Goal: Task Accomplishment & Management: Complete application form

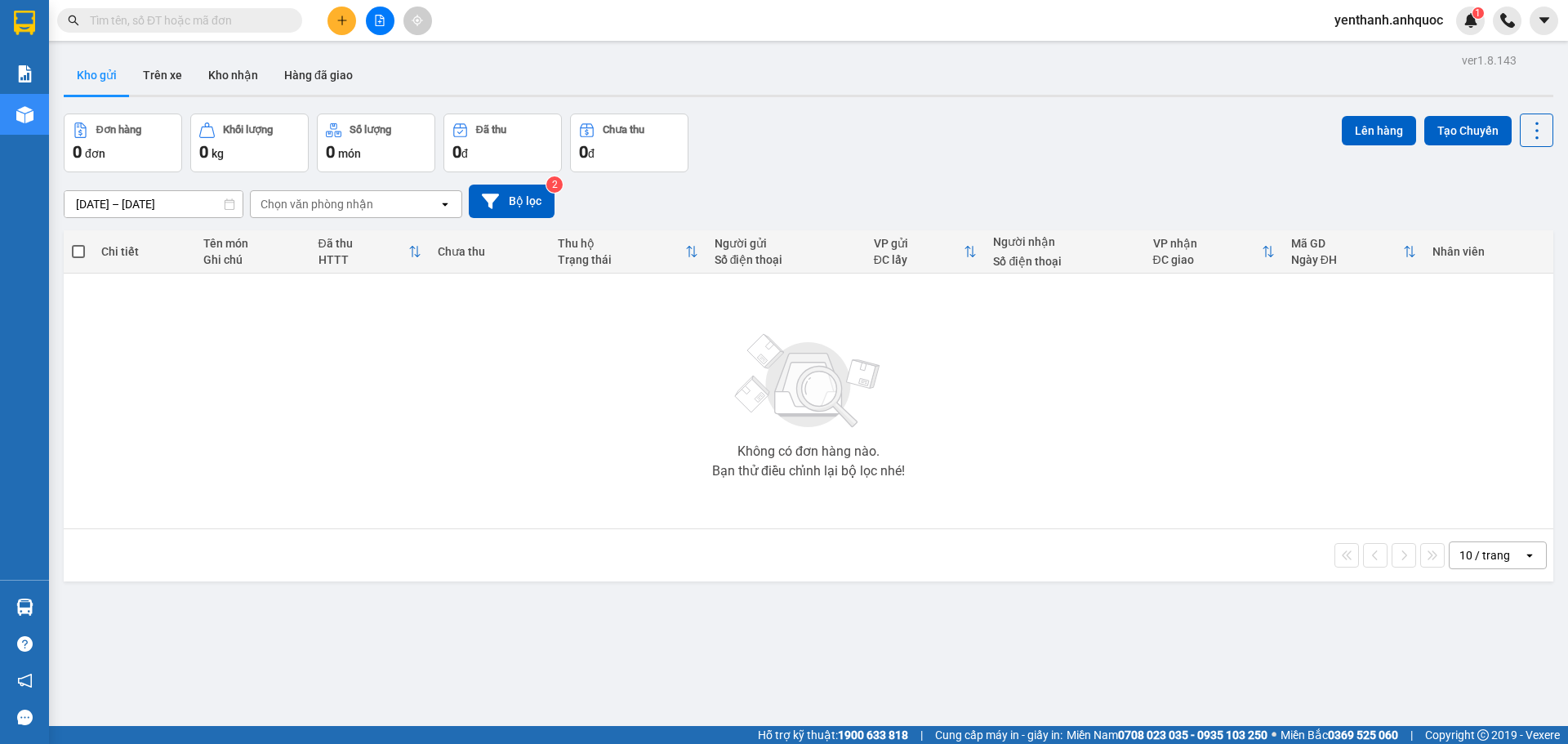
click at [384, 28] on button at bounding box center [379, 21] width 29 height 29
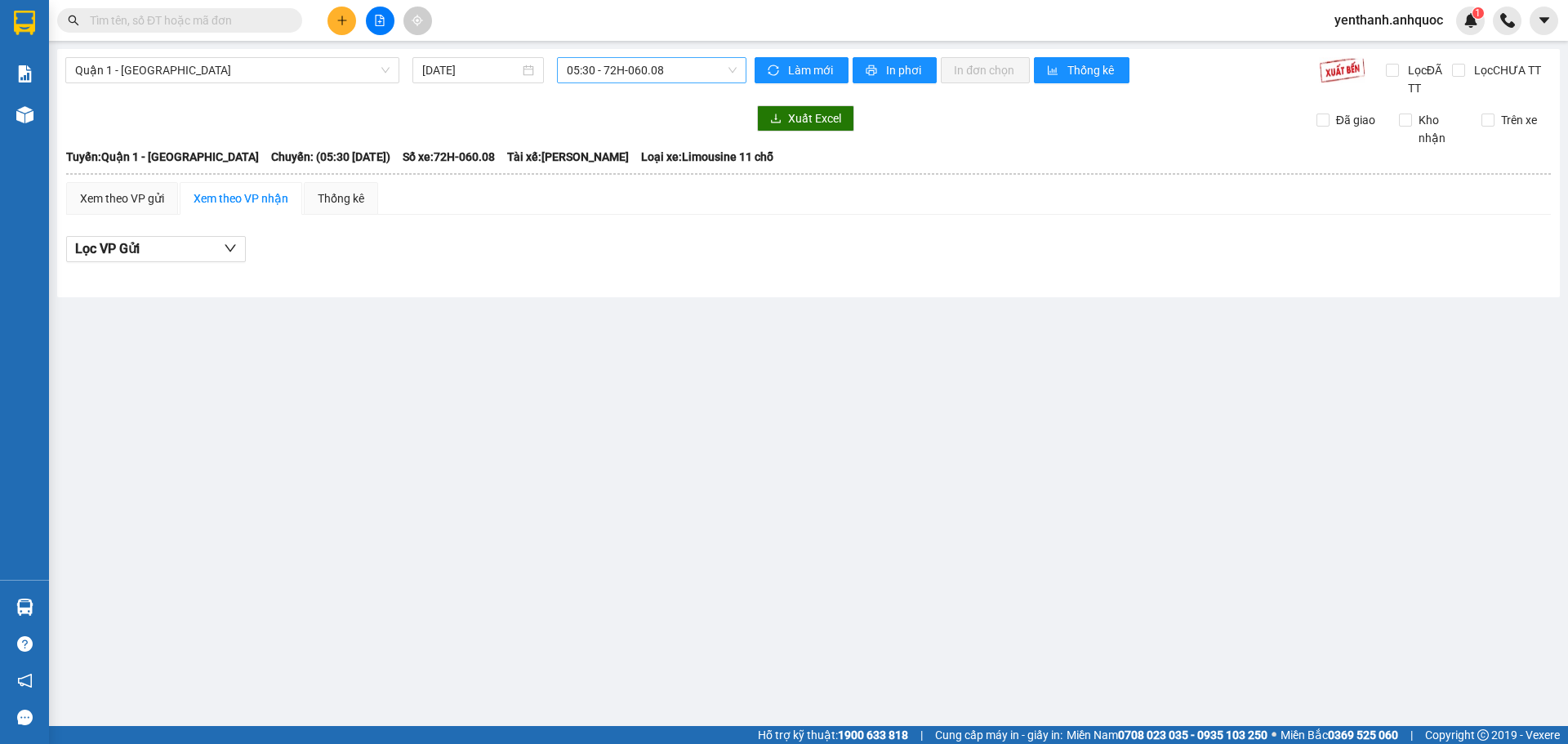
click at [697, 67] on span "05:30 - 72H-060.08" at bounding box center [651, 70] width 169 height 25
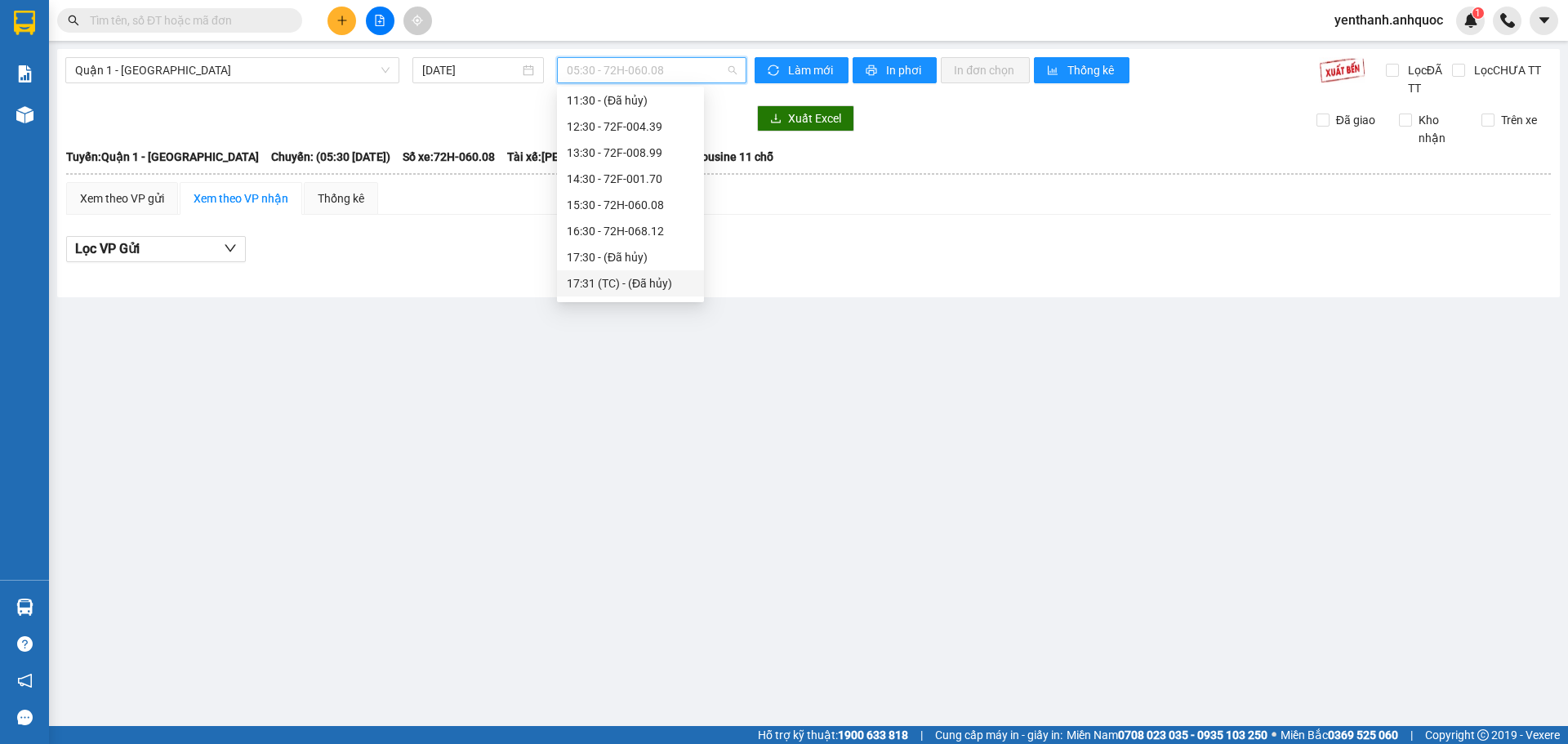
scroll to position [163, 0]
click at [644, 177] on div "13:30 - 72F-008.99" at bounding box center [630, 174] width 128 height 18
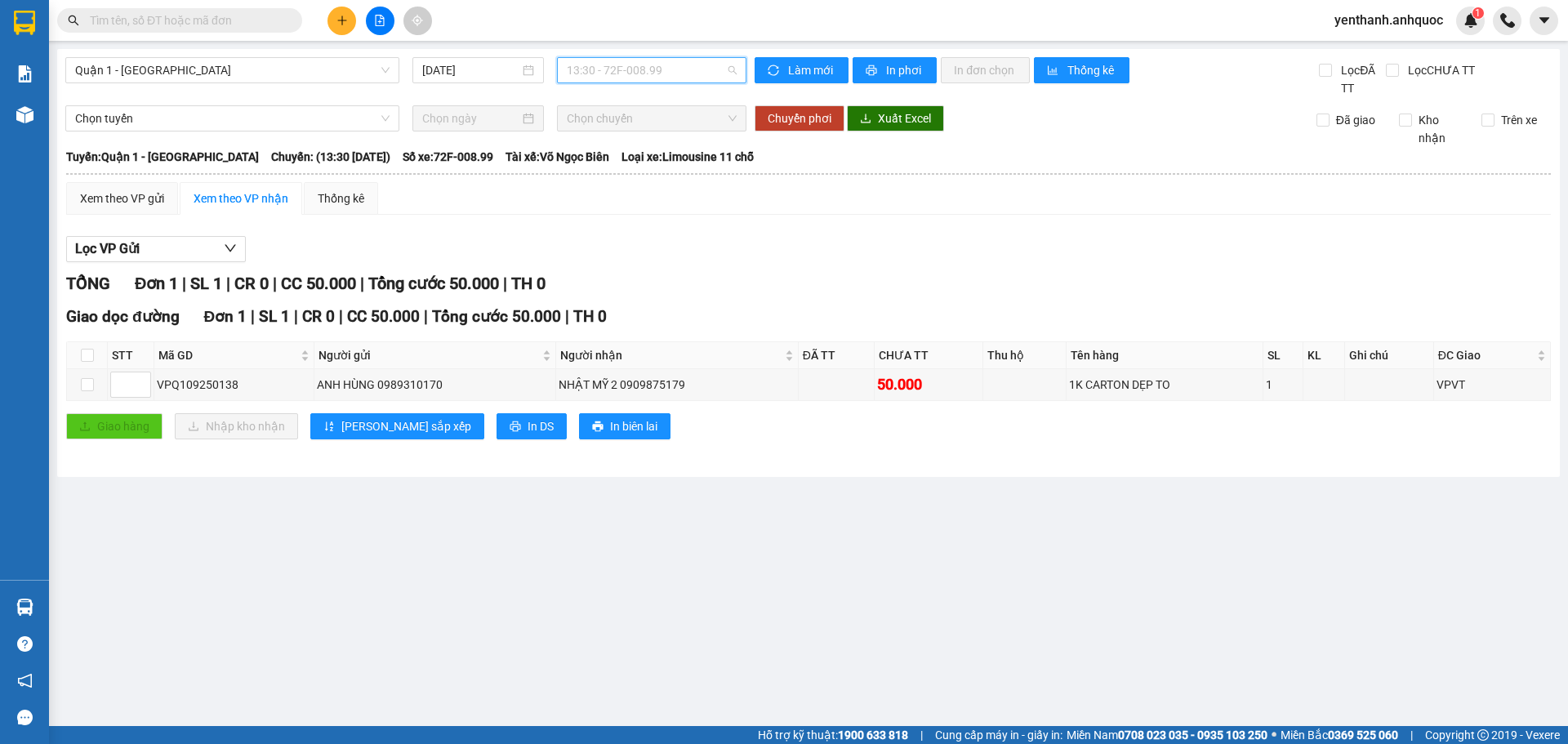
click at [676, 79] on span "13:30 - 72F-008.99" at bounding box center [651, 70] width 169 height 25
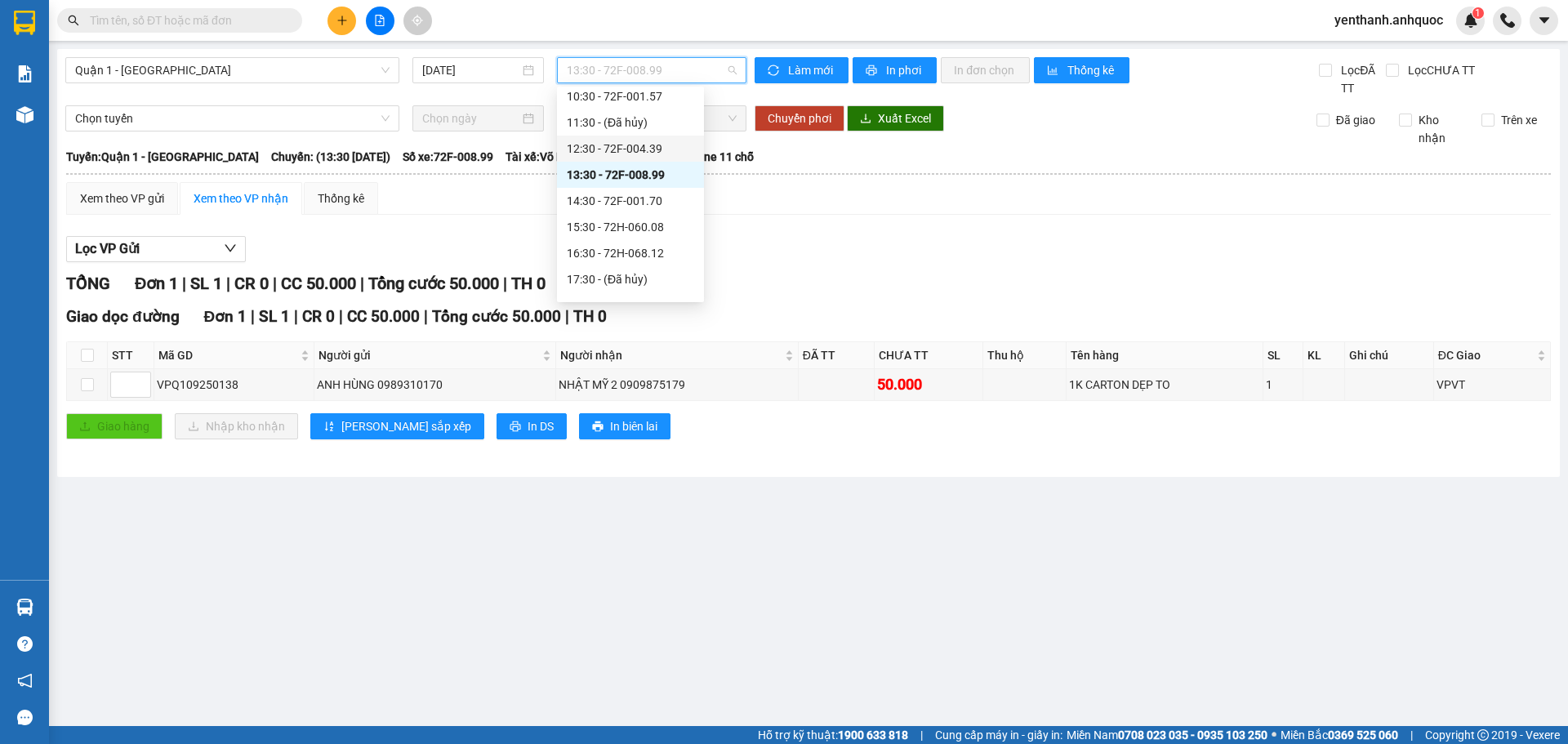
click at [671, 159] on div "12:30 - 72F-004.39" at bounding box center [630, 149] width 147 height 26
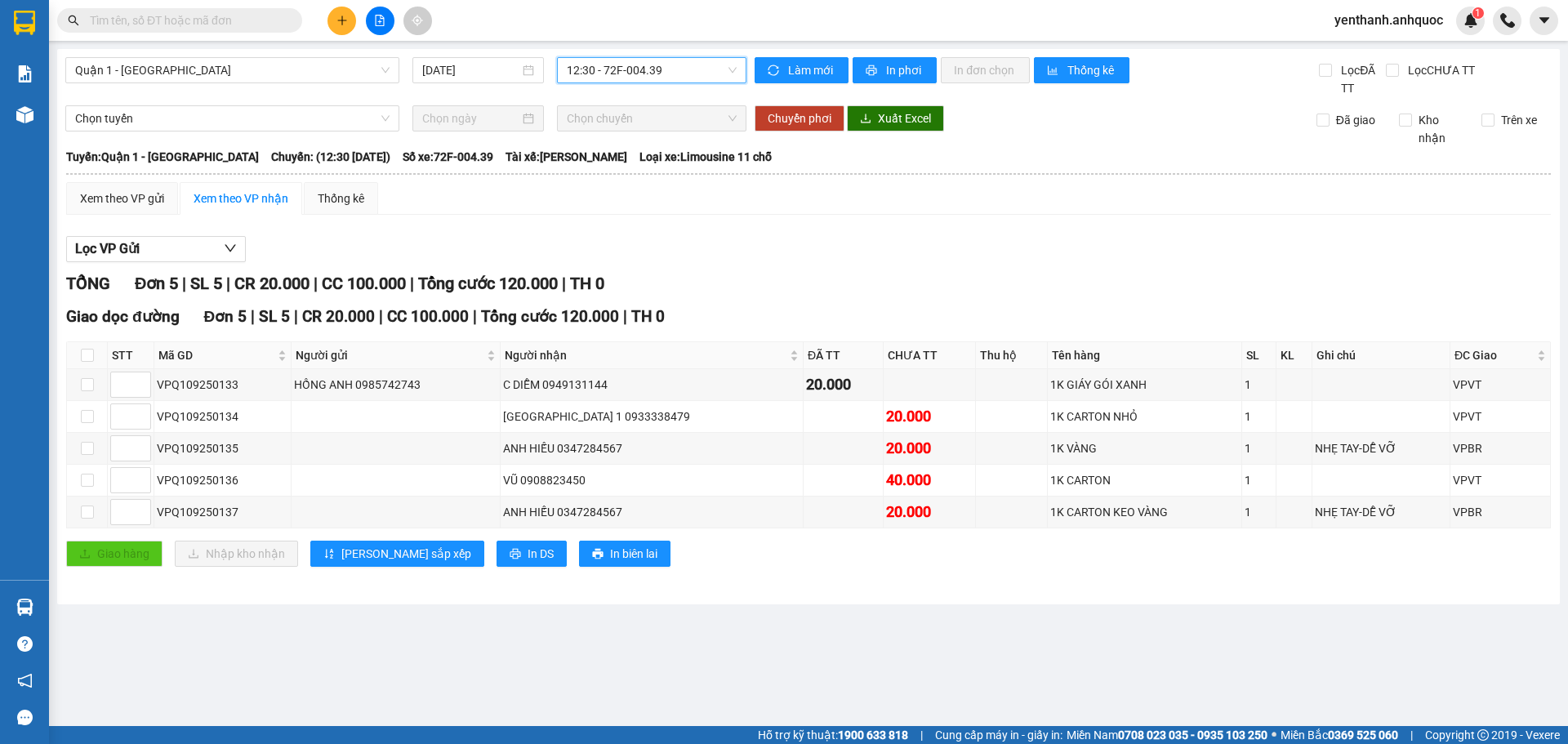
click at [678, 72] on span "12:30 - 72F-004.39" at bounding box center [651, 70] width 169 height 25
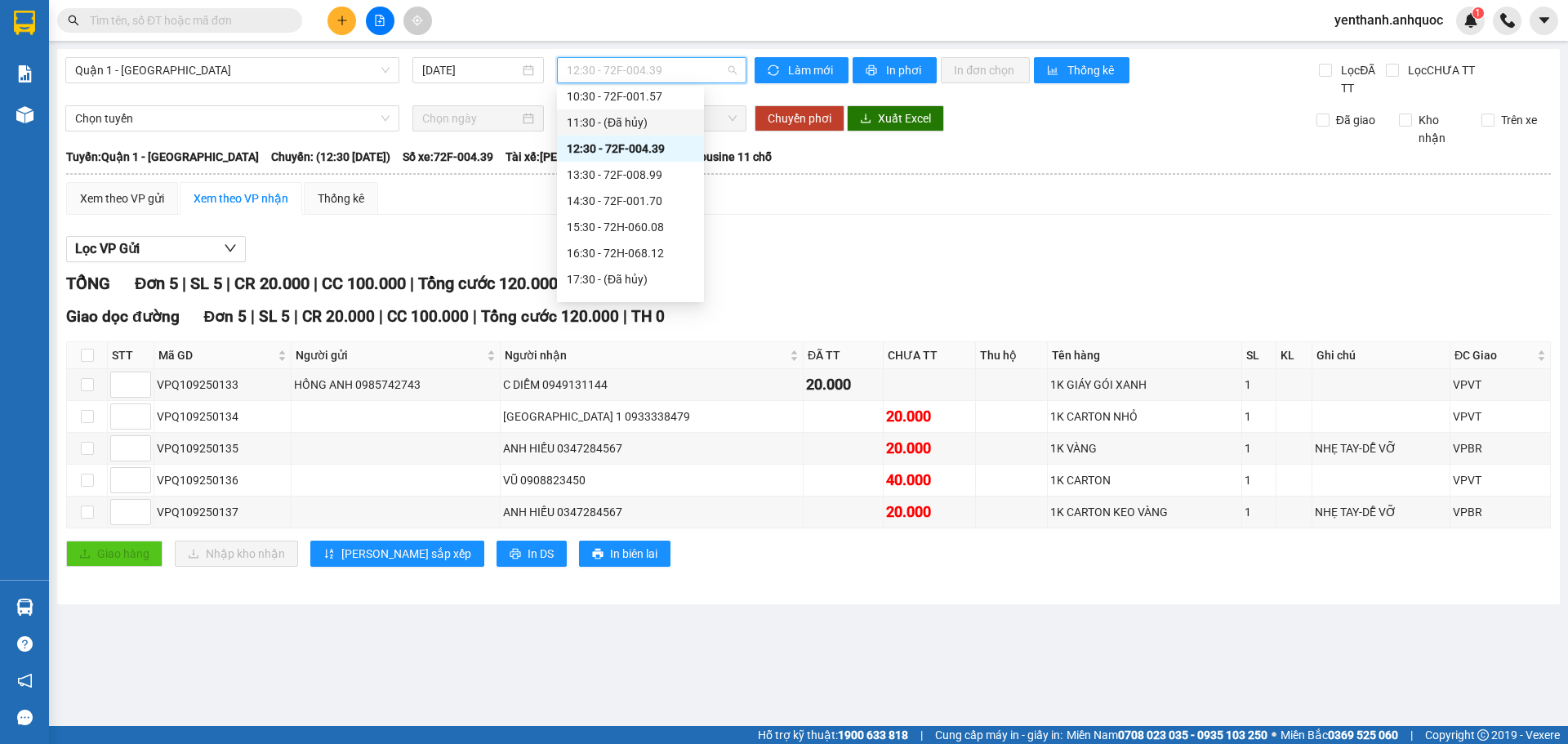
click at [653, 128] on div "11:30 - (Đã hủy)" at bounding box center [630, 123] width 128 height 18
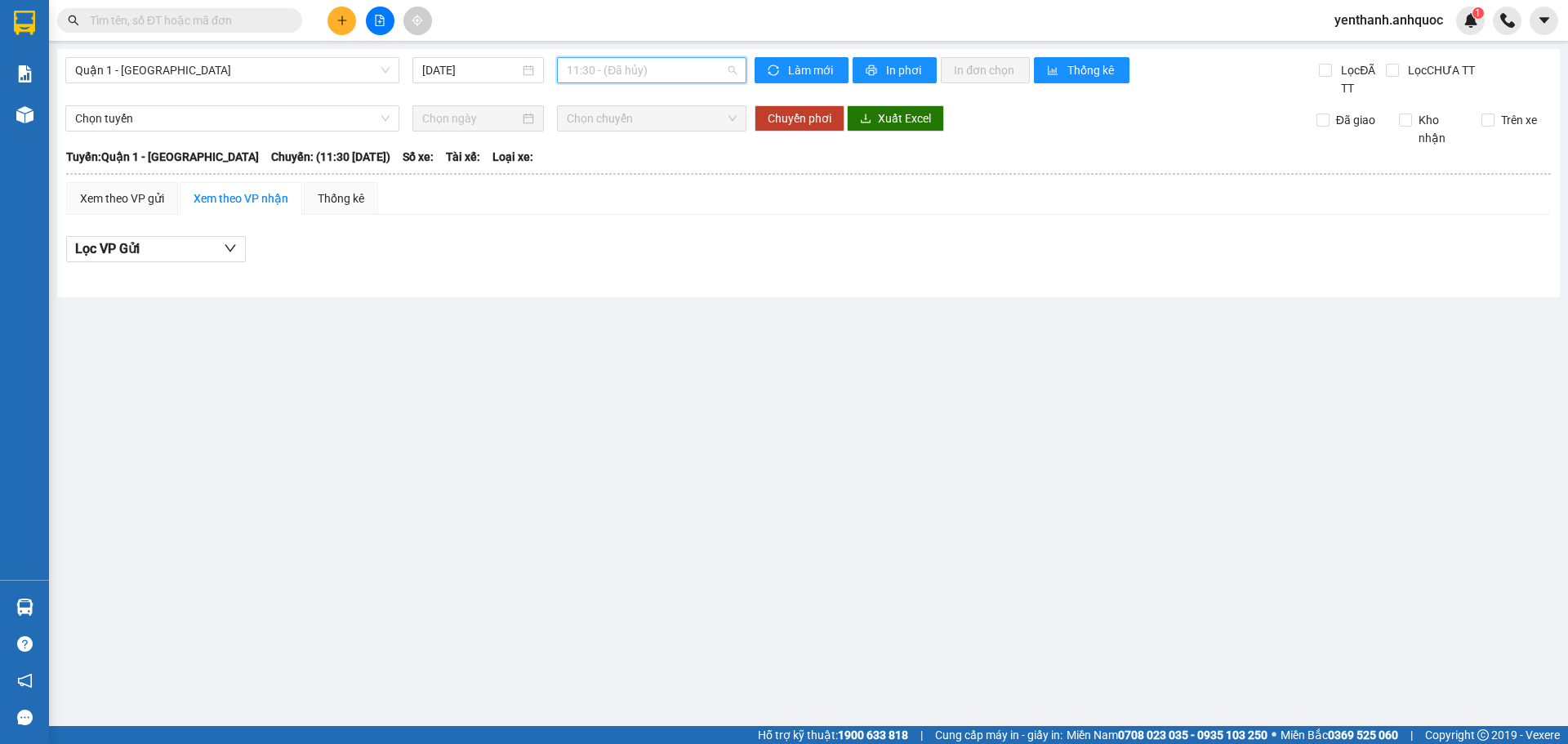
click at [684, 66] on span "11:30 - (Đã hủy)" at bounding box center [651, 70] width 169 height 25
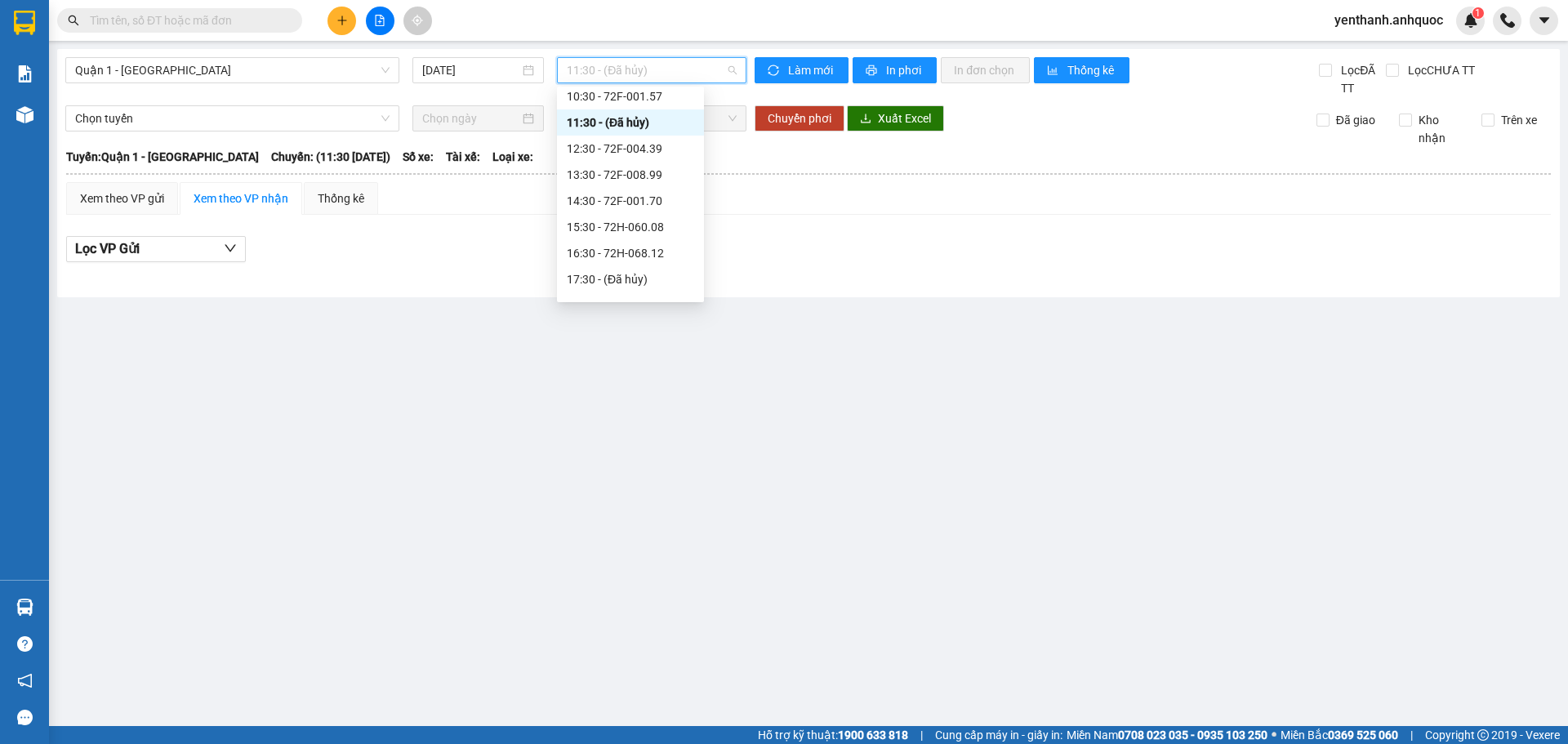
scroll to position [81, 0]
click at [634, 177] on div "10:30 - 72F-001.57" at bounding box center [630, 178] width 128 height 18
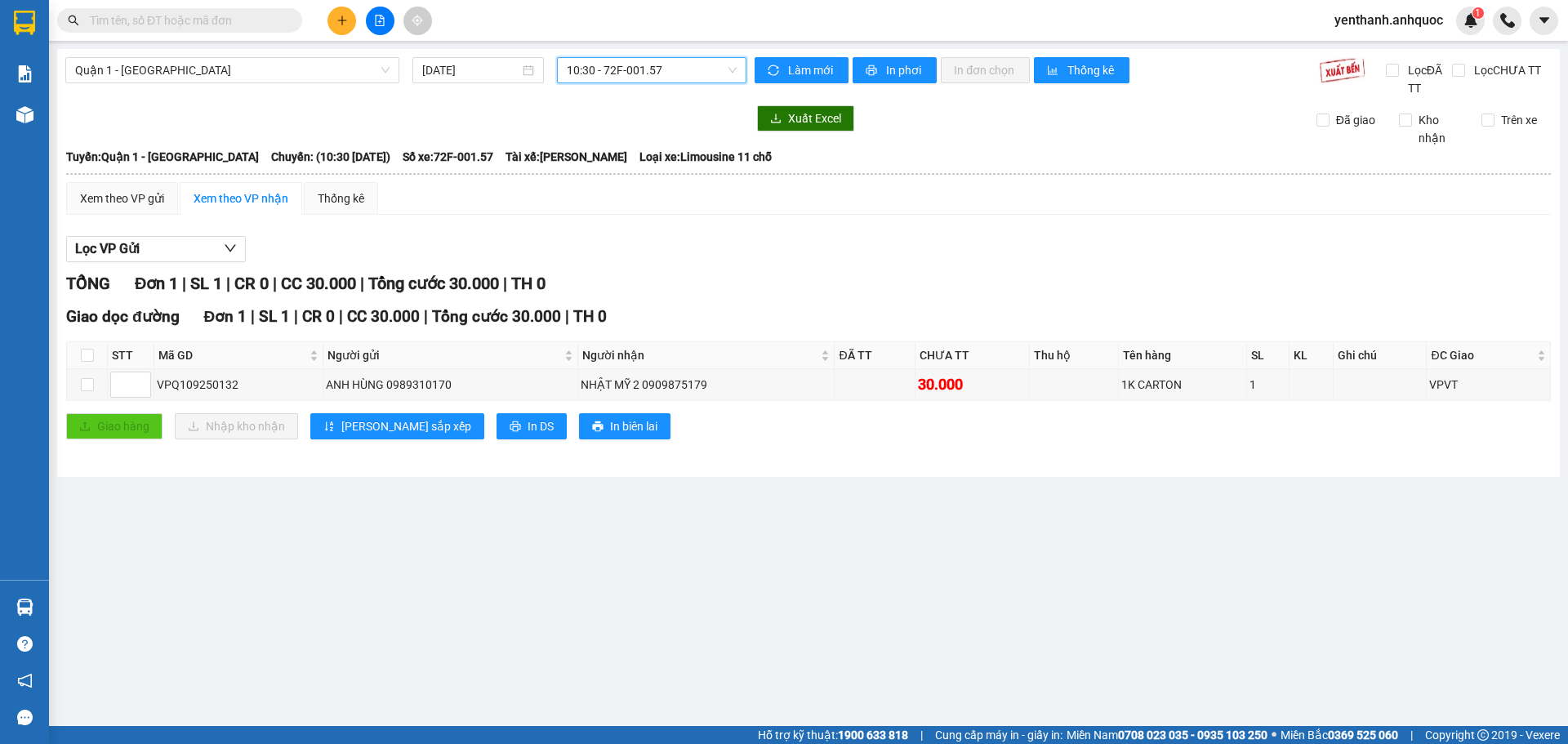
click at [690, 58] on span "10:30 - 72F-001.57" at bounding box center [651, 70] width 169 height 25
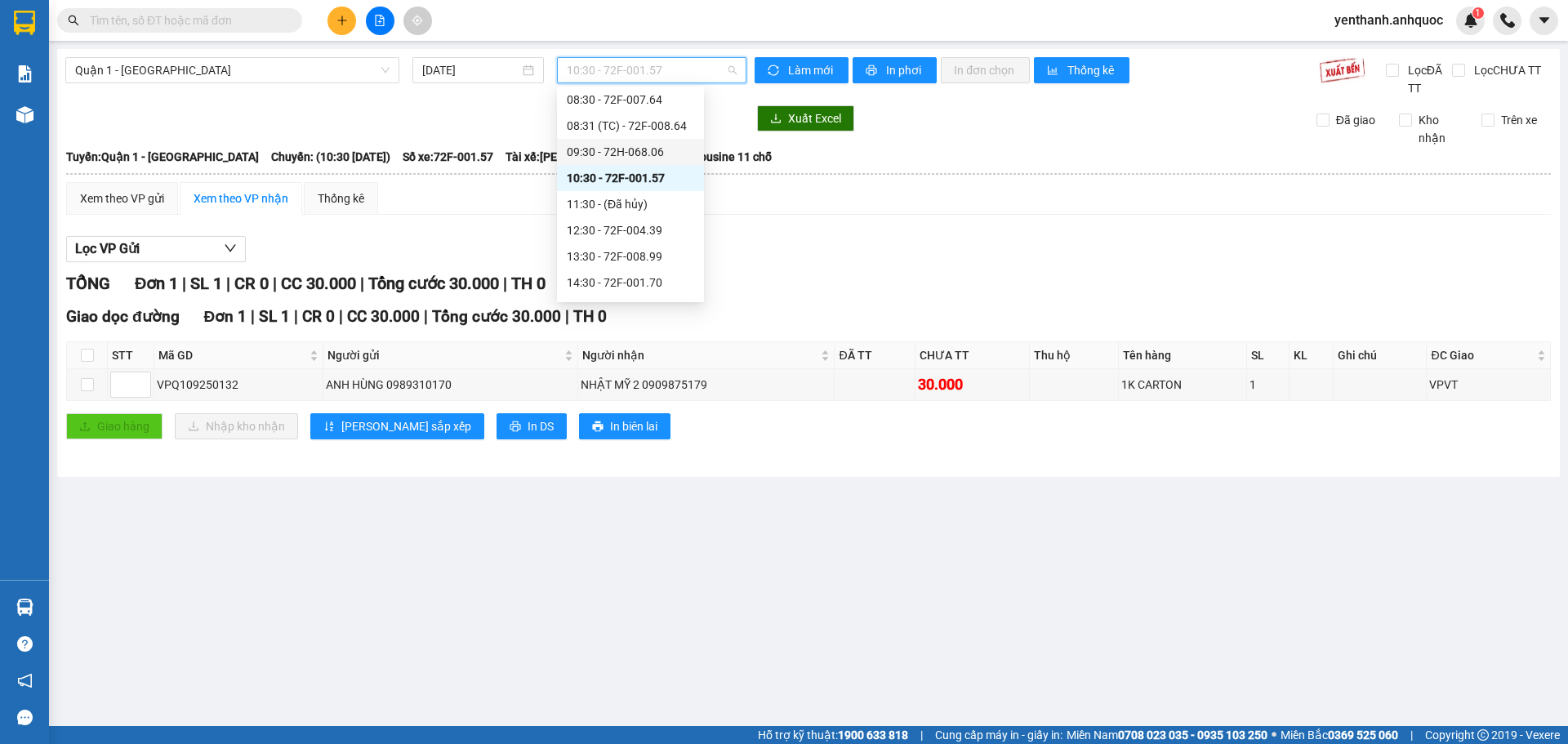
click at [647, 157] on div "09:30 - 72H-068.06" at bounding box center [630, 152] width 128 height 18
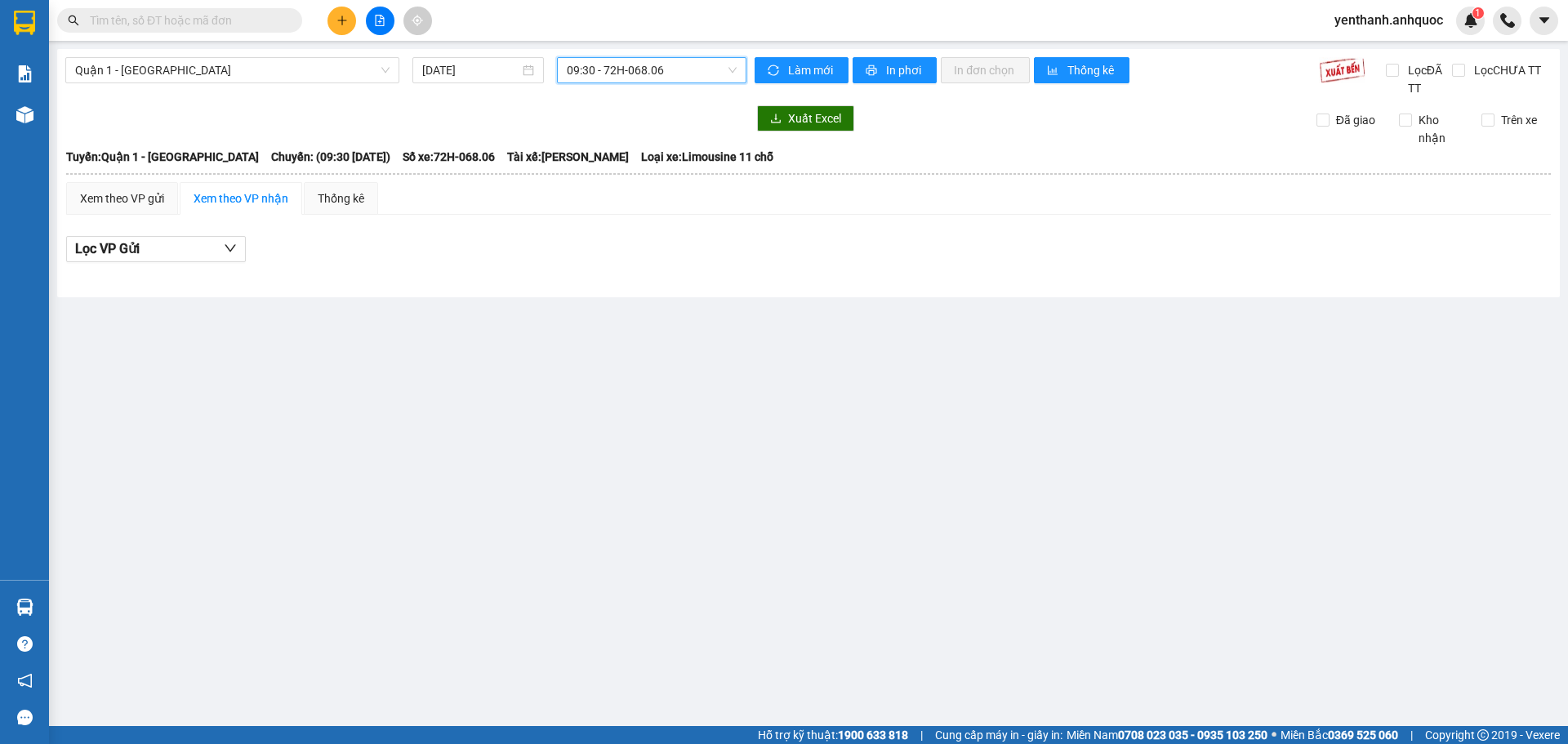
click at [686, 77] on span "09:30 - 72H-068.06" at bounding box center [651, 70] width 169 height 25
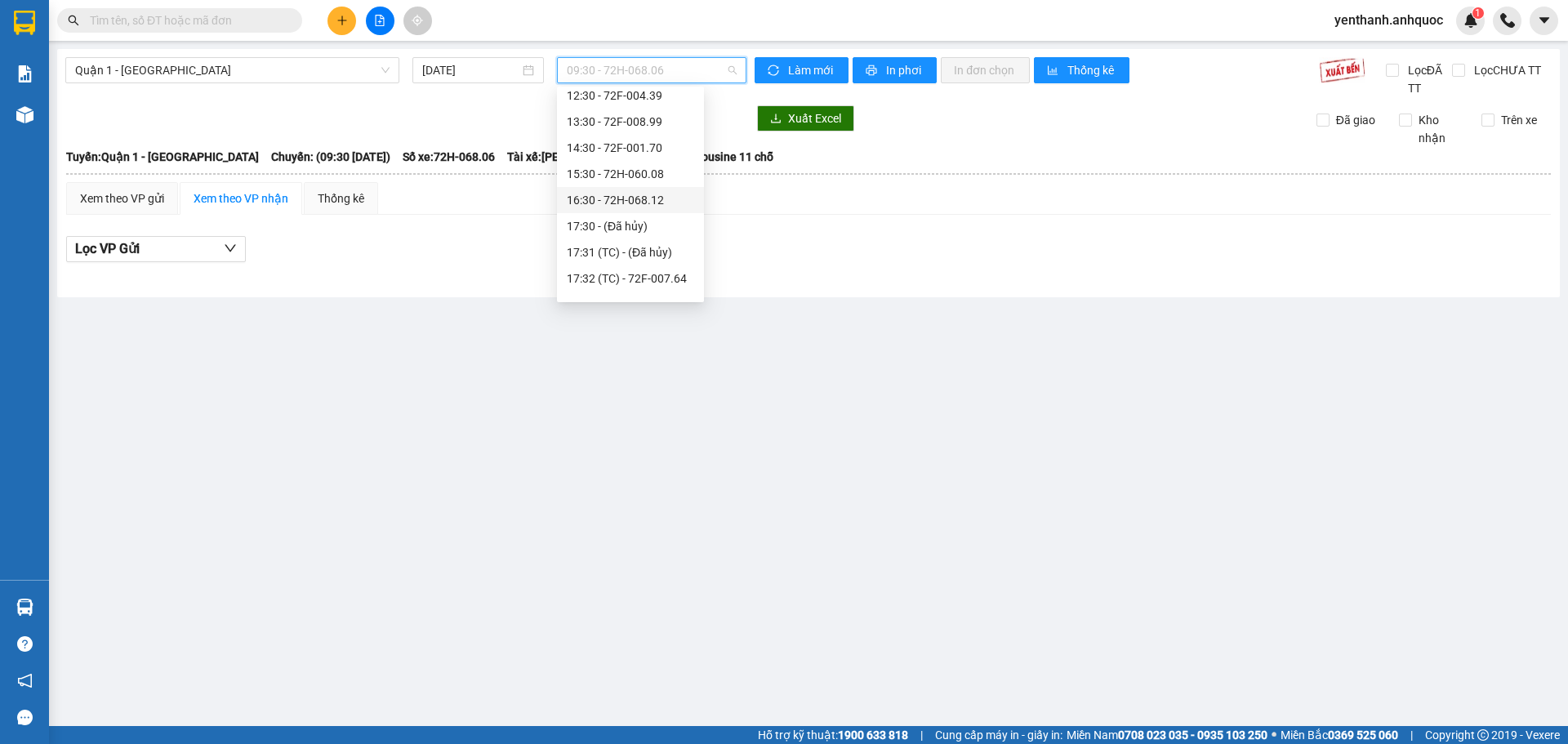
scroll to position [176, 0]
click at [641, 174] on div "13:30 - 72F-008.99" at bounding box center [630, 161] width 147 height 26
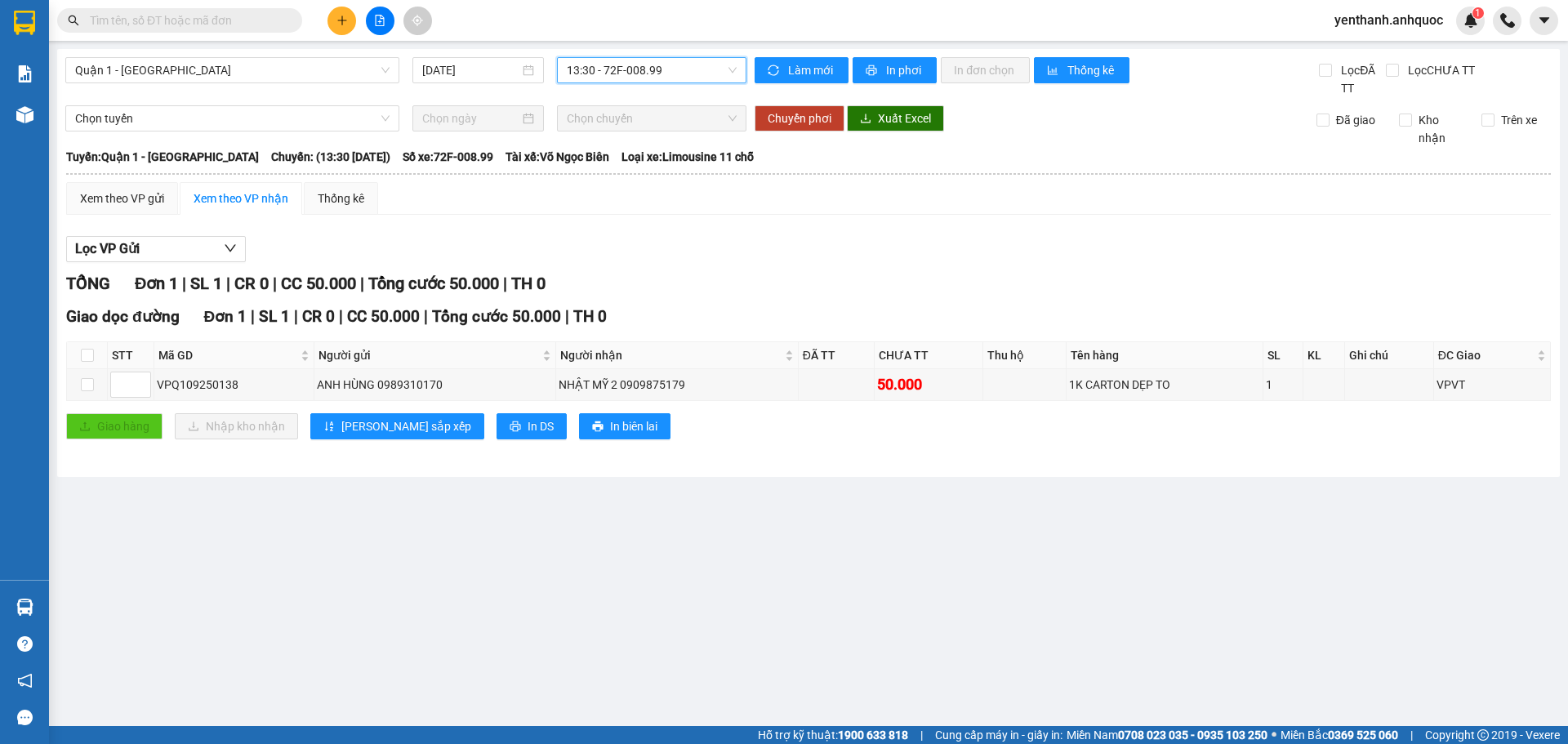
click at [671, 74] on span "13:30 - 72F-008.99" at bounding box center [651, 70] width 169 height 25
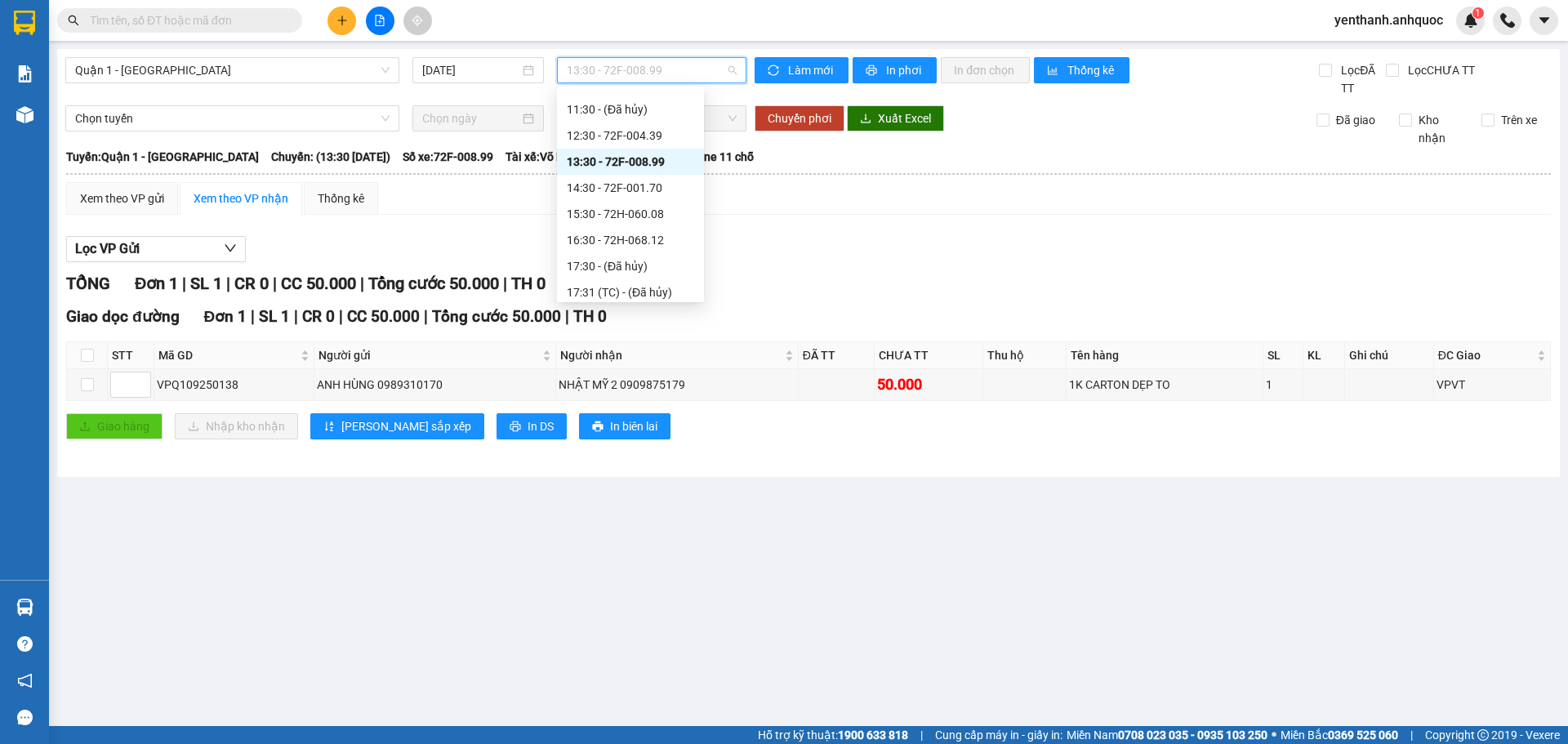
click at [660, 135] on div "12:30 - 72F-004.39" at bounding box center [630, 136] width 128 height 18
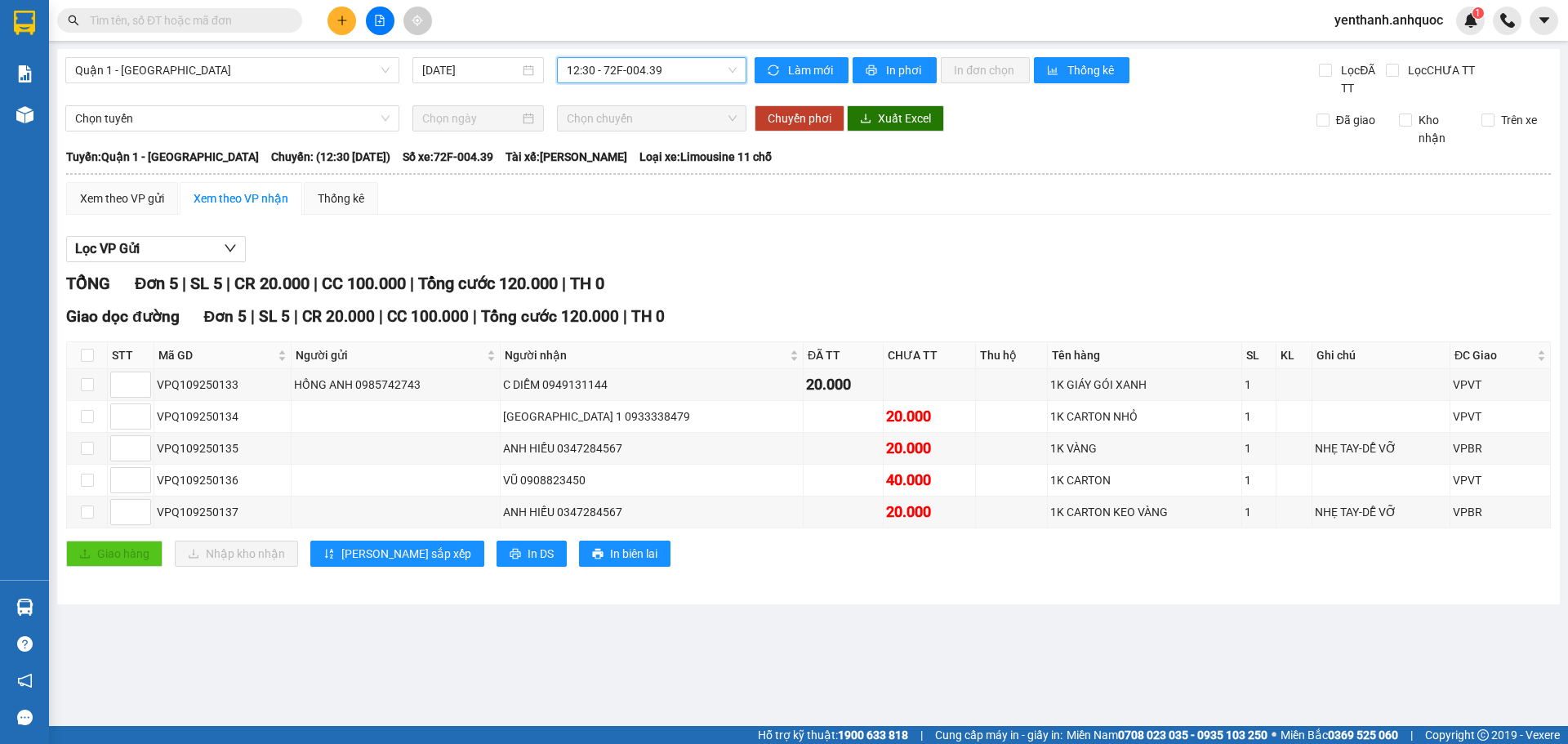
click at [691, 72] on span "12:30 - 72F-004.39" at bounding box center [651, 70] width 169 height 25
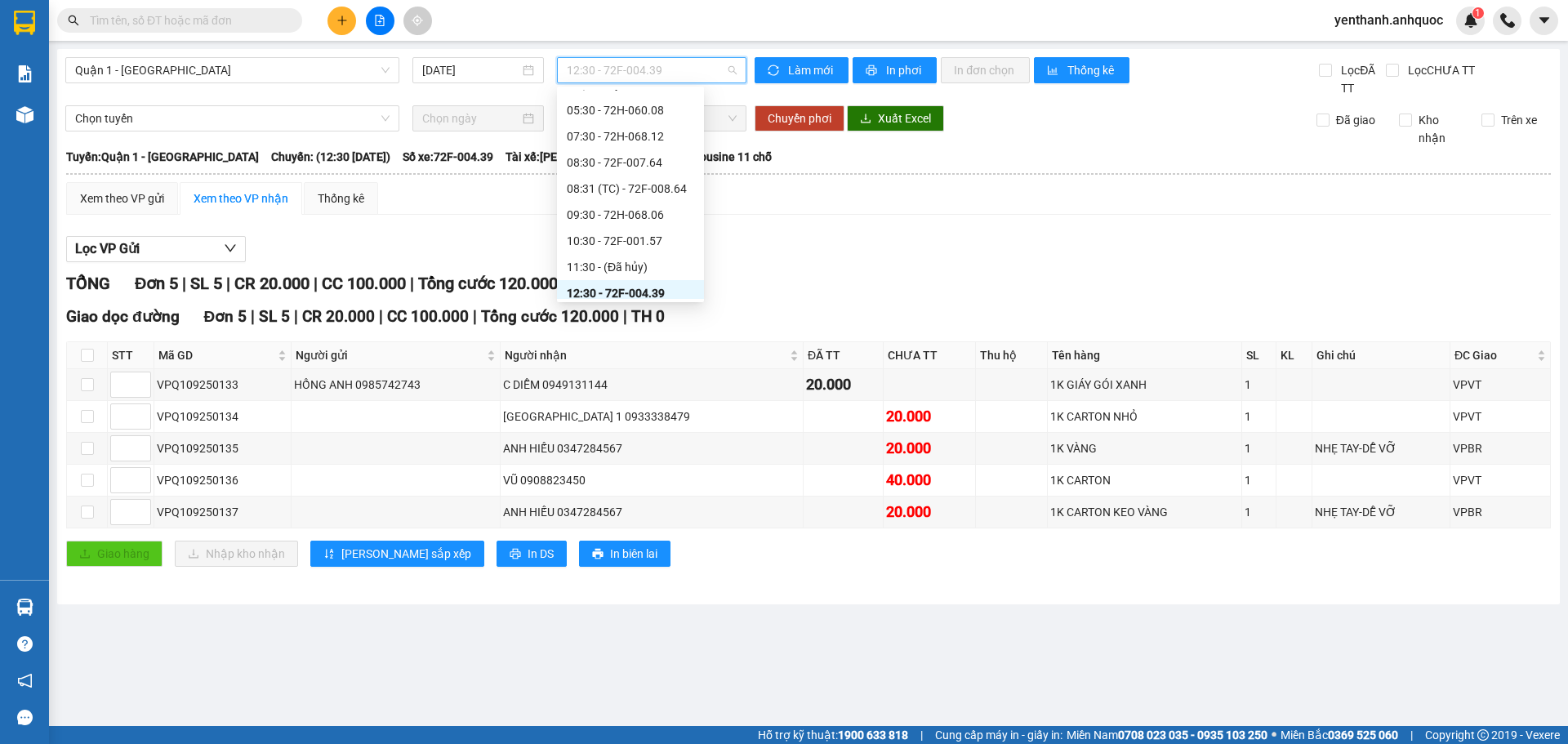
scroll to position [13, 0]
click at [654, 258] on div "10:30 - 72F-001.57" at bounding box center [630, 247] width 147 height 26
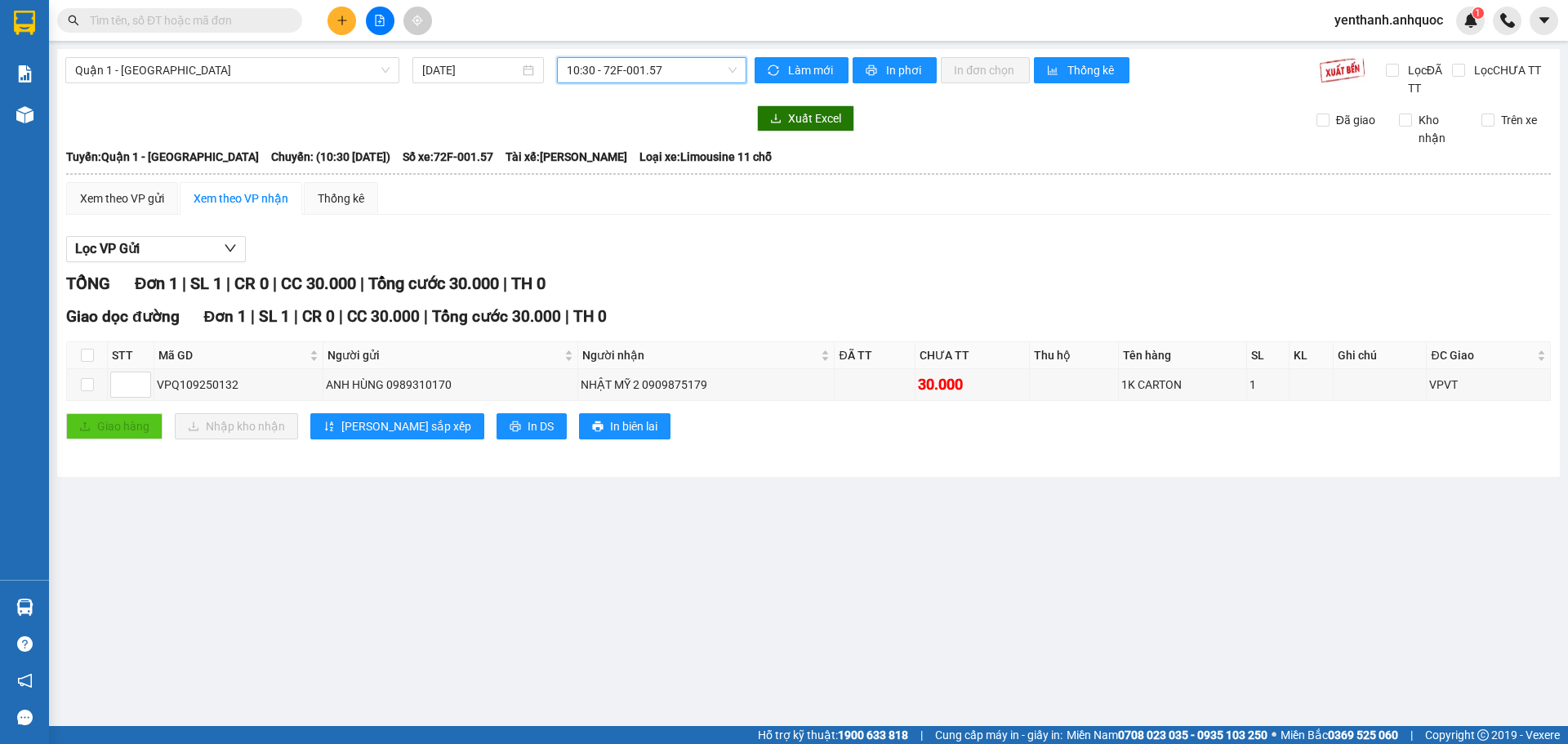
click at [677, 77] on span "10:30 - 72F-001.57" at bounding box center [651, 70] width 169 height 25
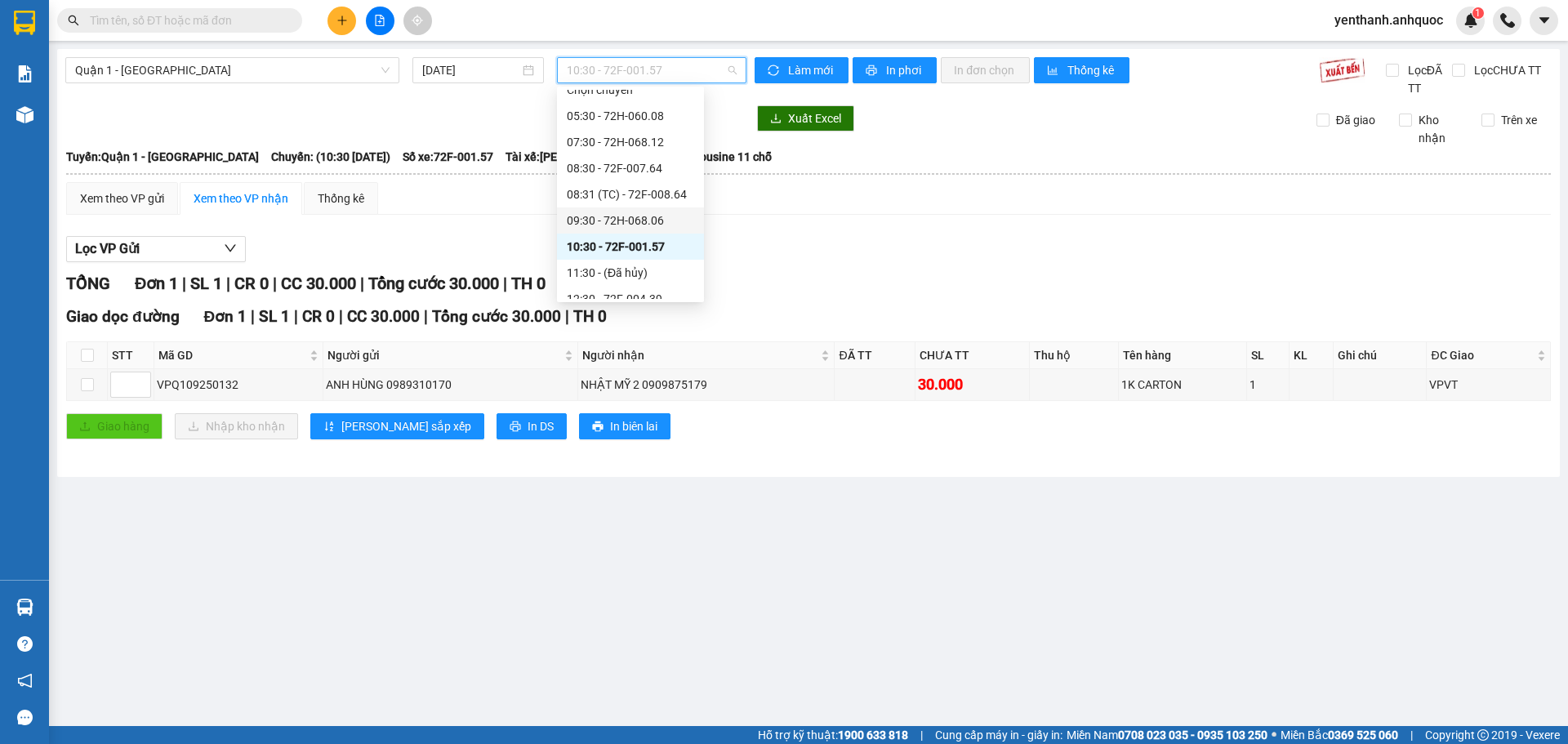
click at [650, 216] on div "09:30 - 72H-068.06" at bounding box center [630, 221] width 128 height 18
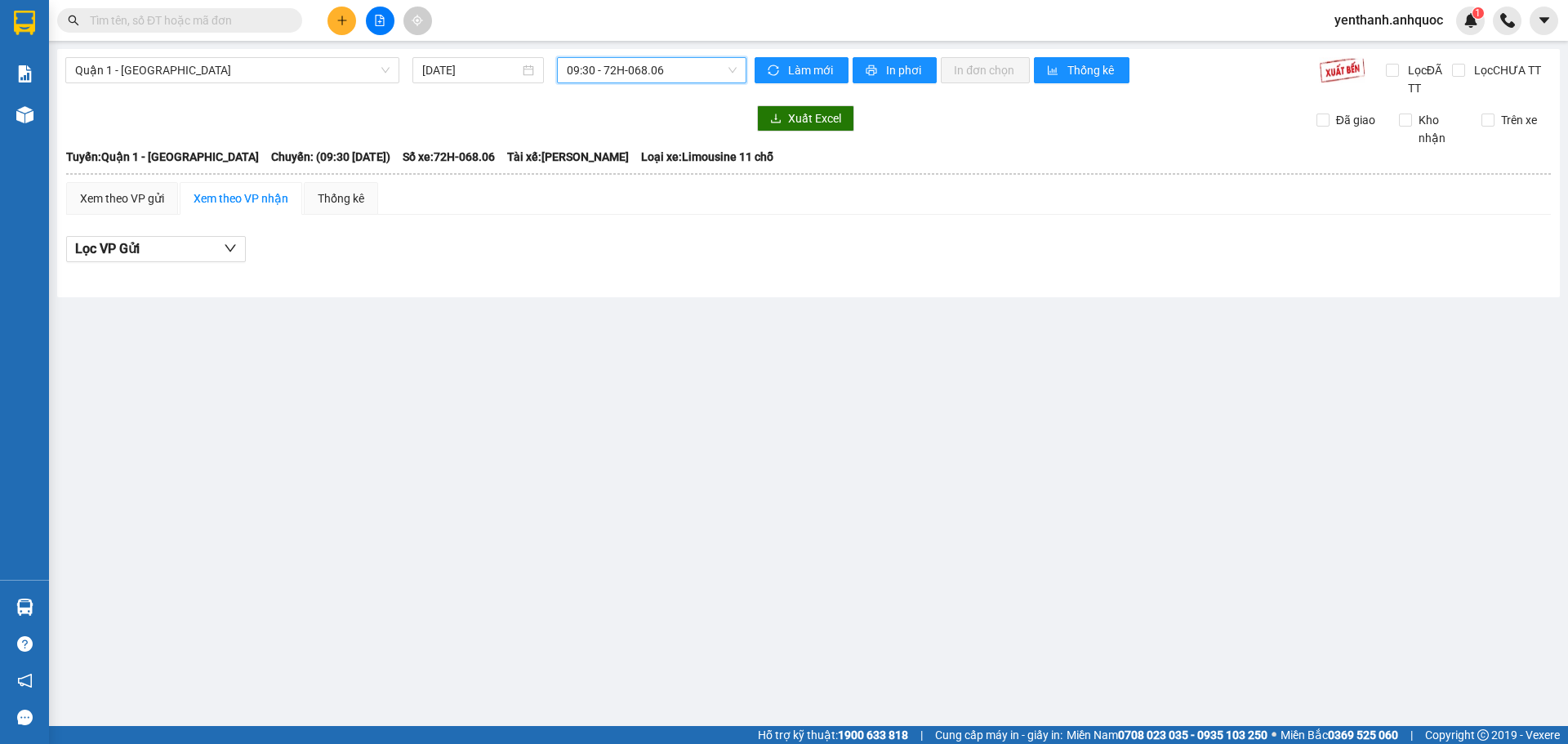
click at [674, 76] on span "09:30 - 72H-068.06" at bounding box center [651, 70] width 169 height 25
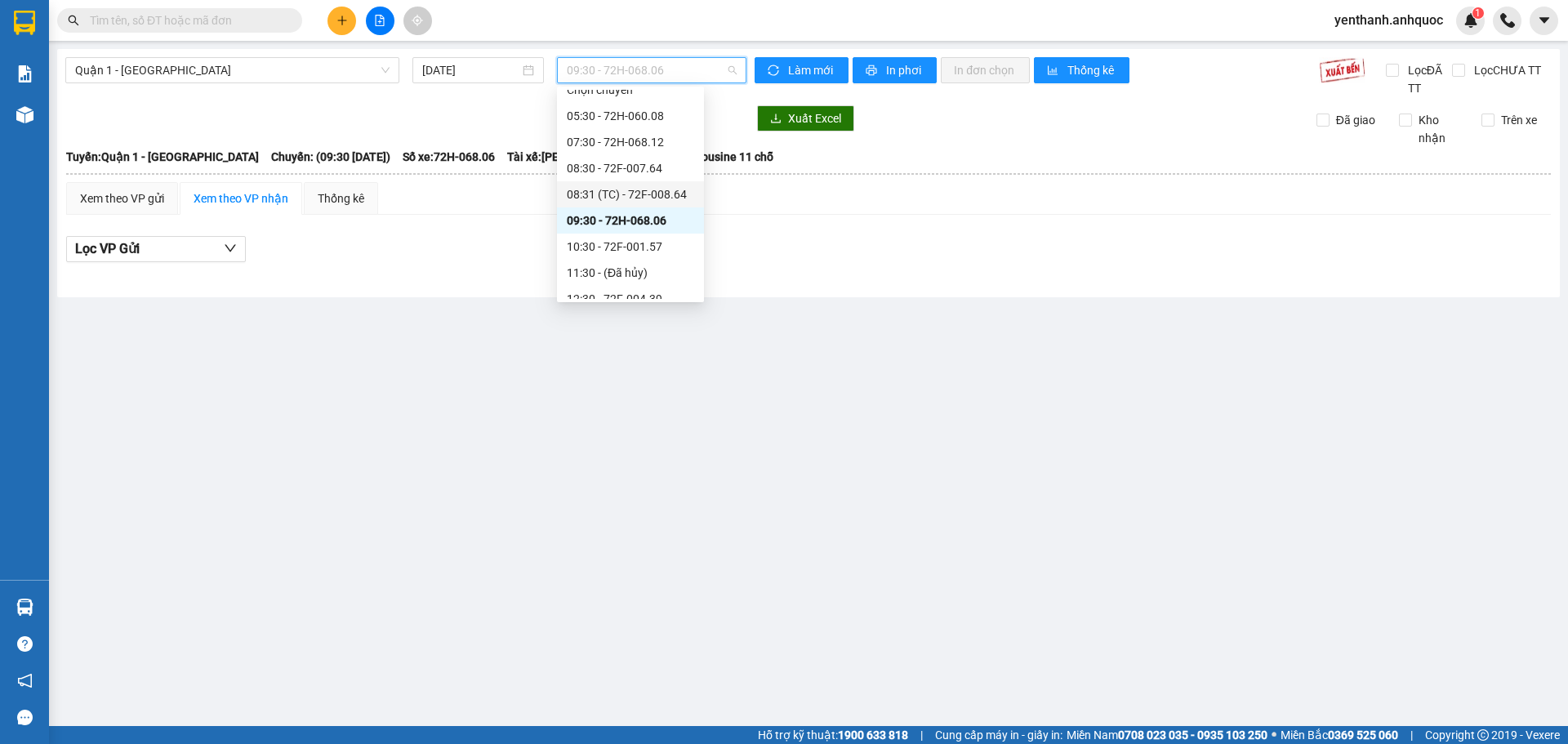
click at [652, 187] on div "08:31 (TC) - 72F-008.64" at bounding box center [630, 194] width 128 height 18
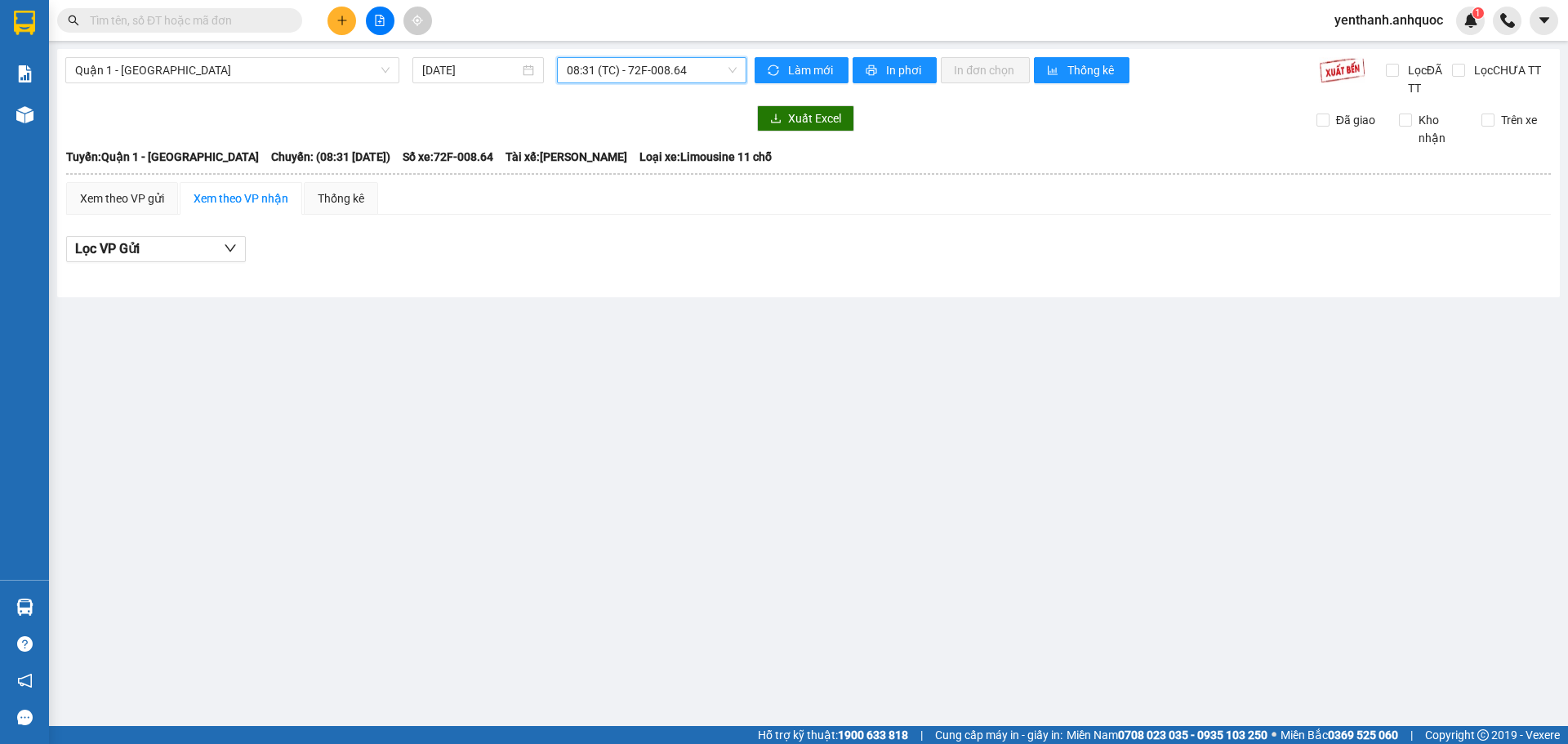
click at [695, 72] on span "08:31 (TC) - 72F-008.64" at bounding box center [651, 70] width 169 height 25
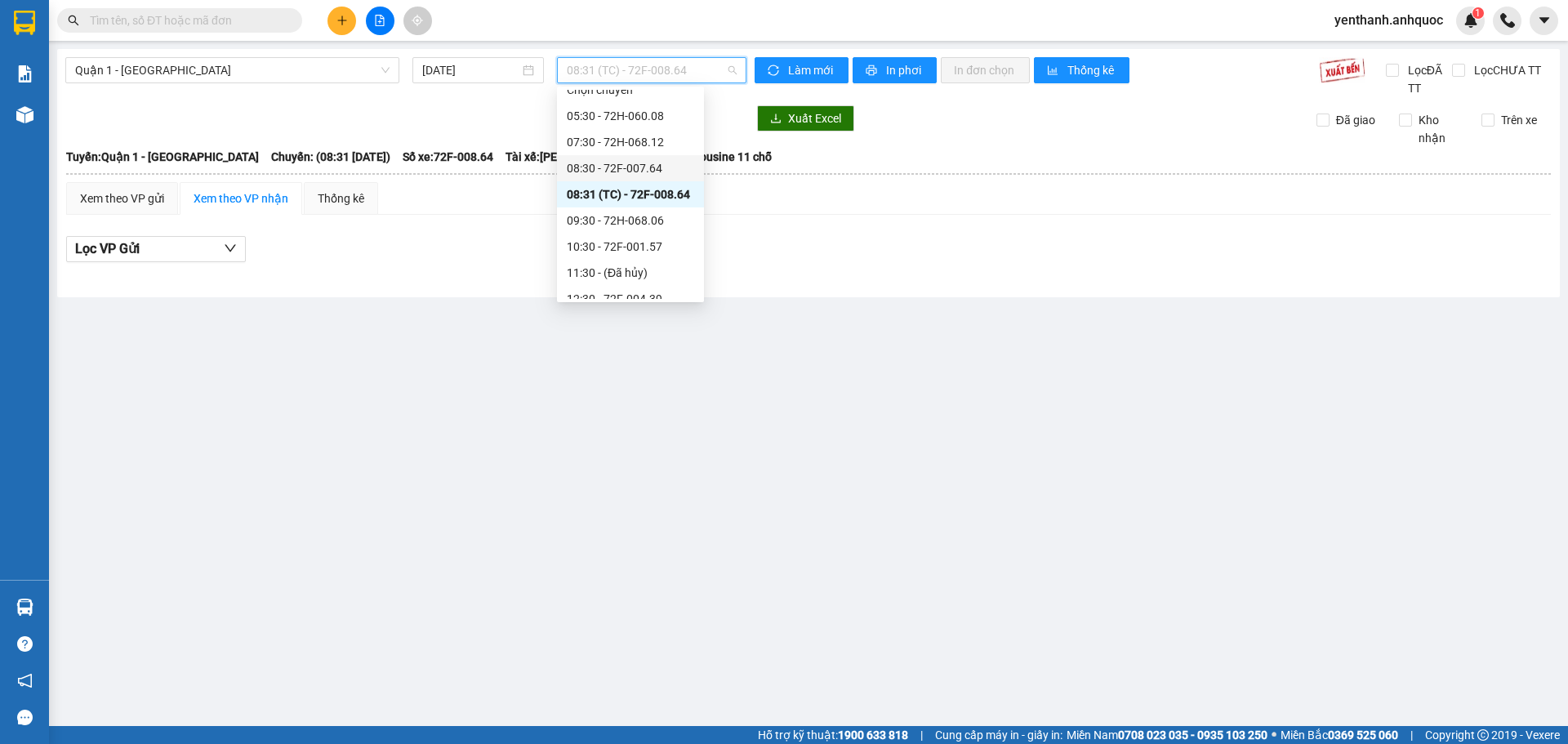
click at [657, 165] on div "08:30 - 72F-007.64" at bounding box center [630, 168] width 128 height 18
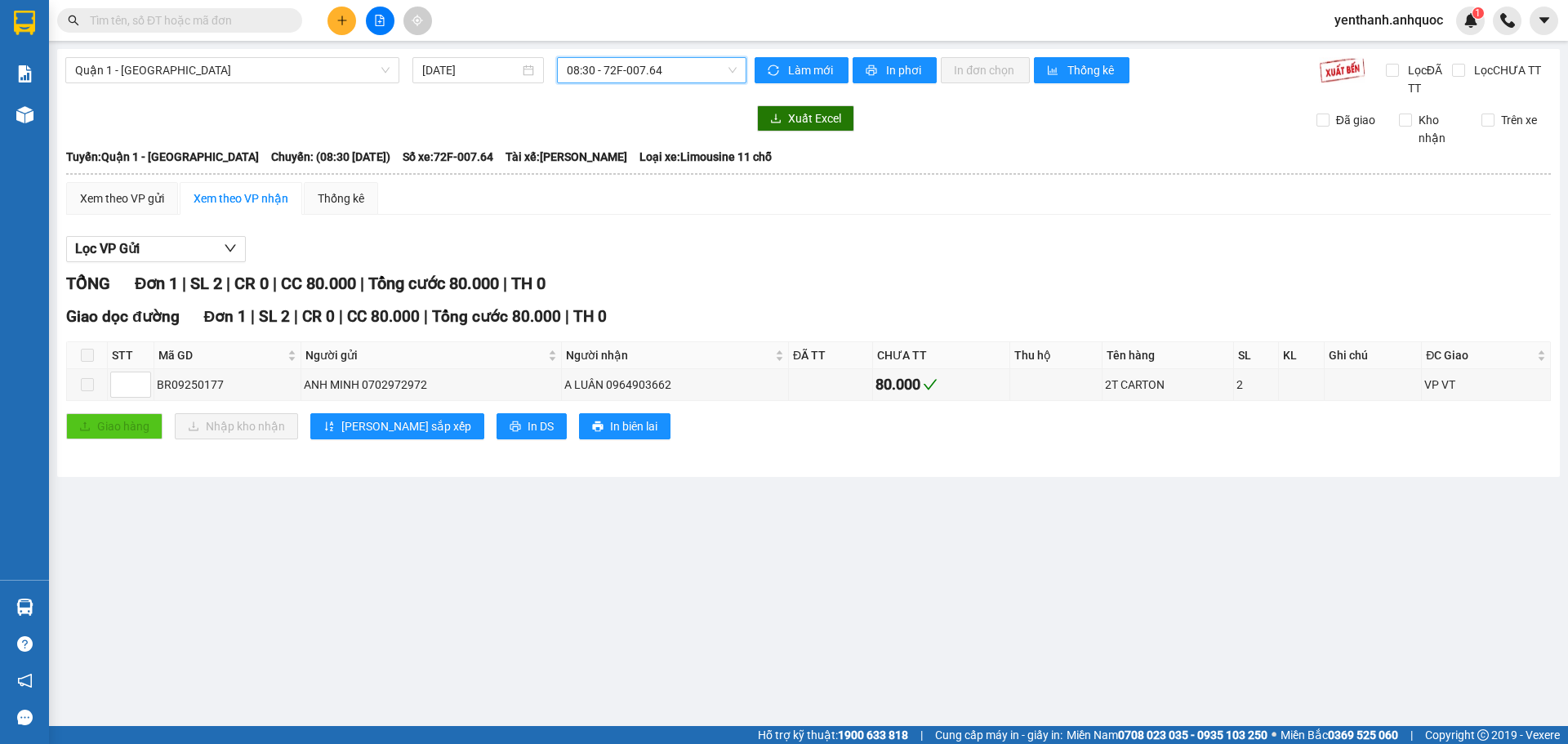
click at [701, 67] on span "08:30 - 72F-007.64" at bounding box center [651, 70] width 169 height 25
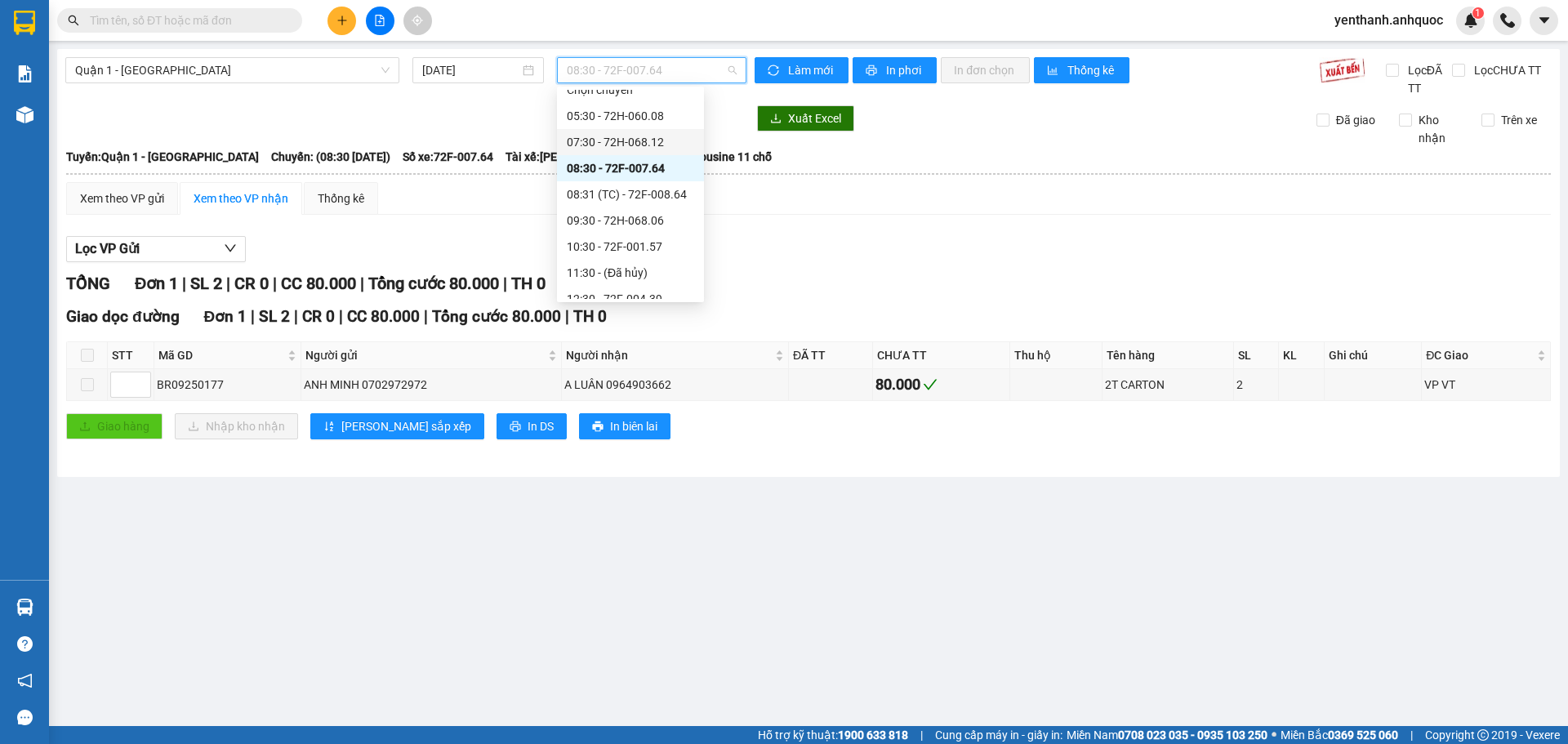
click at [674, 138] on div "07:30 - 72H-068.12" at bounding box center [630, 142] width 128 height 18
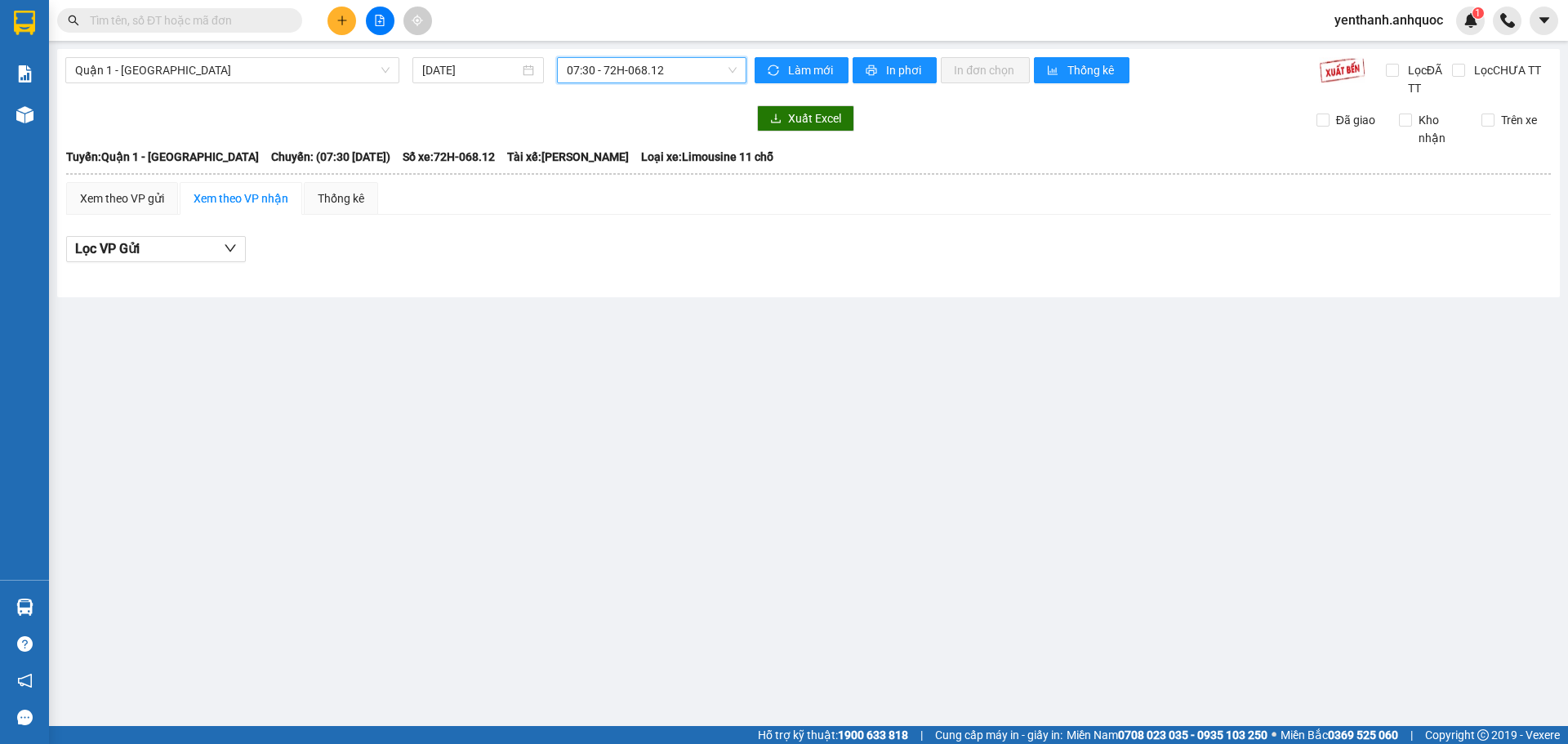
click at [695, 69] on span "07:30 - 72H-068.12" at bounding box center [651, 70] width 169 height 25
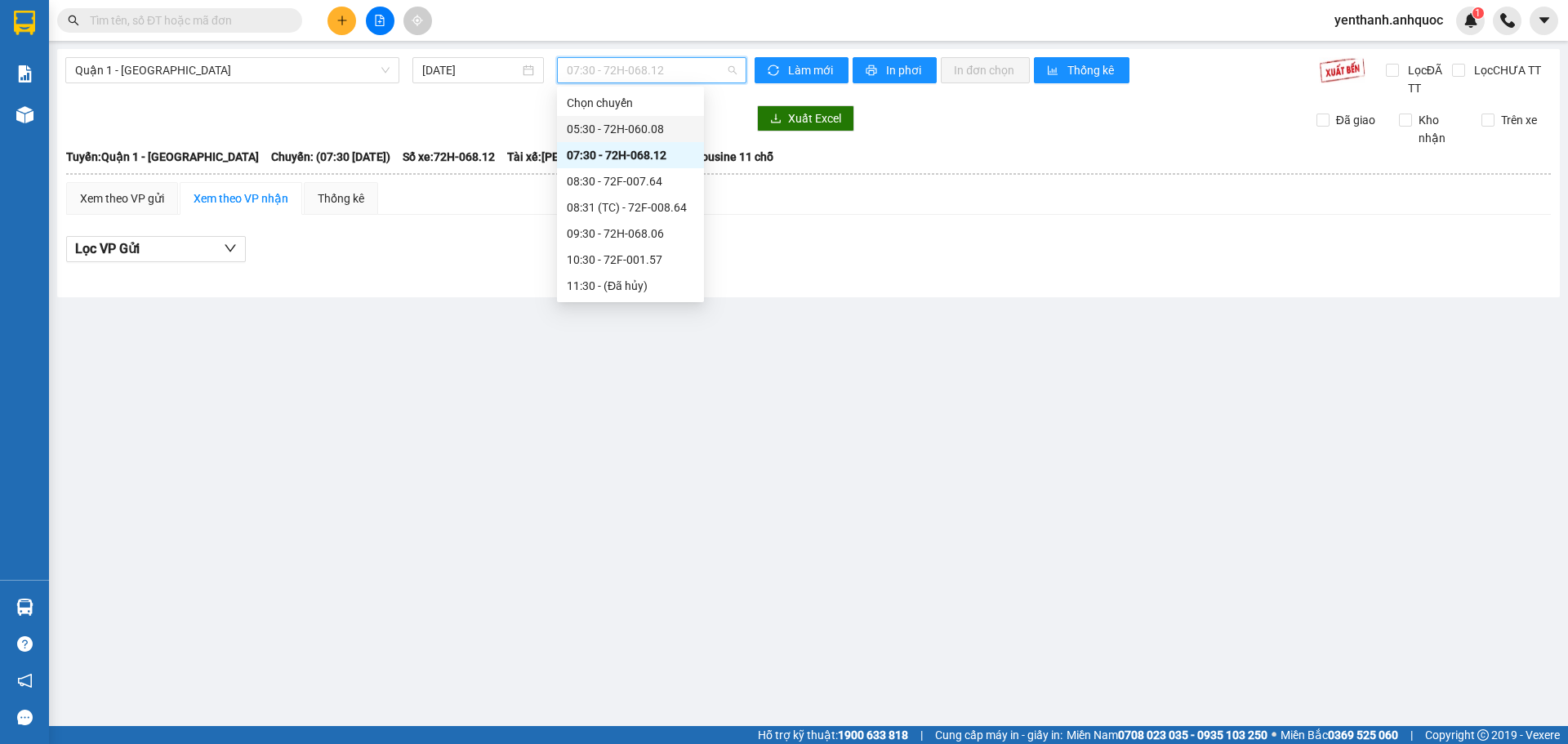
click at [671, 128] on div "05:30 - 72H-060.08" at bounding box center [630, 129] width 128 height 18
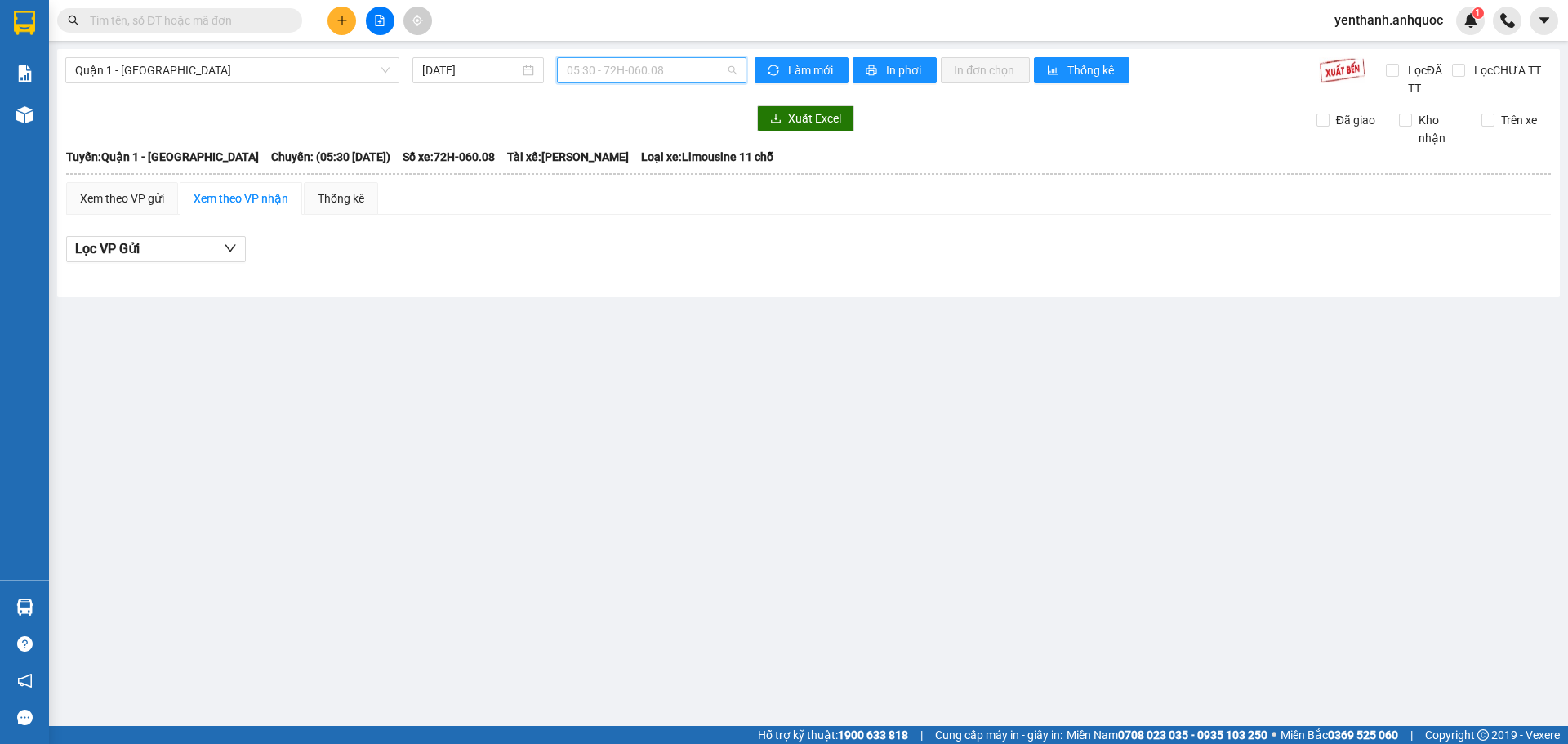
click at [698, 75] on span "05:30 - 72H-060.08" at bounding box center [651, 70] width 169 height 25
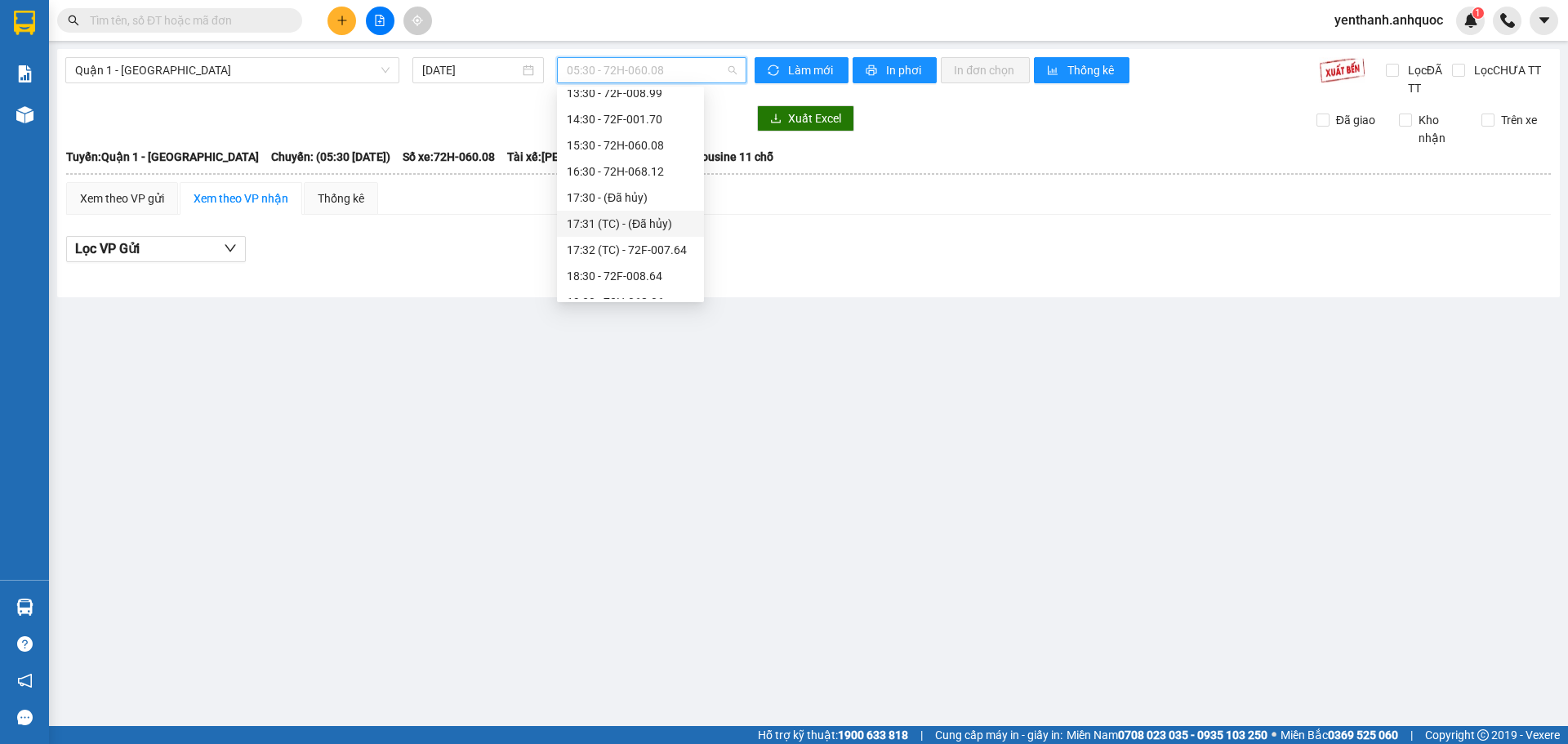
scroll to position [163, 0]
click at [641, 164] on div "13:30 - 72F-008.99" at bounding box center [630, 174] width 147 height 26
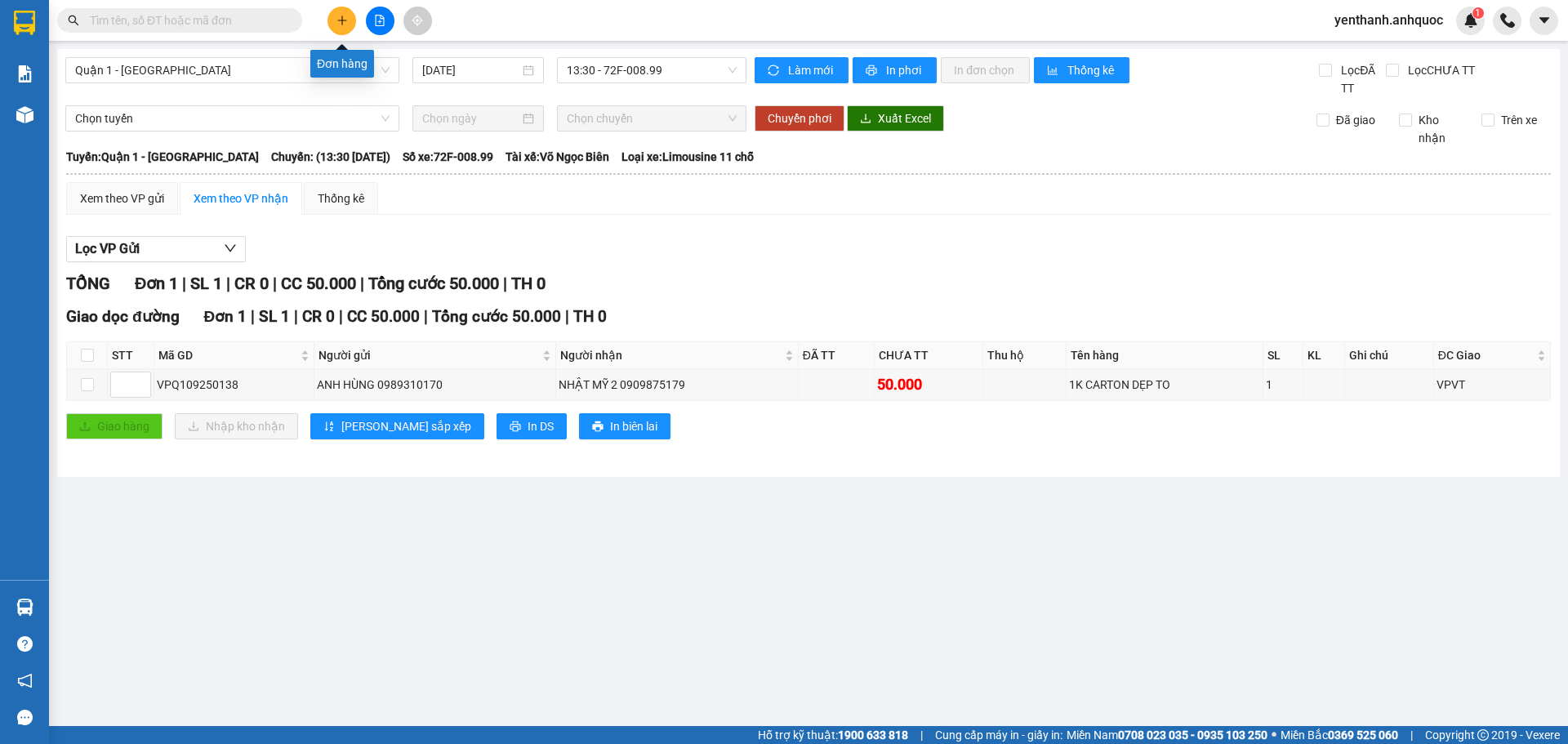
click at [345, 16] on icon "plus" at bounding box center [343, 21] width 12 height 12
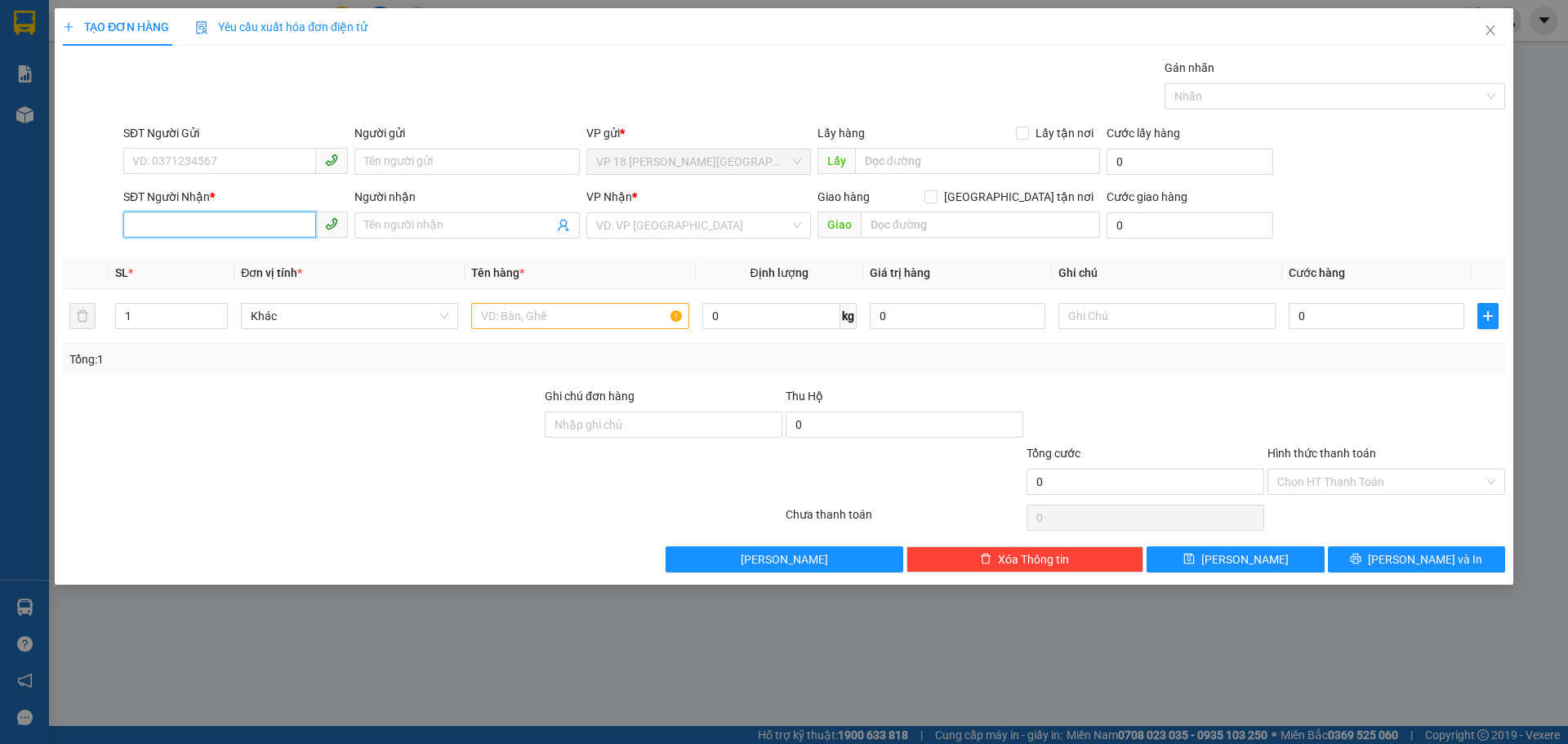
click at [274, 222] on input "SĐT Người Nhận *" at bounding box center [219, 225] width 193 height 26
click at [259, 249] on div "0901532277 - [GEOGRAPHIC_DATA] 3" at bounding box center [235, 258] width 205 height 18
type input "0901532277"
type input "NHẬT MỸ 3"
type input "CẦU [PERSON_NAME]"
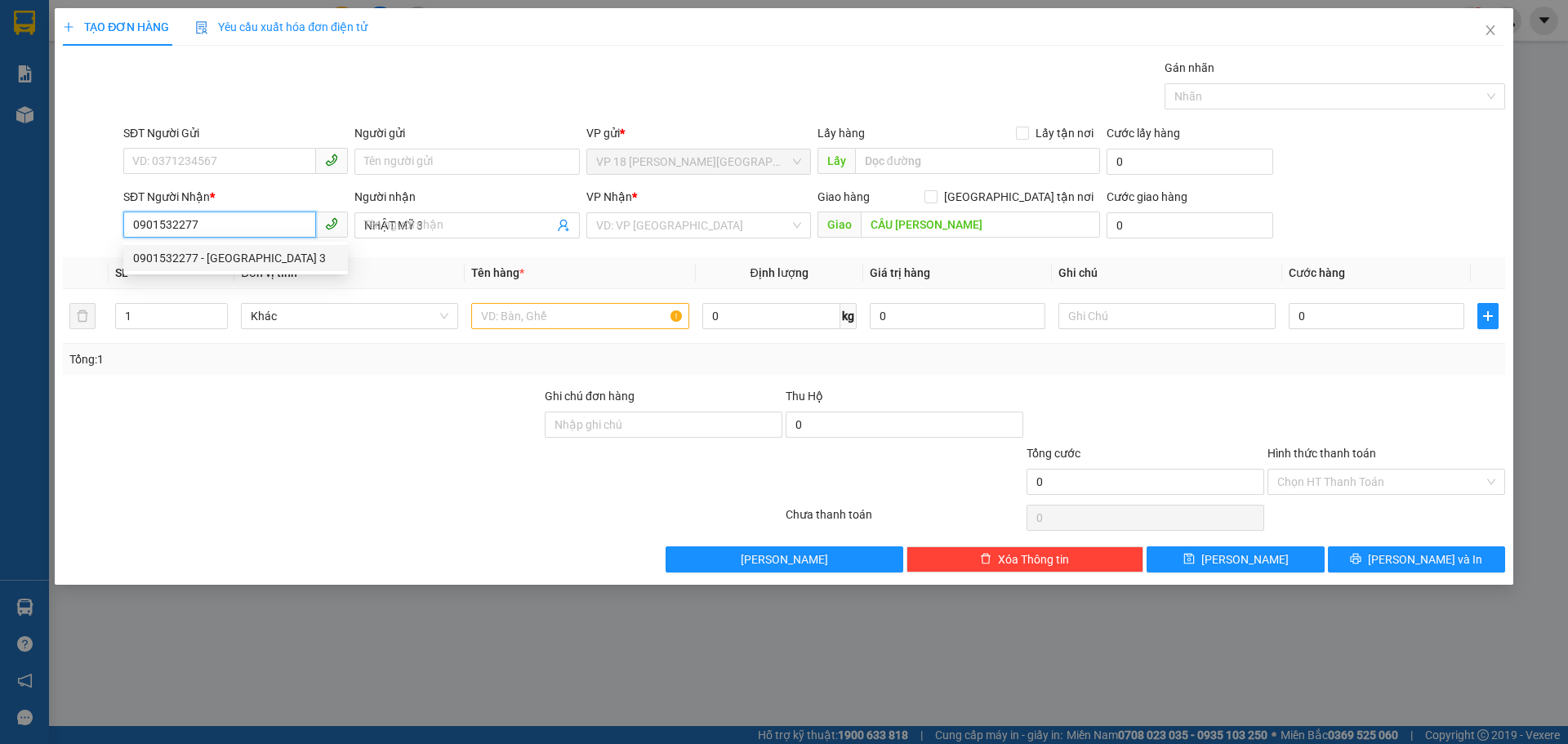
type input "230.000"
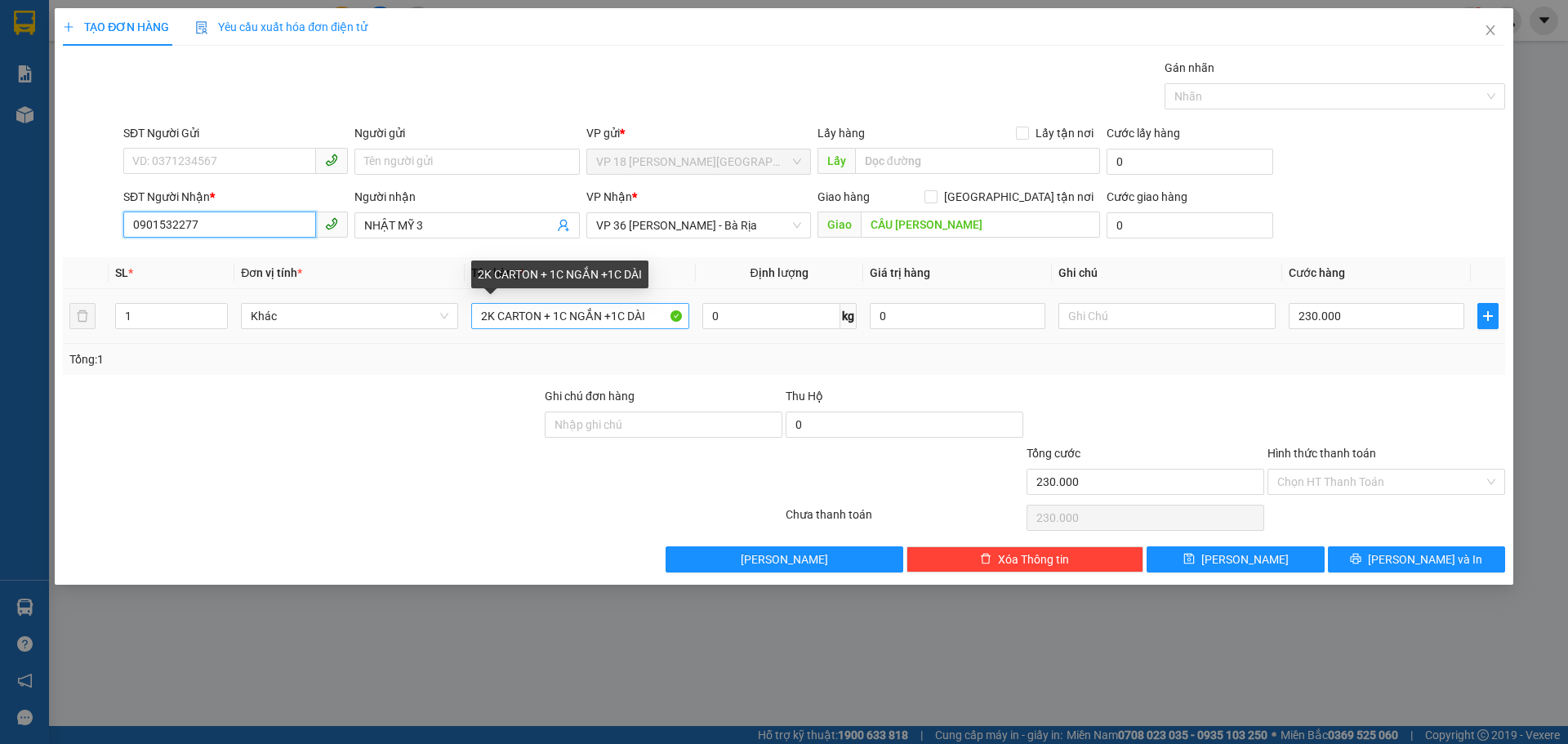
type input "0901532277"
click at [652, 322] on input "2K CARTON + 1C NGẮN +1C DÀI" at bounding box center [579, 316] width 217 height 26
type input "2"
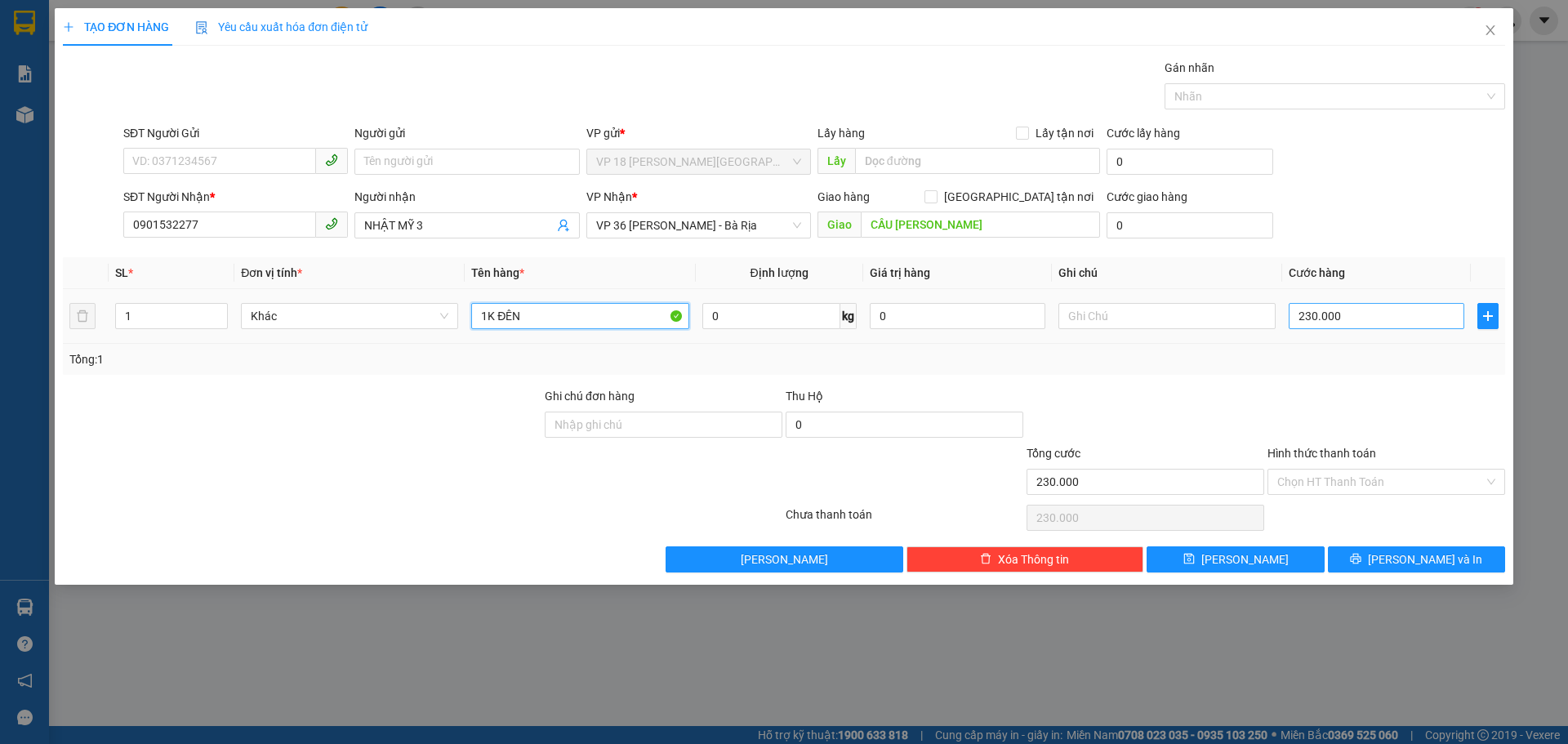
type input "1K ĐÊN"
click at [1364, 323] on input "230.000" at bounding box center [1376, 316] width 175 height 26
type input "2"
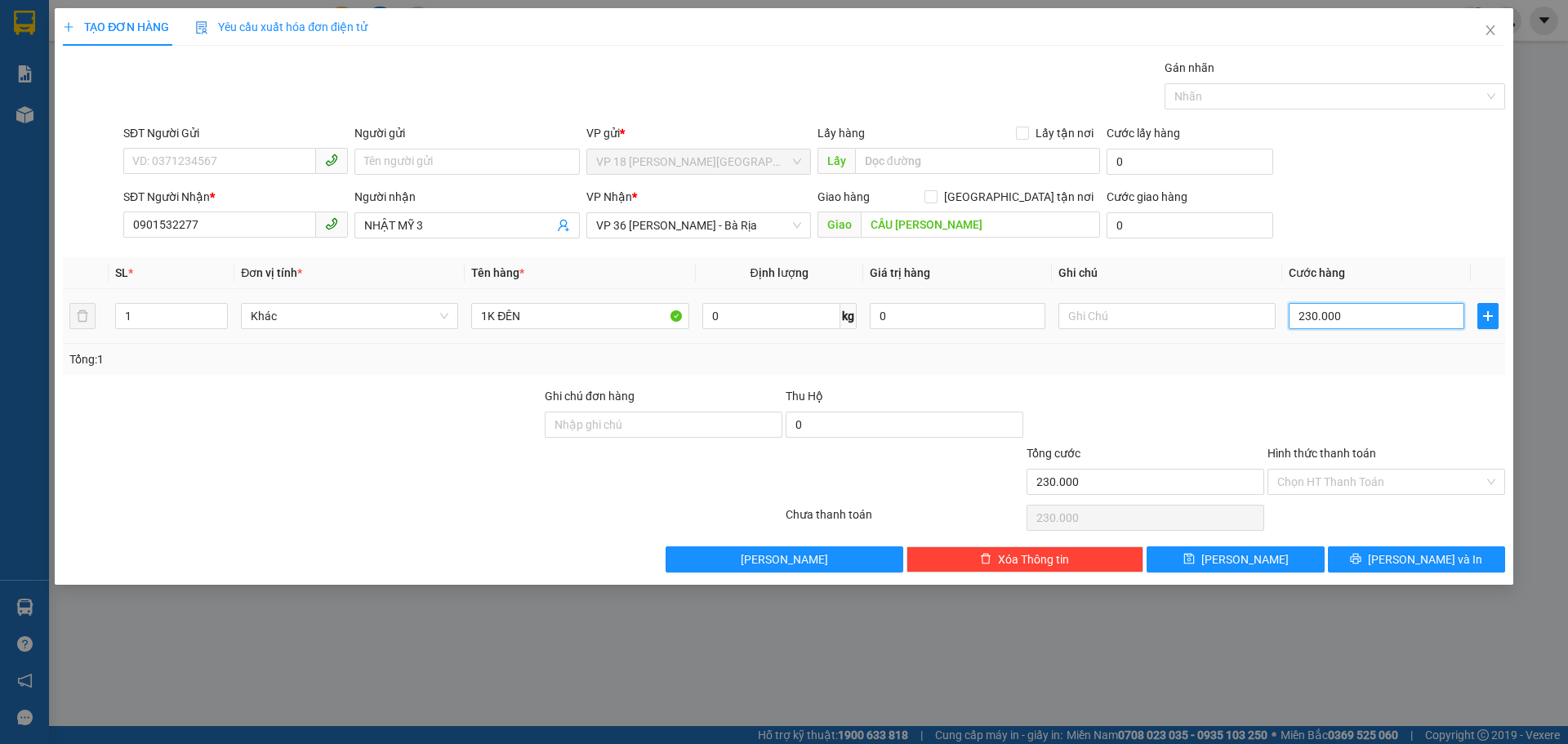
type input "2"
type input "20"
type input "200"
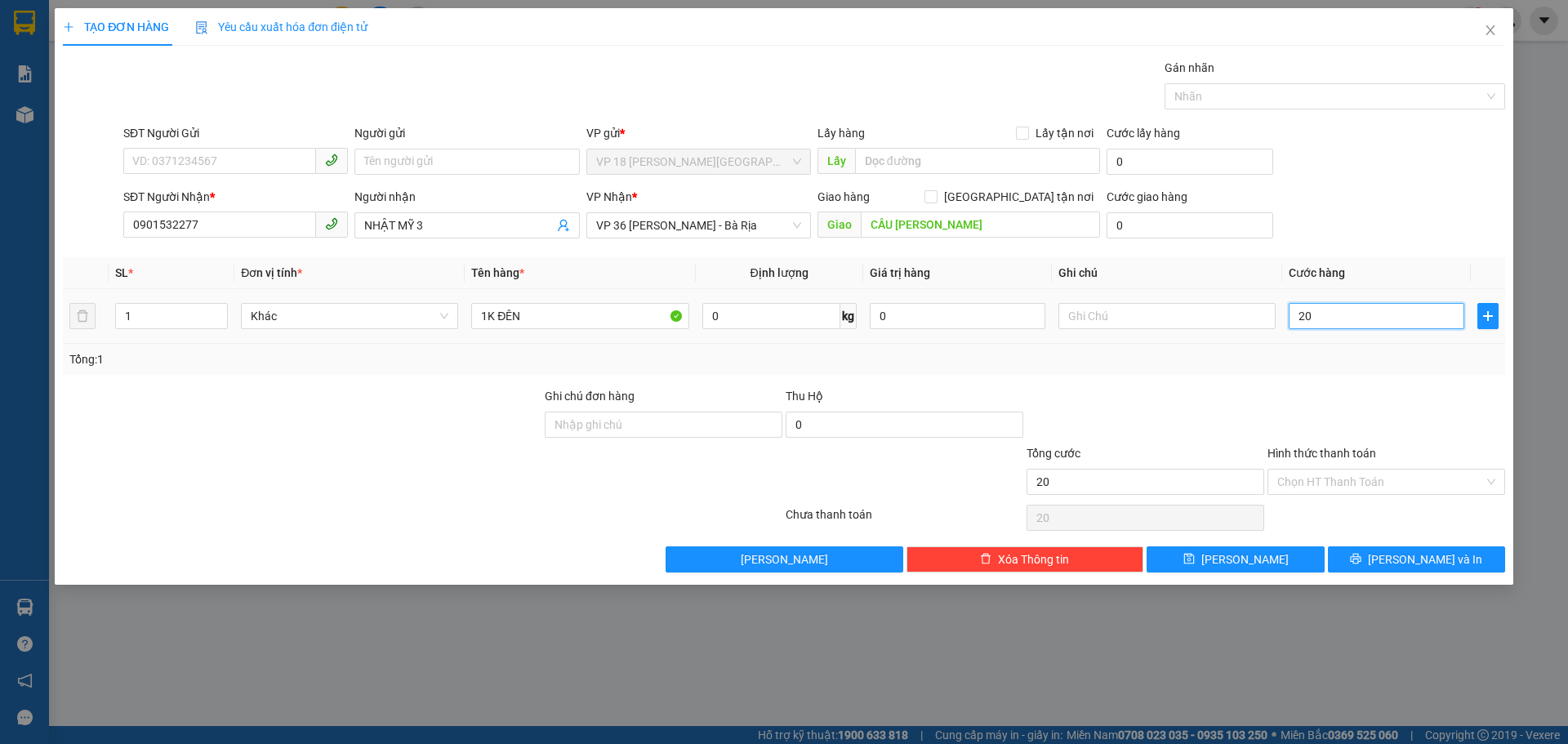
type input "200"
type input "2.000"
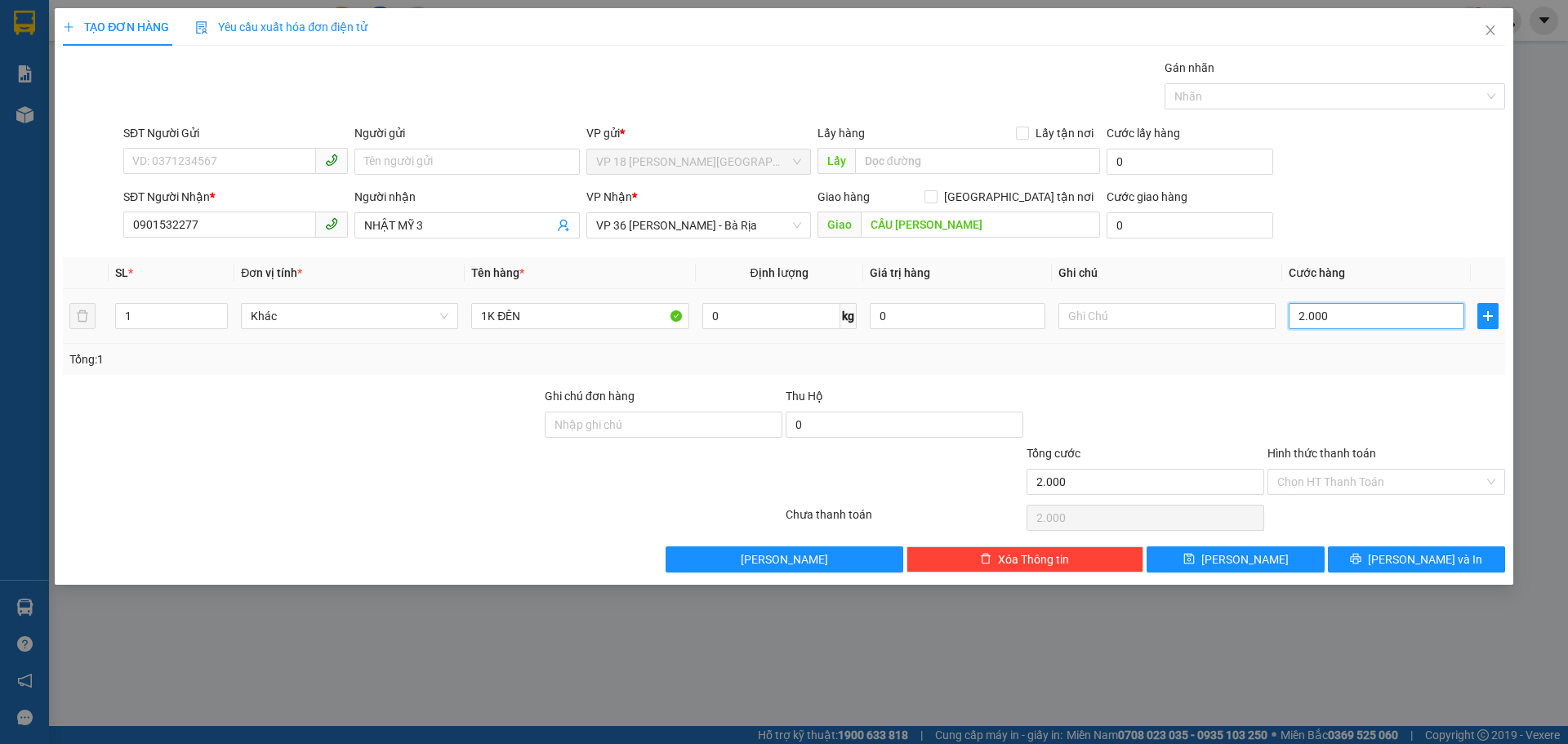
type input "20.000"
click at [1353, 561] on button "[PERSON_NAME] và In" at bounding box center [1416, 560] width 177 height 26
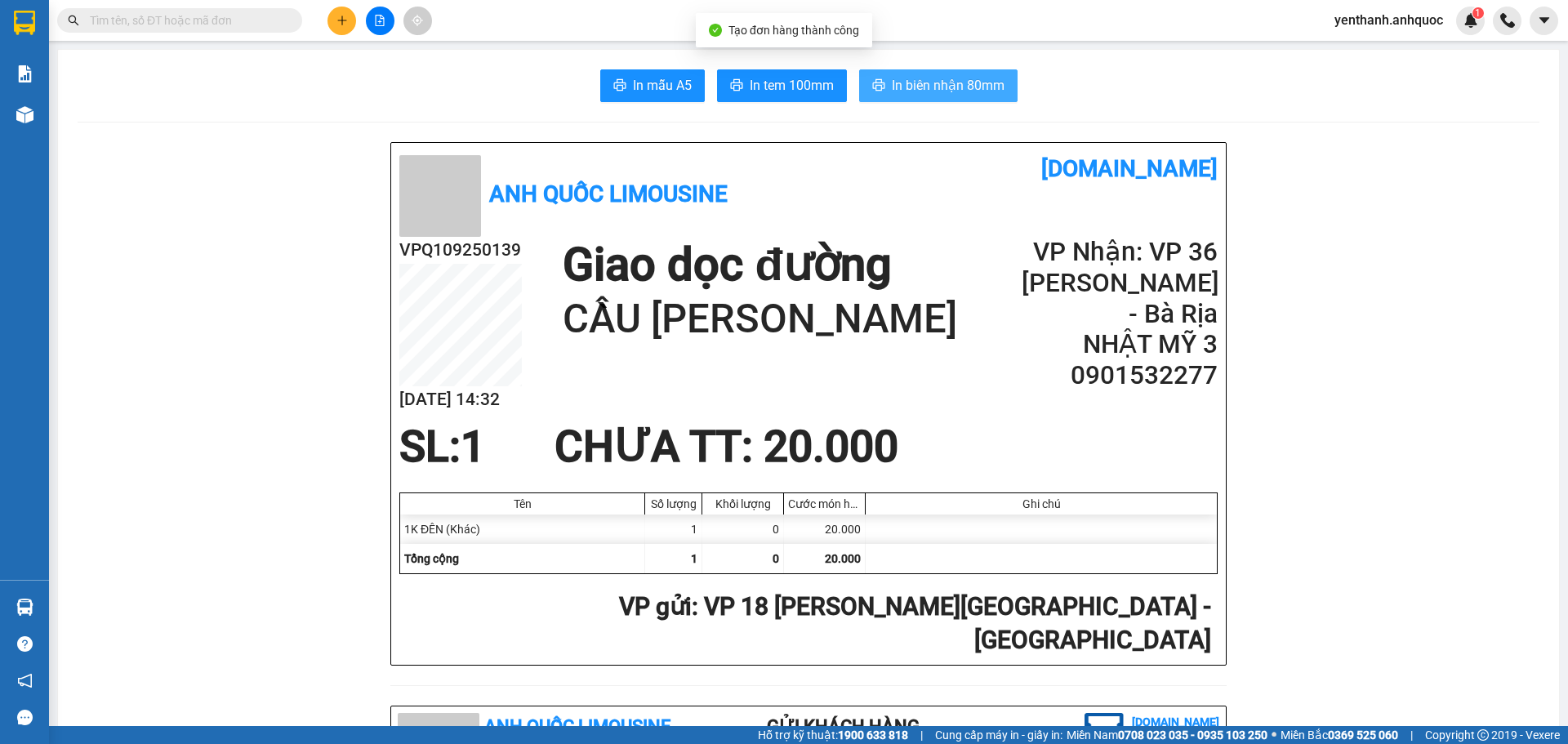
click at [965, 93] on span "In biên nhận 80mm" at bounding box center [948, 85] width 113 height 21
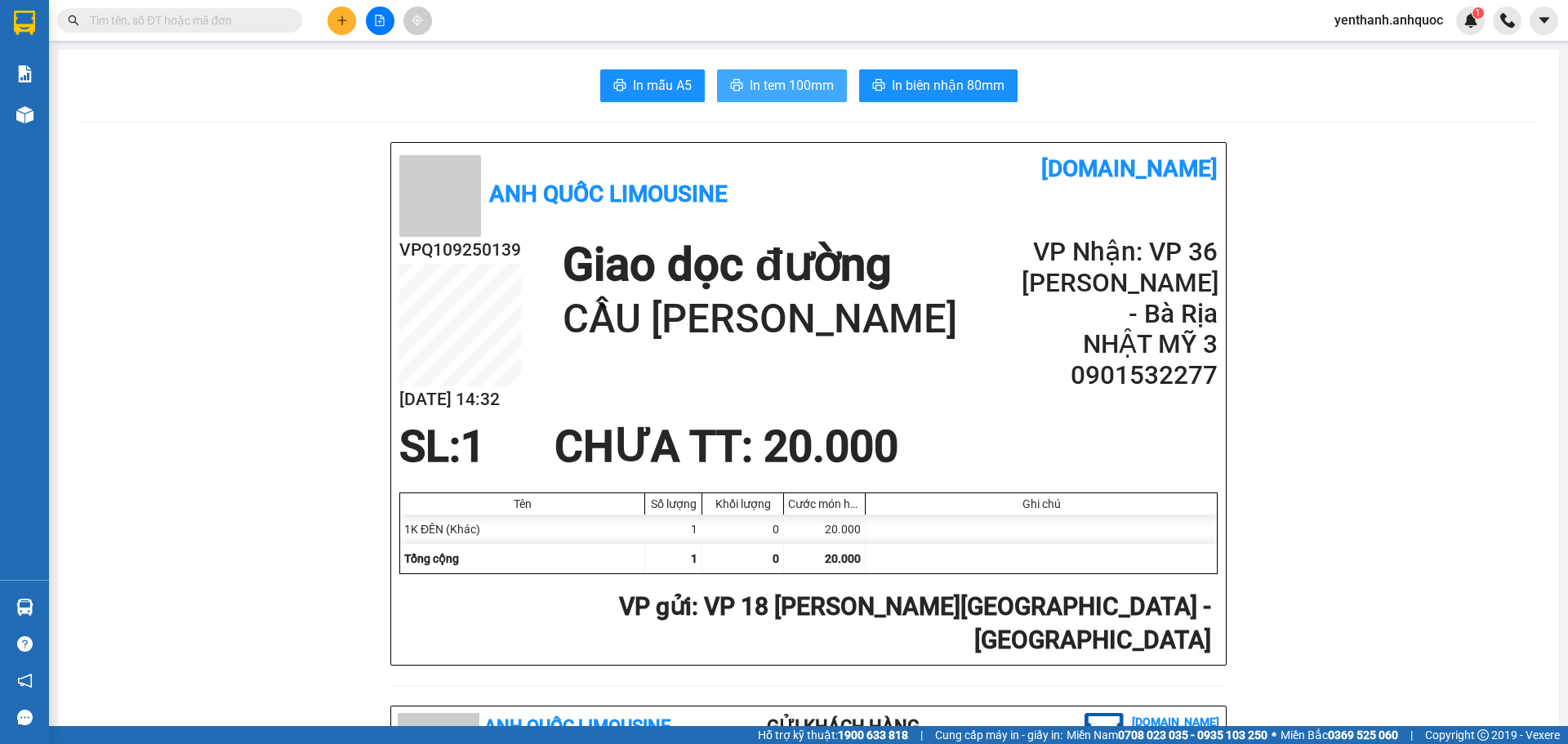
click at [830, 92] on button "In tem 100mm" at bounding box center [782, 85] width 130 height 33
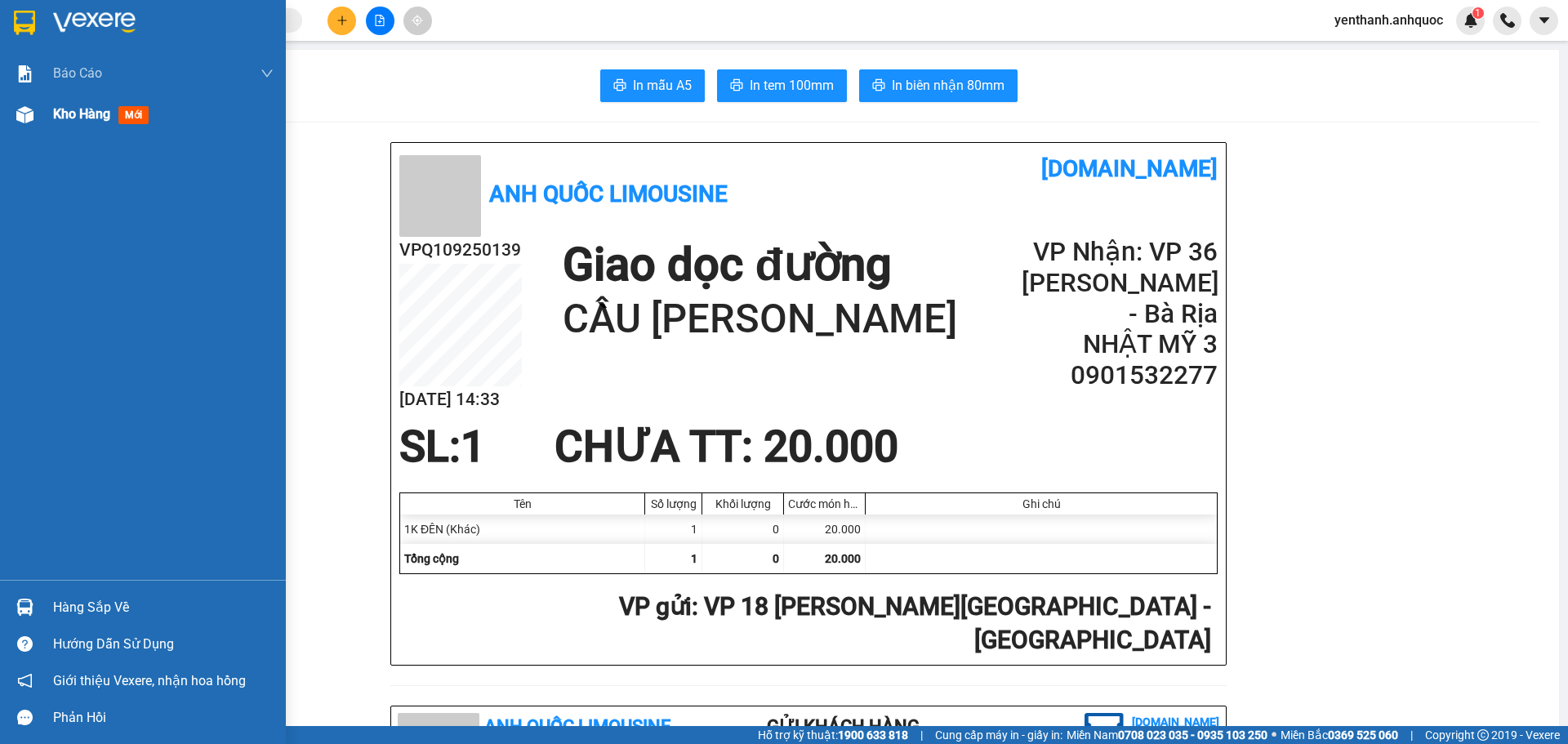
click at [94, 103] on div "Kho hàng mới" at bounding box center [163, 114] width 221 height 41
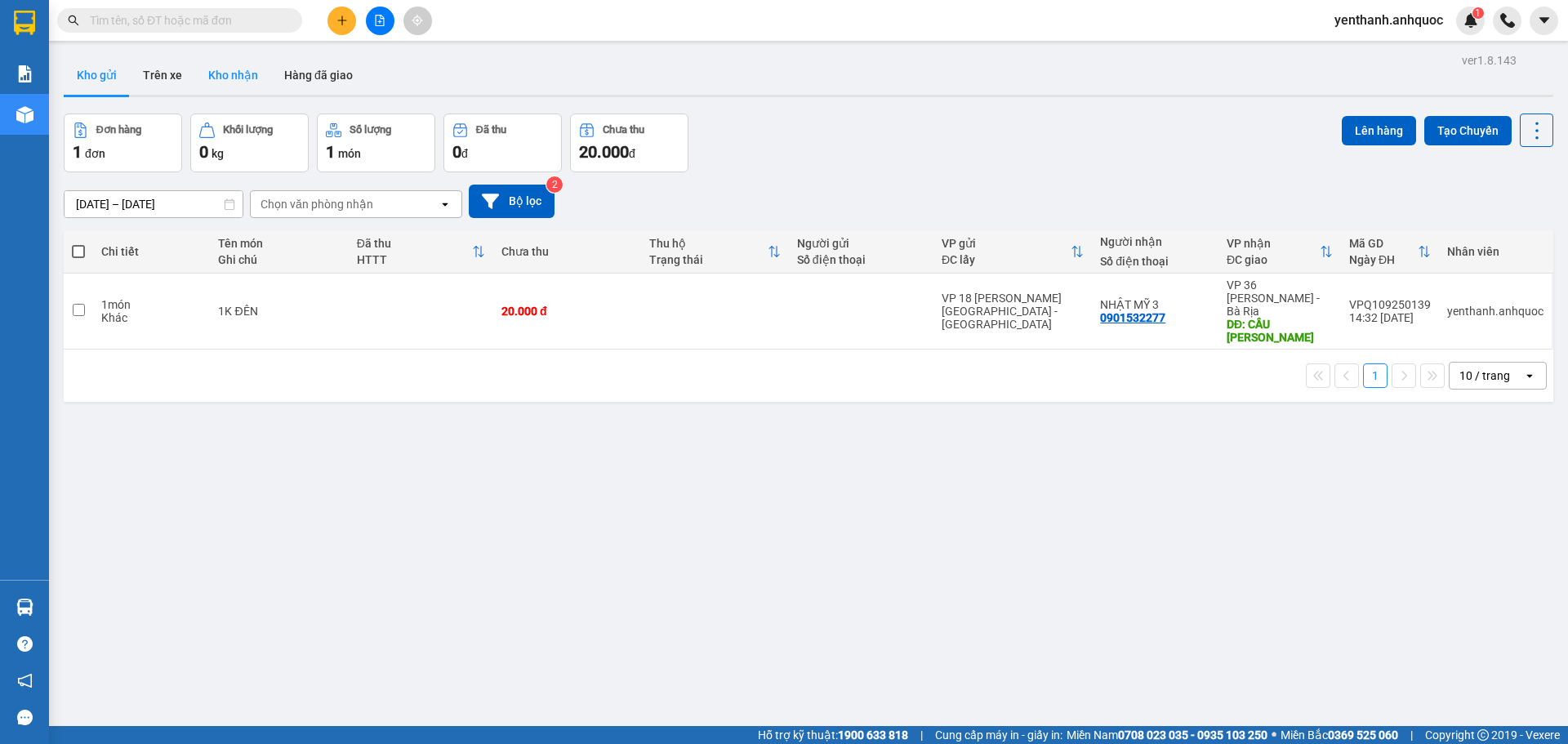
click at [239, 75] on button "Kho nhận" at bounding box center [233, 75] width 76 height 40
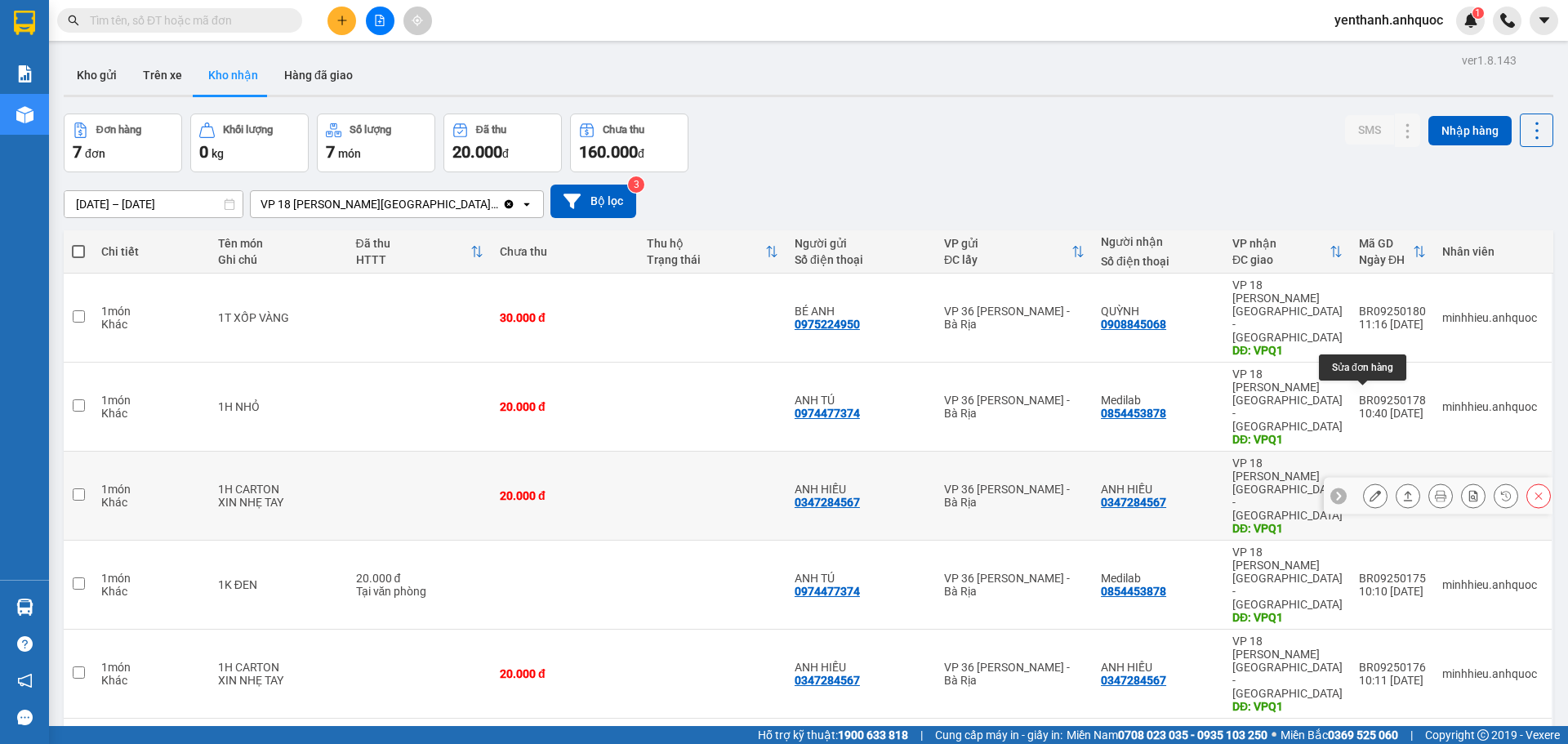
click at [1364, 481] on button at bounding box center [1375, 495] width 23 height 29
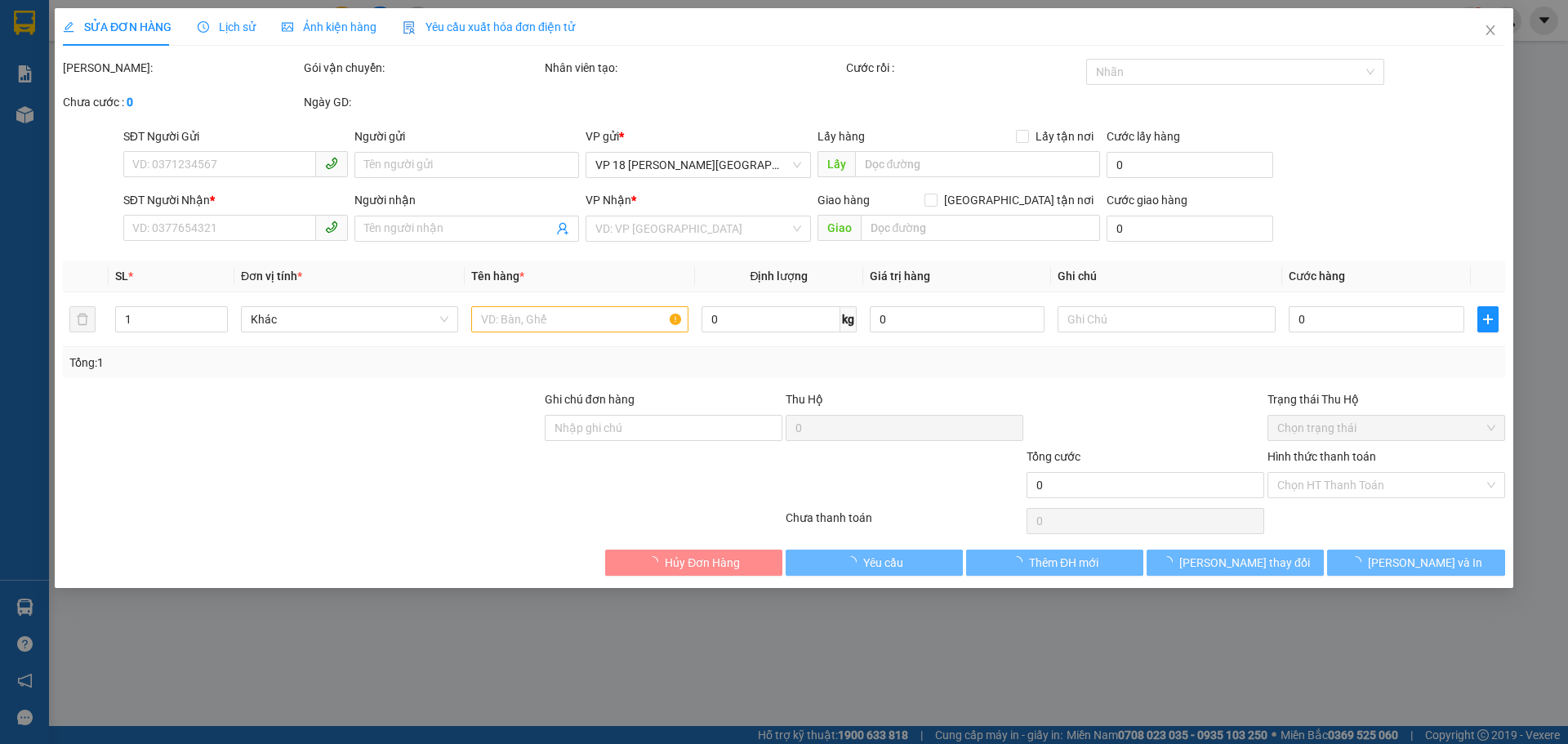
type input "0347284567"
type input "ANH HIẾU"
type input "0347284567"
type input "ANH HIẾU"
type input "VPQ1"
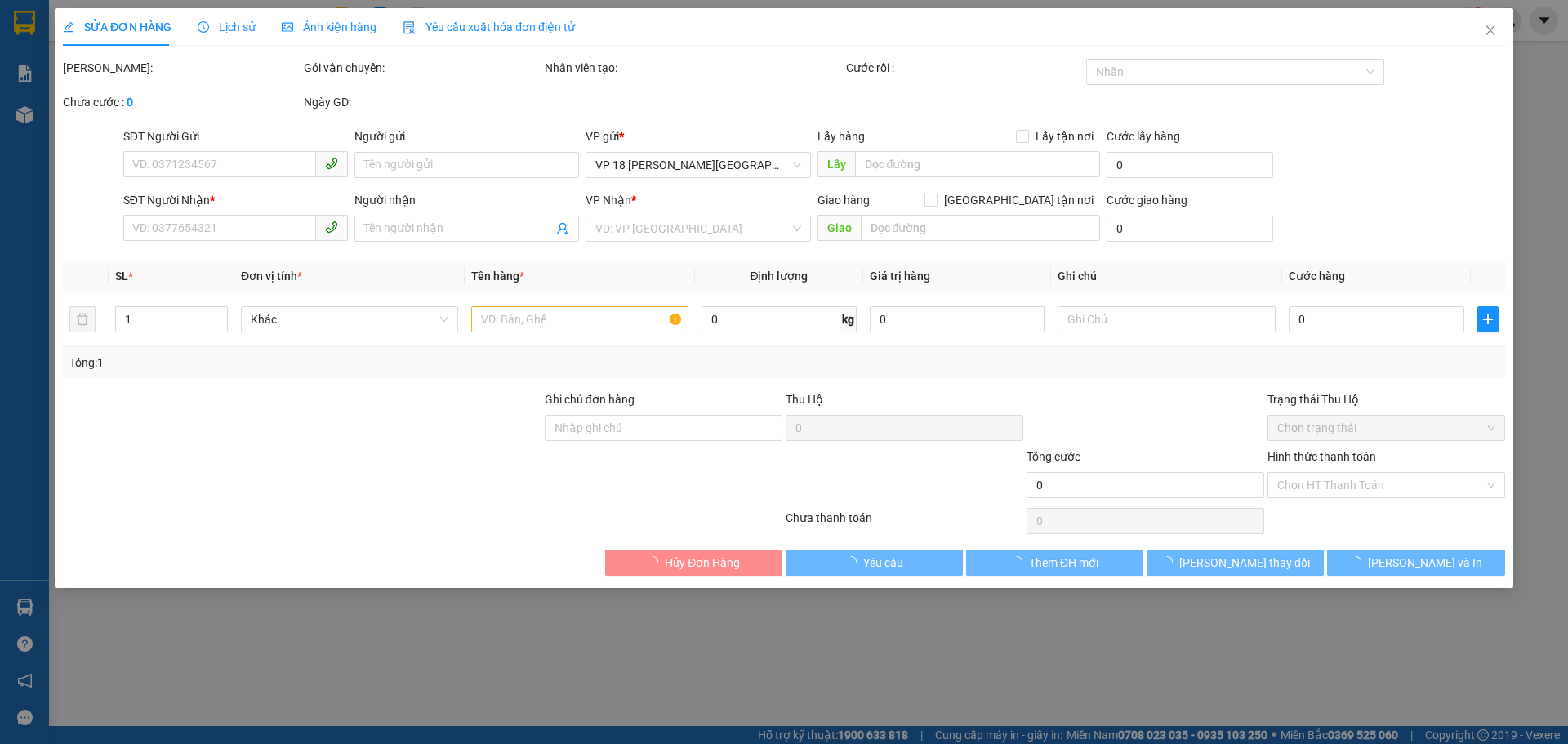
type input "20.000"
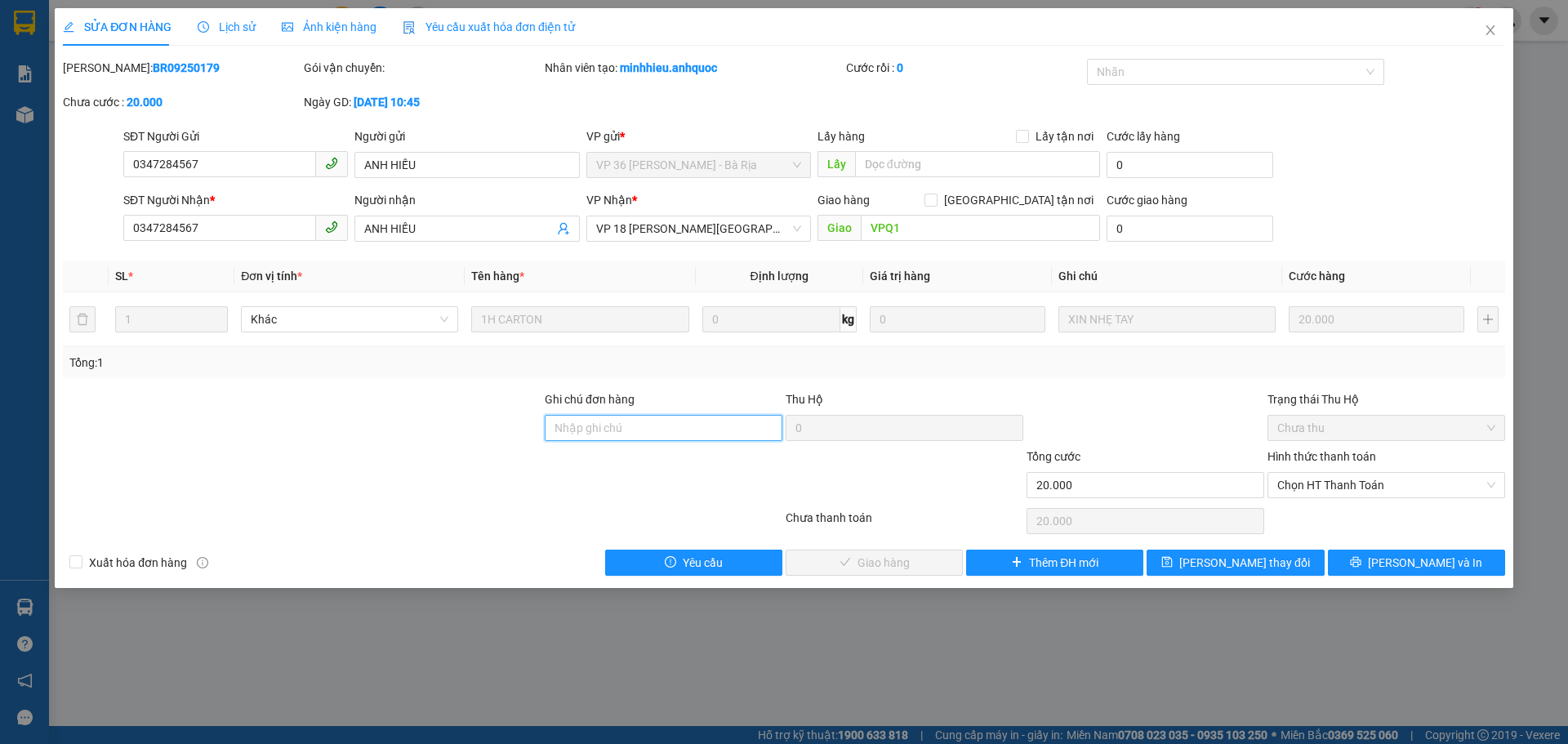
click at [672, 430] on input "Ghi chú đơn hàng" at bounding box center [664, 428] width 238 height 26
click at [1332, 483] on span "Chọn HT Thanh Toán" at bounding box center [1386, 484] width 218 height 25
type input "SCB 13/9 THANH"
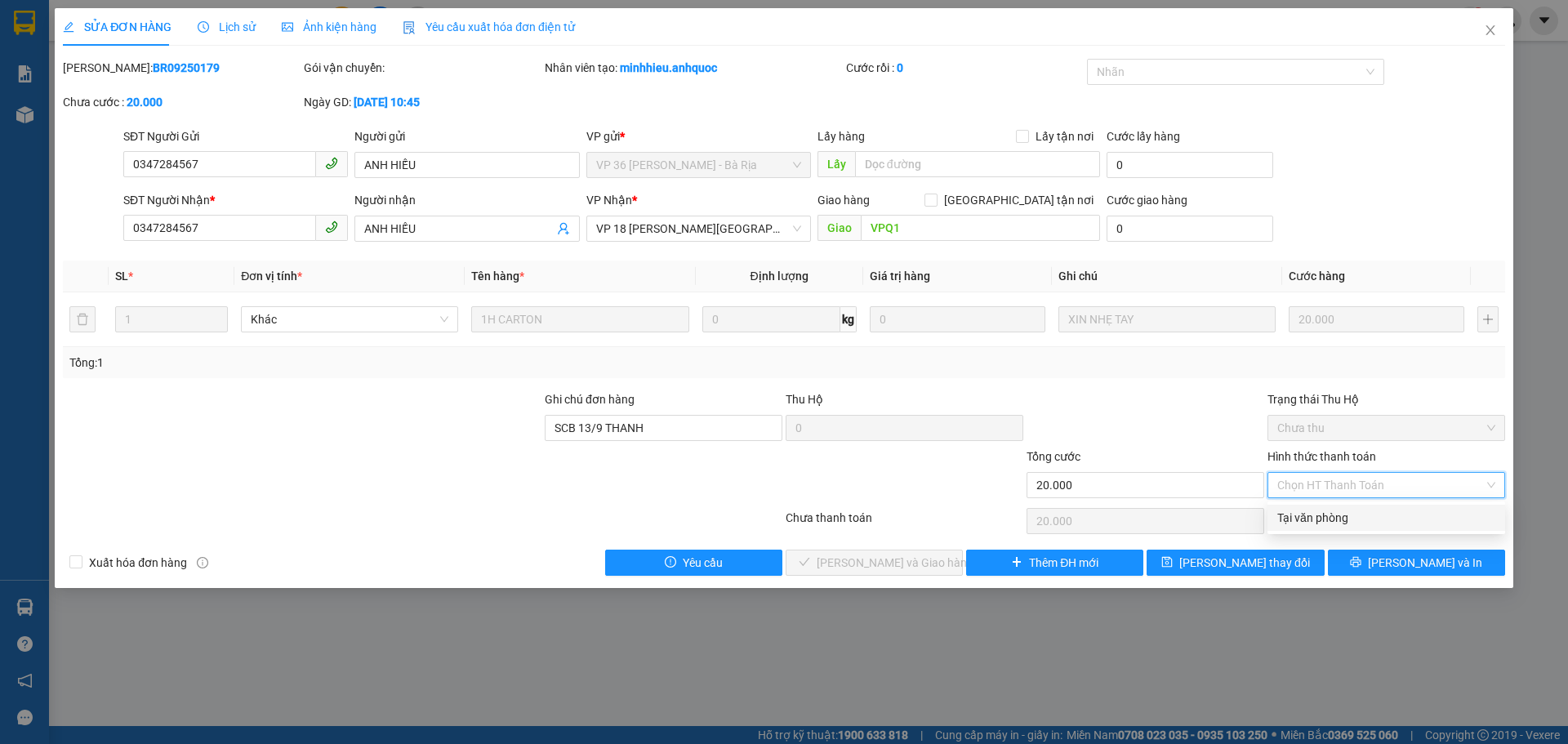
click at [1338, 511] on div "Tại văn phòng" at bounding box center [1386, 518] width 218 height 18
type input "0"
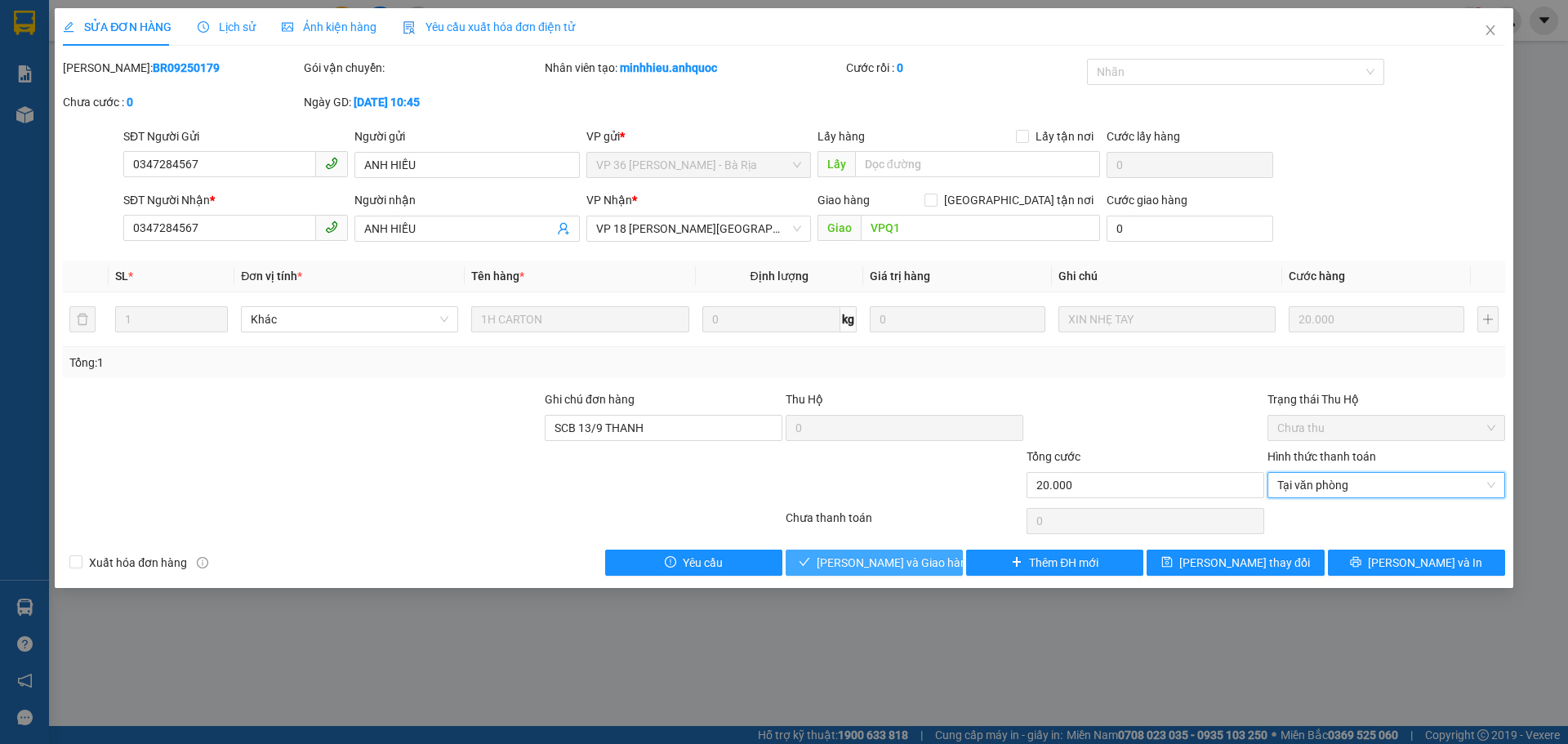
click at [890, 565] on span "[PERSON_NAME] và Giao hàng" at bounding box center [894, 563] width 157 height 18
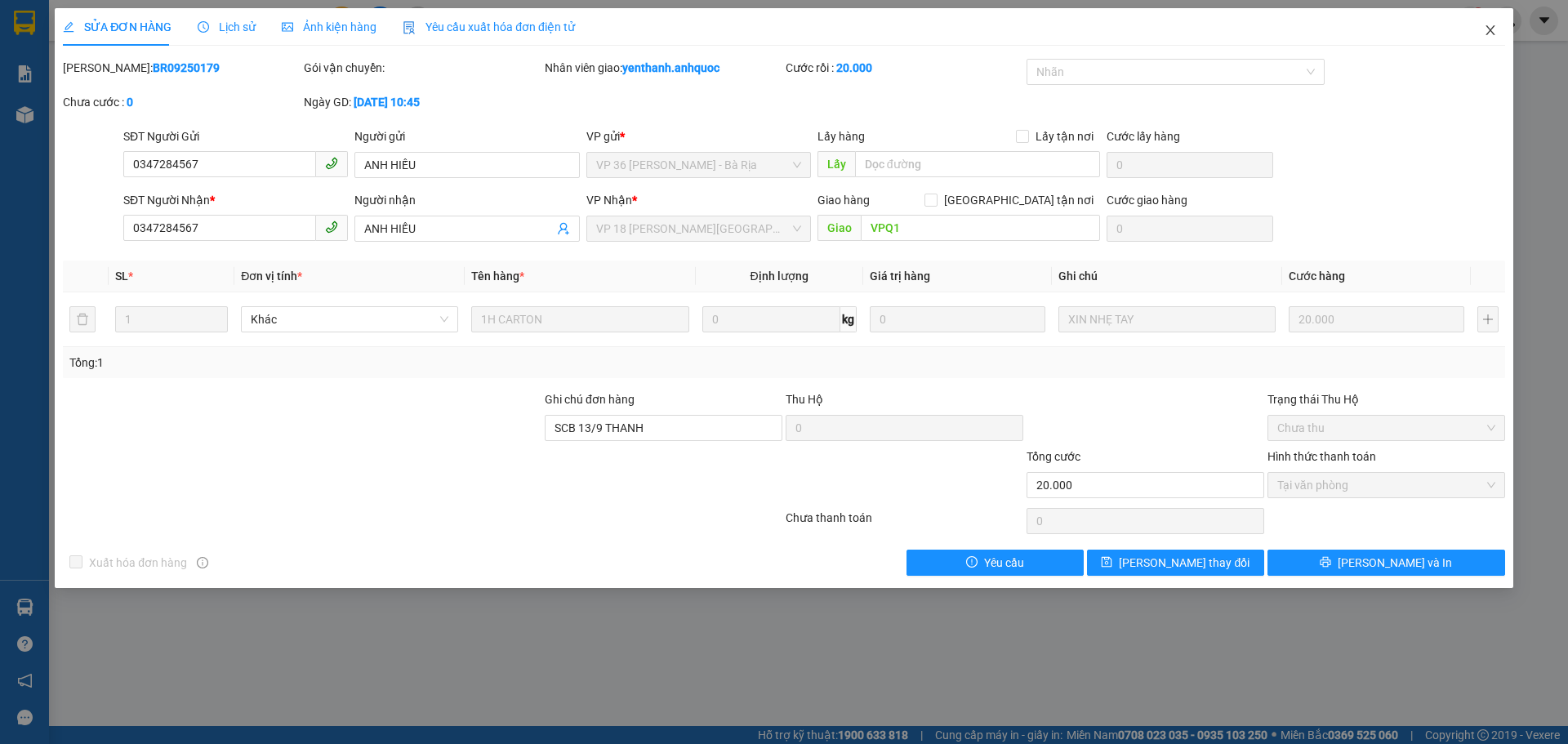
click at [1487, 31] on icon "close" at bounding box center [1490, 30] width 13 height 13
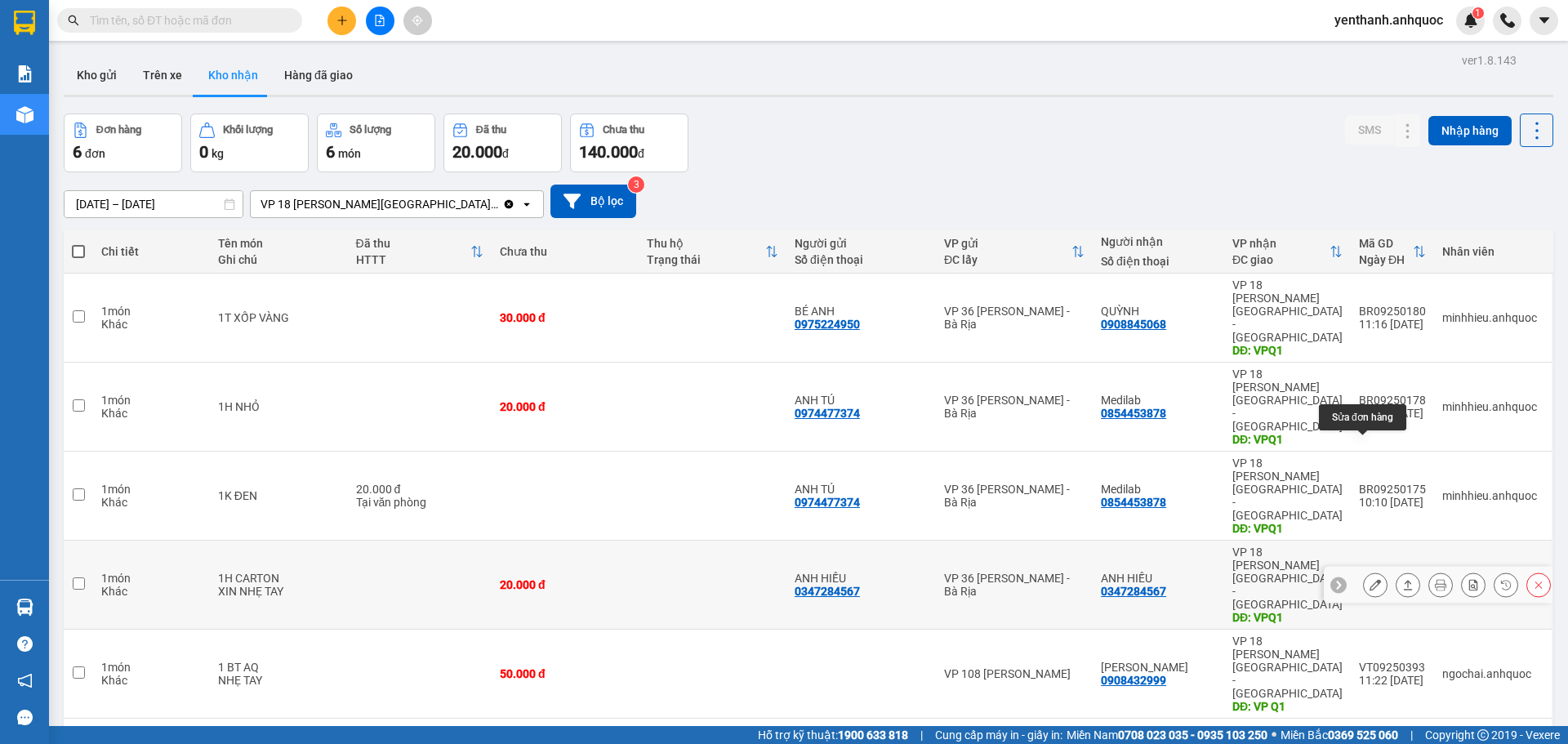
click at [1370, 580] on icon at bounding box center [1376, 585] width 12 height 12
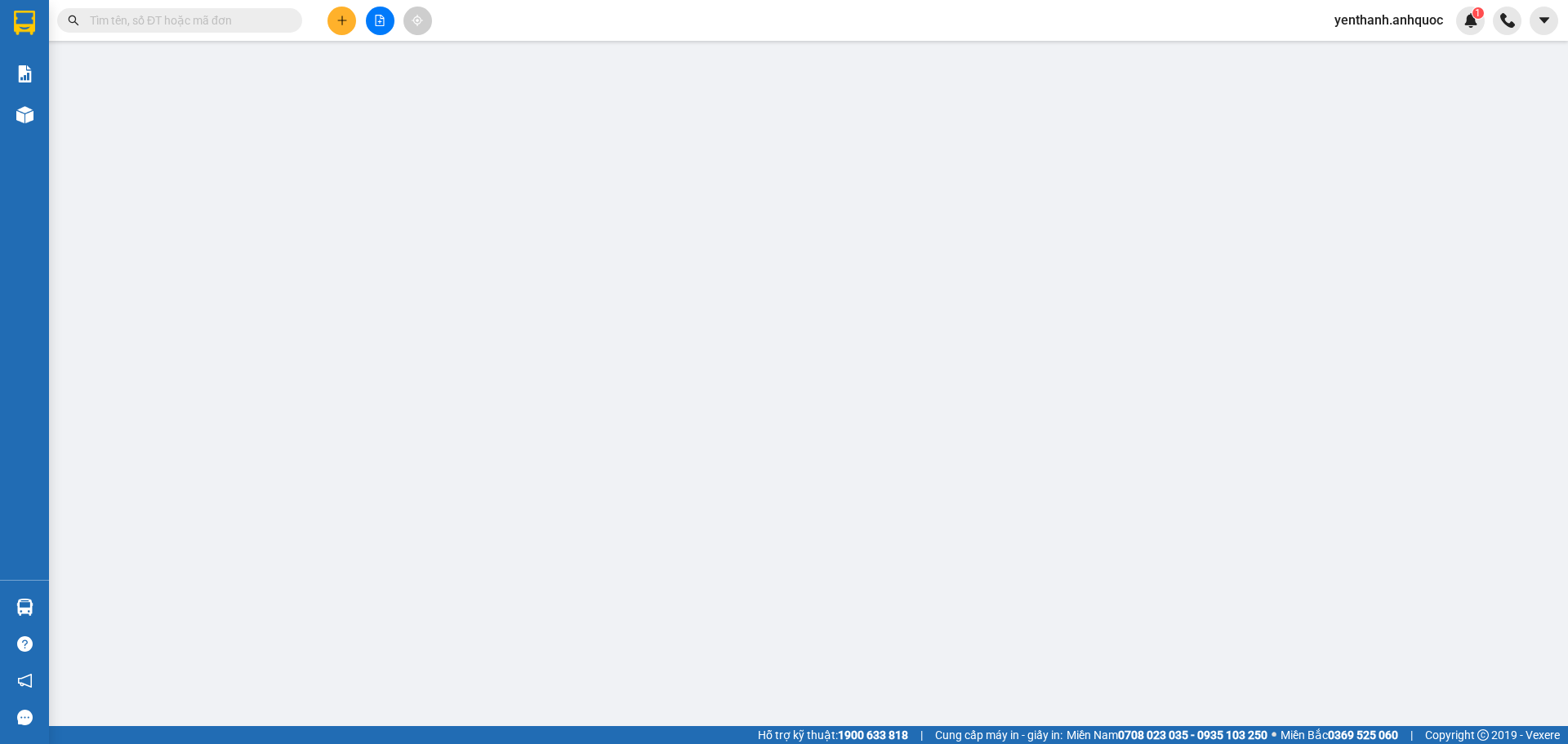
type input "0347284567"
type input "ANH HIẾU"
type input "0347284567"
type input "ANH HIẾU"
type input "VPQ1"
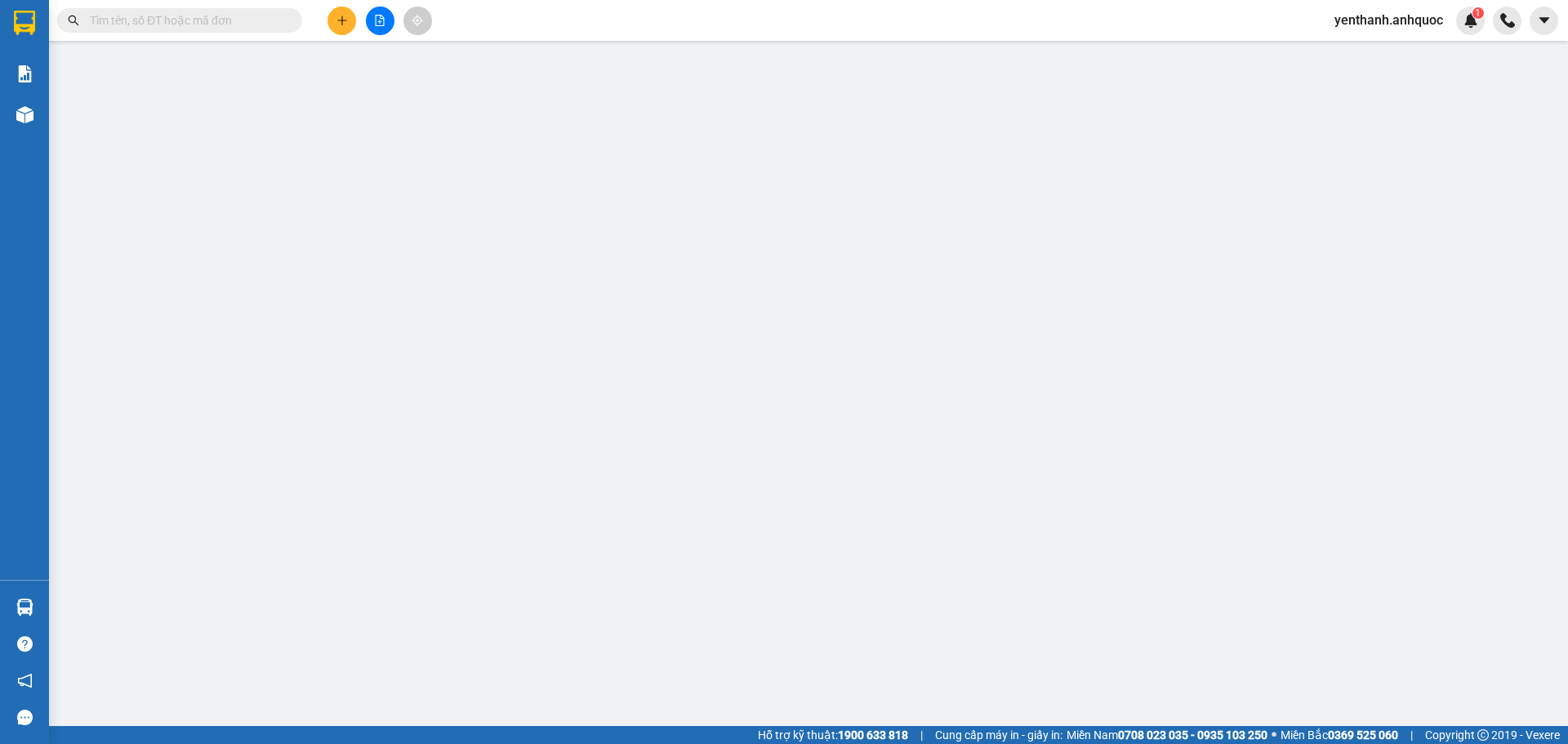
type input "SCB 12/9 -VPQ1 THẢO"
type input "20.000"
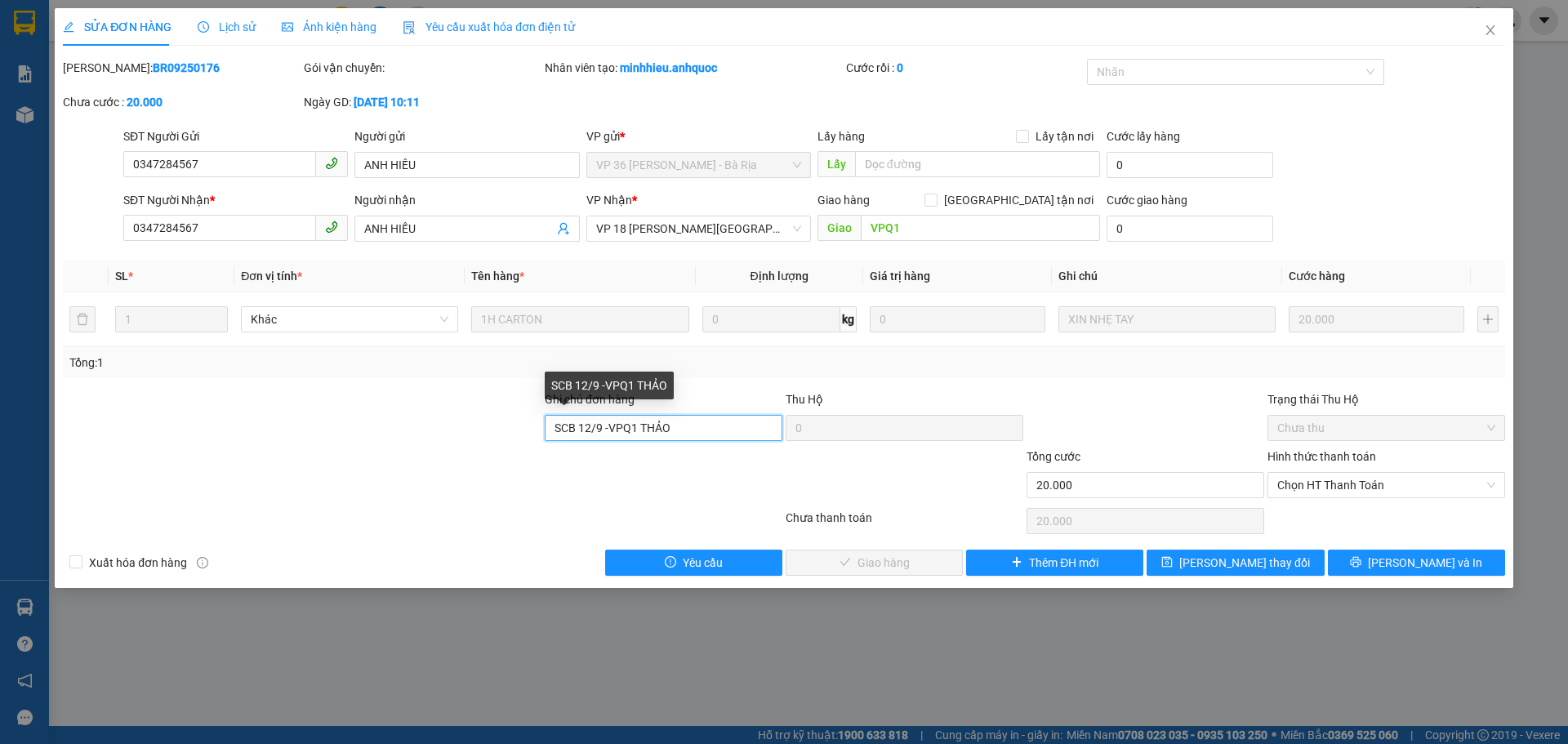
click at [723, 435] on input "SCB 12/9 -VPQ1 THẢO" at bounding box center [664, 428] width 238 height 26
type input "SCB 13/9 THANH"
click at [1357, 492] on span "Chọn HT Thanh Toán" at bounding box center [1386, 484] width 218 height 25
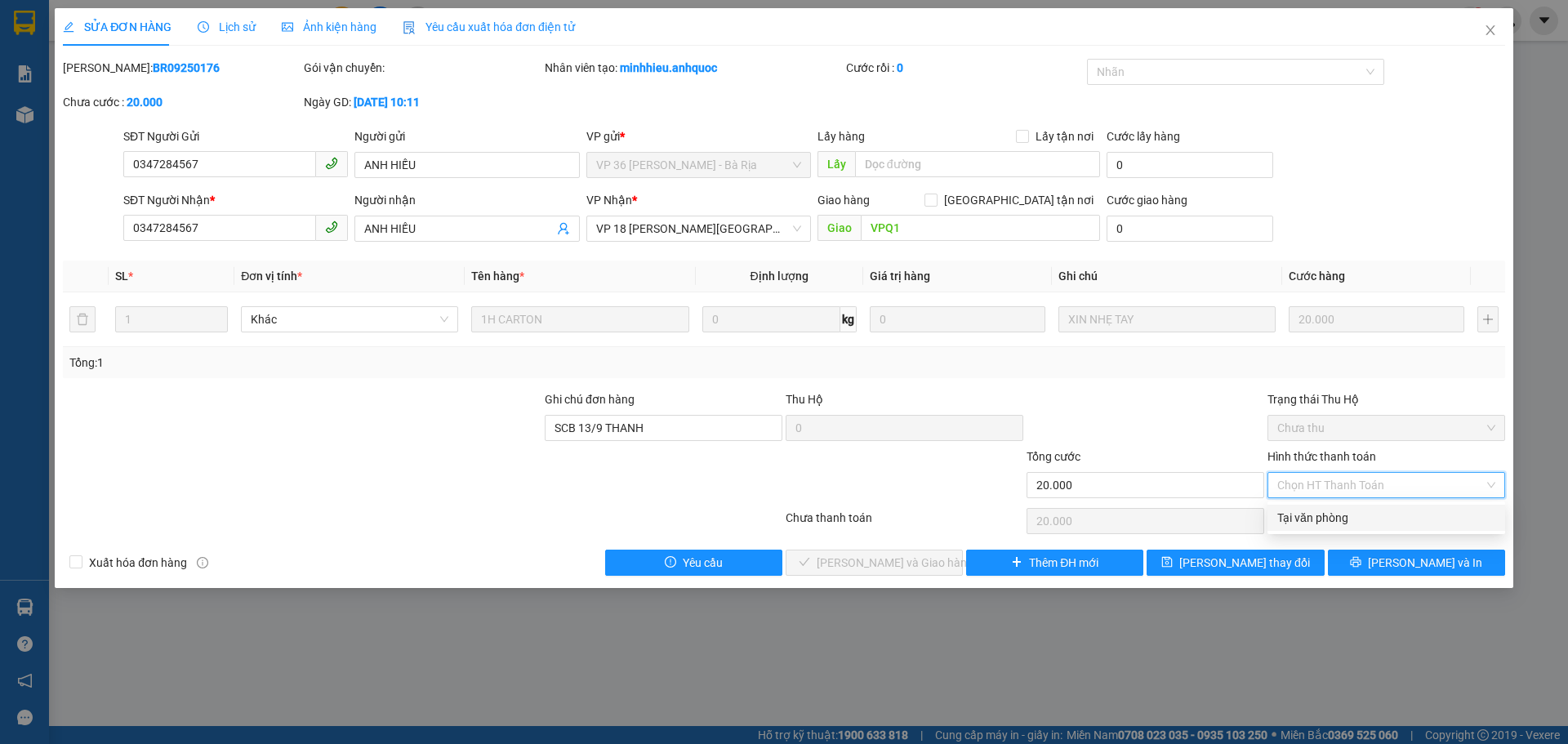
click at [1347, 520] on div "Tại văn phòng" at bounding box center [1386, 518] width 218 height 18
type input "0"
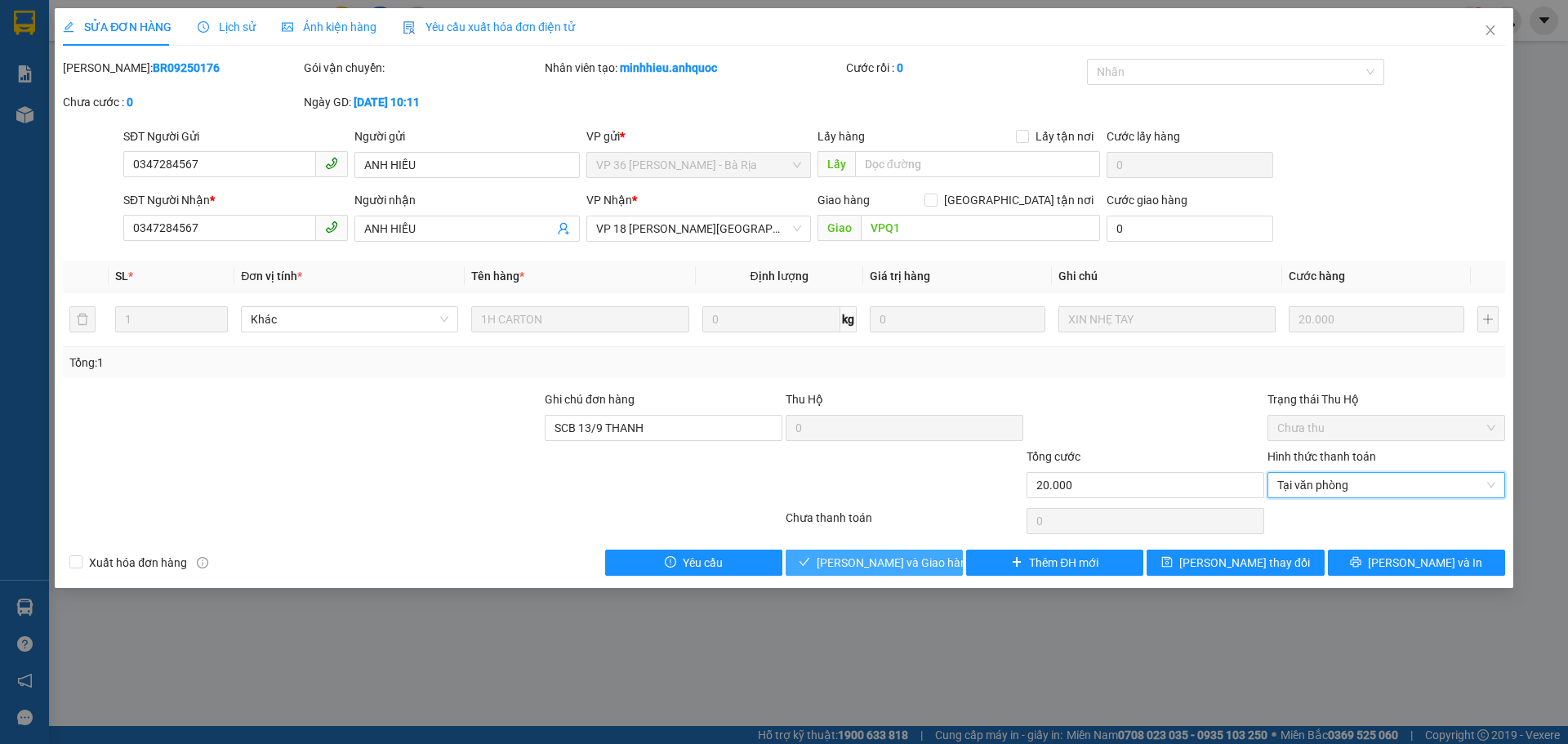
click at [920, 564] on span "[PERSON_NAME] và Giao hàng" at bounding box center [894, 563] width 157 height 18
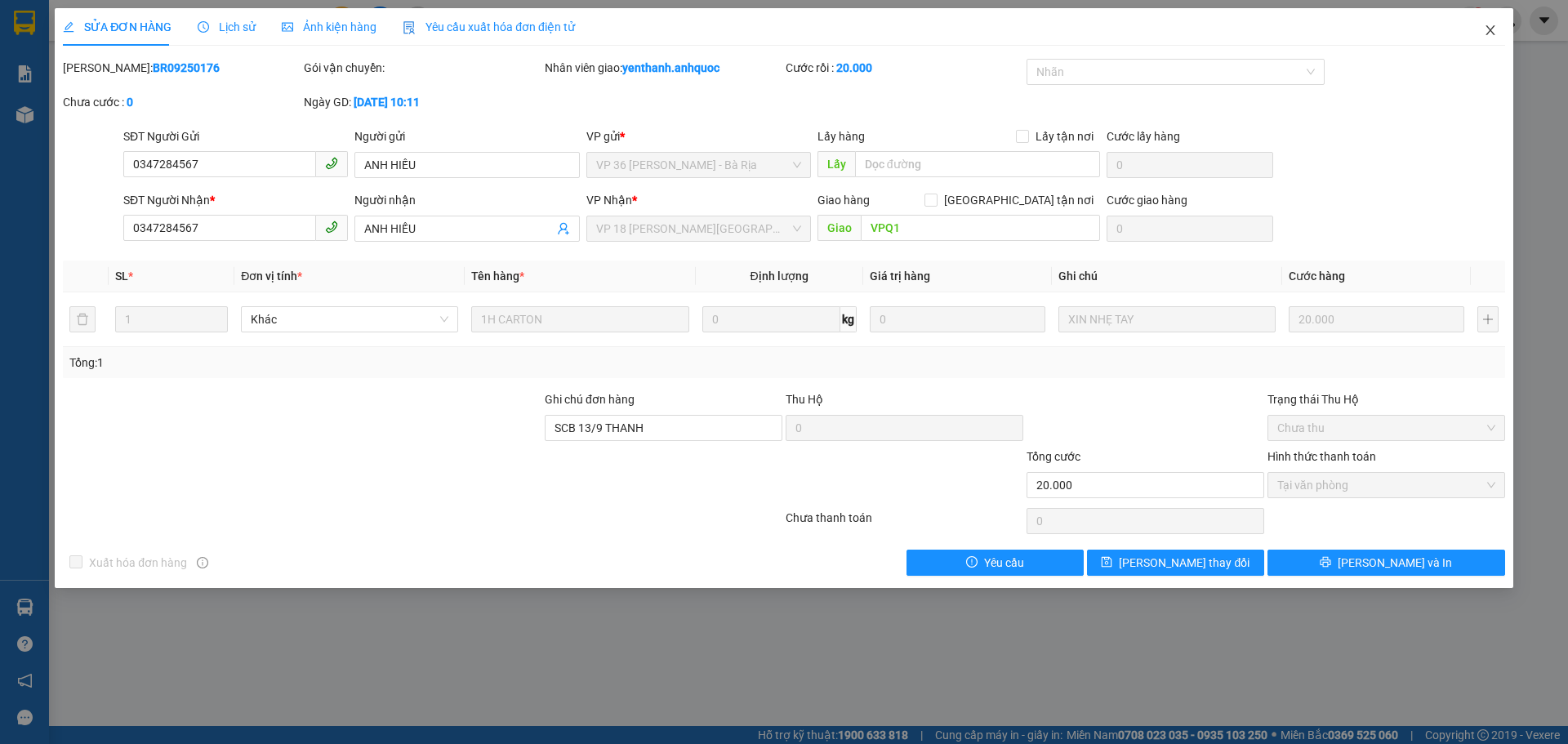
click at [1493, 27] on icon "close" at bounding box center [1490, 30] width 13 height 13
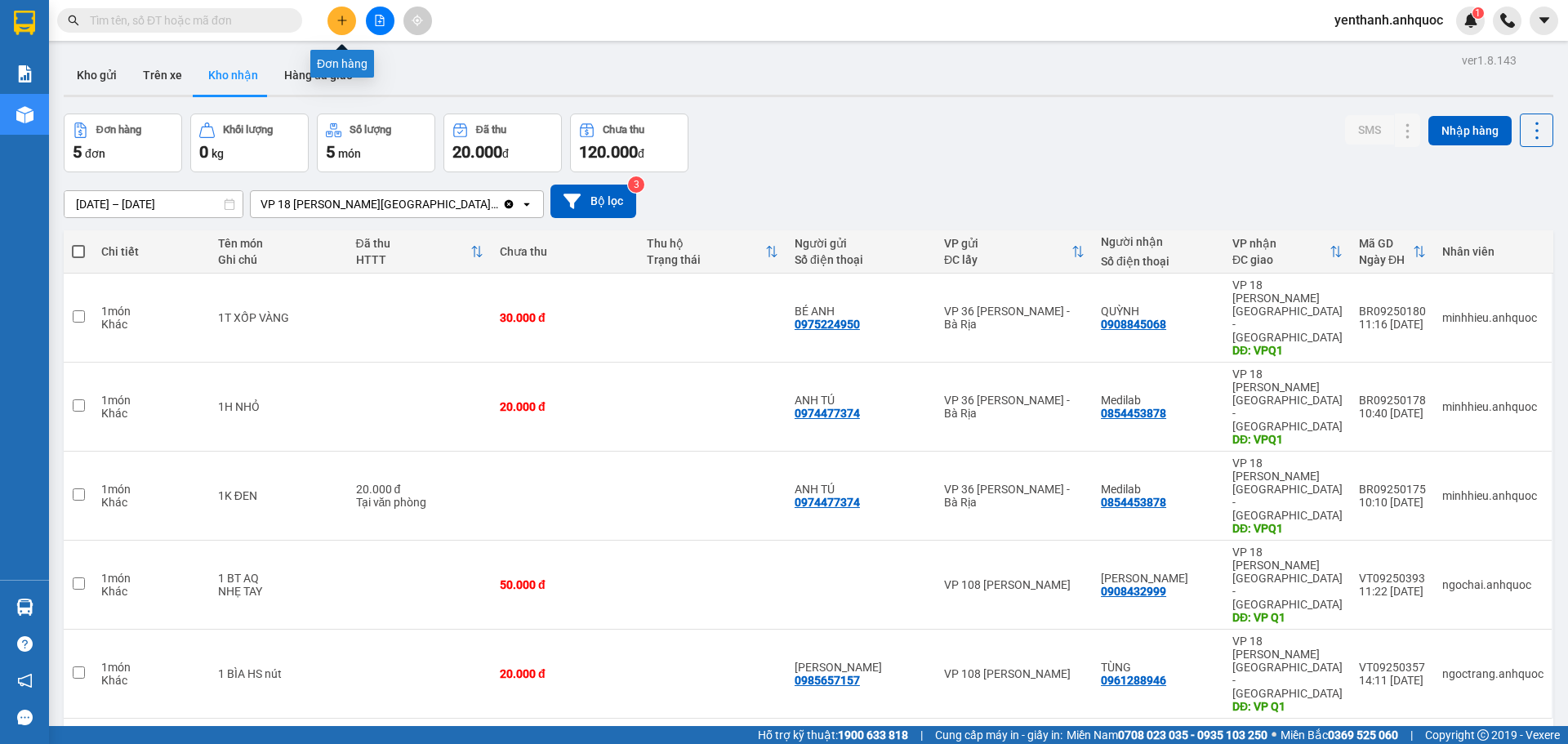
click at [340, 25] on icon "plus" at bounding box center [343, 21] width 12 height 12
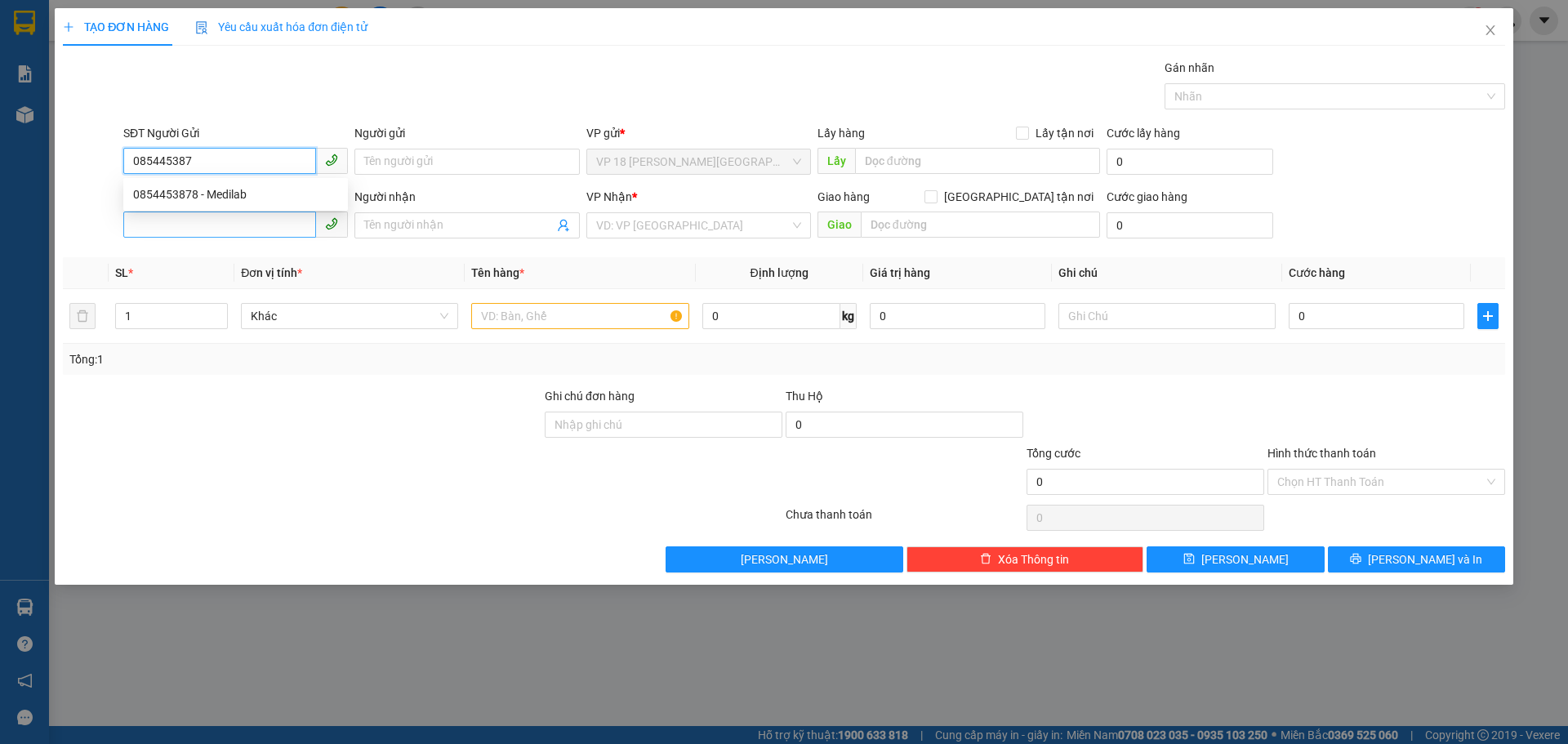
type input "0854453878"
click at [247, 199] on div "0854453878 - Medilab" at bounding box center [235, 194] width 205 height 18
type input "Medilab"
type input "0974477374"
type input "ANH TÚ"
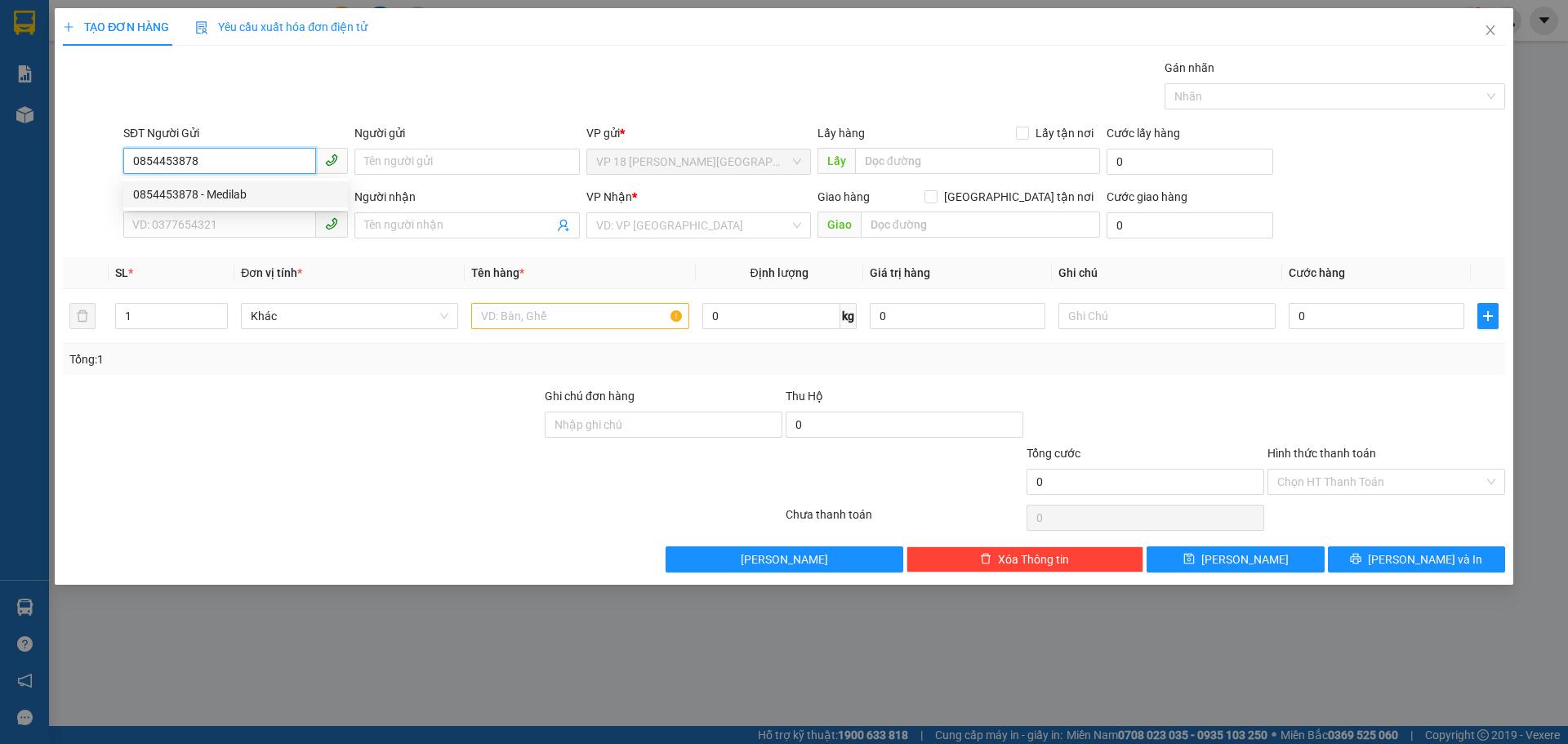
type input "VP BR"
type input "TM 13/8 THANH"
type input "30.000"
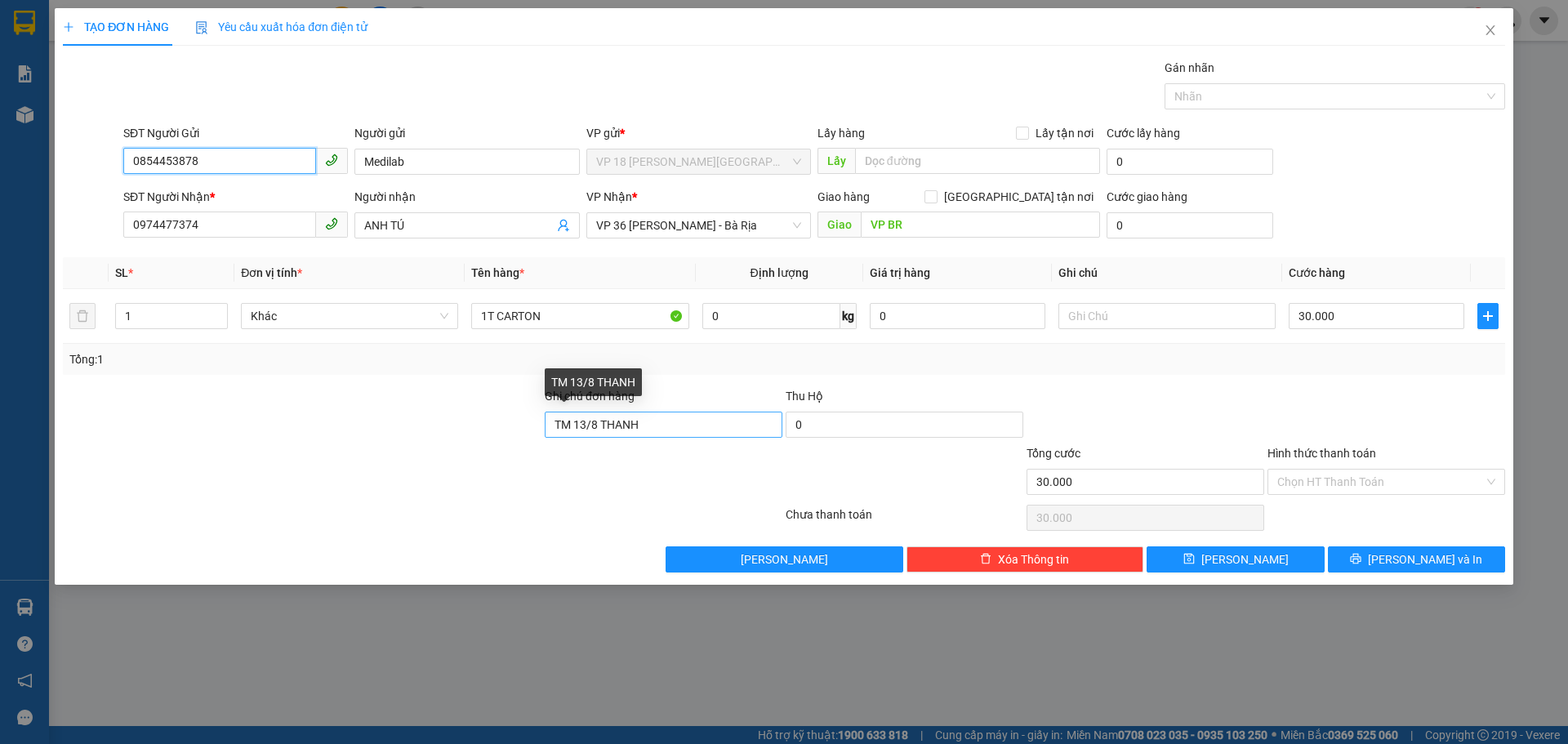
type input "0854453878"
click at [687, 424] on input "TM 13/8 THANH" at bounding box center [664, 425] width 238 height 26
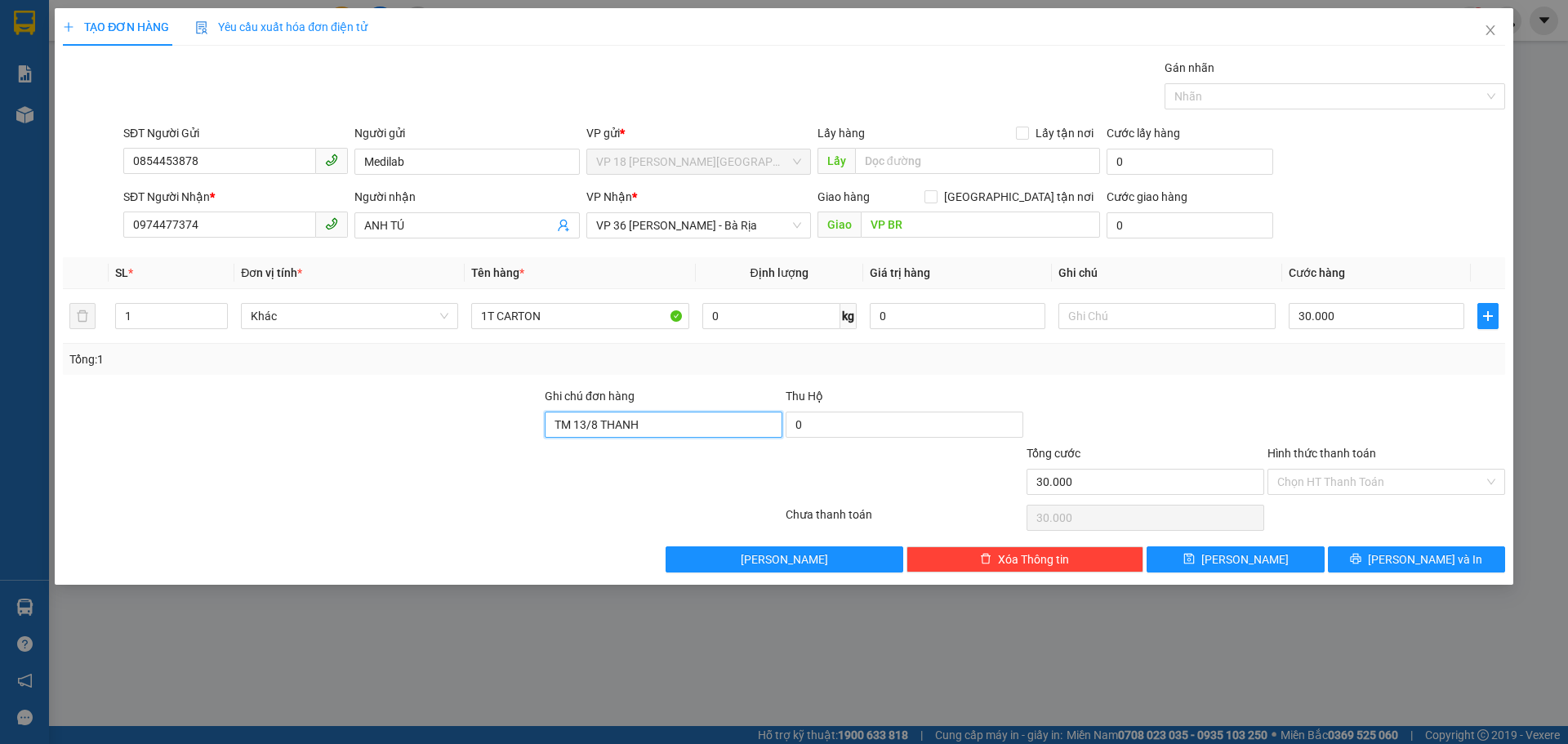
click at [599, 430] on input "TM 13/8 THANH" at bounding box center [664, 425] width 238 height 26
click at [593, 424] on input "TM 13/8 THANH" at bounding box center [664, 425] width 238 height 26
click at [595, 426] on input "TM 13/8 THANH" at bounding box center [664, 425] width 238 height 26
type input "TM 13/9 THANH"
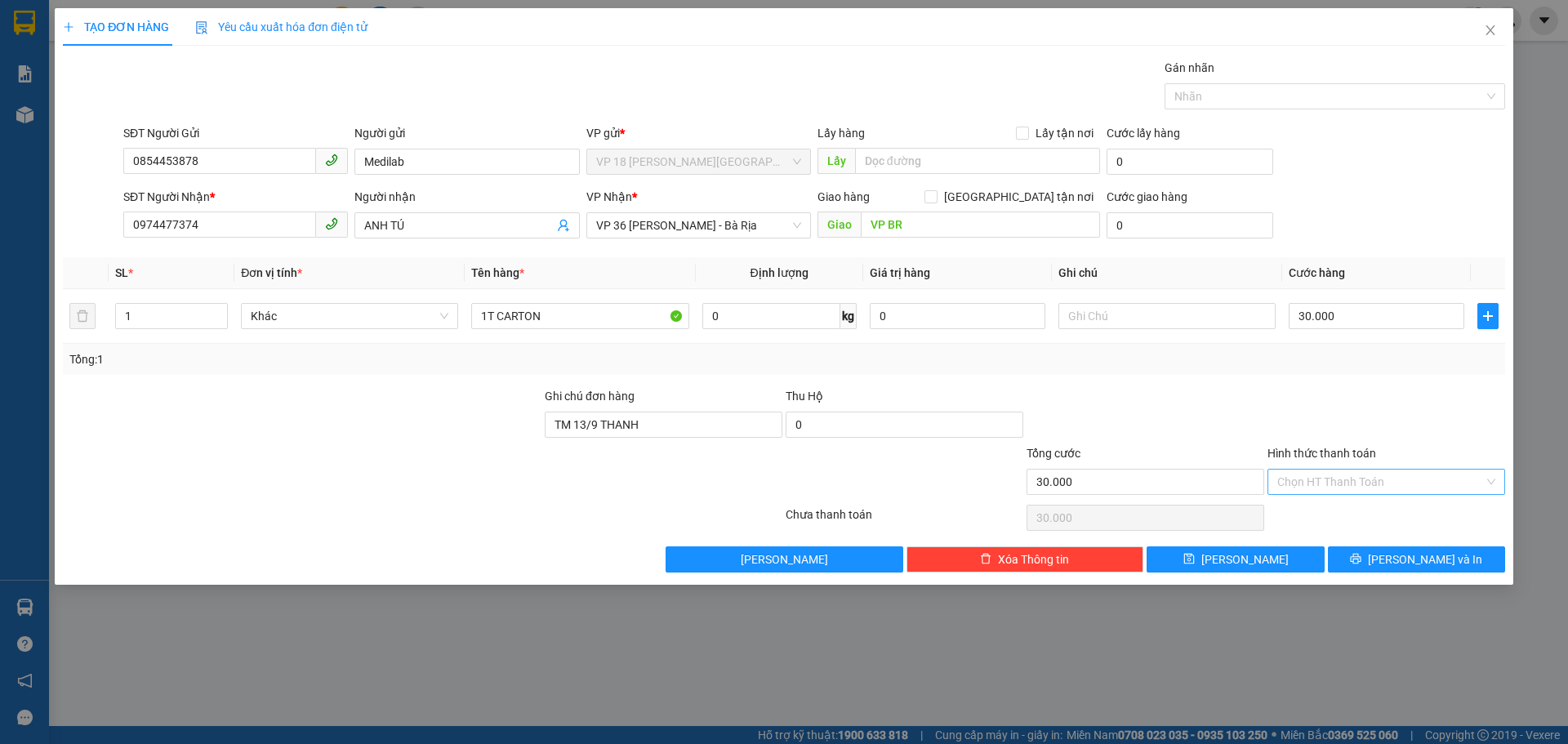
click at [1322, 481] on input "Hình thức thanh toán" at bounding box center [1380, 481] width 207 height 25
click at [1323, 513] on div "Tại văn phòng" at bounding box center [1386, 514] width 218 height 18
type input "0"
click at [1376, 309] on input "30.000" at bounding box center [1376, 316] width 175 height 26
type input "2"
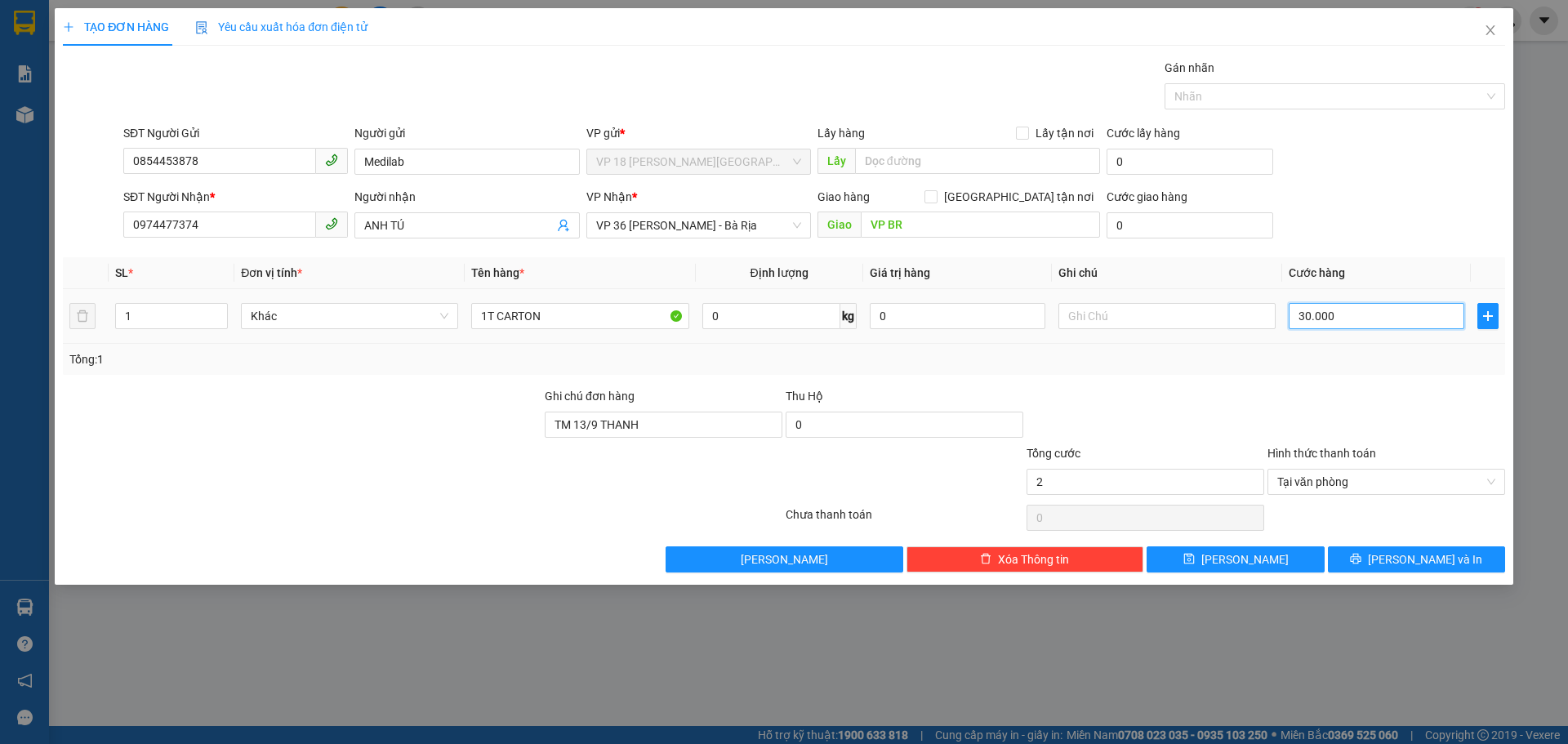
type input "2"
type input "20"
type input "200"
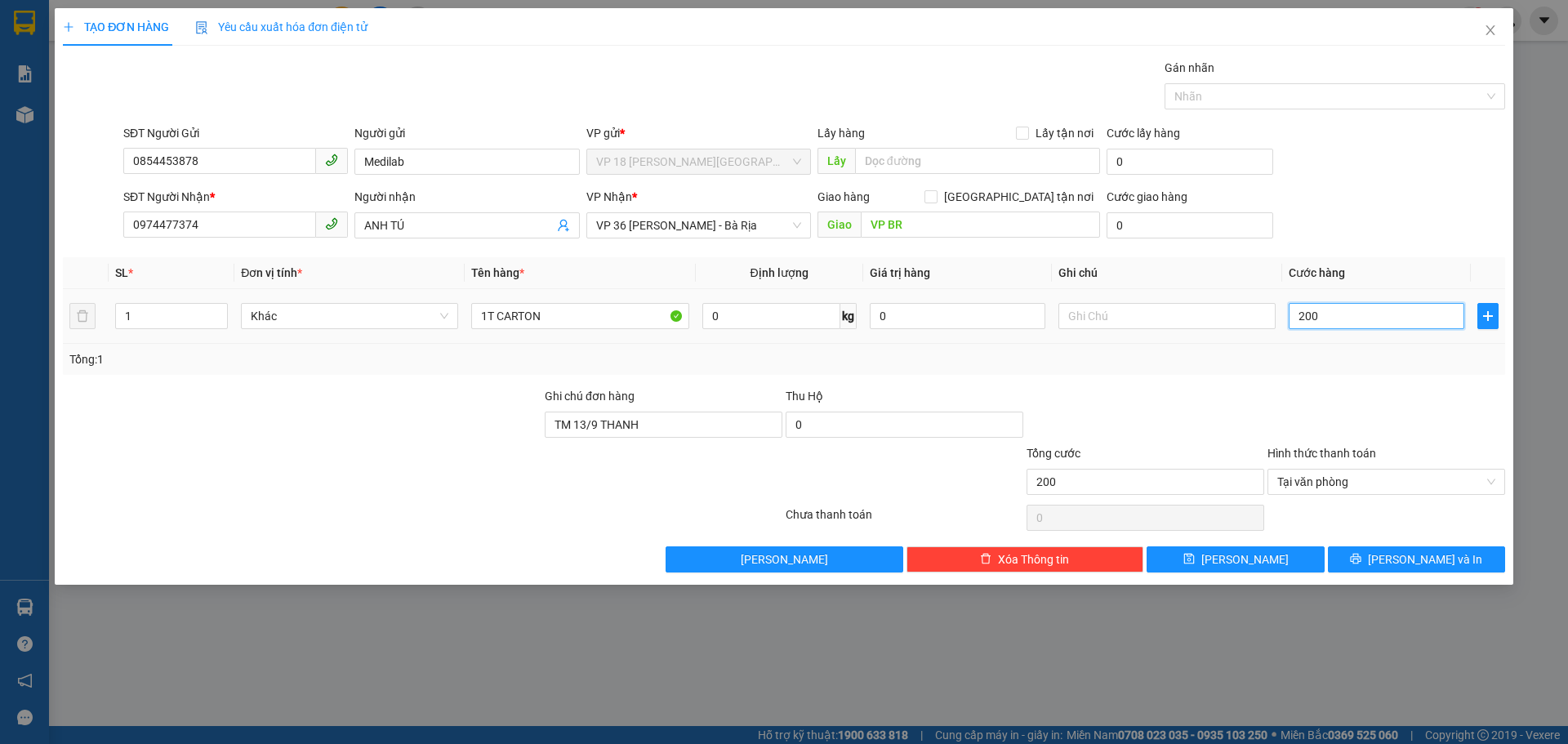
type input "2.000"
type input "20.000"
click at [1361, 557] on button "[PERSON_NAME] và In" at bounding box center [1416, 560] width 177 height 26
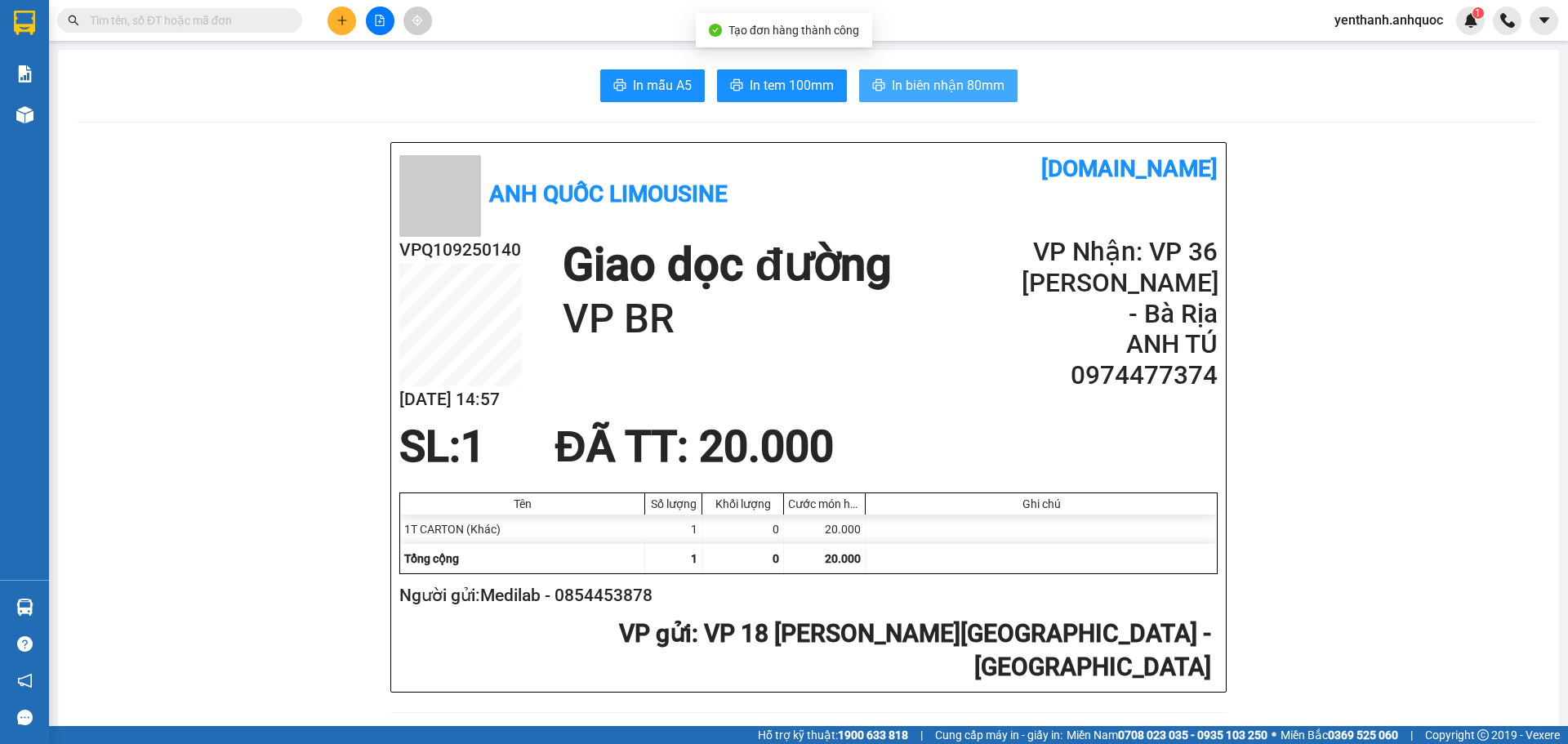
click at [946, 94] on span "In biên nhận 80mm" at bounding box center [948, 85] width 113 height 21
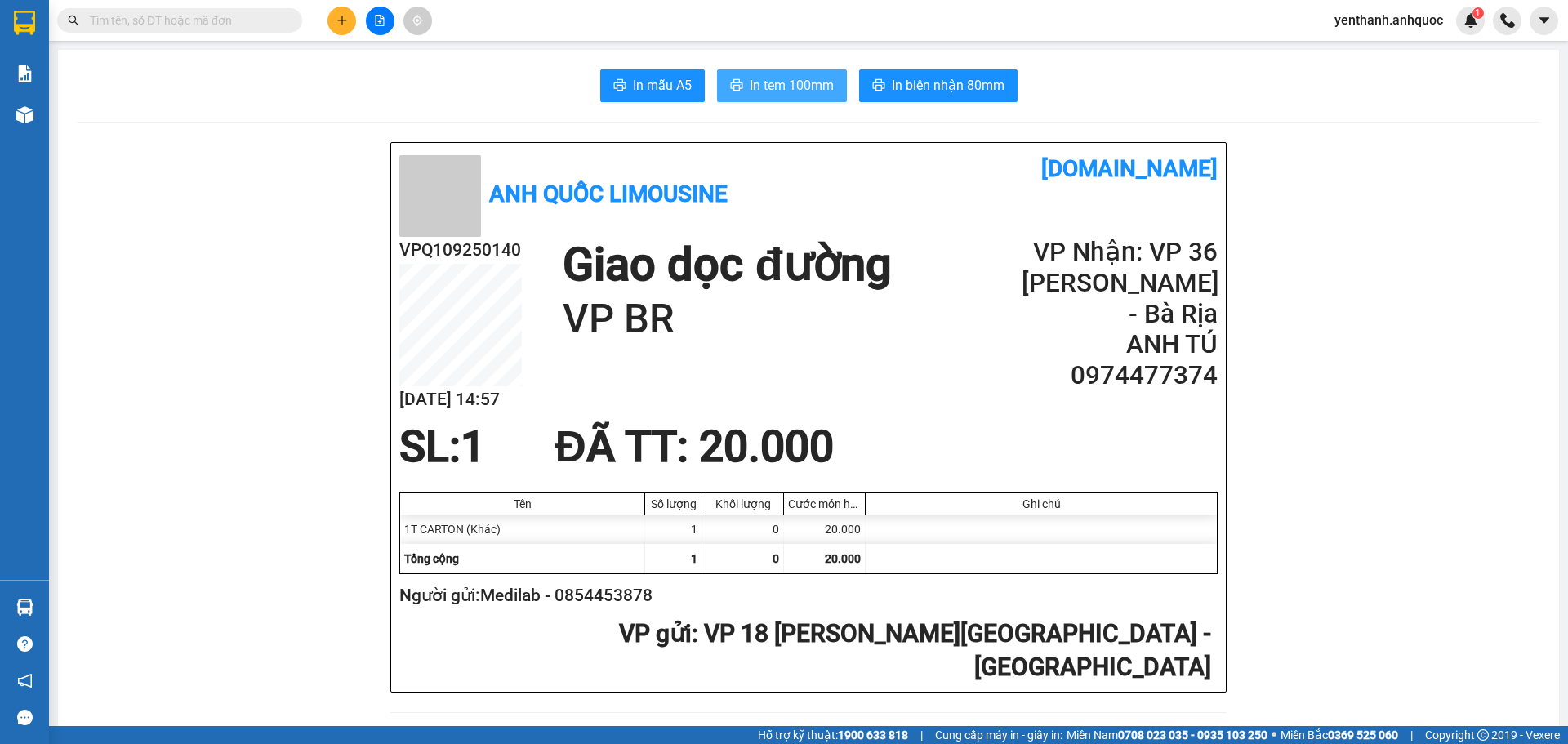
click at [822, 81] on span "In tem 100mm" at bounding box center [791, 85] width 84 height 21
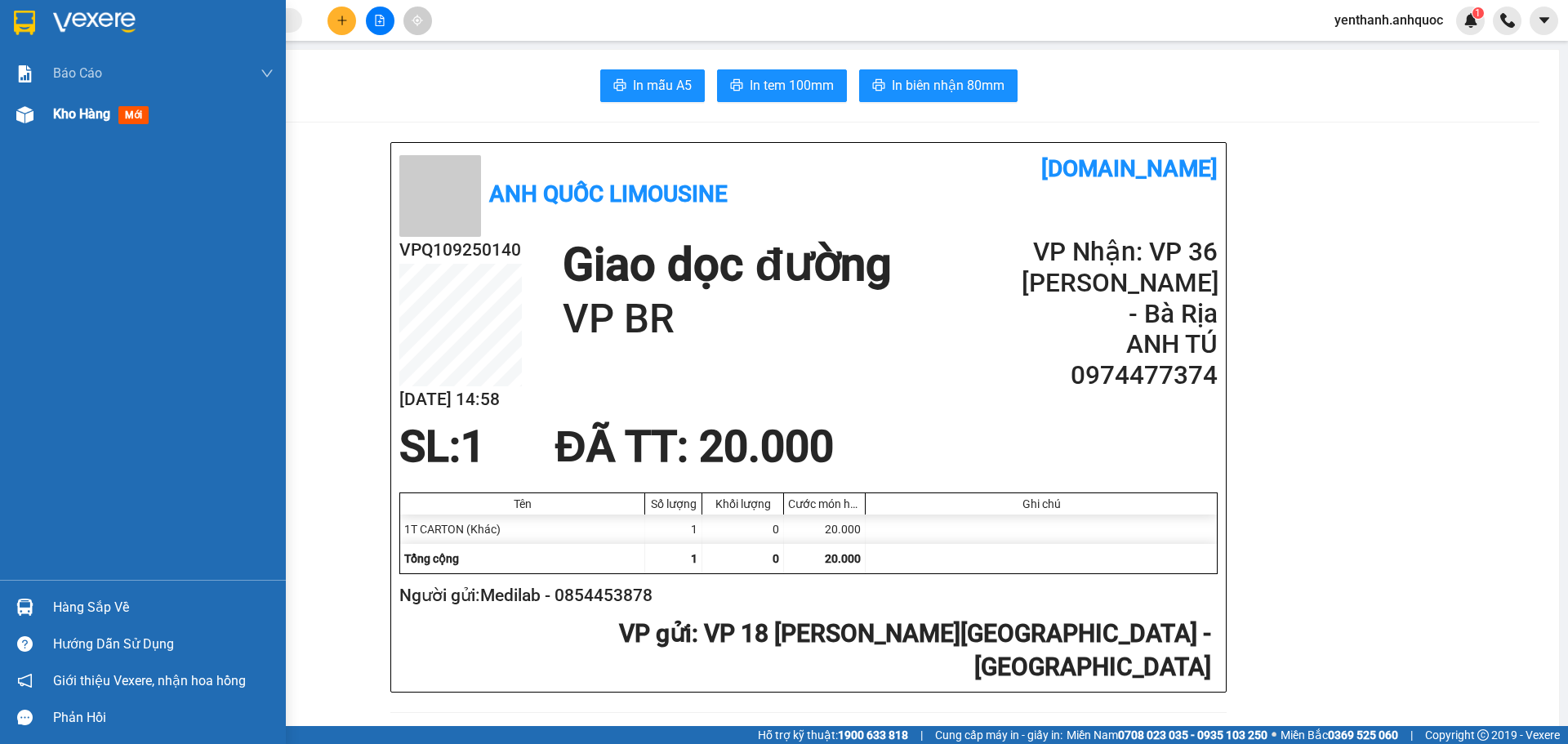
click at [32, 111] on img at bounding box center [24, 114] width 17 height 17
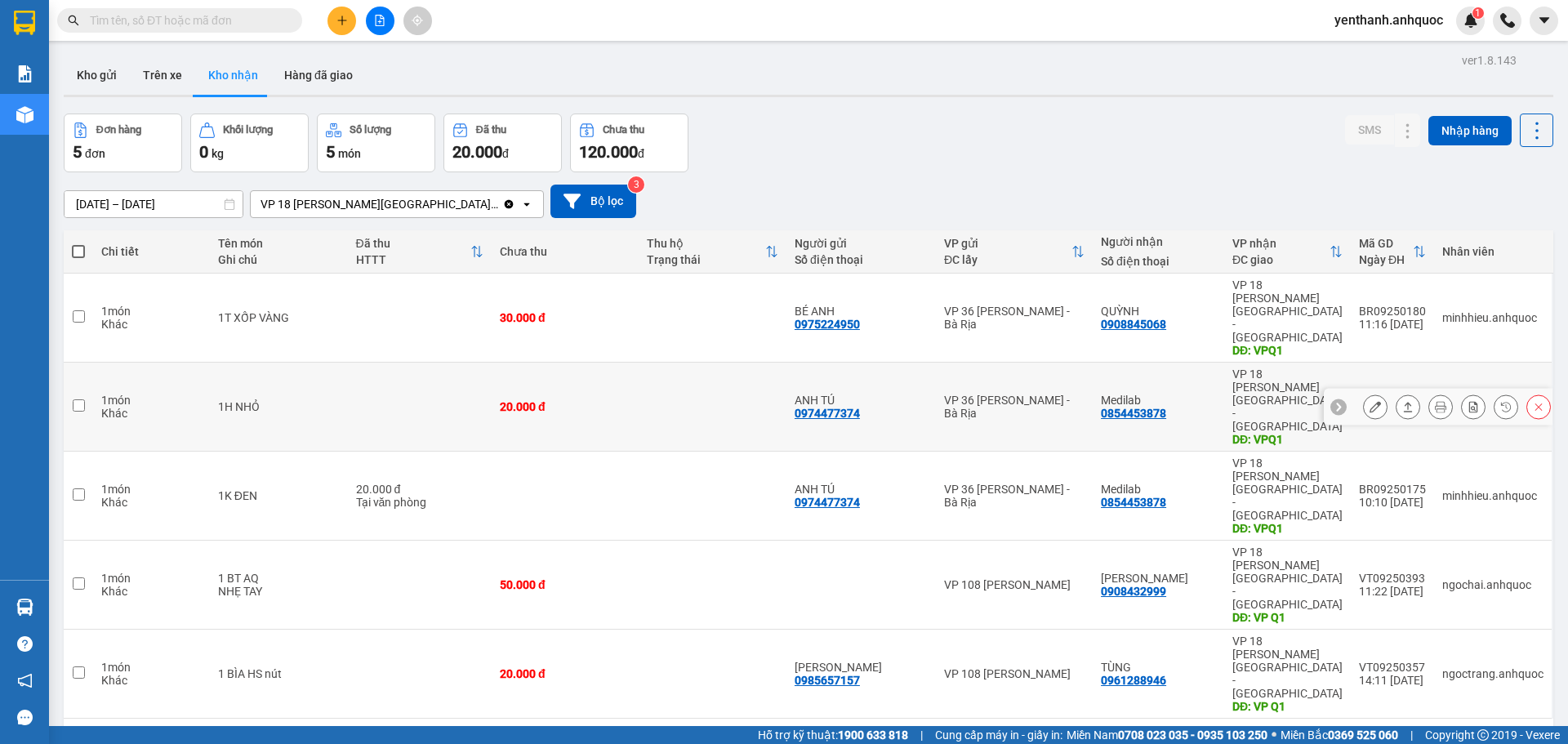
click at [1370, 401] on icon at bounding box center [1376, 407] width 12 height 12
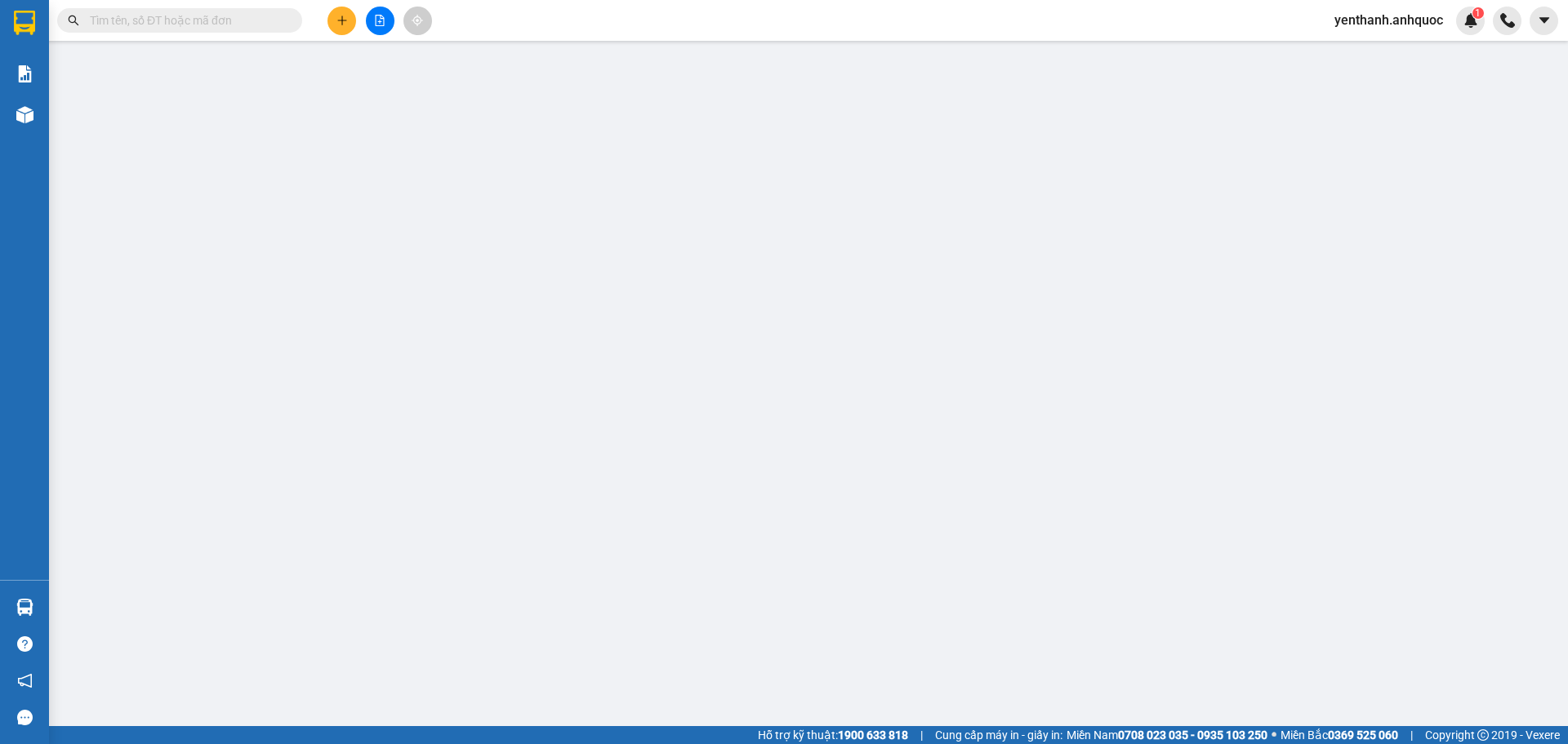
type input "0974477374"
type input "ANH TÚ"
type input "0854453878"
type input "Medilab"
type input "VPQ1"
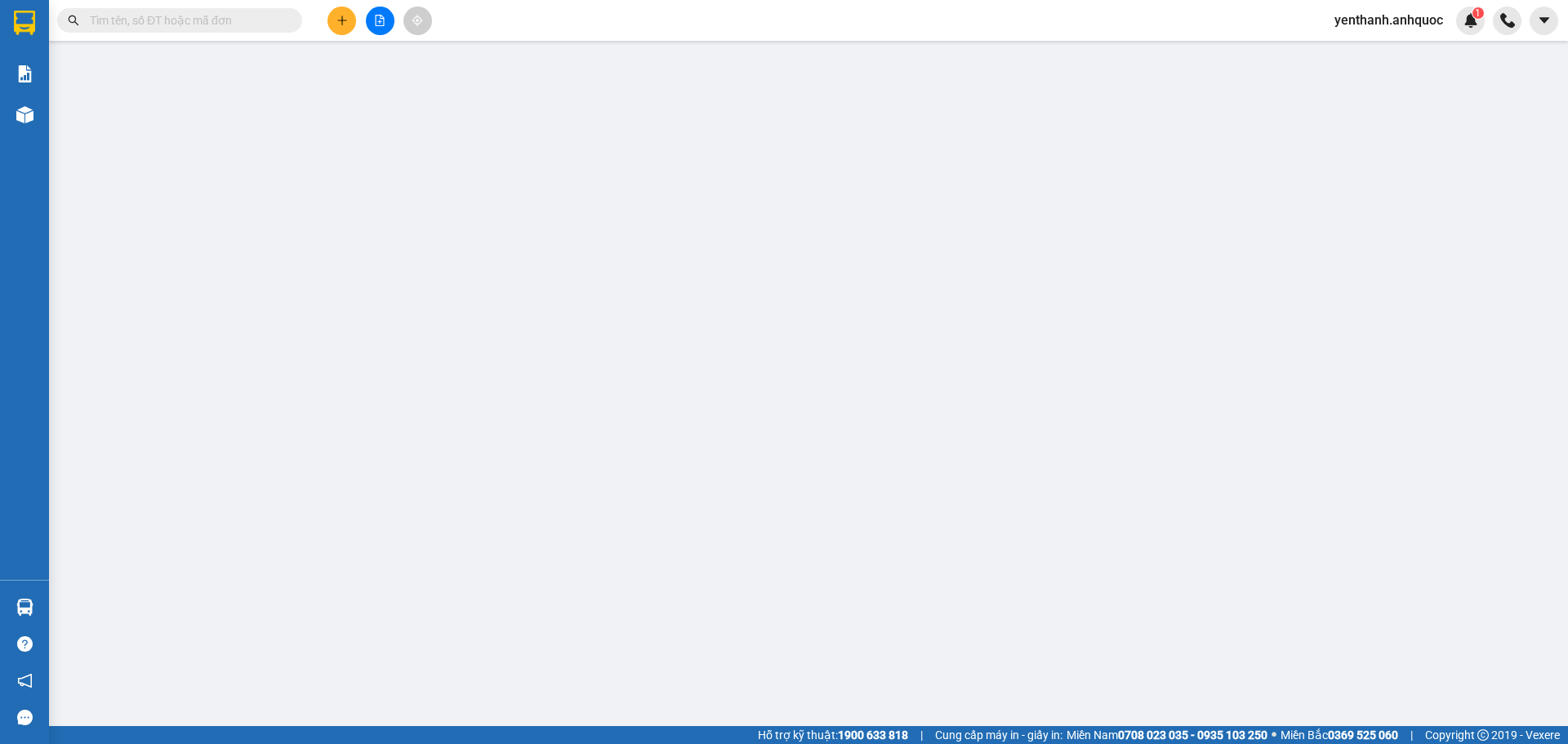
type input "20.000"
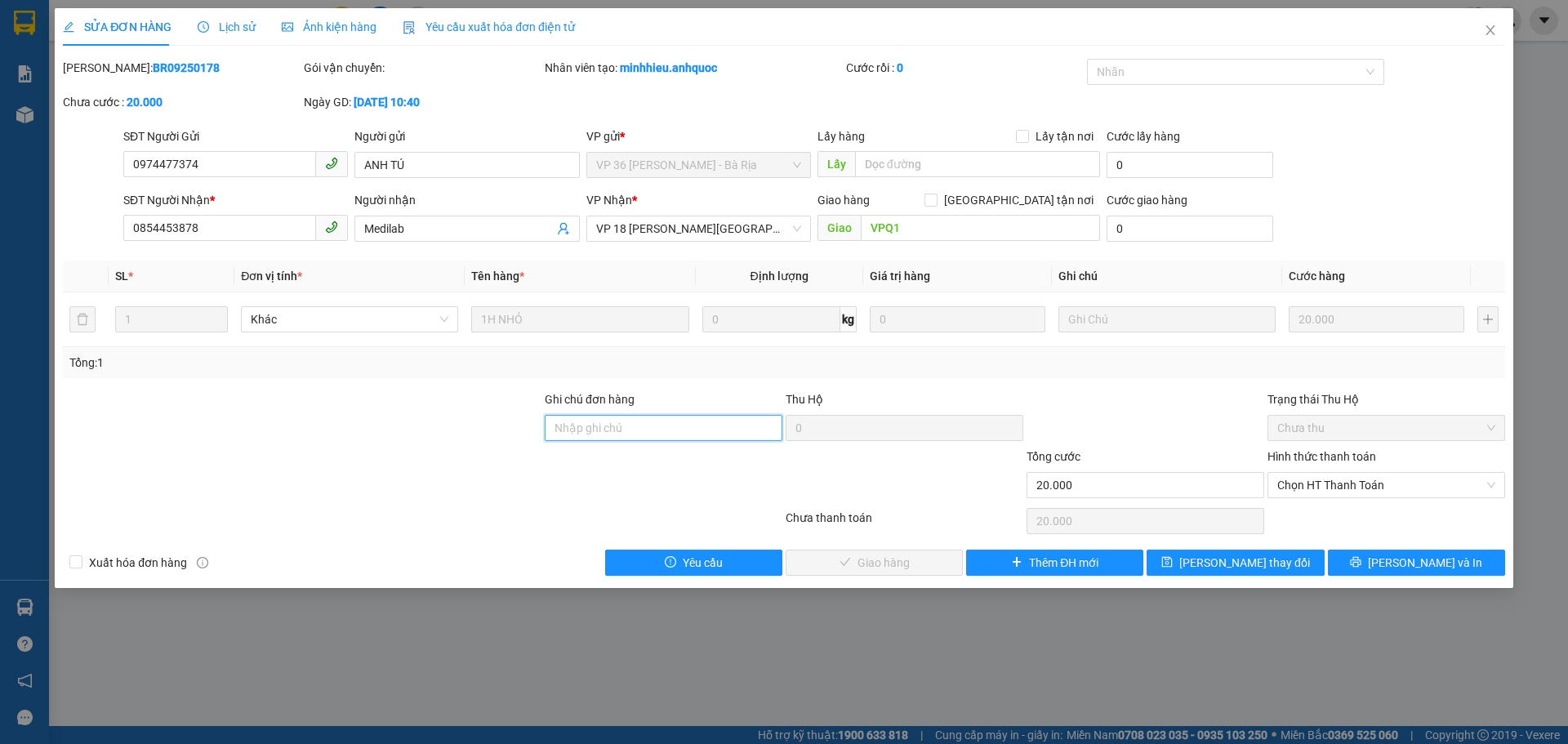
click at [640, 430] on input "Ghi chú đơn hàng" at bounding box center [664, 428] width 238 height 26
click at [1350, 492] on span "Chọn HT Thanh Toán" at bounding box center [1386, 484] width 218 height 25
type input "TM 13/9 THANH"
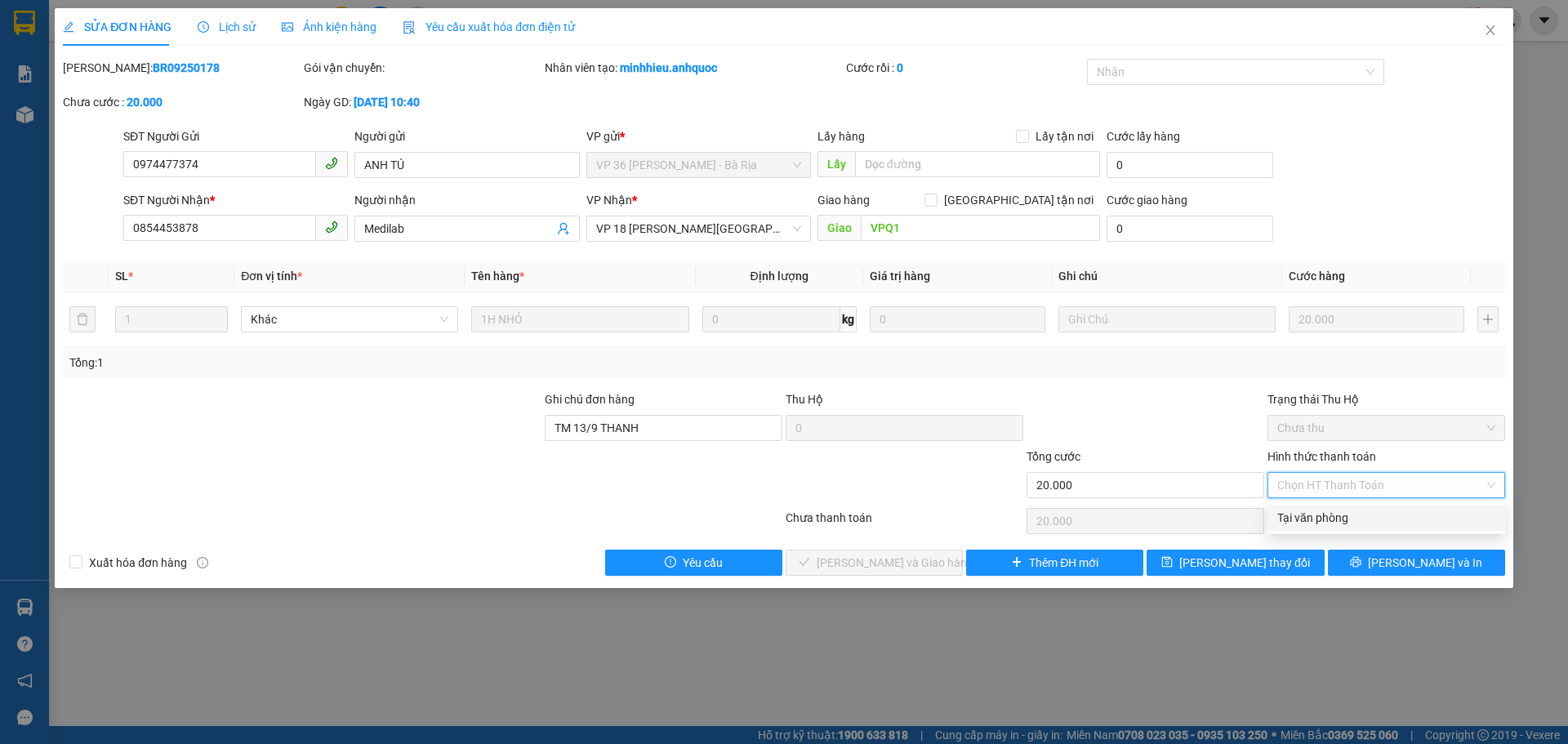
click at [1338, 521] on div "Tại văn phòng" at bounding box center [1386, 518] width 218 height 18
type input "0"
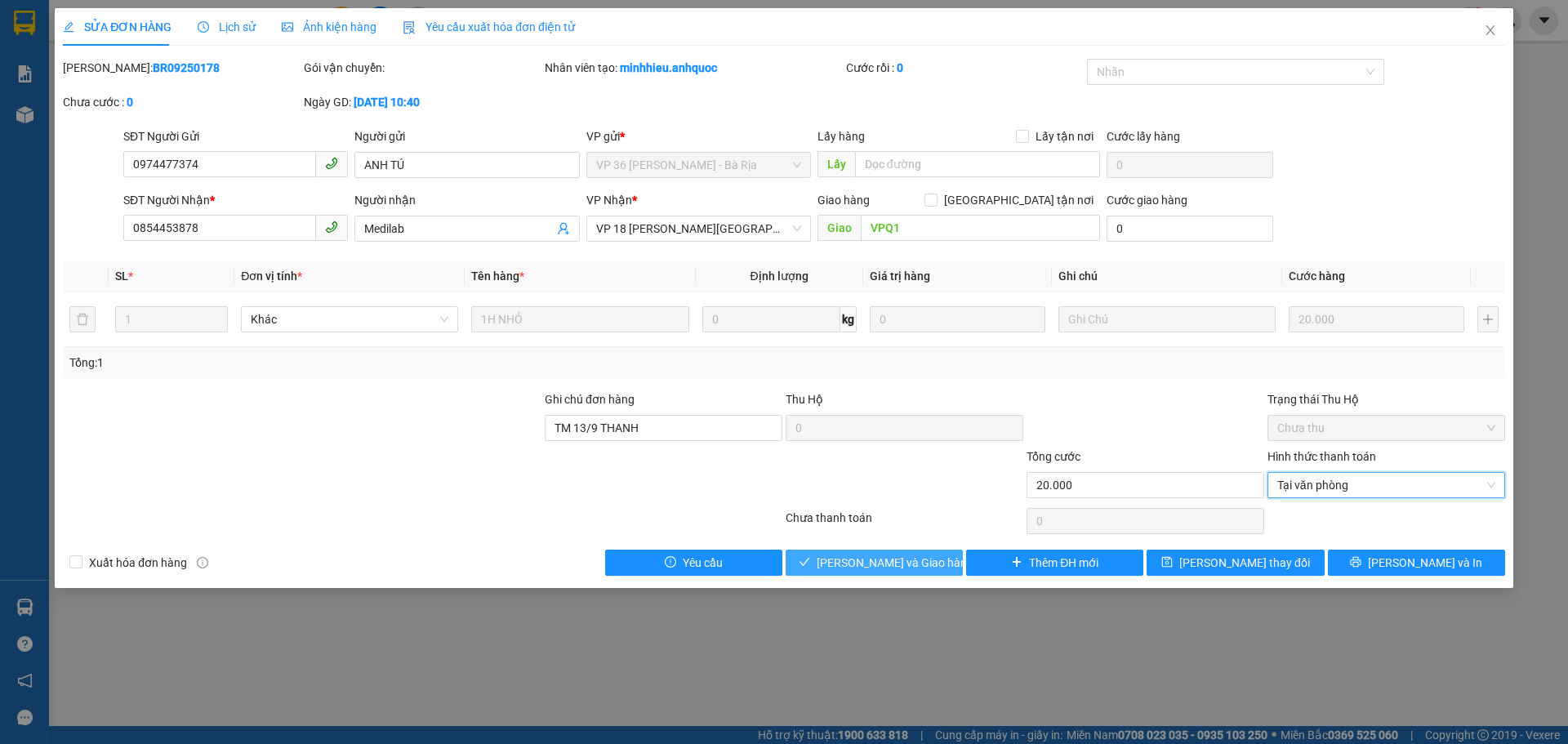
click at [880, 561] on span "[PERSON_NAME] và Giao hàng" at bounding box center [894, 563] width 157 height 18
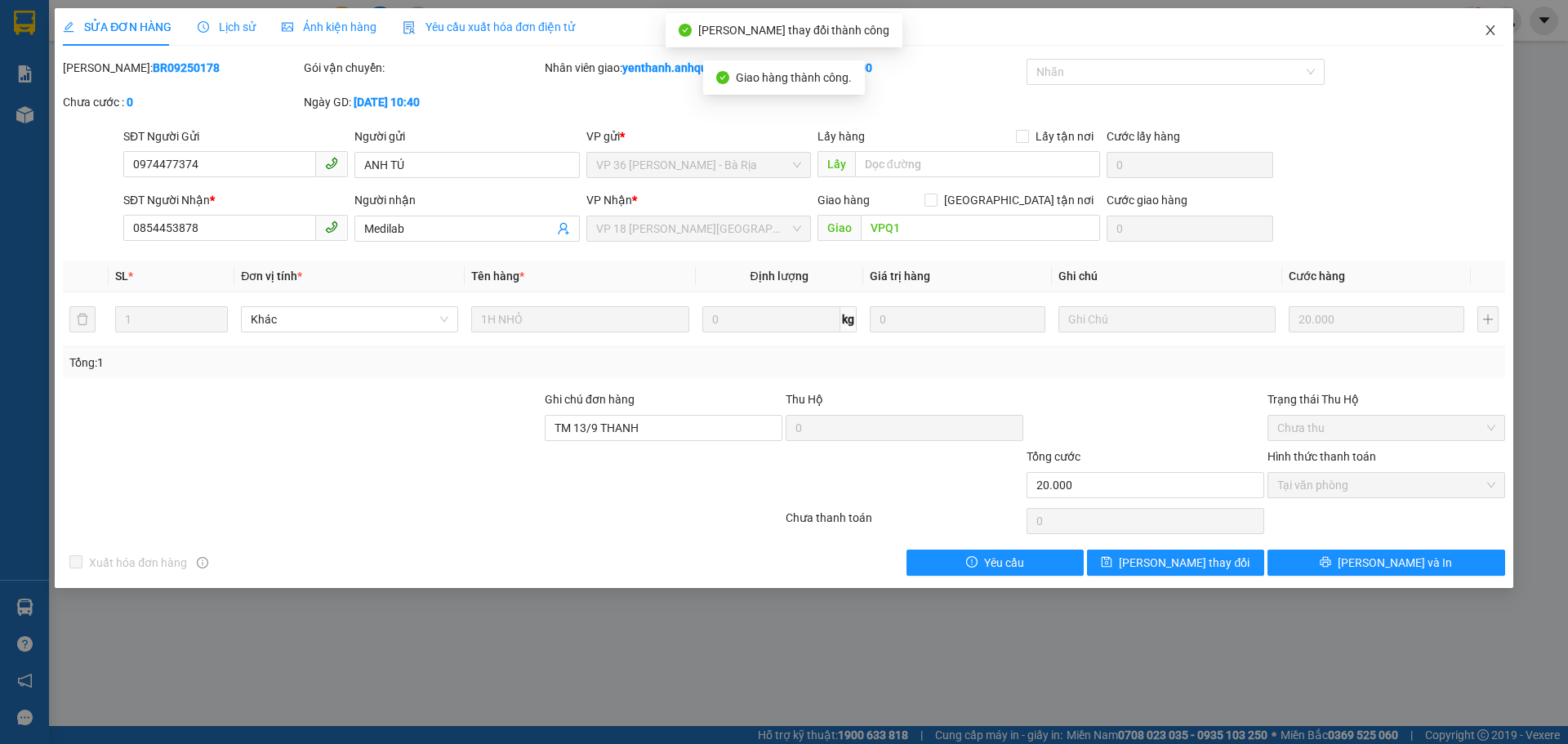
click at [1487, 35] on icon "close" at bounding box center [1490, 31] width 9 height 10
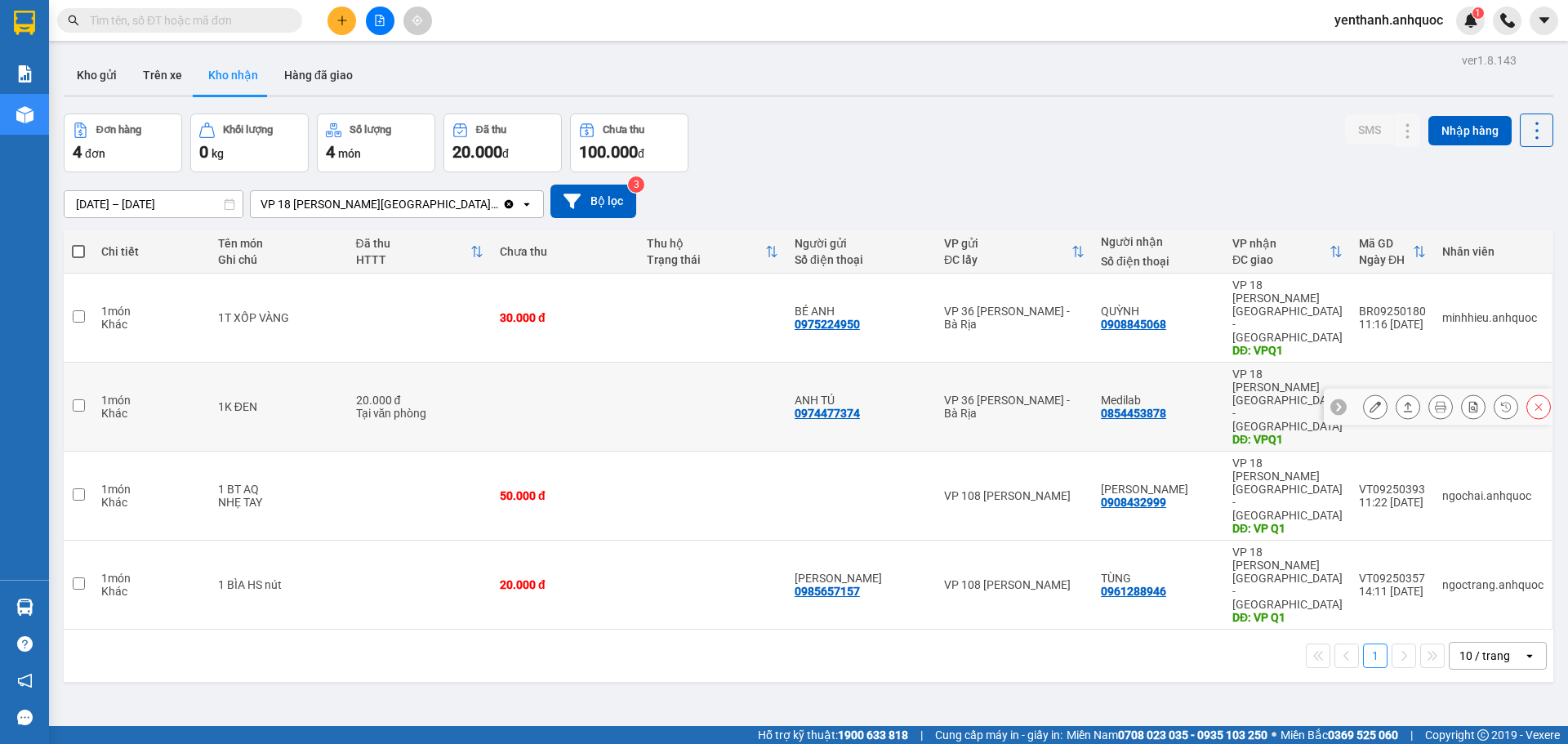
click at [1364, 393] on button at bounding box center [1375, 407] width 23 height 29
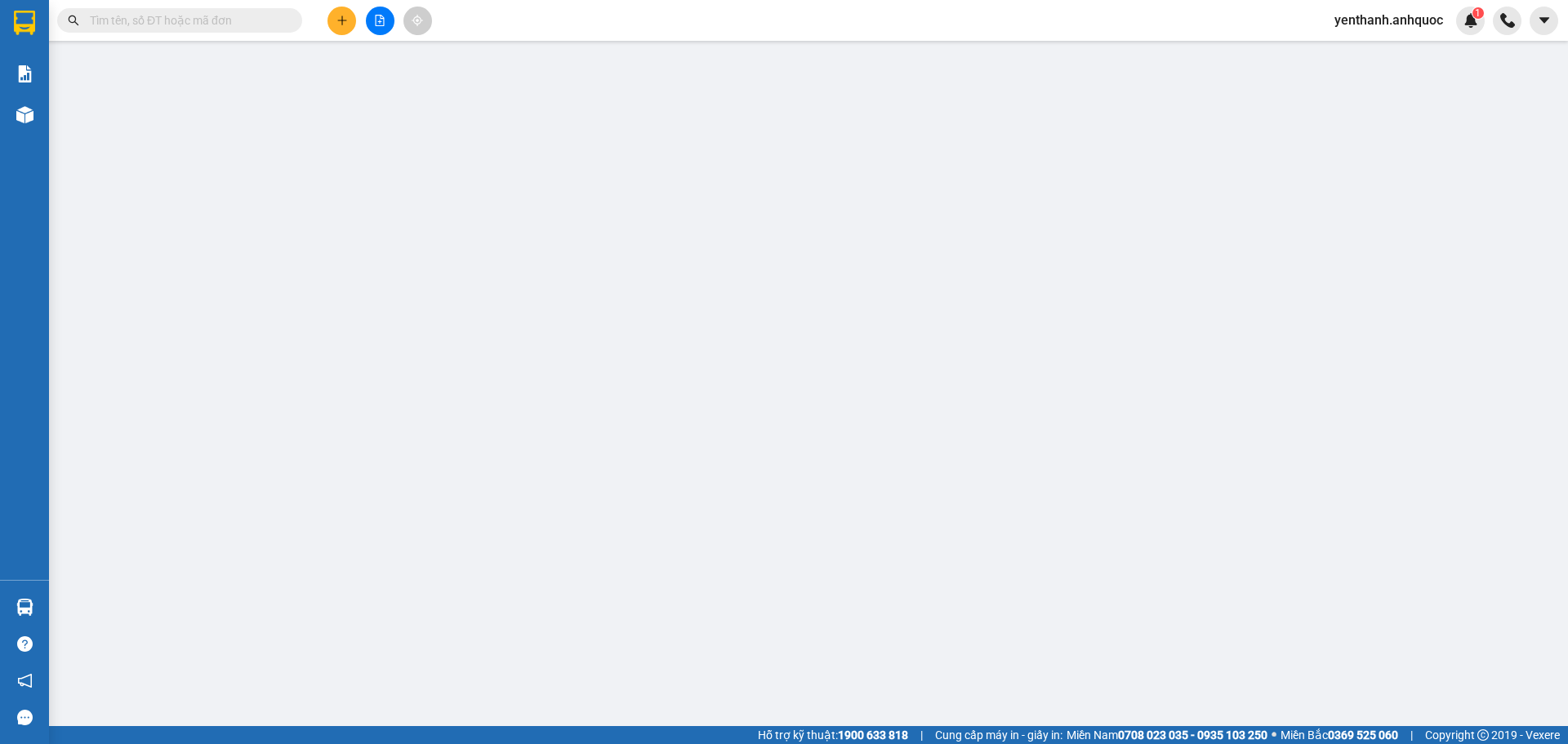
type input "0974477374"
type input "ANH TÚ"
type input "0854453878"
type input "Medilab"
type input "VPQ1"
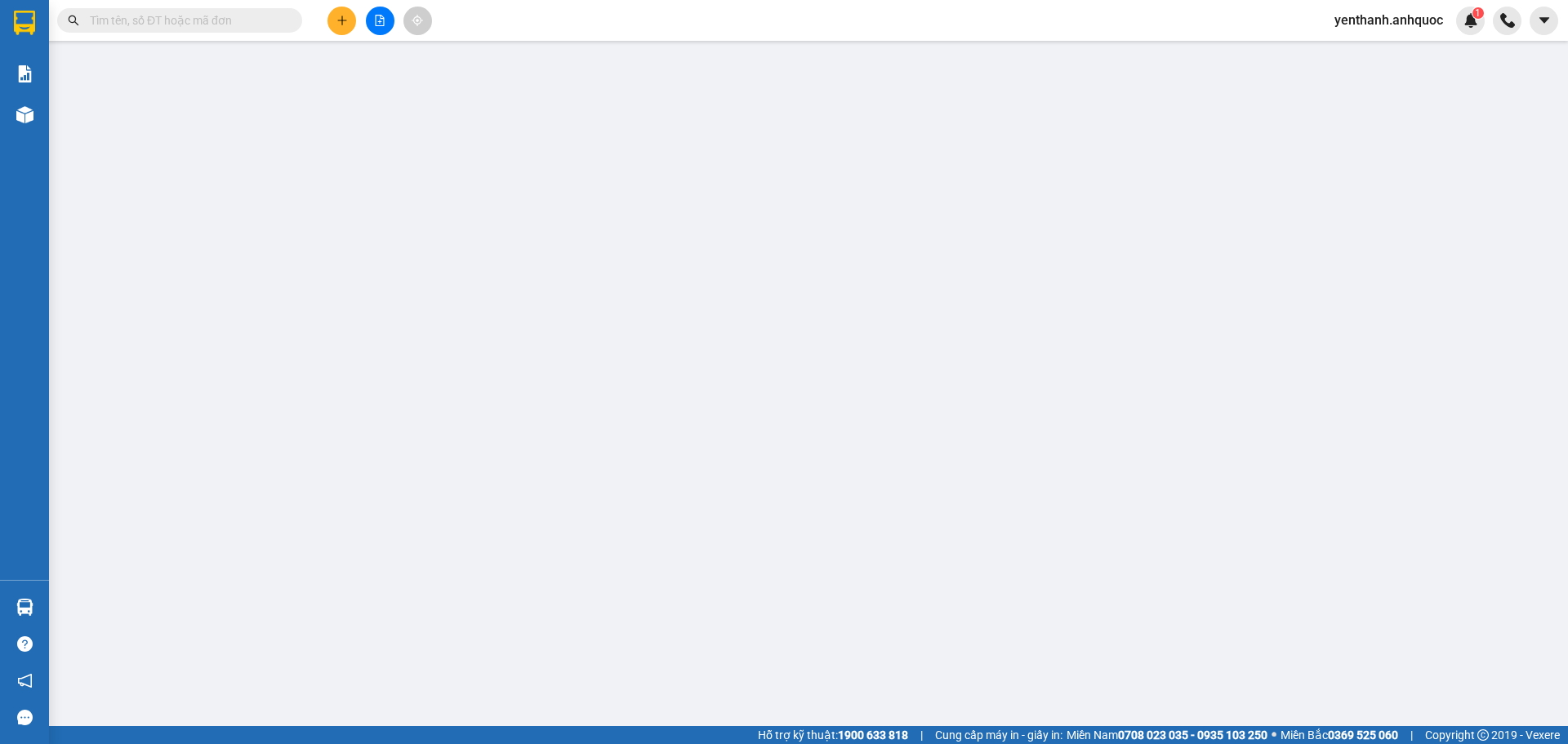
type input "20.000"
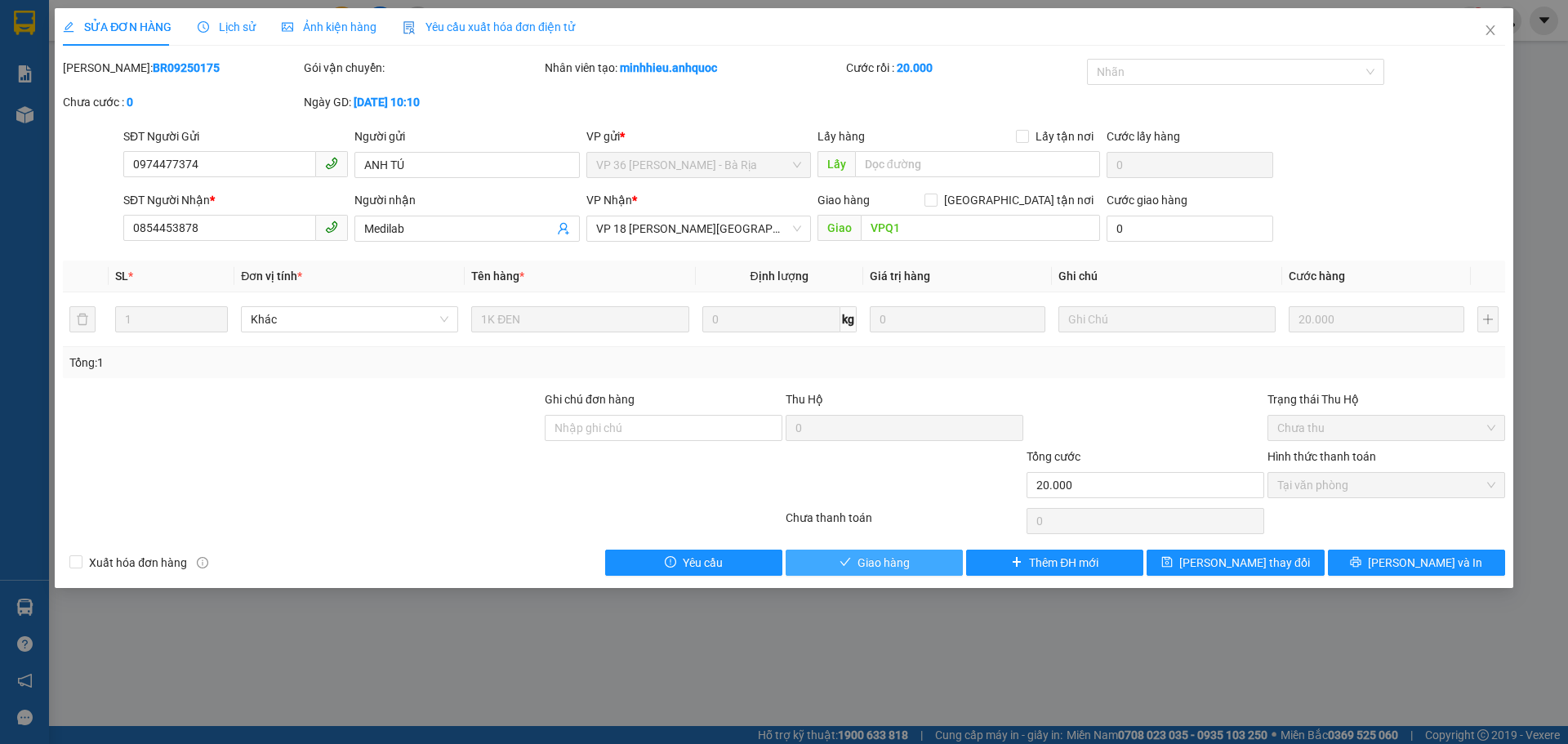
click at [873, 555] on span "Giao hàng" at bounding box center [884, 563] width 52 height 18
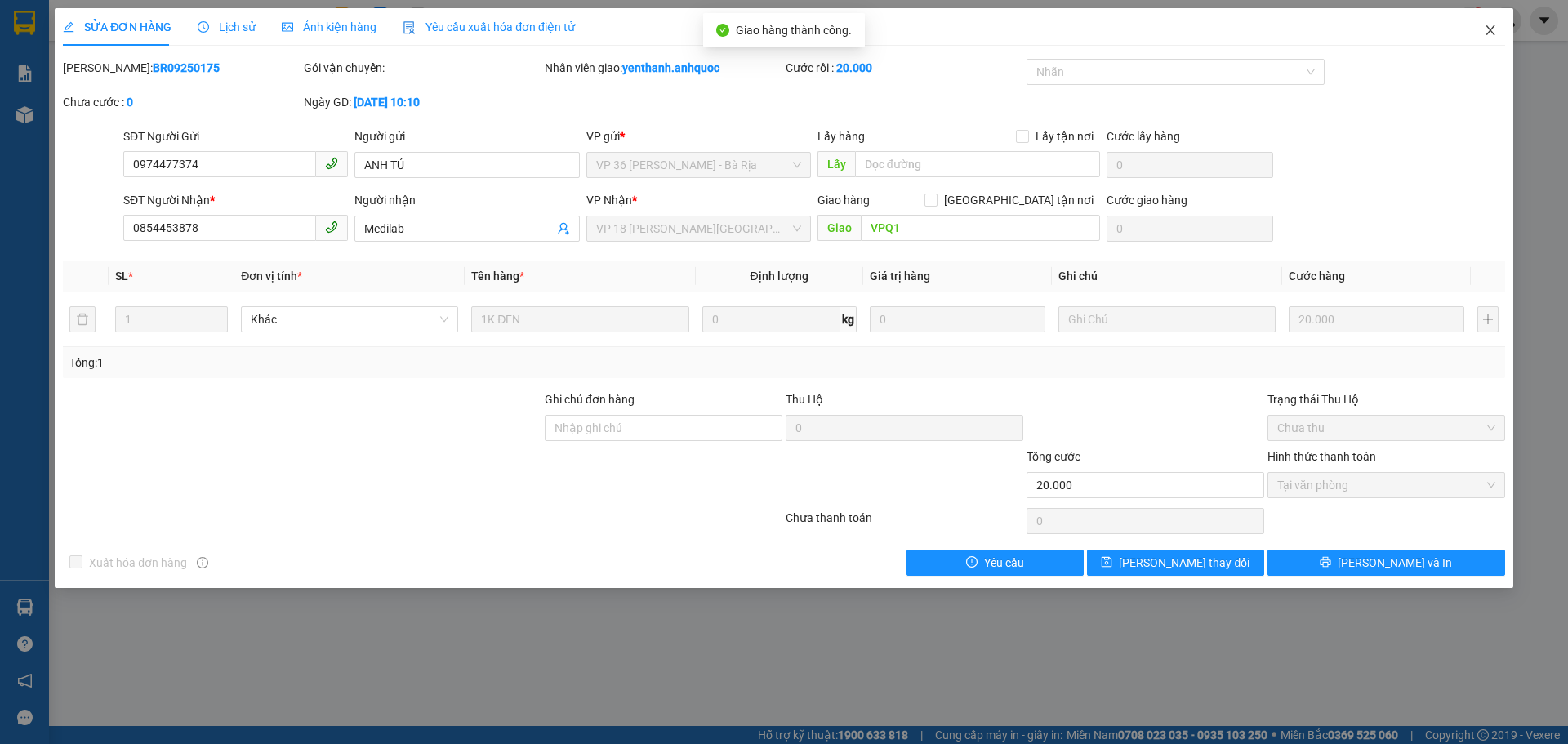
click at [1482, 33] on span "Close" at bounding box center [1491, 31] width 46 height 46
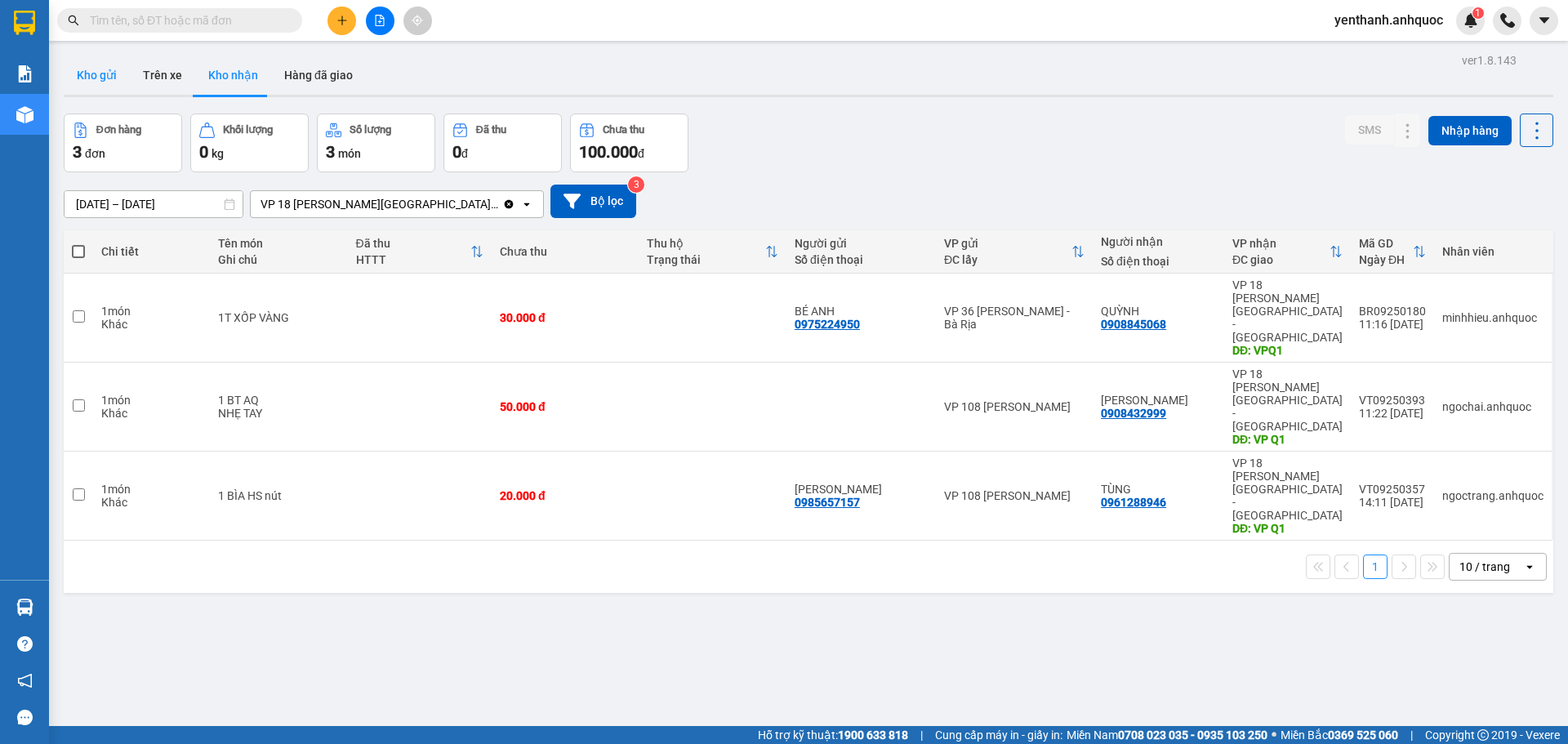
click at [72, 68] on button "Kho gửi" at bounding box center [96, 75] width 66 height 40
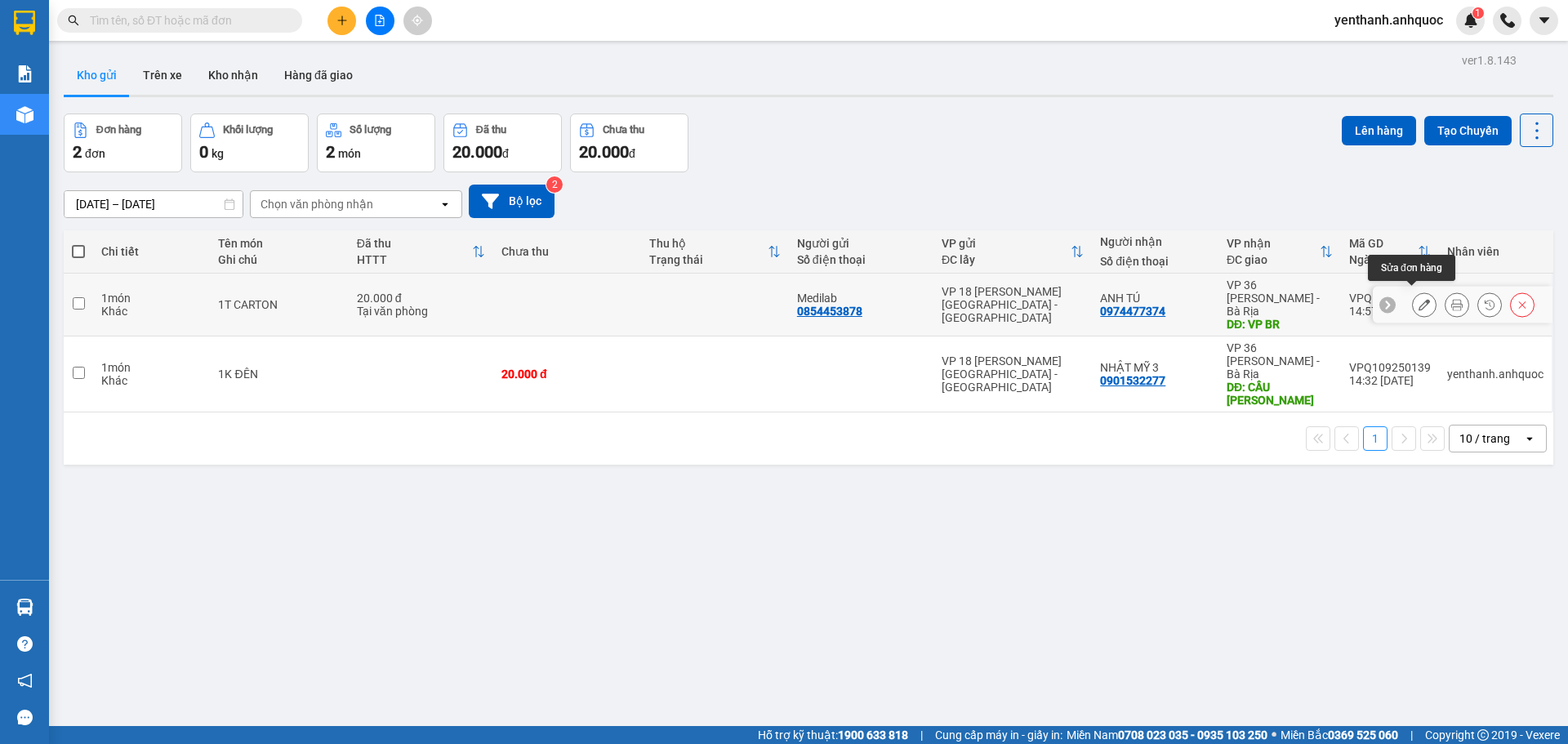
click at [1421, 302] on button at bounding box center [1423, 304] width 23 height 29
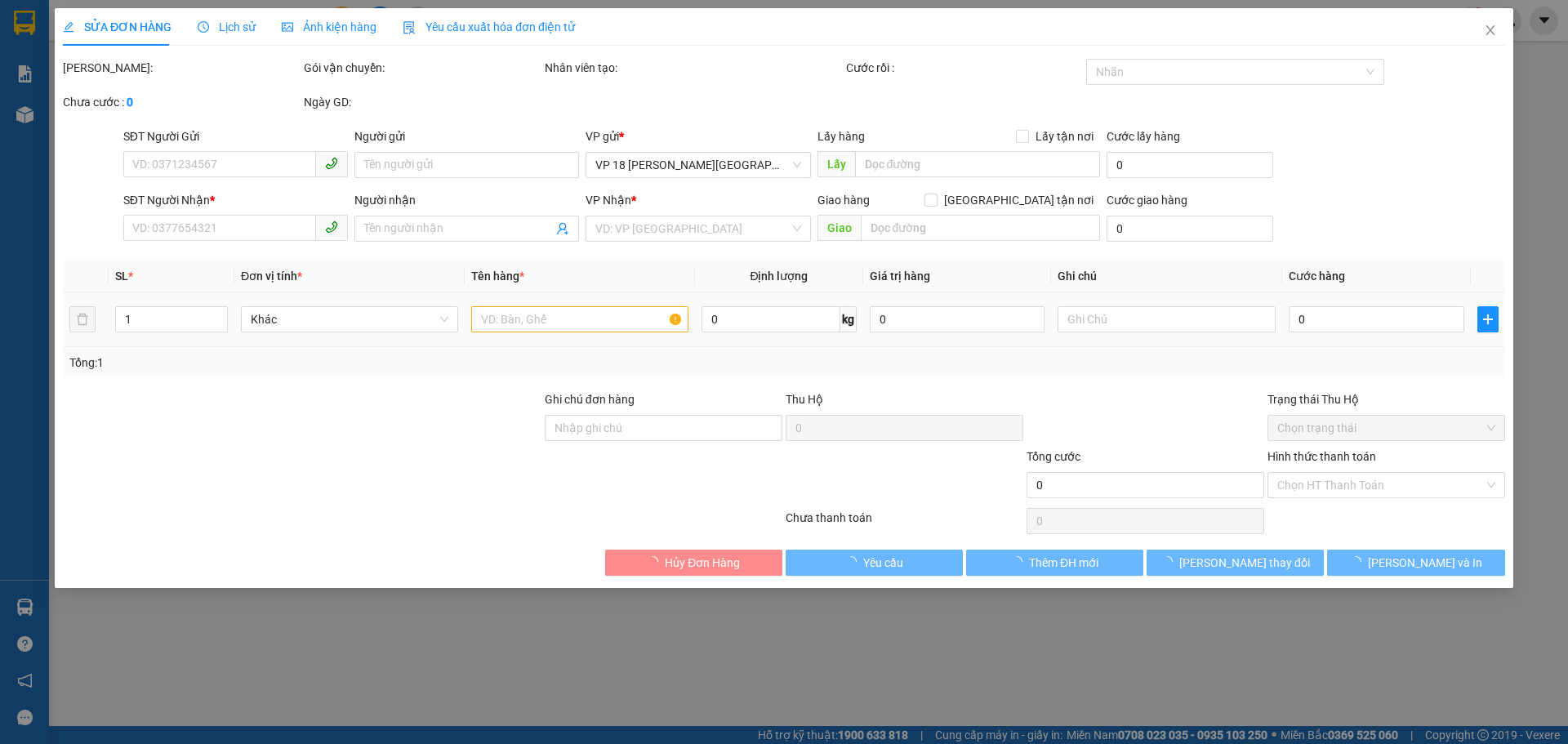
type input "0854453878"
type input "Medilab"
type input "0974477374"
type input "ANH TÚ"
type input "VP BR"
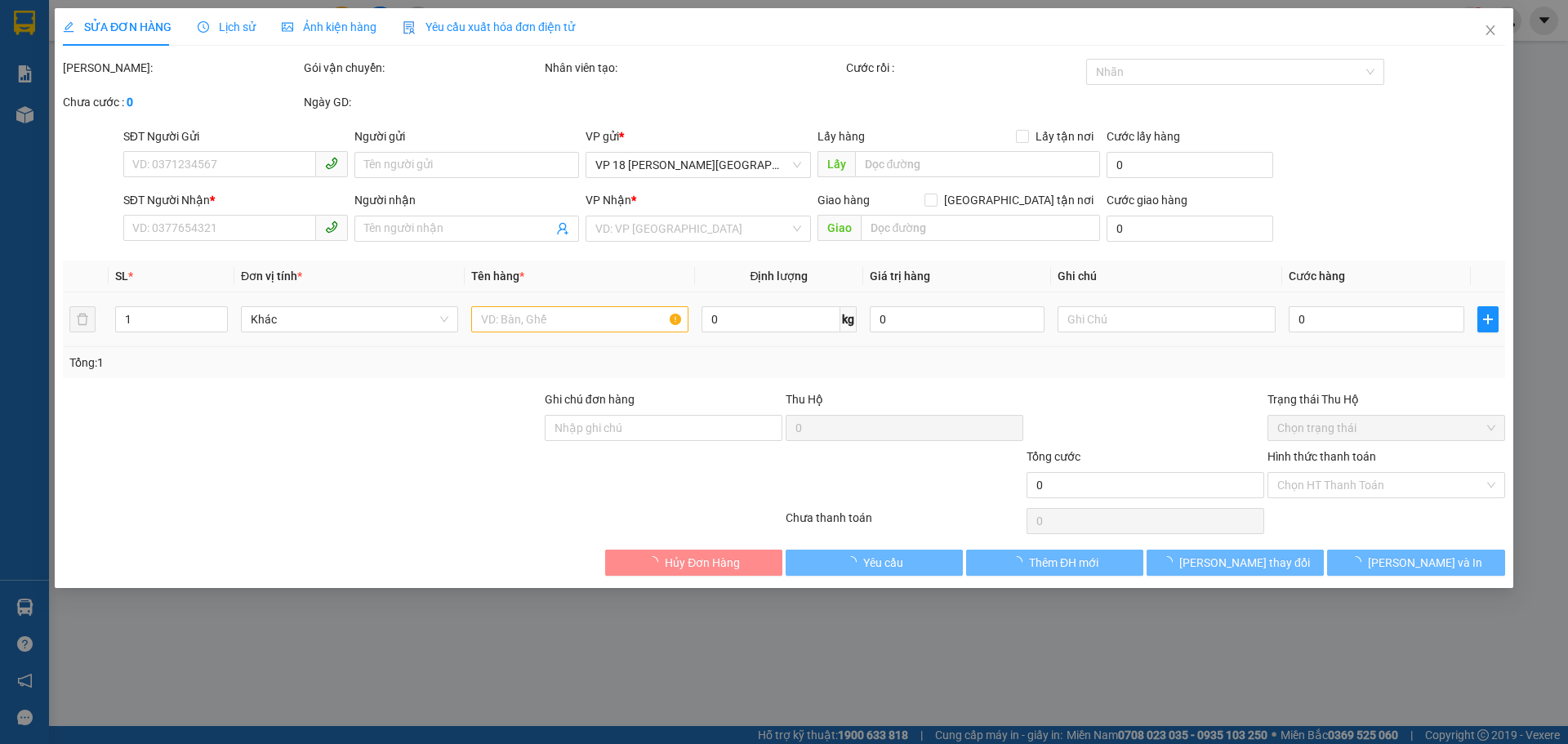
type input "TM 13/9 THANH"
type input "20.000"
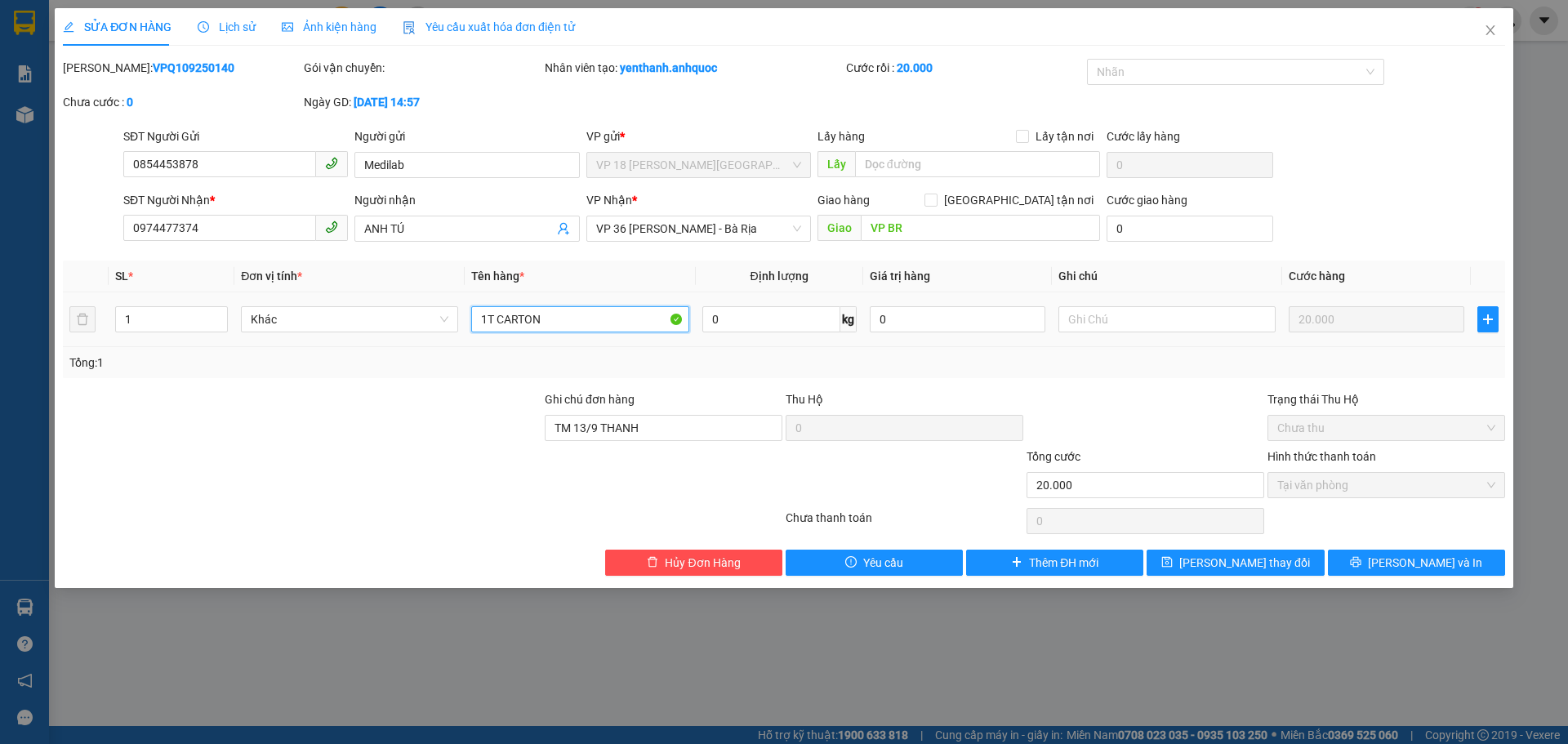
click at [588, 311] on input "1T CARTON" at bounding box center [579, 319] width 217 height 26
type input "1T NHỎ"
click at [1190, 568] on button "[PERSON_NAME] thay đổi" at bounding box center [1234, 563] width 177 height 26
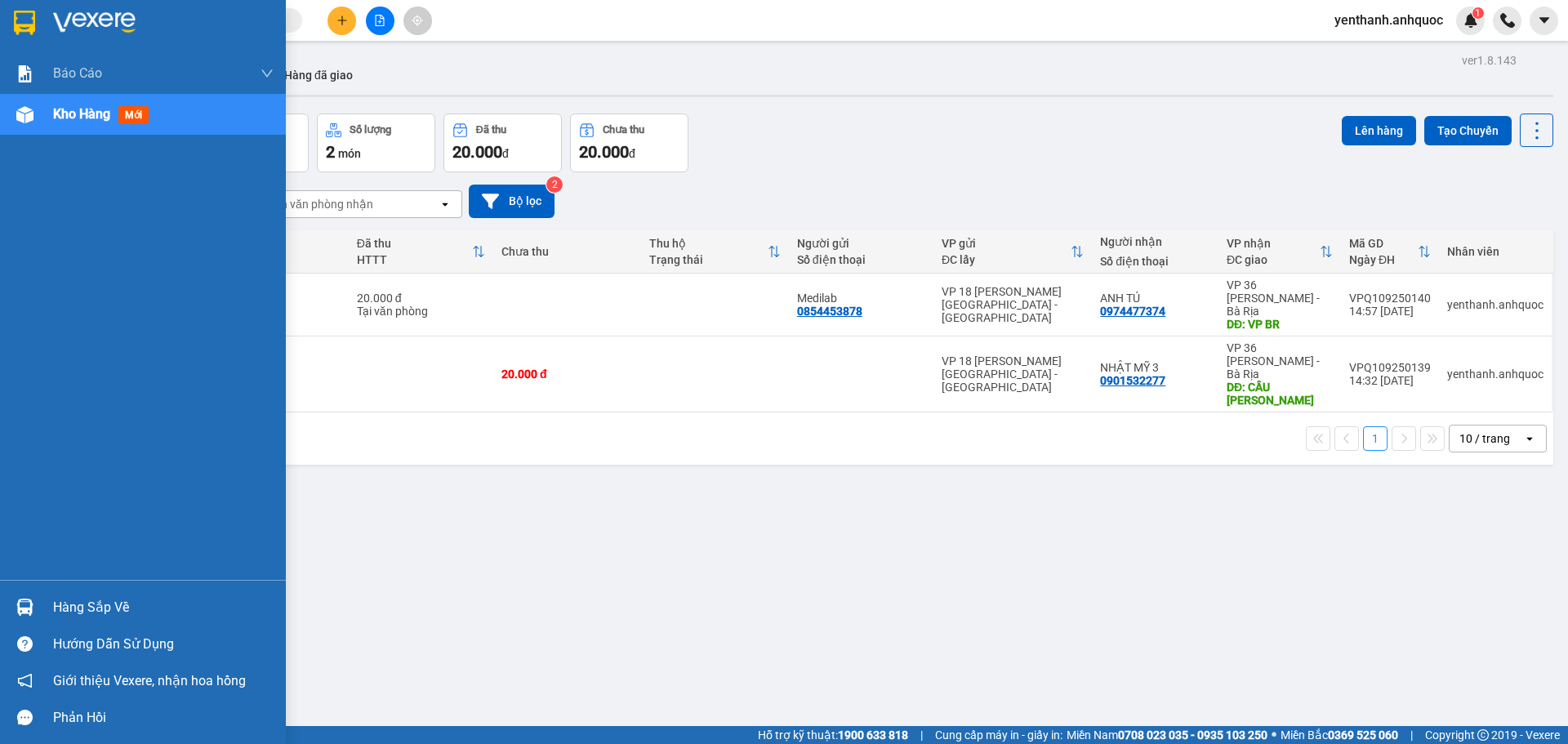
drag, startPoint x: 88, startPoint y: 128, endPoint x: 83, endPoint y: 98, distance: 30.4
click at [88, 126] on div "Kho hàng mới" at bounding box center [163, 114] width 221 height 41
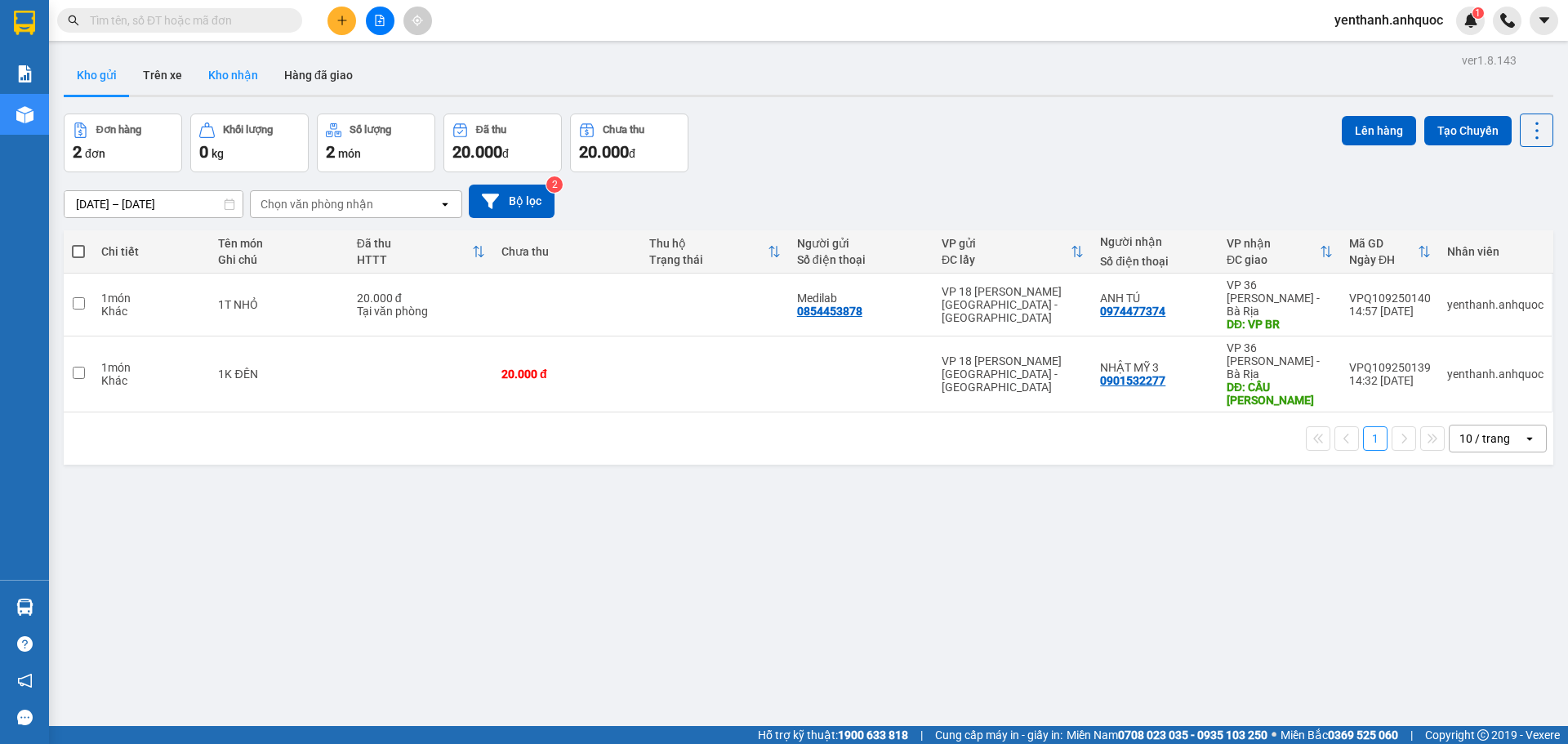
click at [232, 74] on button "Kho nhận" at bounding box center [233, 75] width 76 height 40
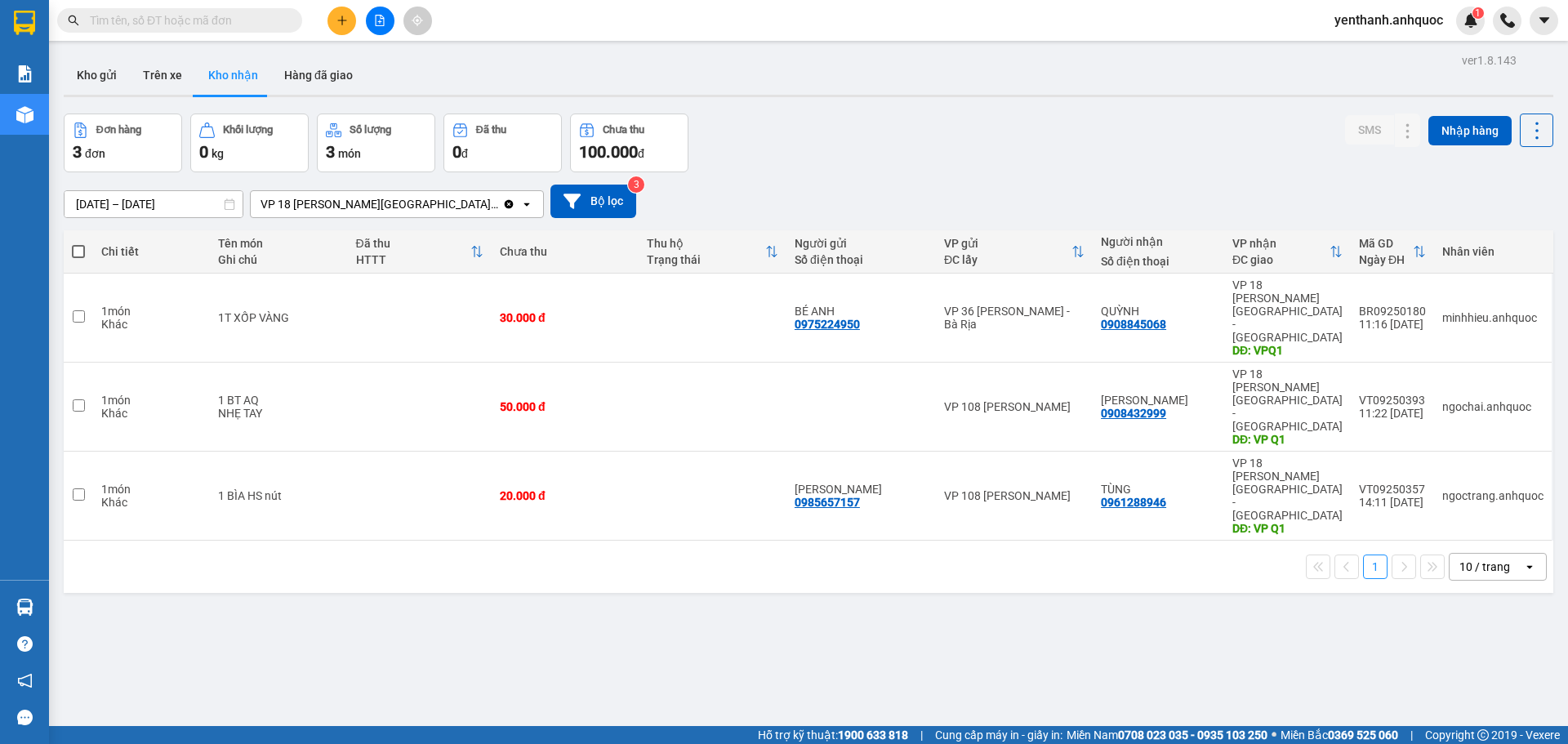
click at [247, 17] on input "text" at bounding box center [186, 21] width 193 height 18
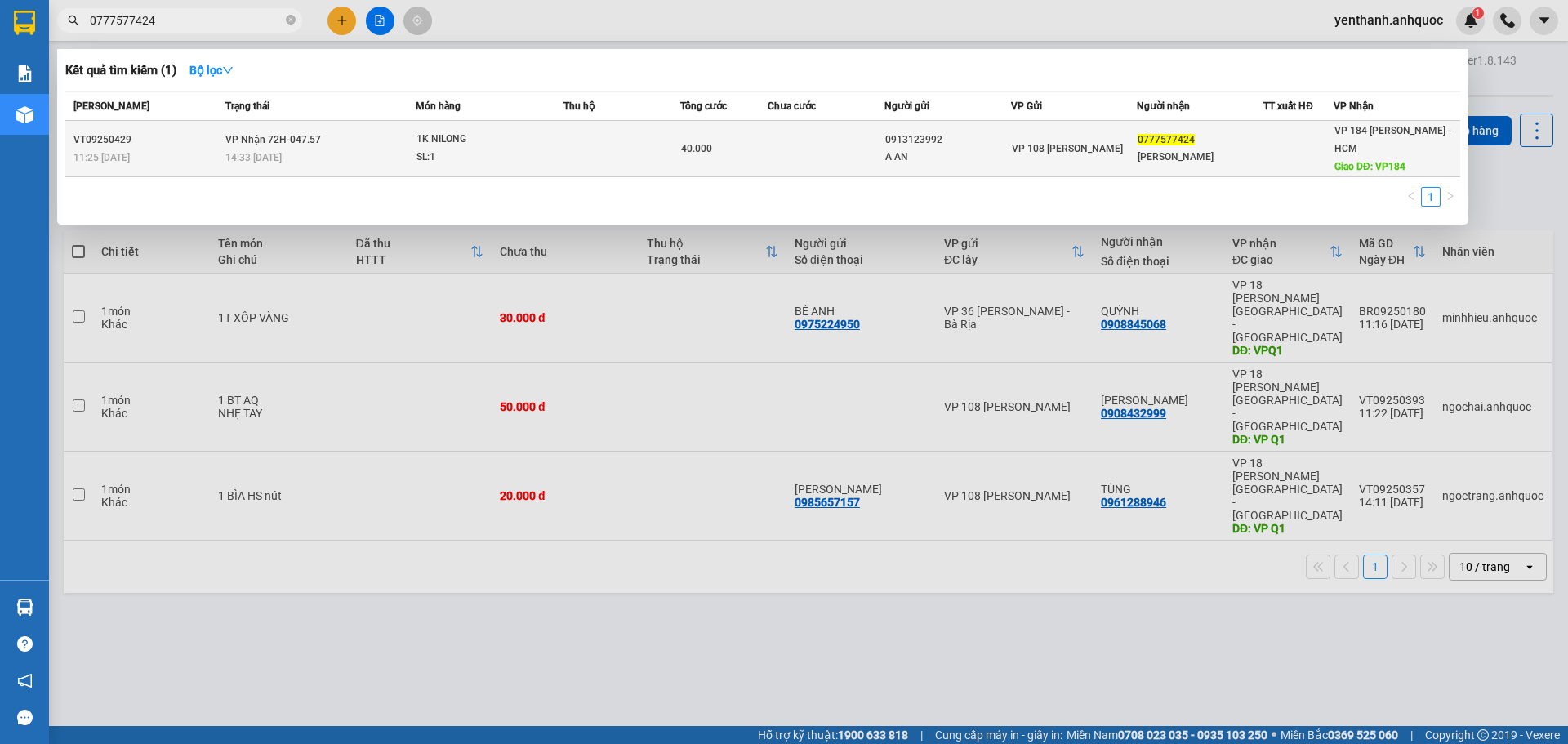
type input "0777577424"
click at [831, 149] on td at bounding box center [826, 149] width 117 height 56
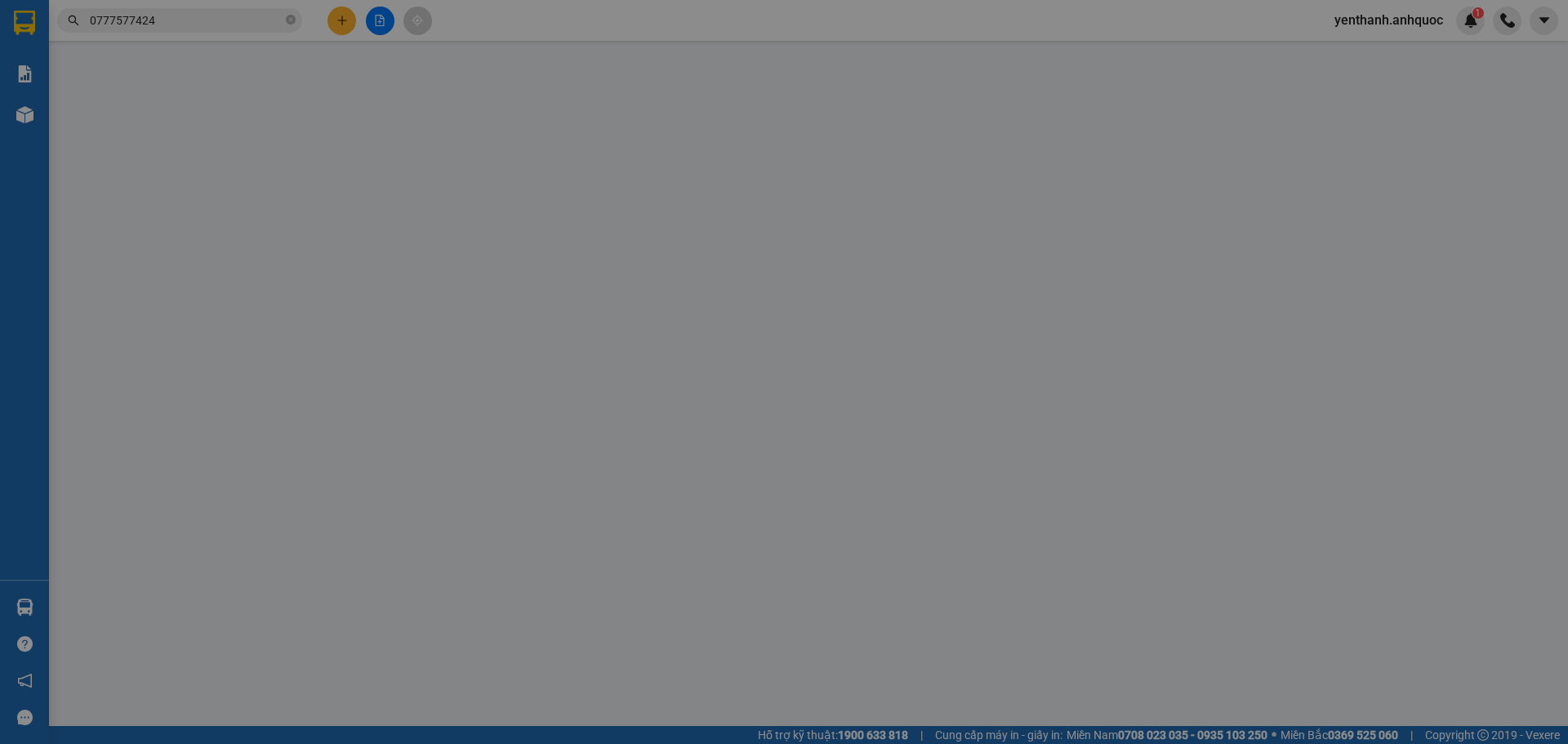
type input "0913123992"
type input "A AN"
type input "0777577424"
type input "[PERSON_NAME]"
type input "VP184"
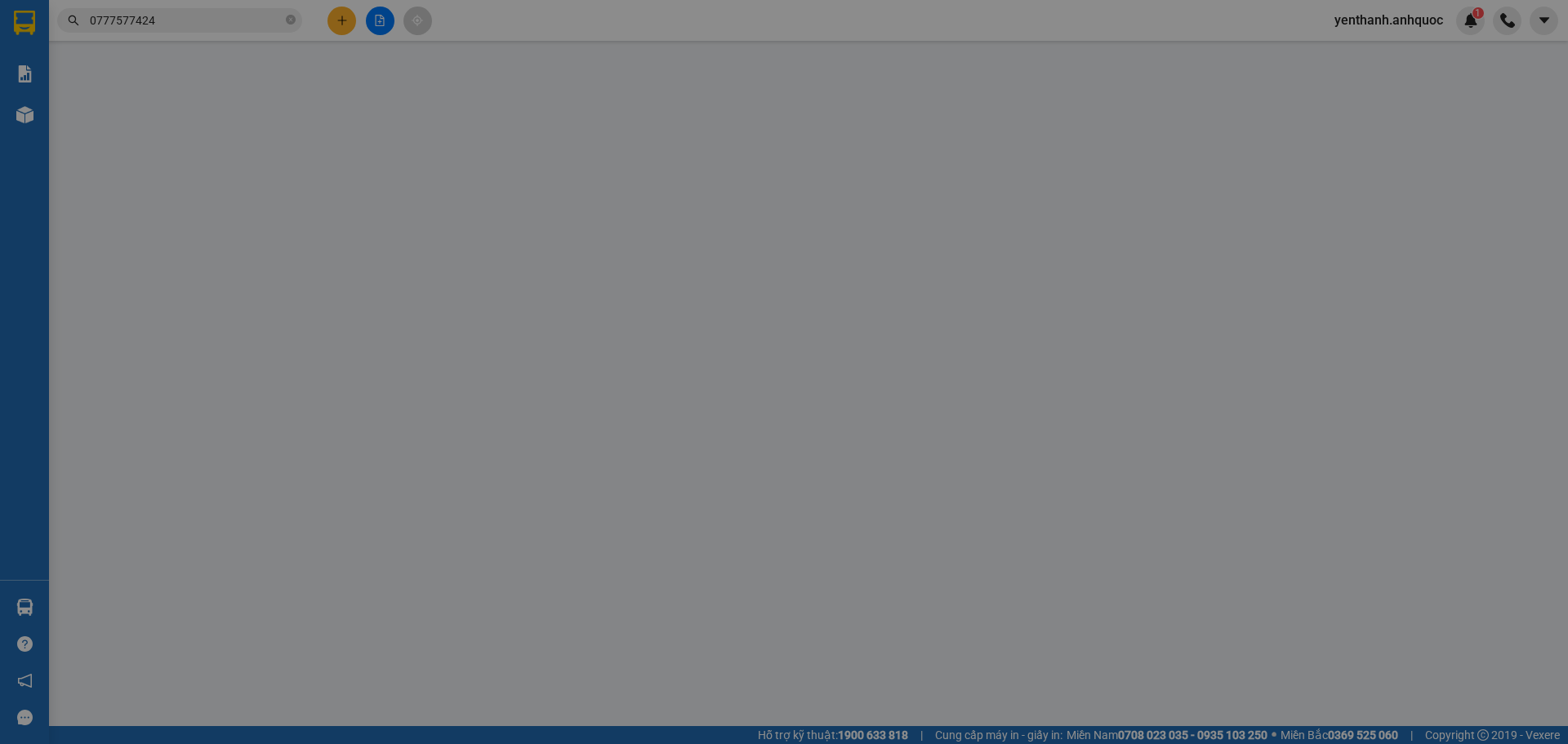
type input "40.000"
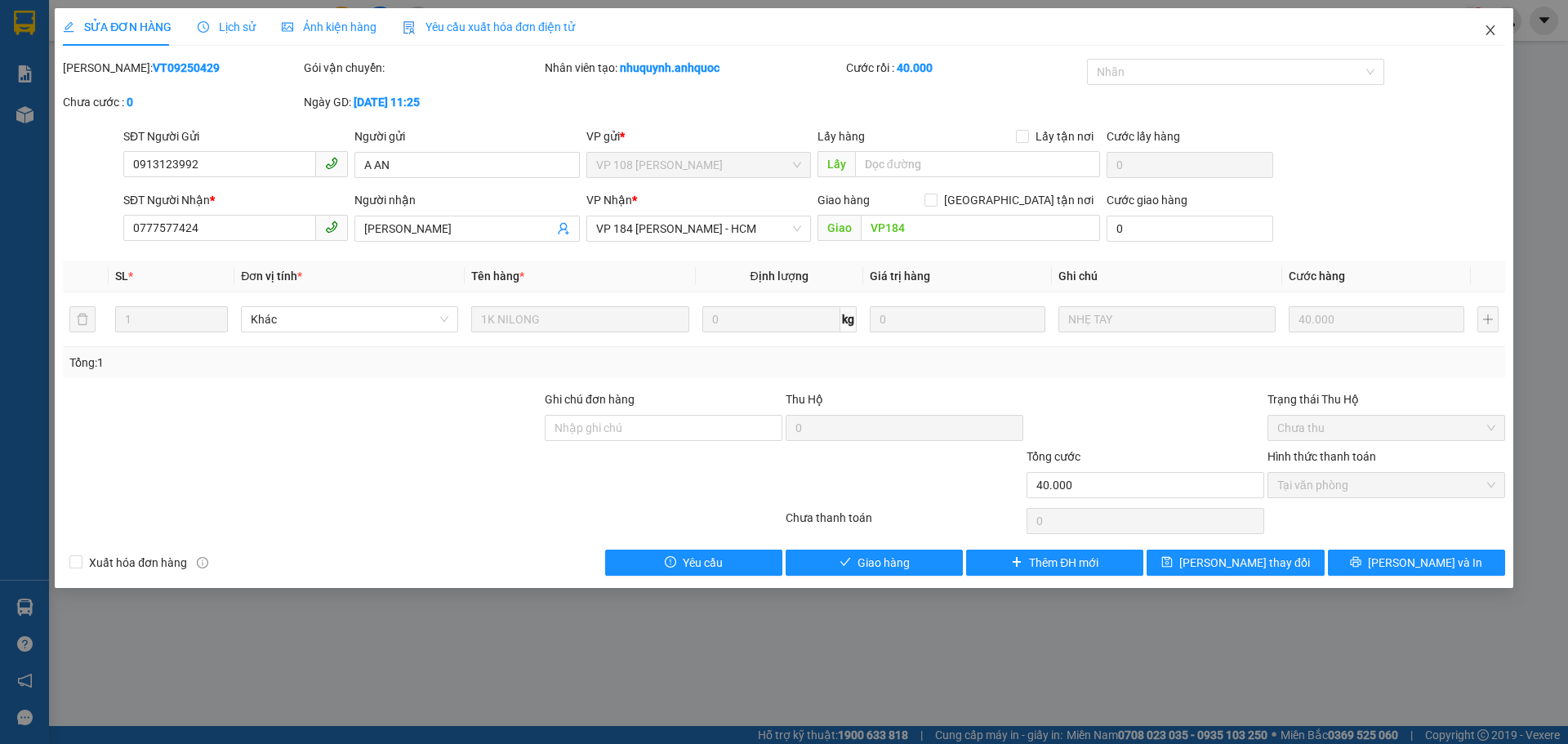
click at [1486, 29] on icon "close" at bounding box center [1490, 30] width 13 height 13
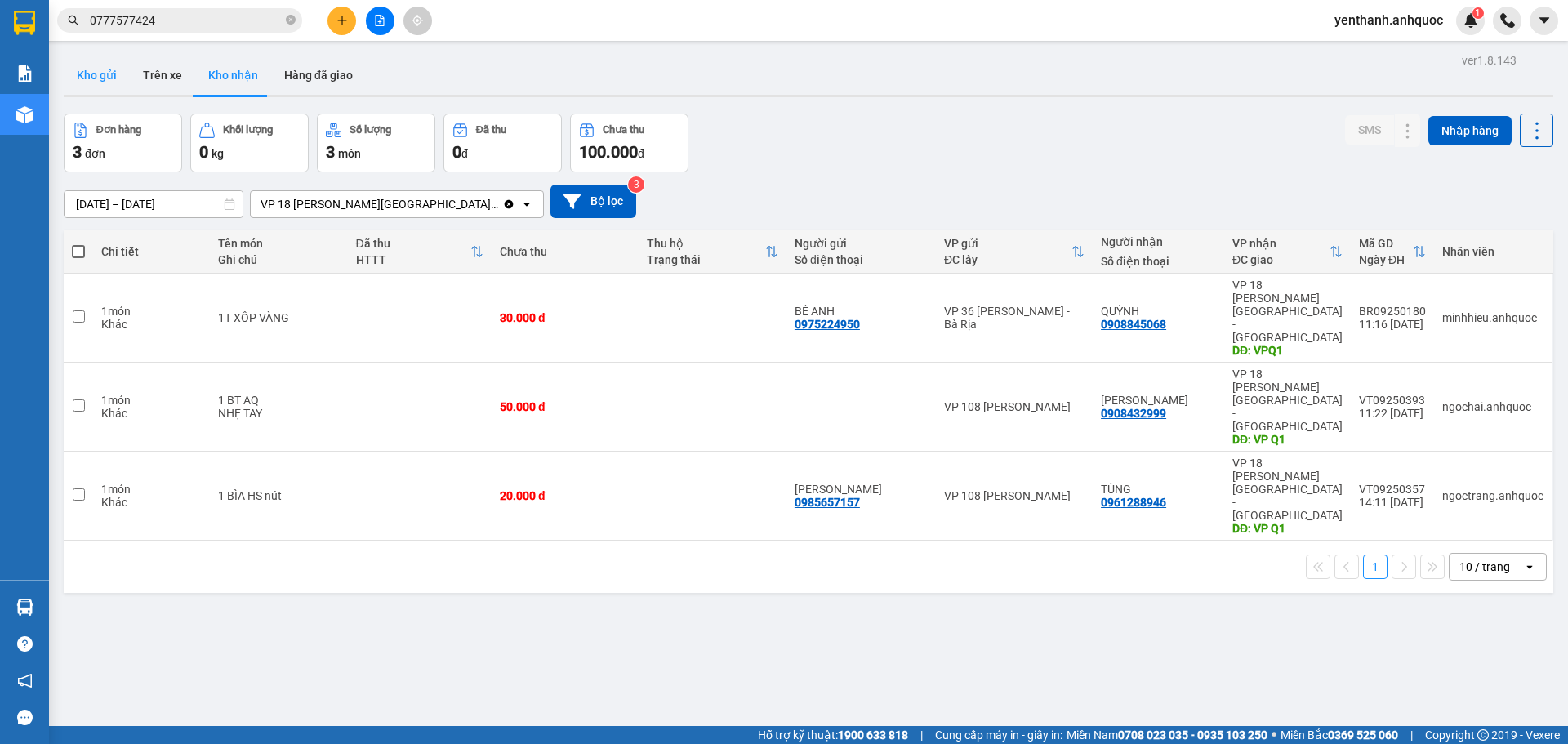
click at [110, 84] on button "Kho gửi" at bounding box center [96, 75] width 66 height 40
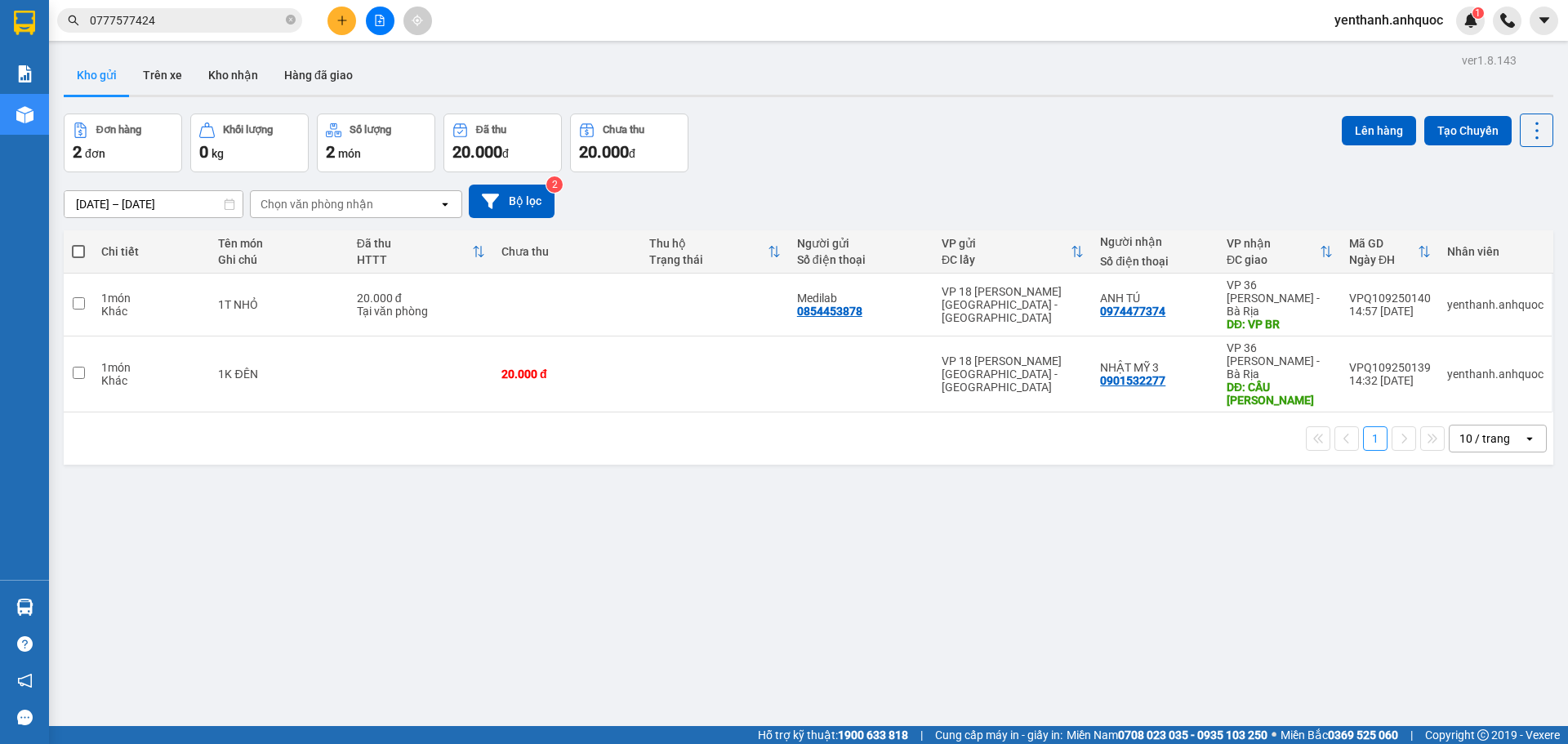
click at [76, 251] on span at bounding box center [78, 251] width 13 height 13
click at [78, 244] on input "checkbox" at bounding box center [78, 244] width 0 height 0
checkbox input "true"
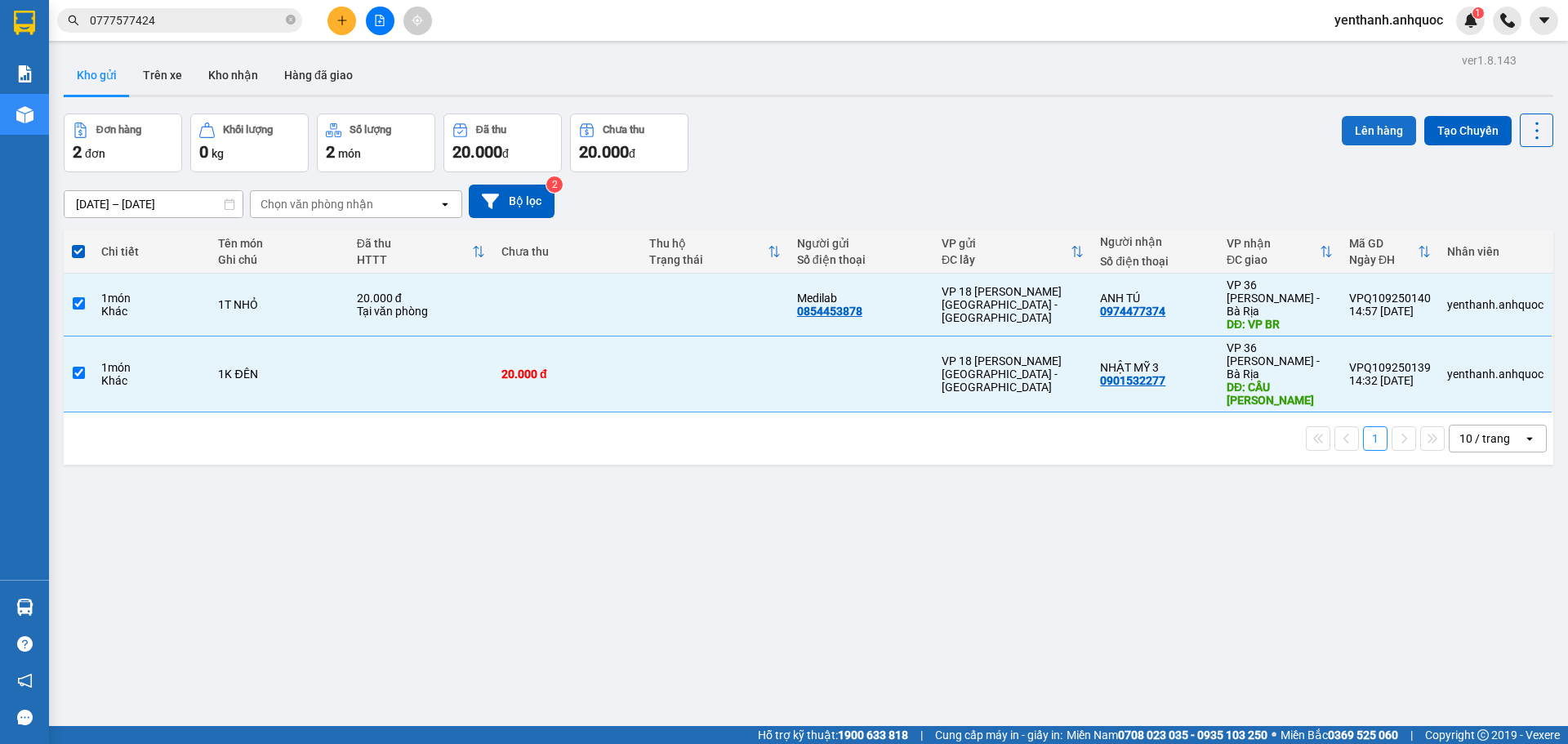
click at [1356, 130] on button "Lên hàng" at bounding box center [1379, 131] width 74 height 30
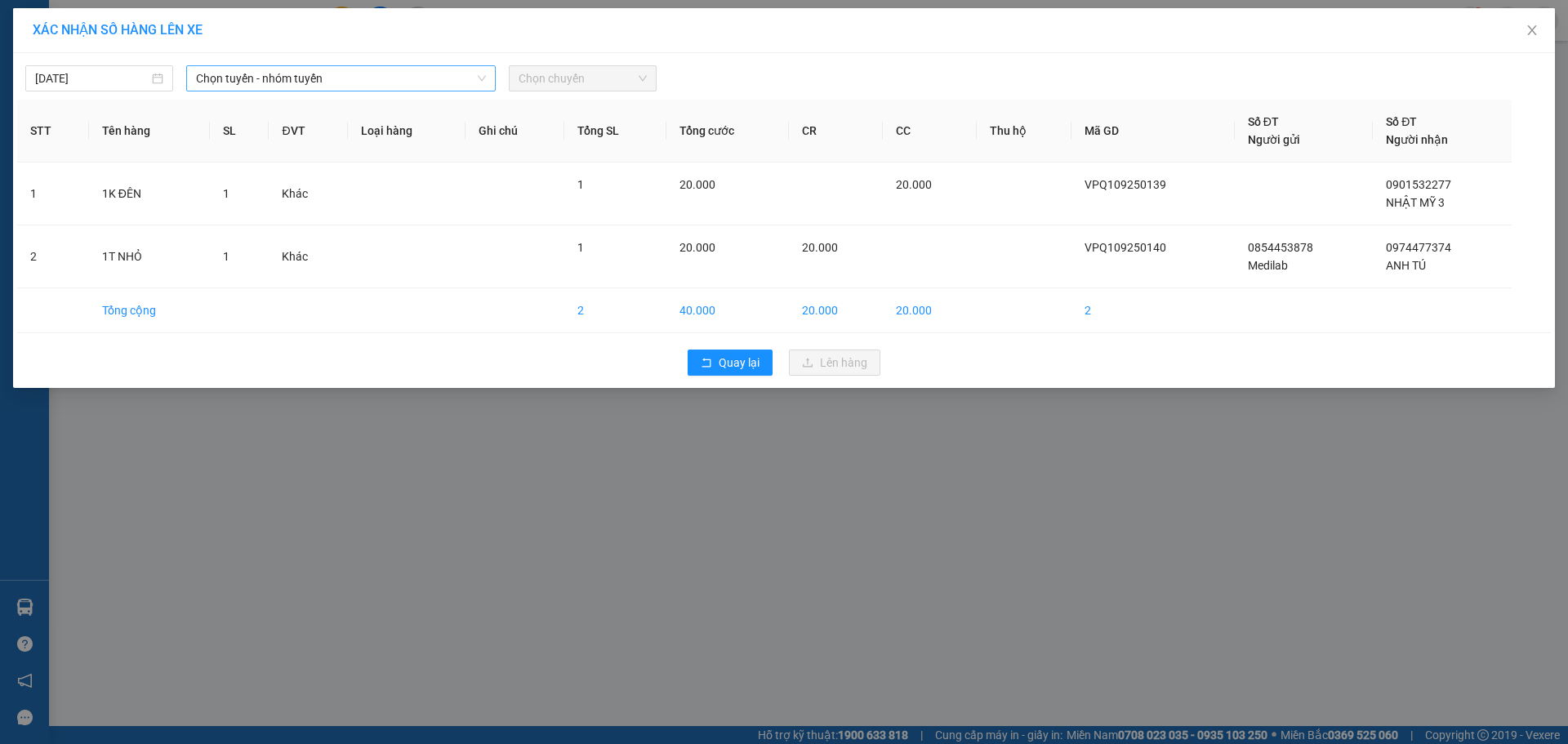
click at [402, 88] on span "Chọn tuyến - nhóm tuyến" at bounding box center [341, 78] width 290 height 25
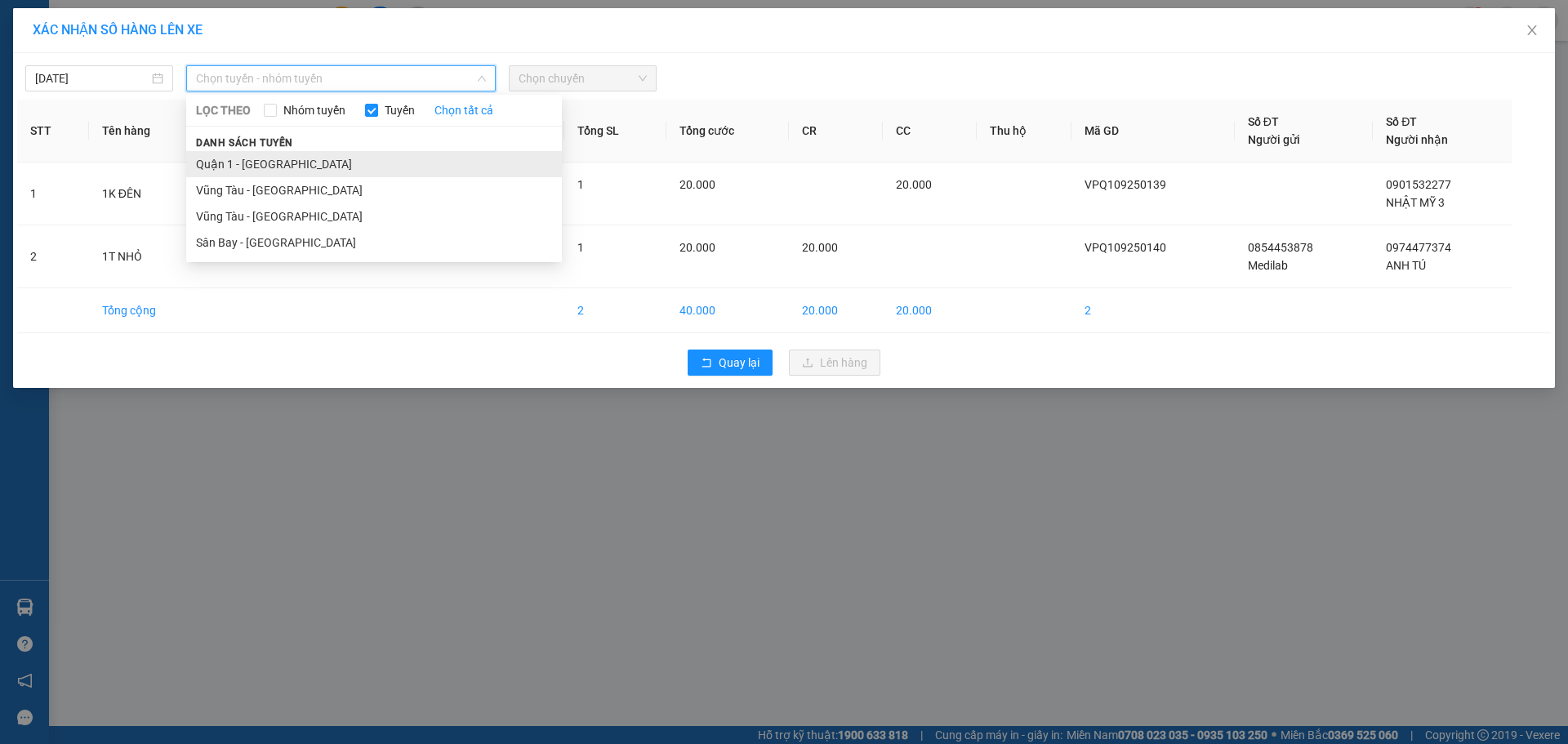
click at [375, 165] on li "Quận 1 - [GEOGRAPHIC_DATA]" at bounding box center [373, 164] width 375 height 26
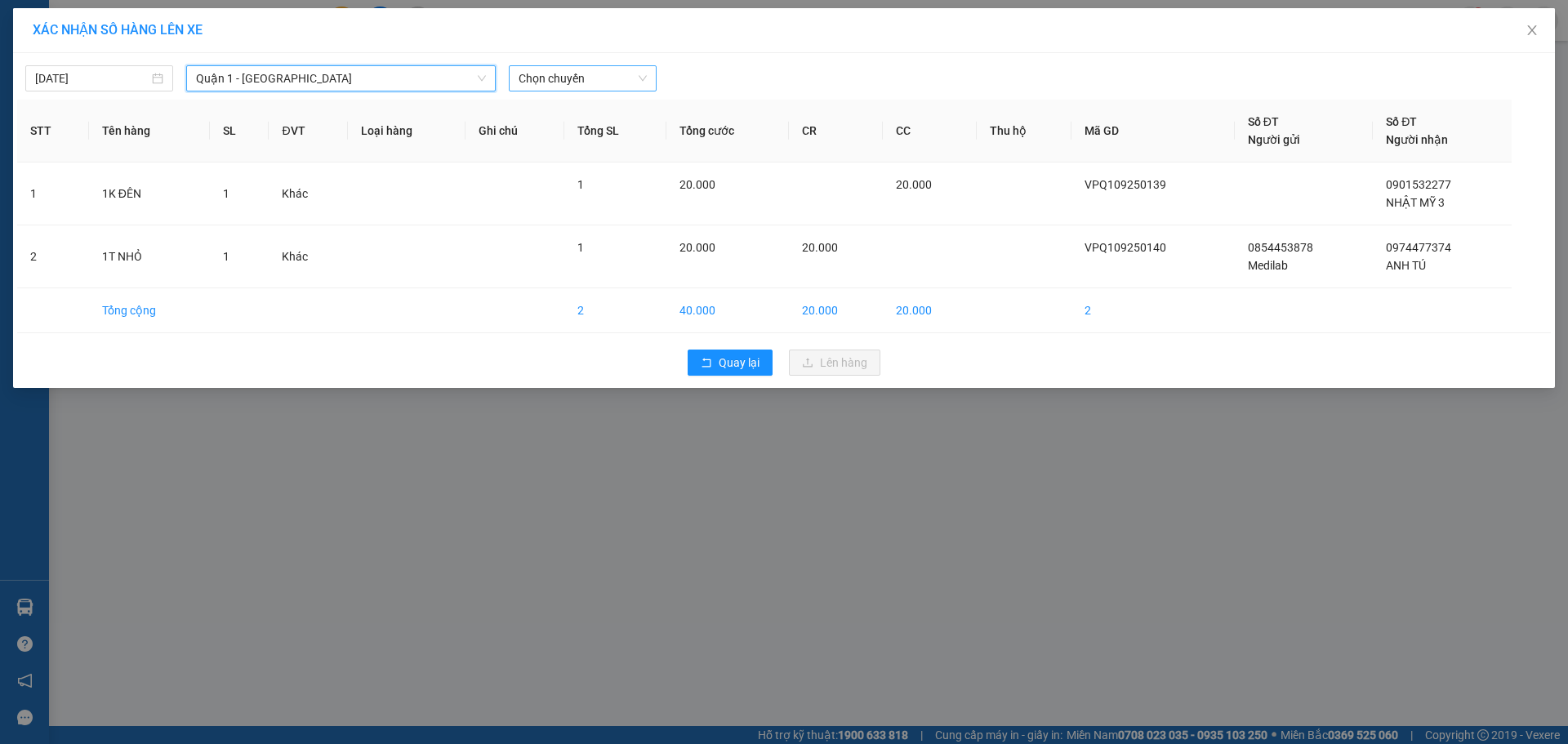
click at [565, 86] on span "Chọn chuyến" at bounding box center [582, 78] width 128 height 25
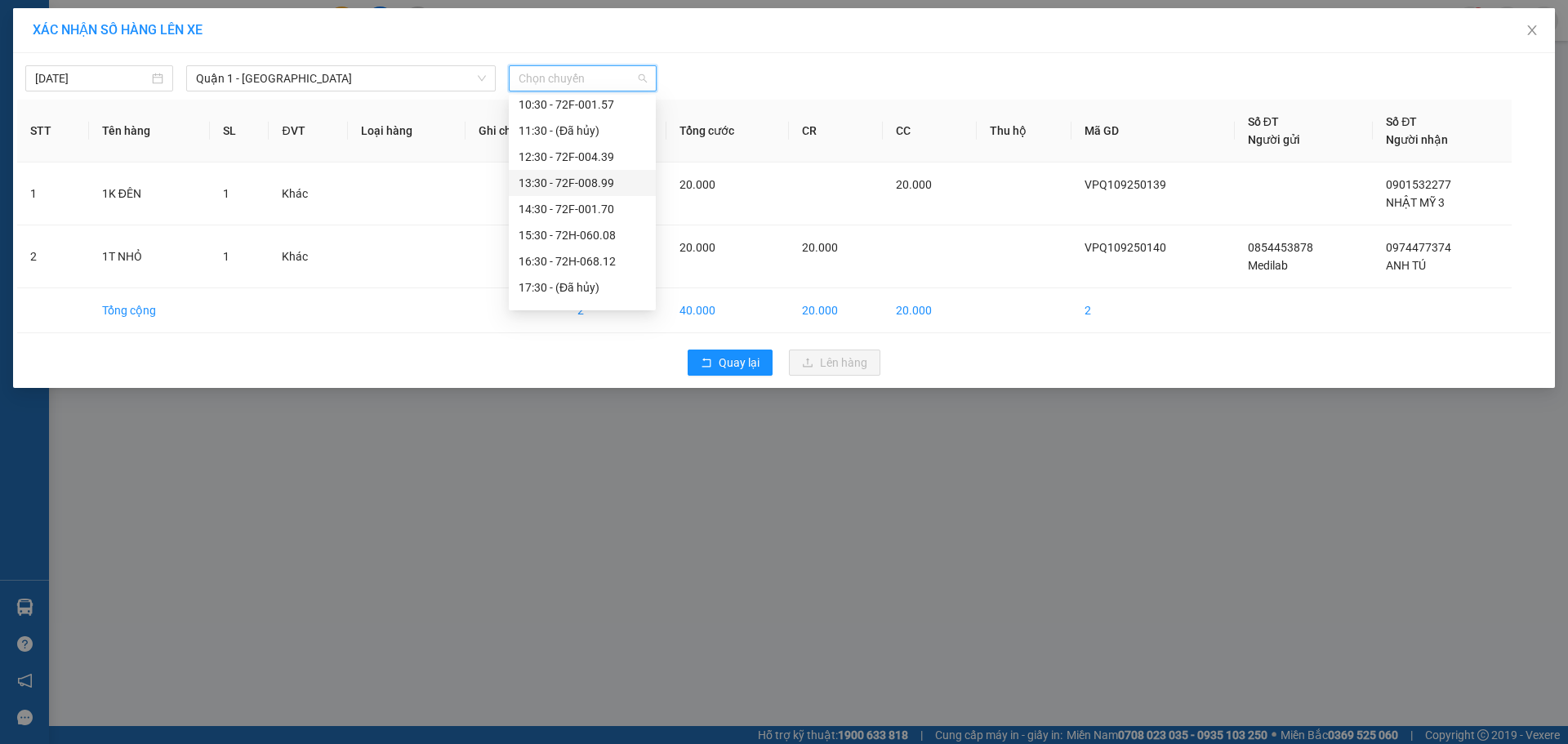
scroll to position [245, 0]
click at [601, 156] on div "15:30 - 72H-060.08" at bounding box center [582, 154] width 128 height 18
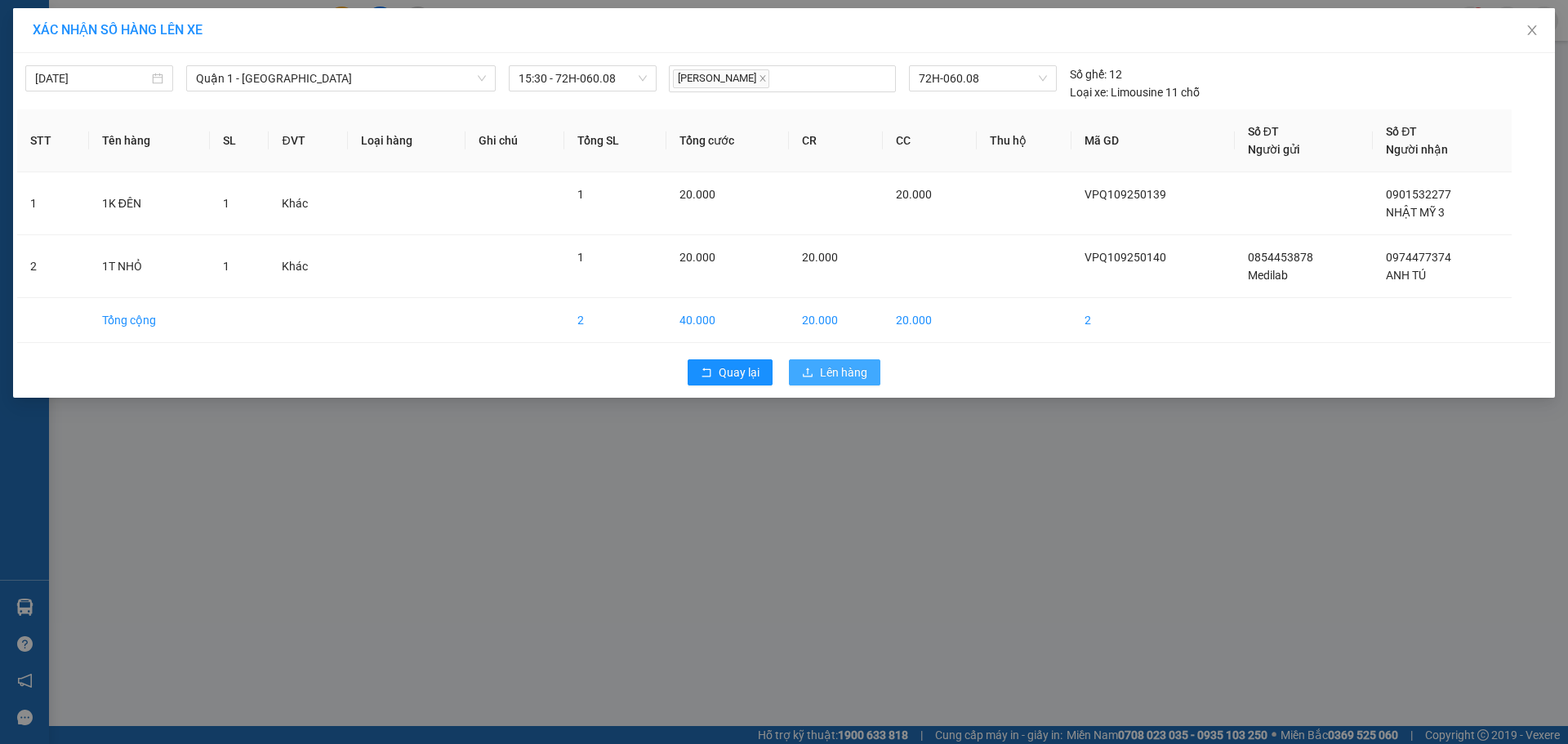
click at [841, 366] on span "Lên hàng" at bounding box center [844, 372] width 48 height 18
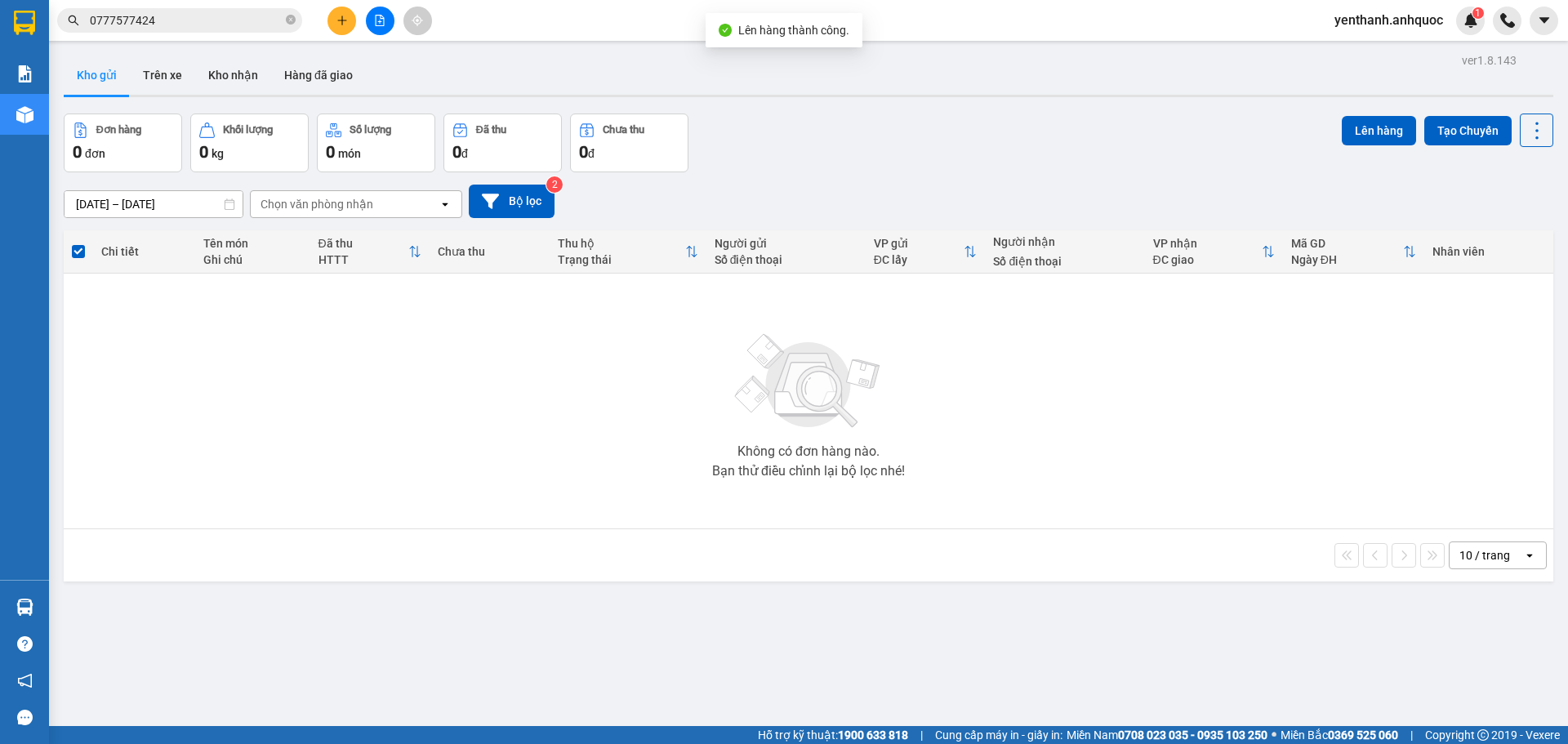
click at [382, 20] on icon "file-add" at bounding box center [380, 21] width 12 height 12
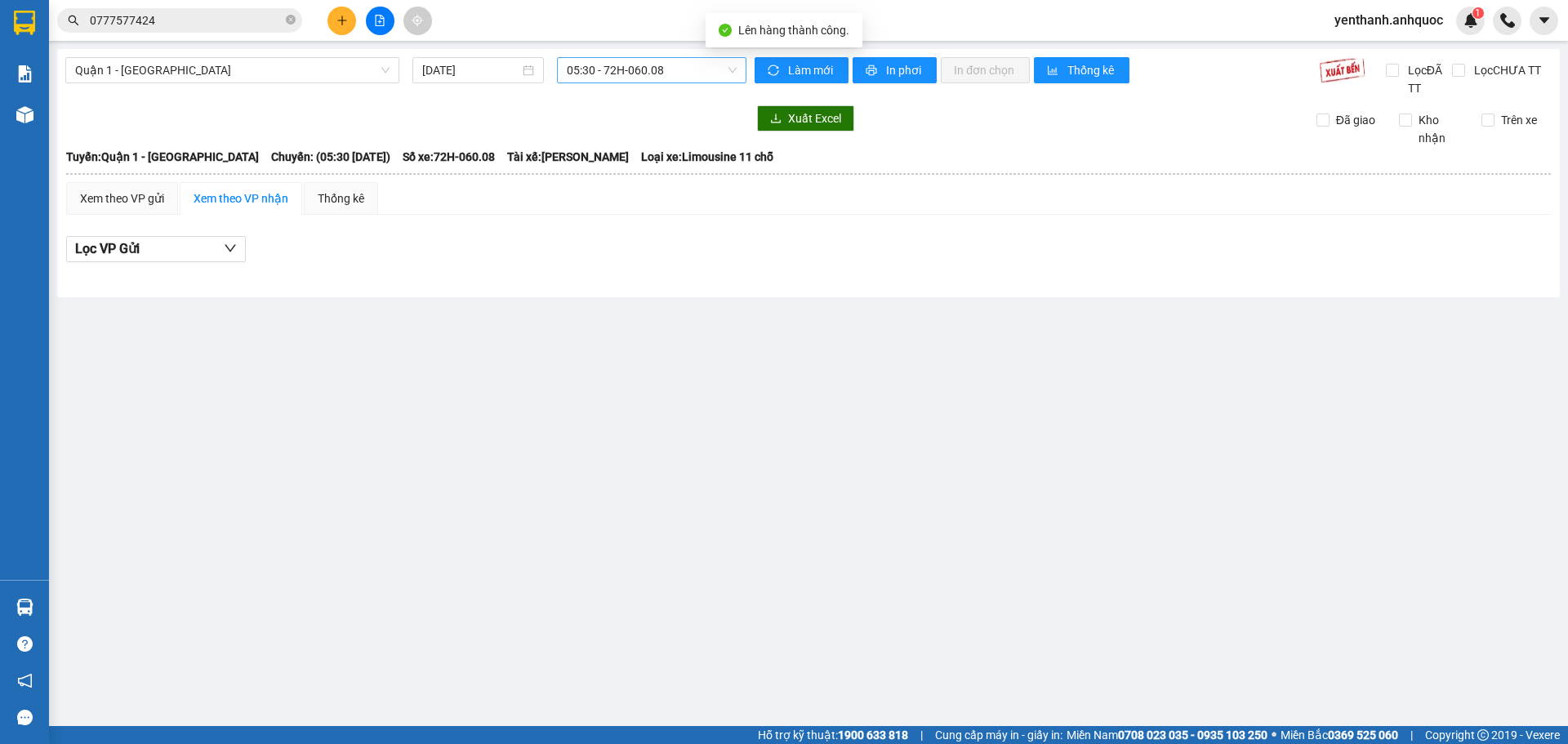
click at [691, 73] on span "05:30 - 72H-060.08" at bounding box center [651, 70] width 169 height 25
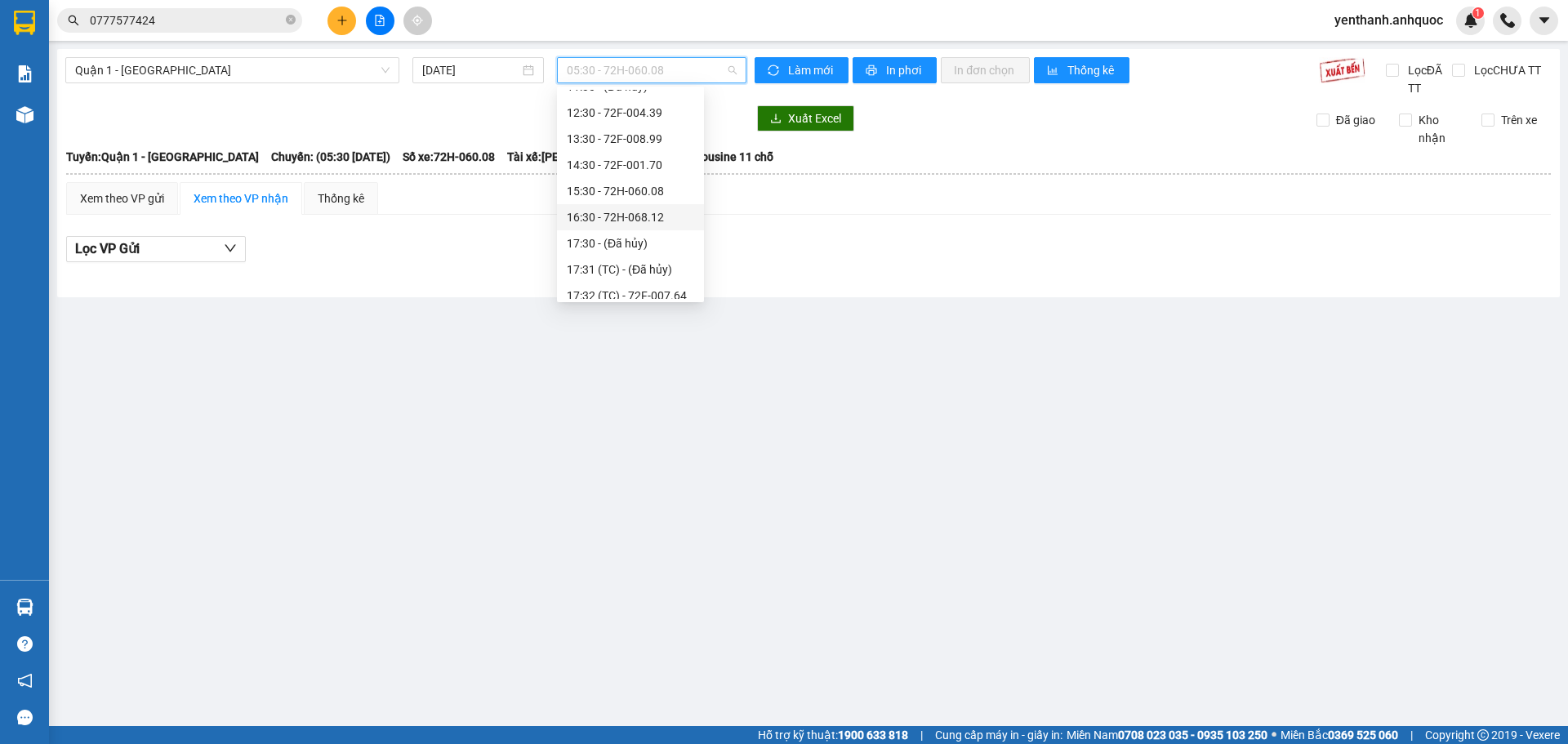
scroll to position [245, 0]
click at [638, 148] on div "15:30 - 72H-060.08" at bounding box center [630, 146] width 128 height 18
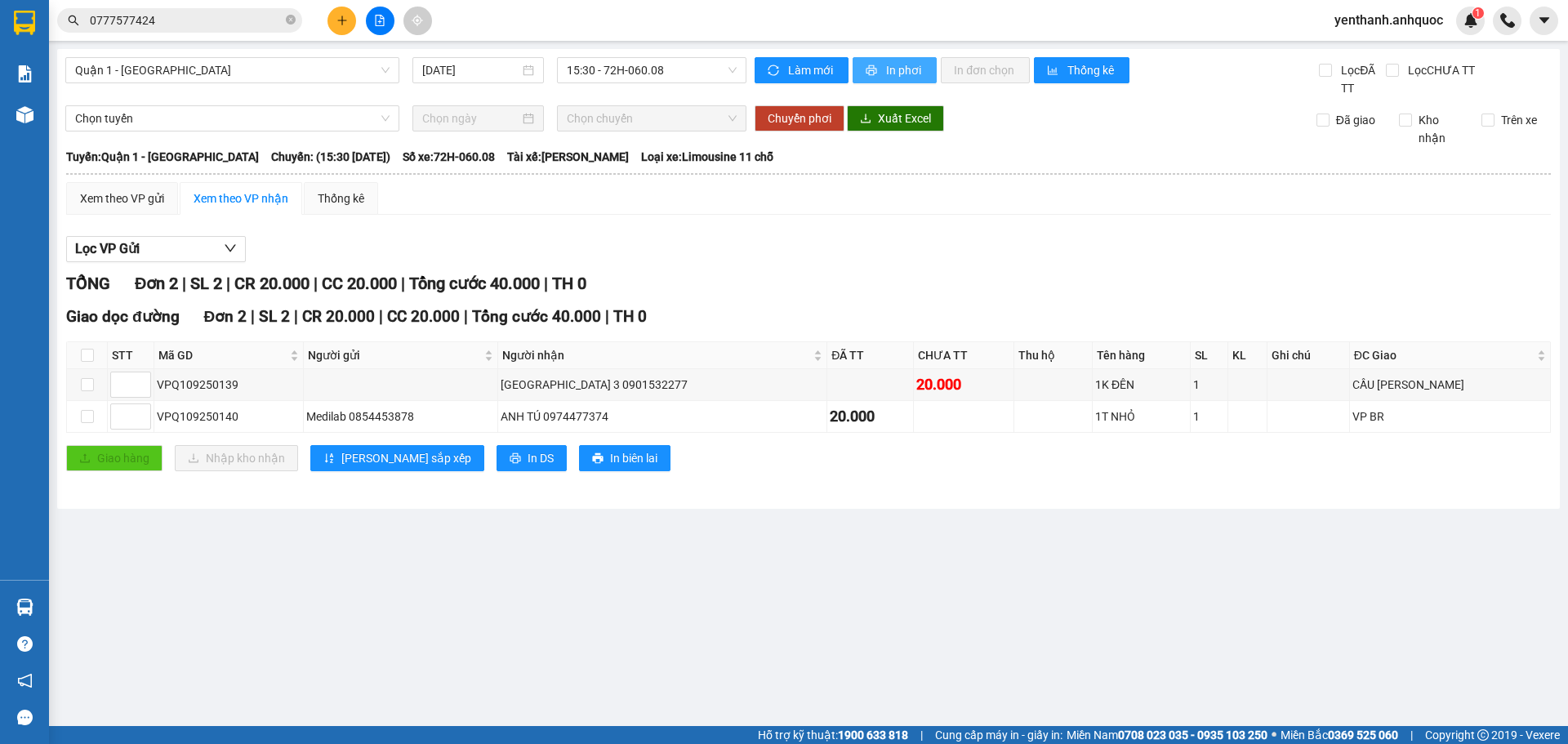
click at [900, 71] on span "In phơi" at bounding box center [905, 70] width 38 height 18
click at [904, 69] on span "In phơi" at bounding box center [905, 70] width 38 height 18
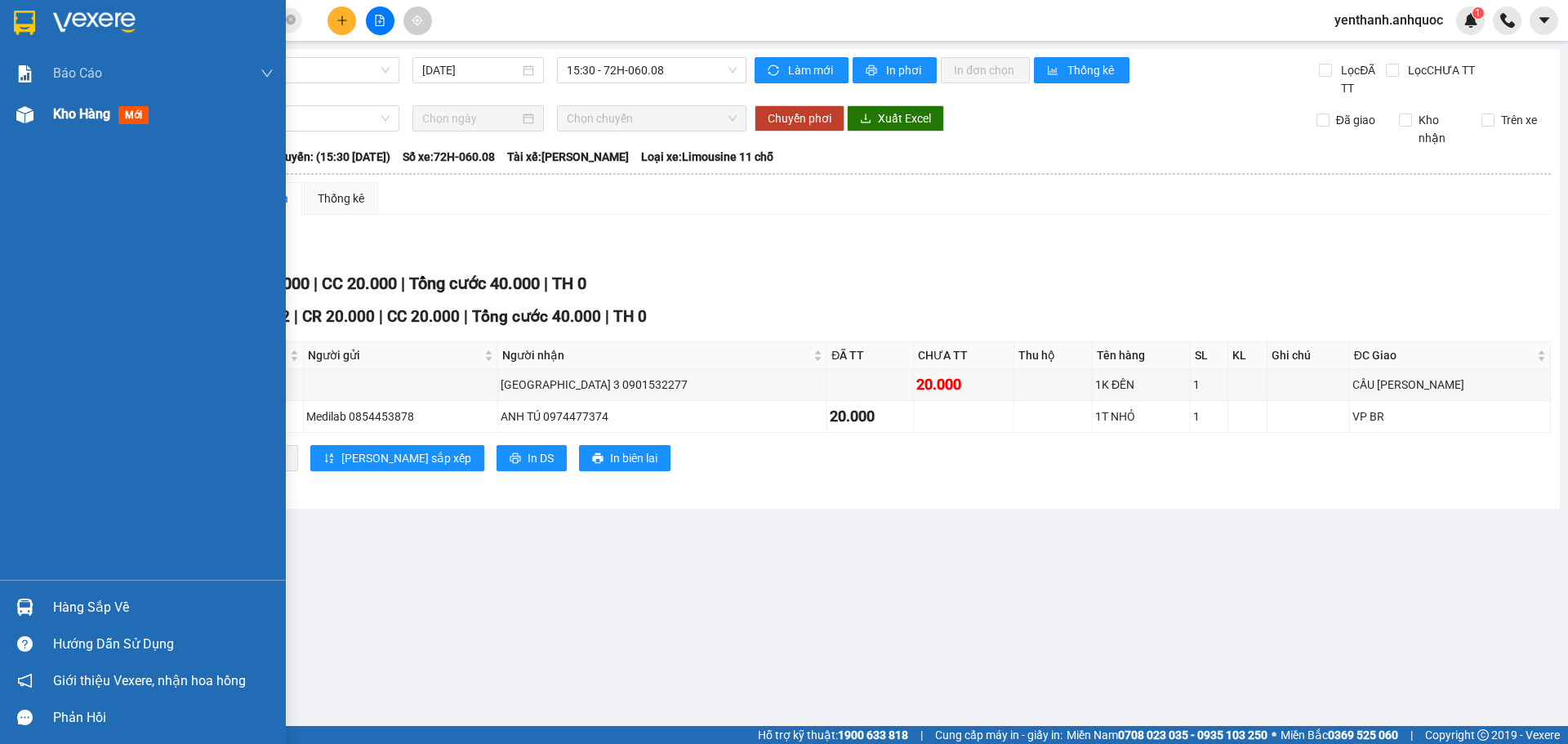
click at [81, 131] on div "Kho hàng mới" at bounding box center [163, 114] width 221 height 41
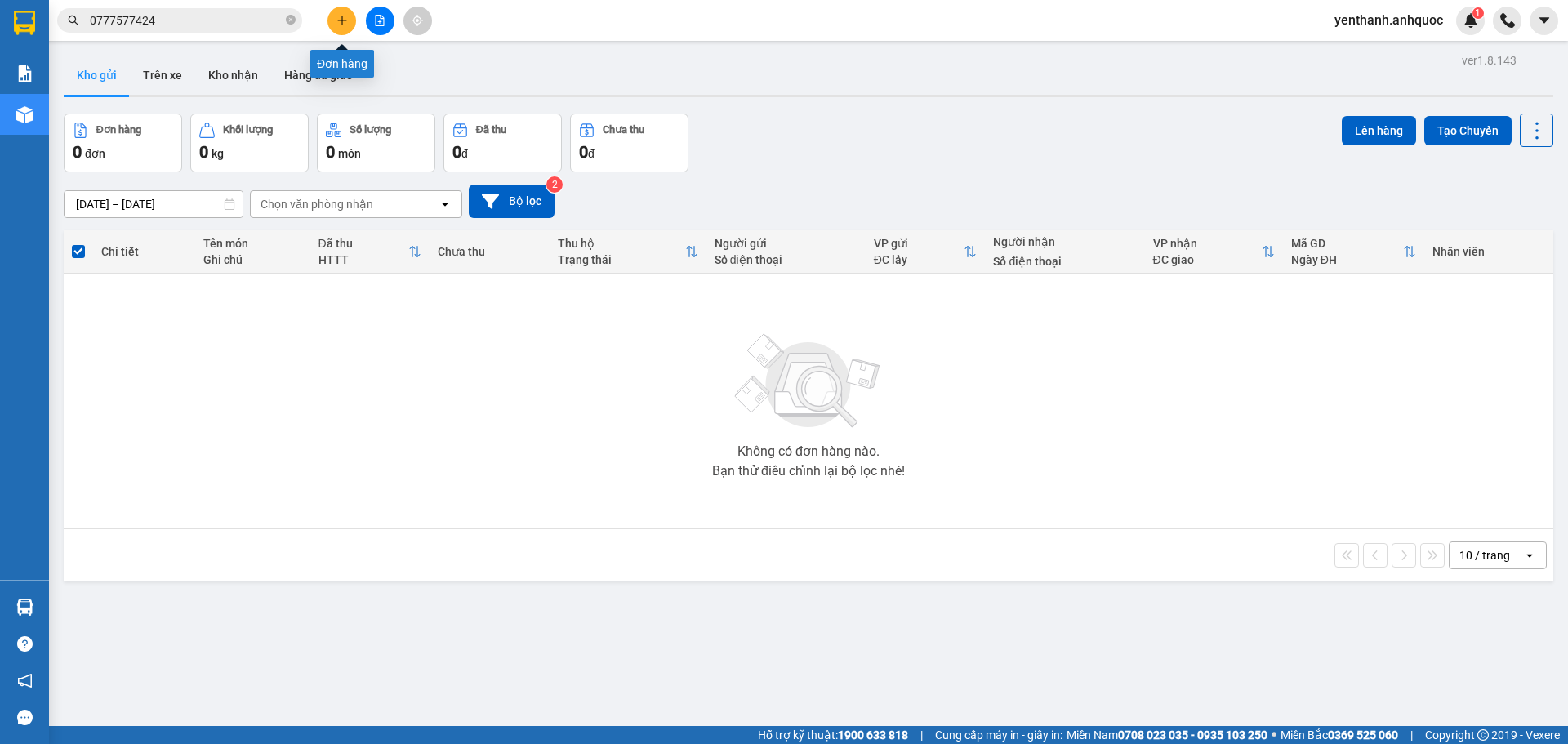
click at [340, 24] on icon "plus" at bounding box center [343, 21] width 12 height 12
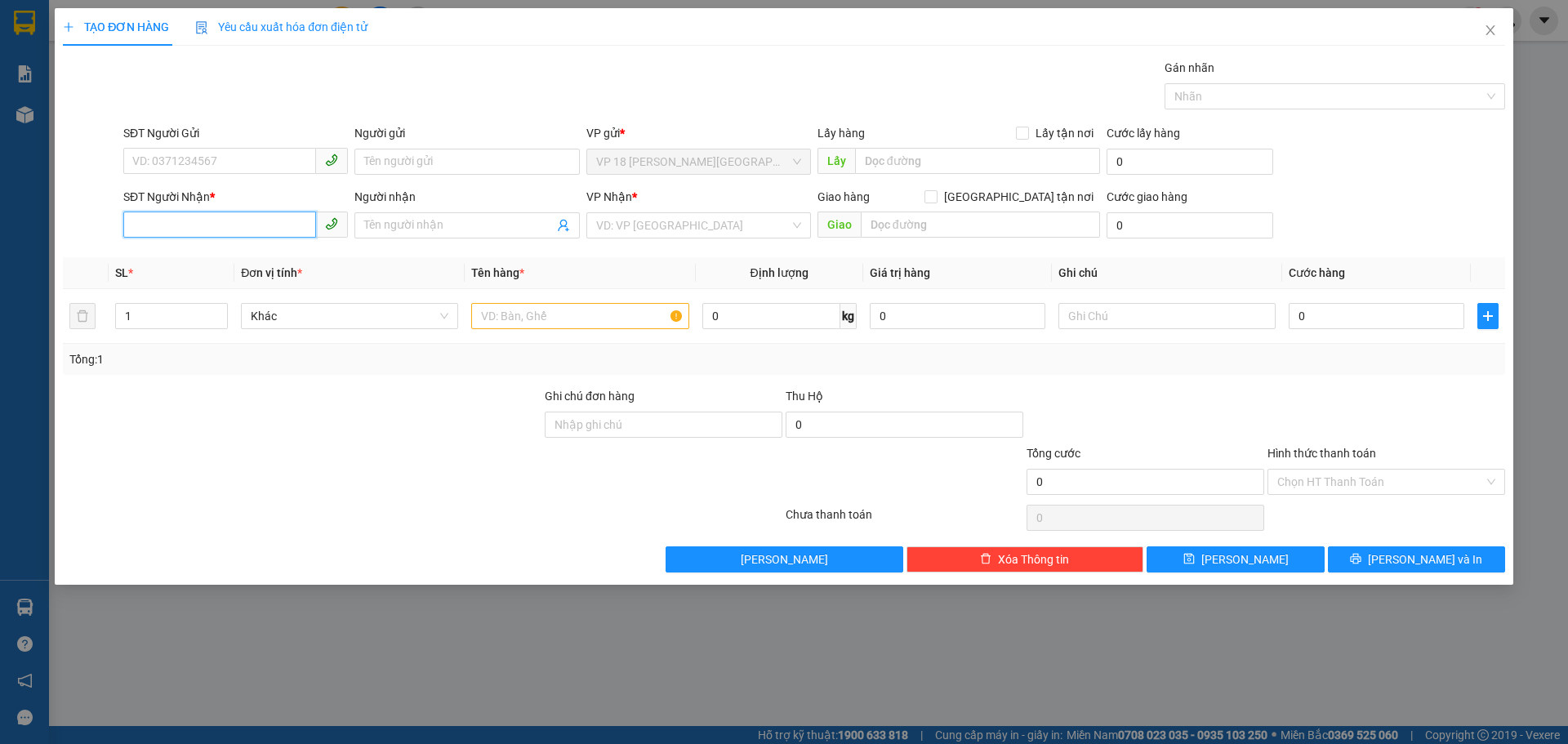
click at [247, 224] on input "SĐT Người Nhận *" at bounding box center [219, 225] width 193 height 26
click at [257, 252] on div "0347284567 - [PERSON_NAME]" at bounding box center [235, 258] width 205 height 18
type input "0347284567"
type input "ANH HIẾU"
type input "VPBR"
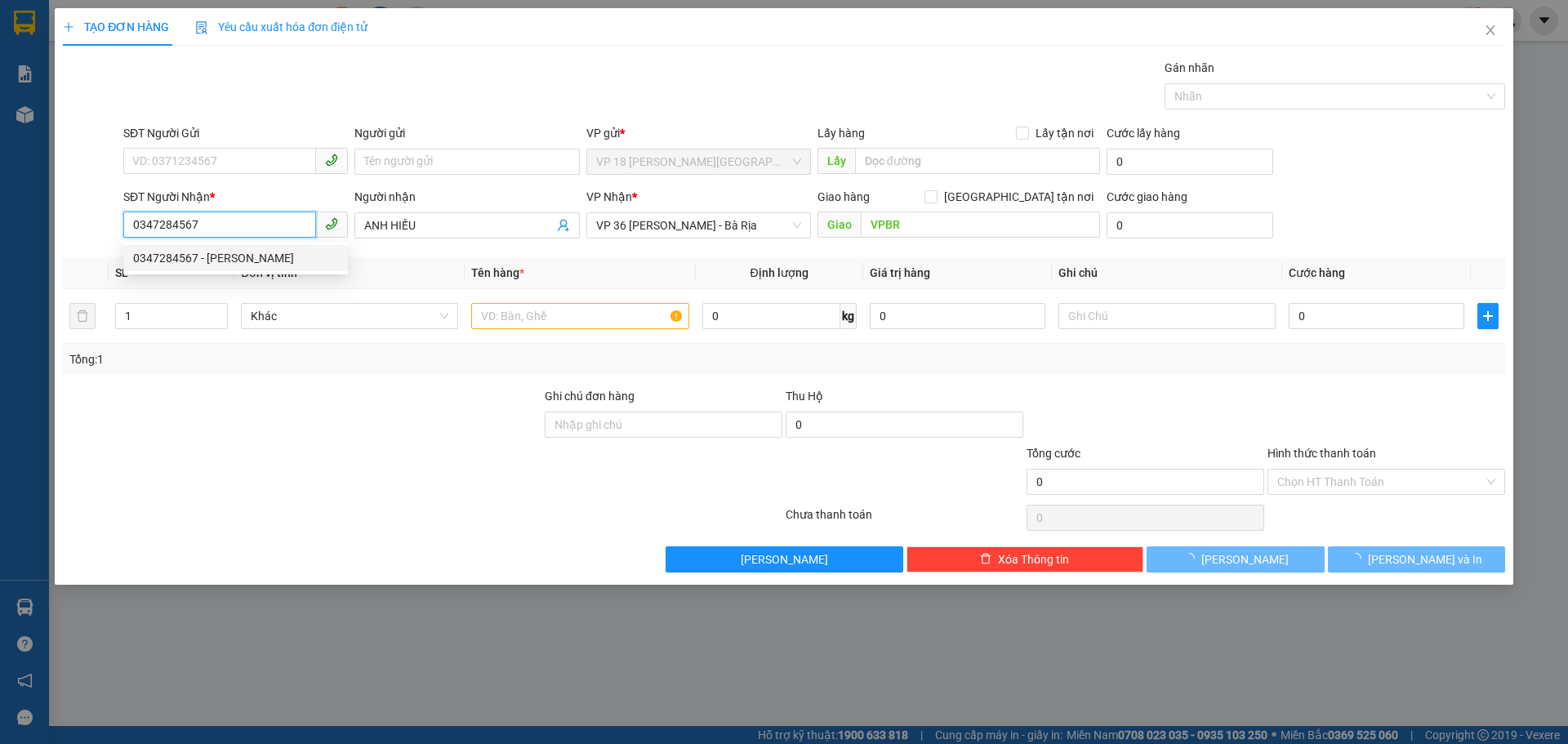
type input "20.000"
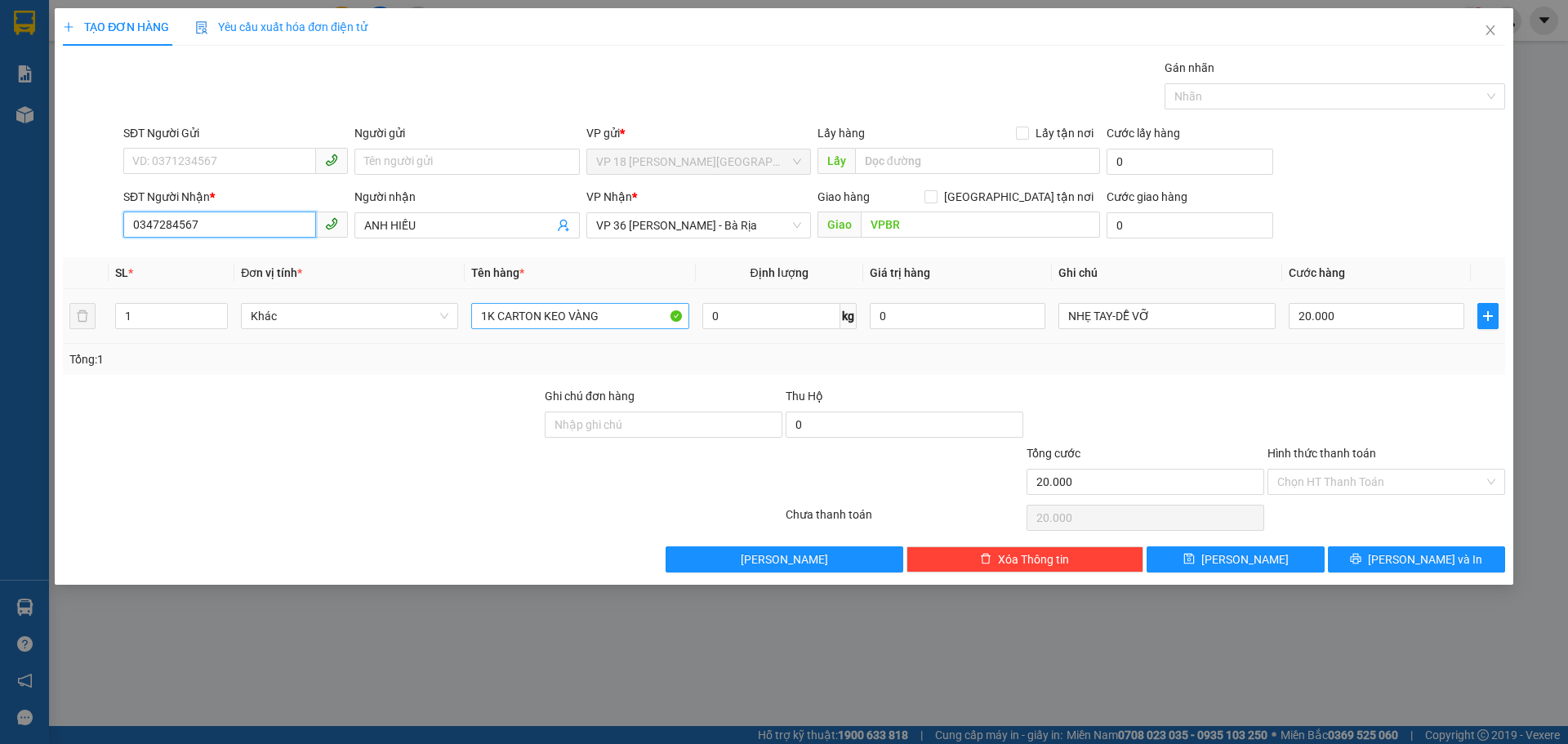
type input "0347284567"
click at [626, 319] on input "1K CARTON KEO VÀNG" at bounding box center [579, 316] width 217 height 26
type input "1K TRẮNG"
click at [1382, 557] on button "[PERSON_NAME] và In" at bounding box center [1416, 560] width 177 height 26
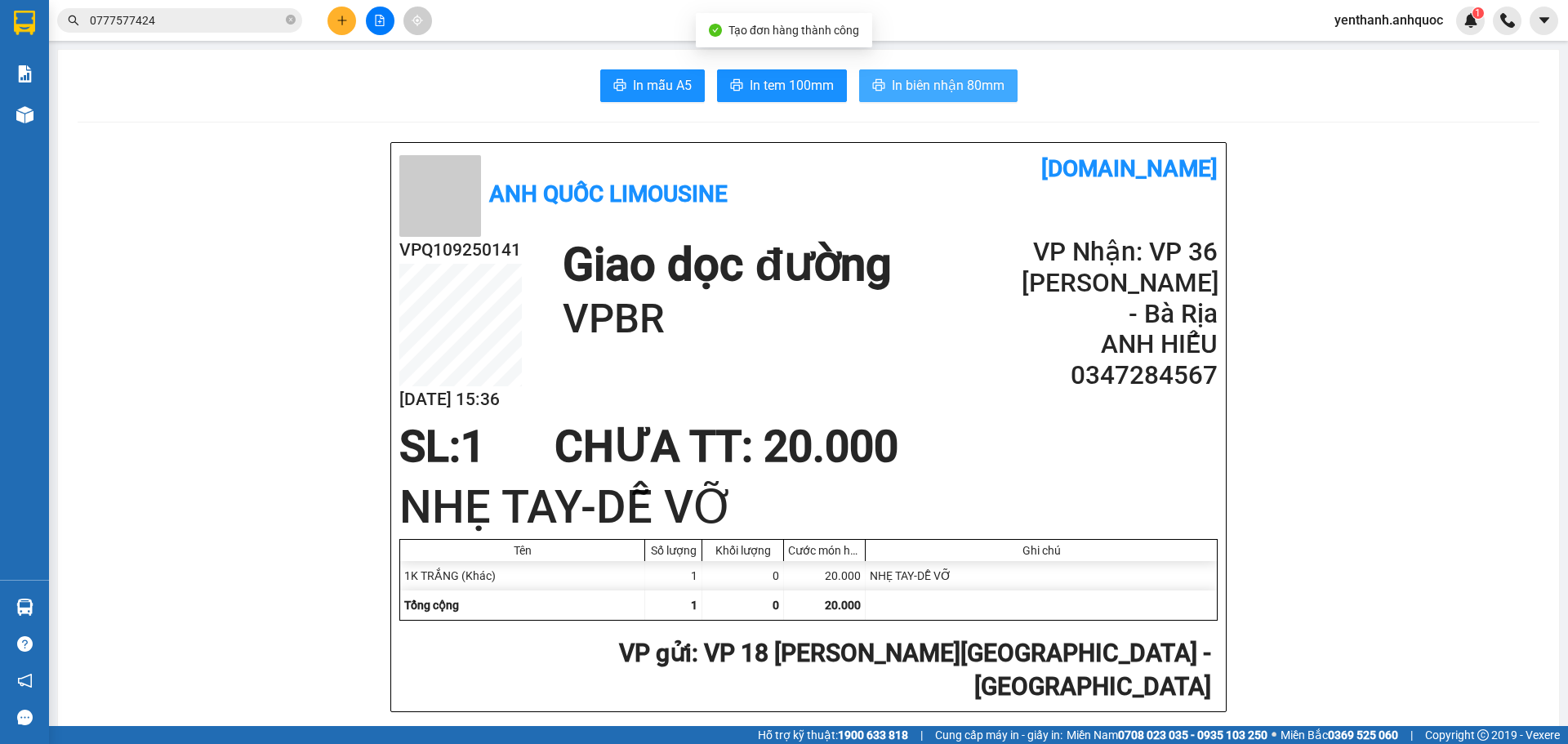
click at [965, 98] on button "In biên nhận 80mm" at bounding box center [938, 85] width 158 height 33
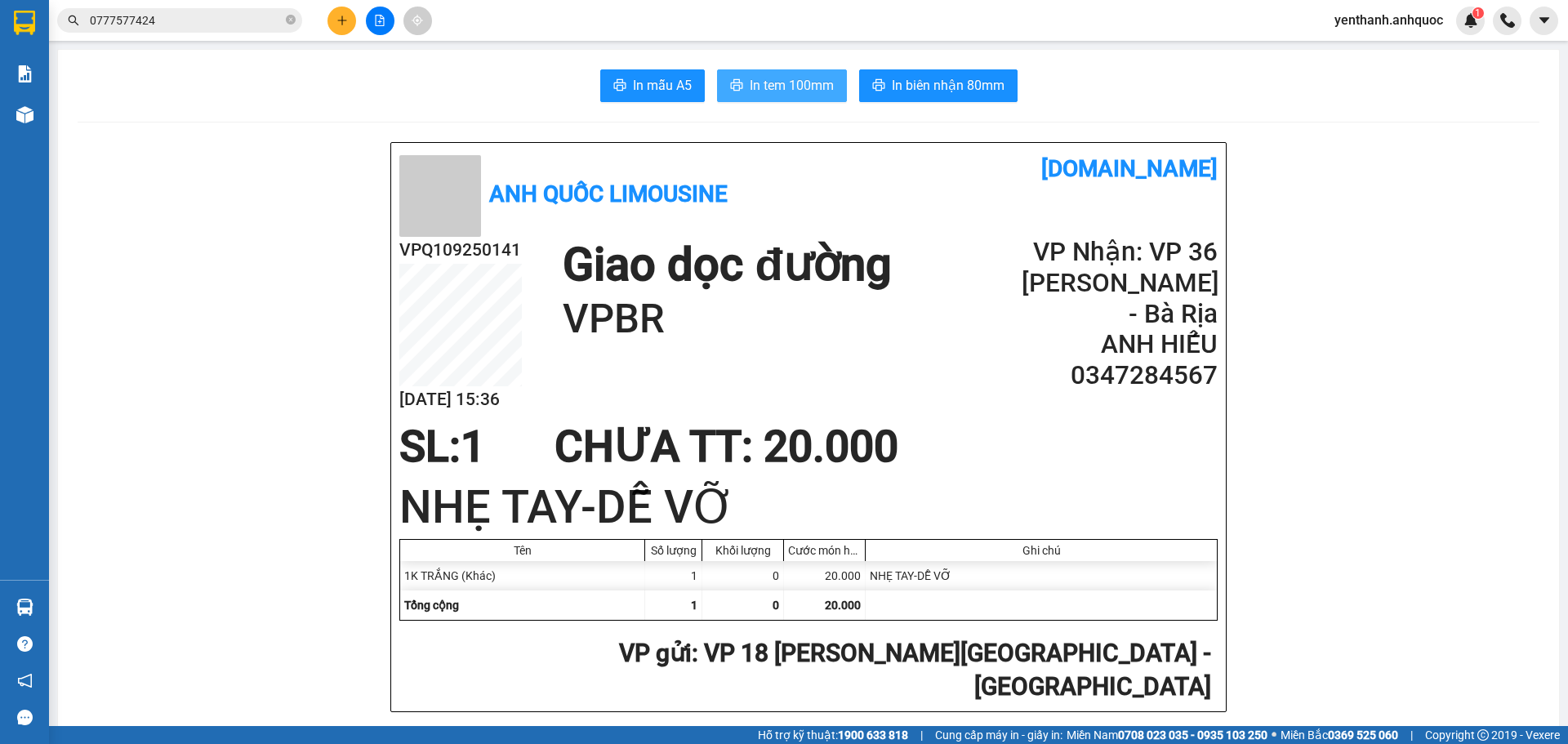
click at [802, 97] on button "In tem 100mm" at bounding box center [782, 85] width 130 height 33
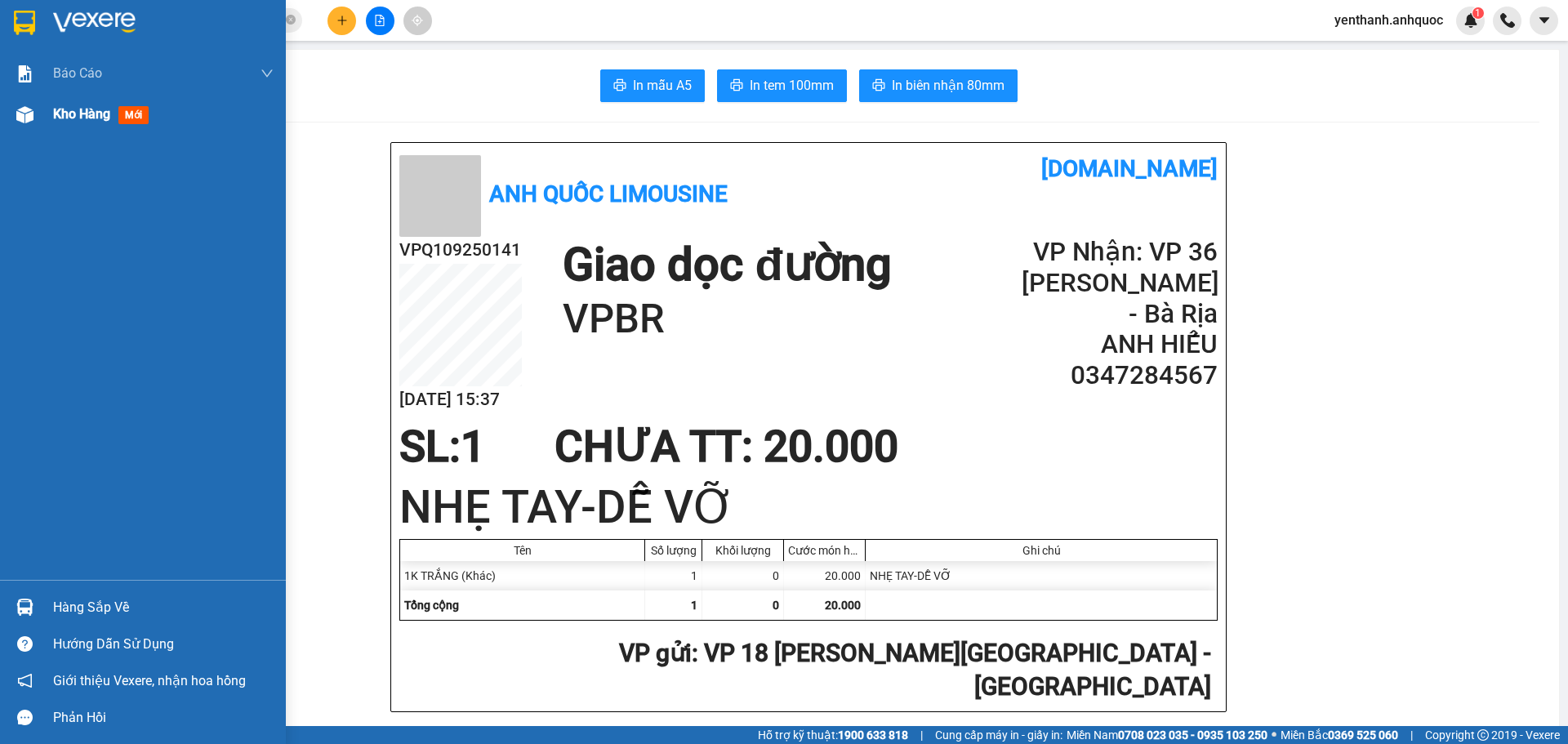
click at [62, 126] on div "Kho hàng mới" at bounding box center [163, 114] width 221 height 41
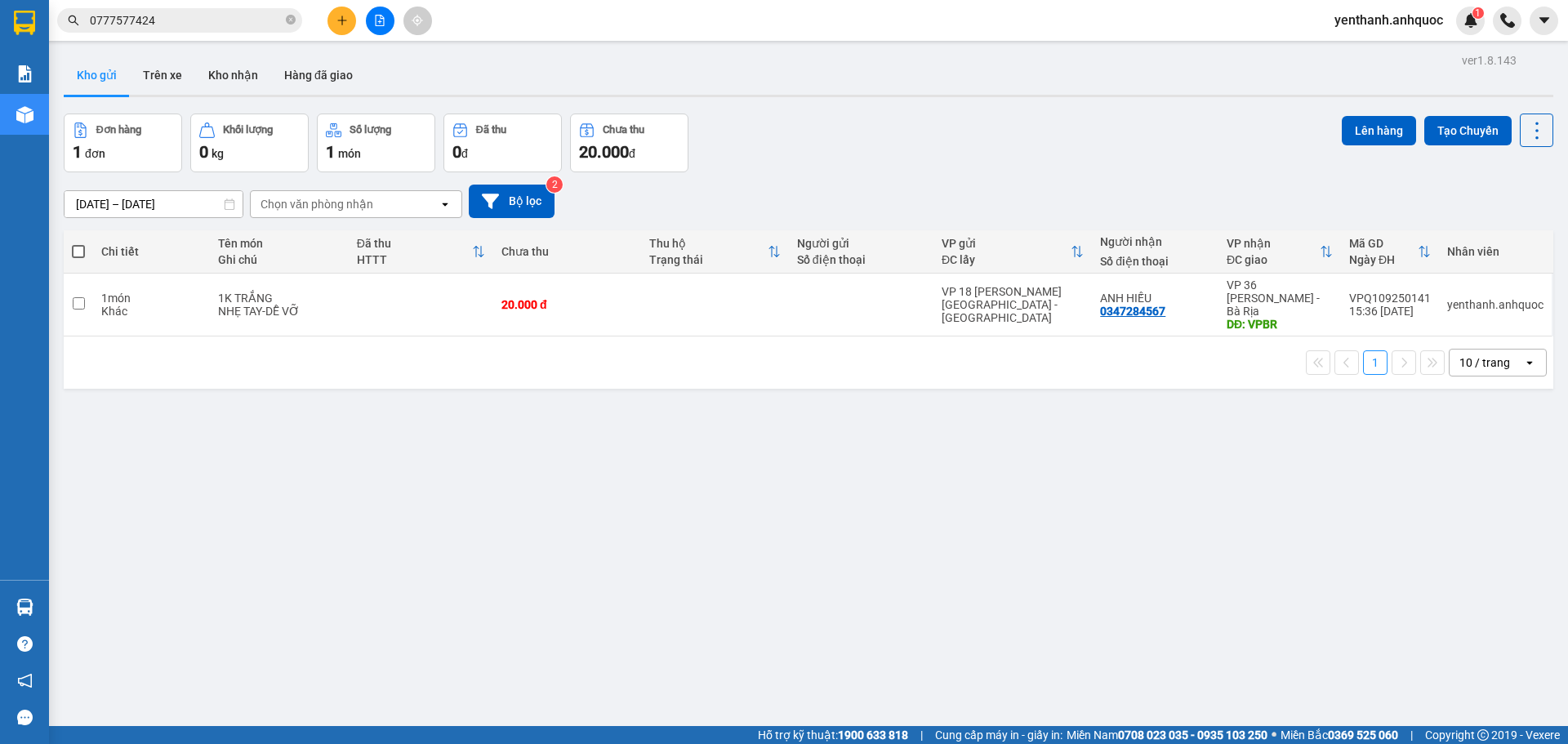
click at [72, 253] on span at bounding box center [78, 251] width 13 height 13
click at [78, 244] on input "checkbox" at bounding box center [78, 244] width 0 height 0
checkbox input "true"
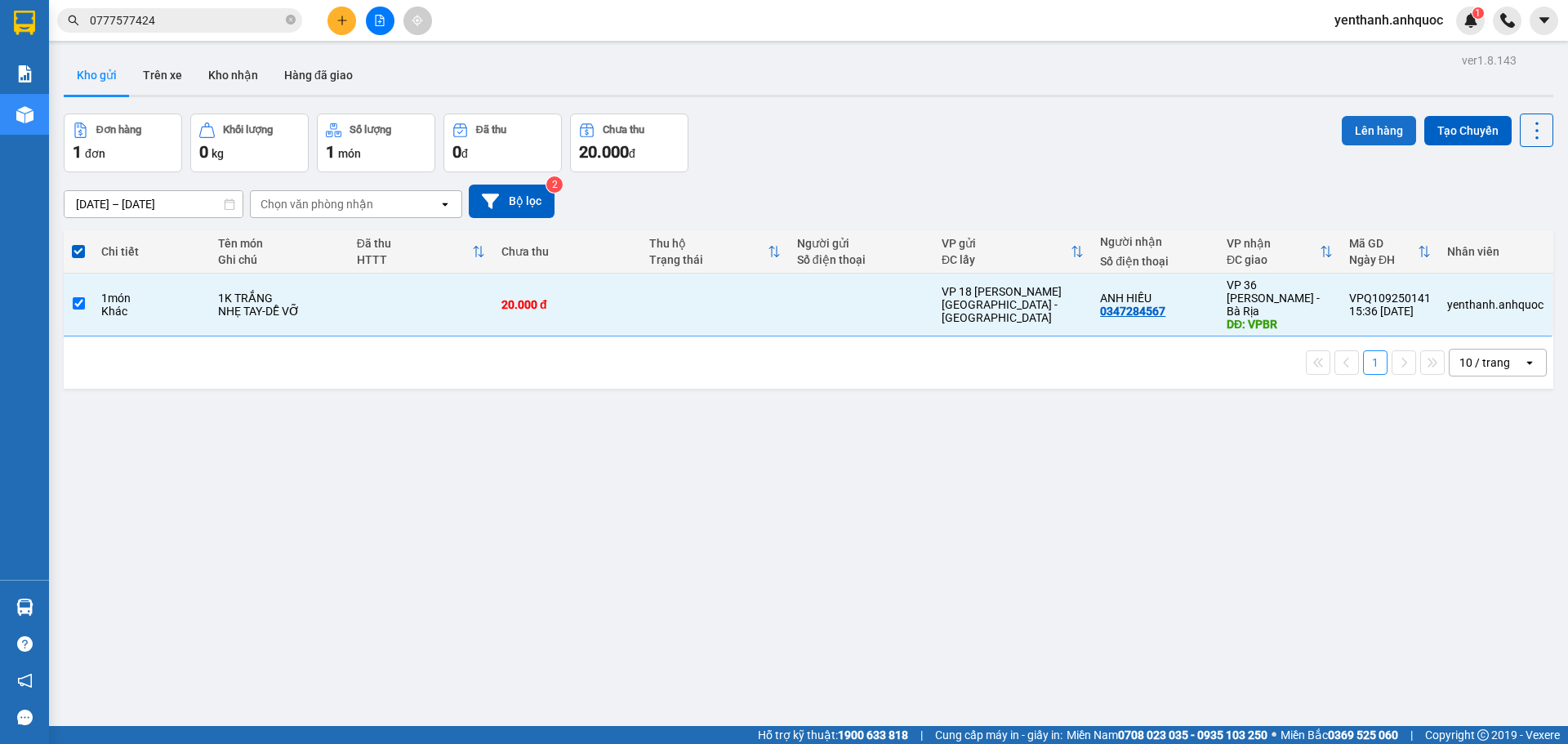
click at [1372, 128] on button "Lên hàng" at bounding box center [1379, 131] width 74 height 30
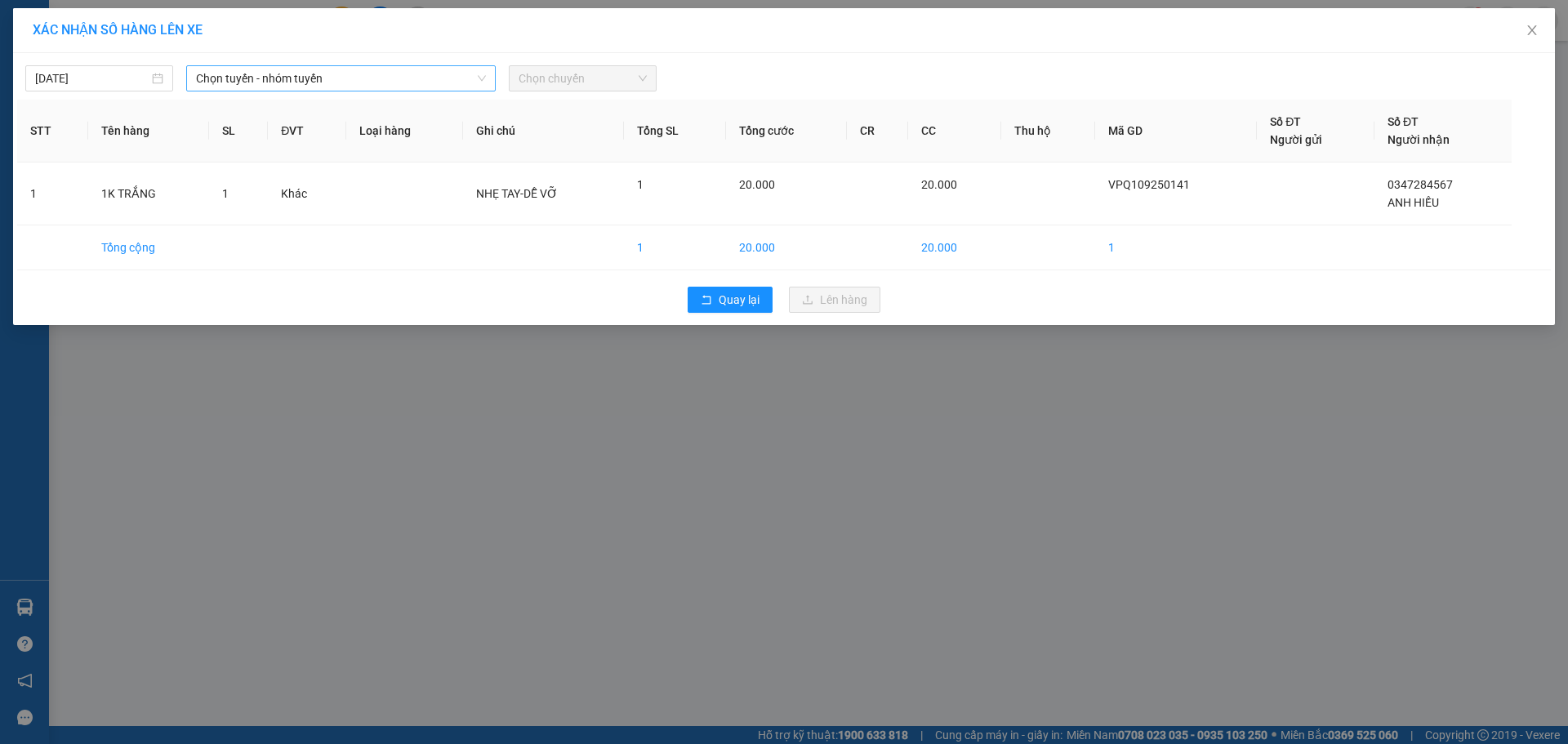
click at [369, 74] on span "Chọn tuyến - nhóm tuyến" at bounding box center [341, 78] width 290 height 25
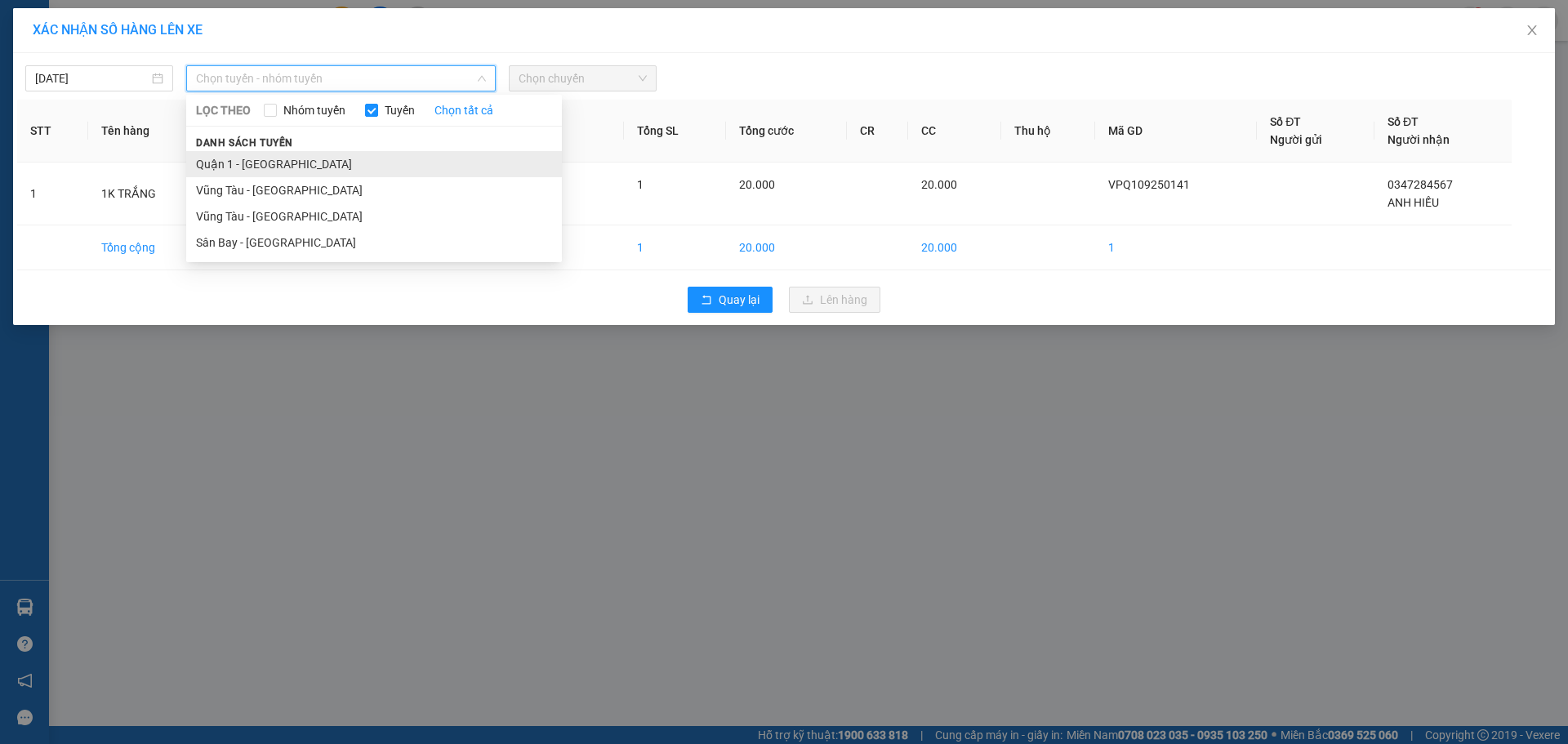
click at [370, 152] on li "Quận 1 - [GEOGRAPHIC_DATA]" at bounding box center [373, 164] width 375 height 26
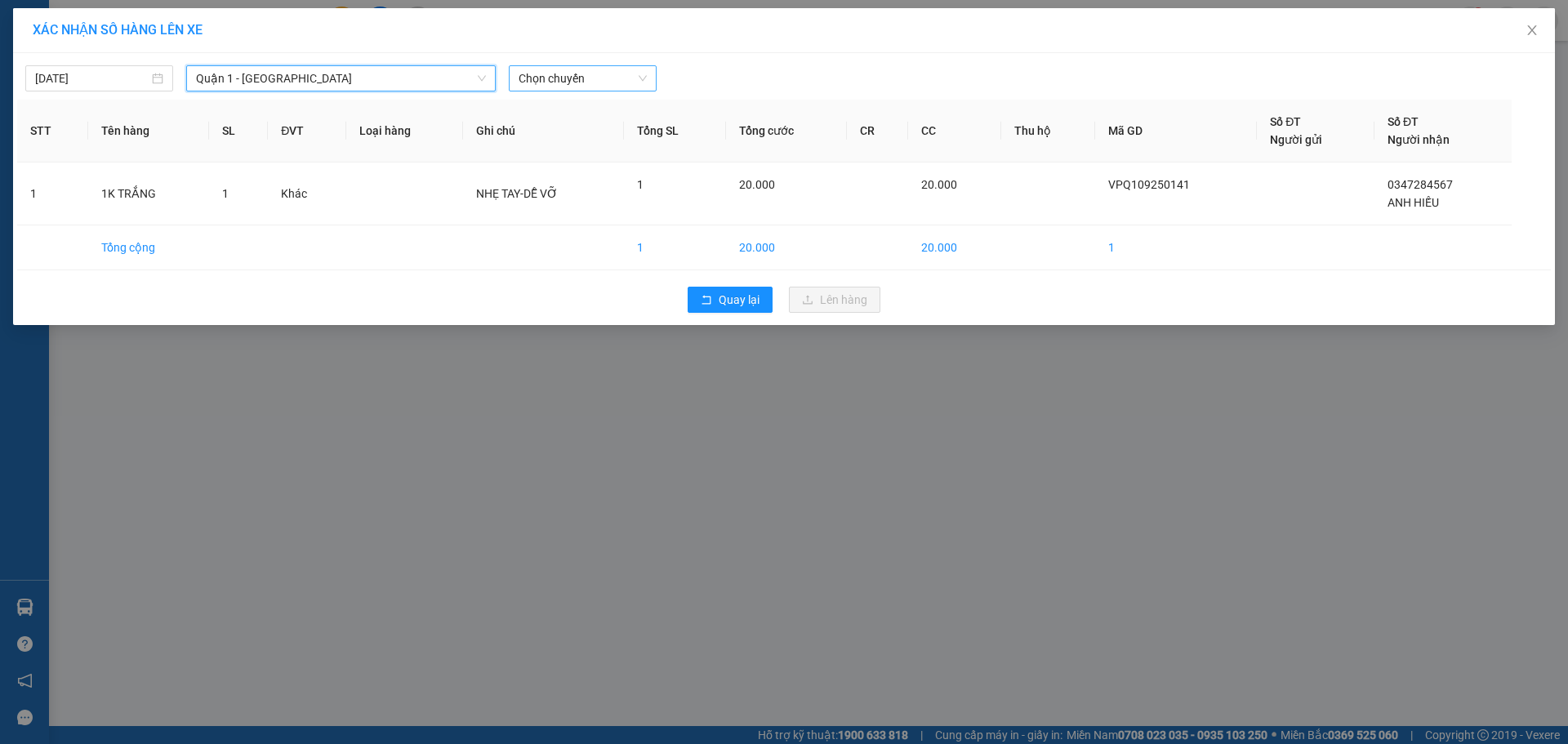
click at [583, 80] on span "Chọn chuyến" at bounding box center [582, 78] width 128 height 25
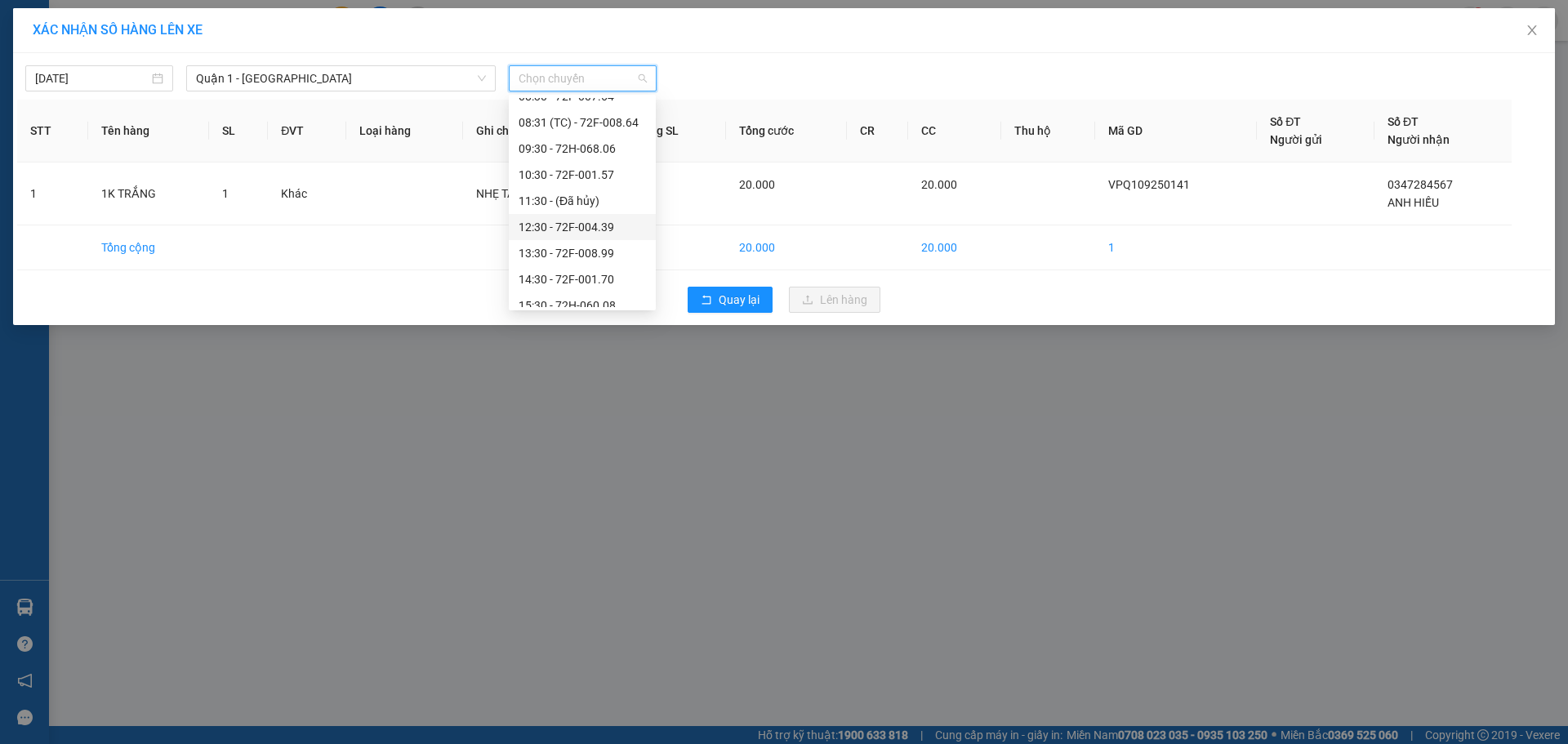
scroll to position [163, 0]
click at [592, 230] on div "15:30 - 72H-060.08" at bounding box center [582, 235] width 128 height 18
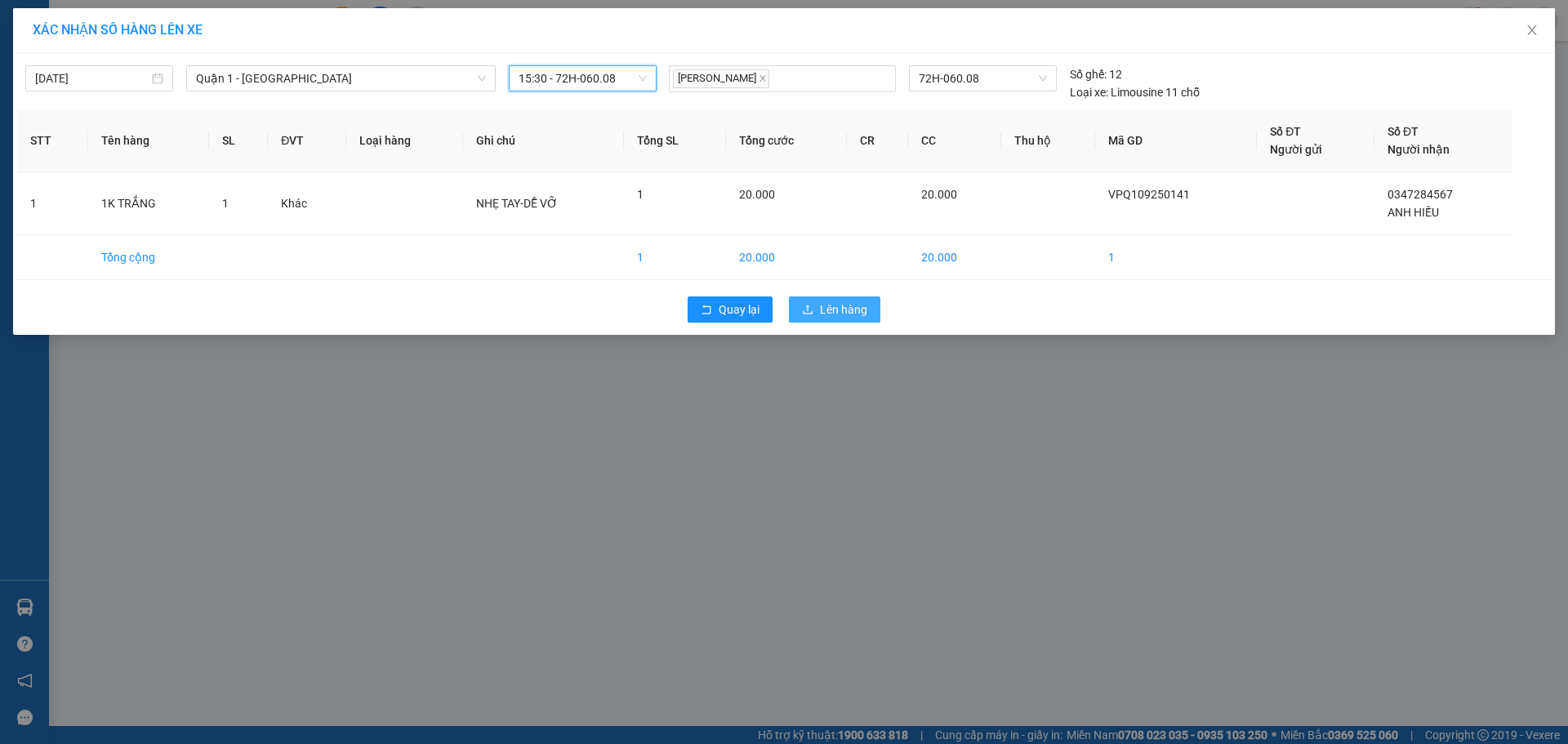
click at [830, 296] on button "Lên hàng" at bounding box center [834, 309] width 91 height 26
click at [835, 310] on span "Lên hàng" at bounding box center [844, 309] width 48 height 18
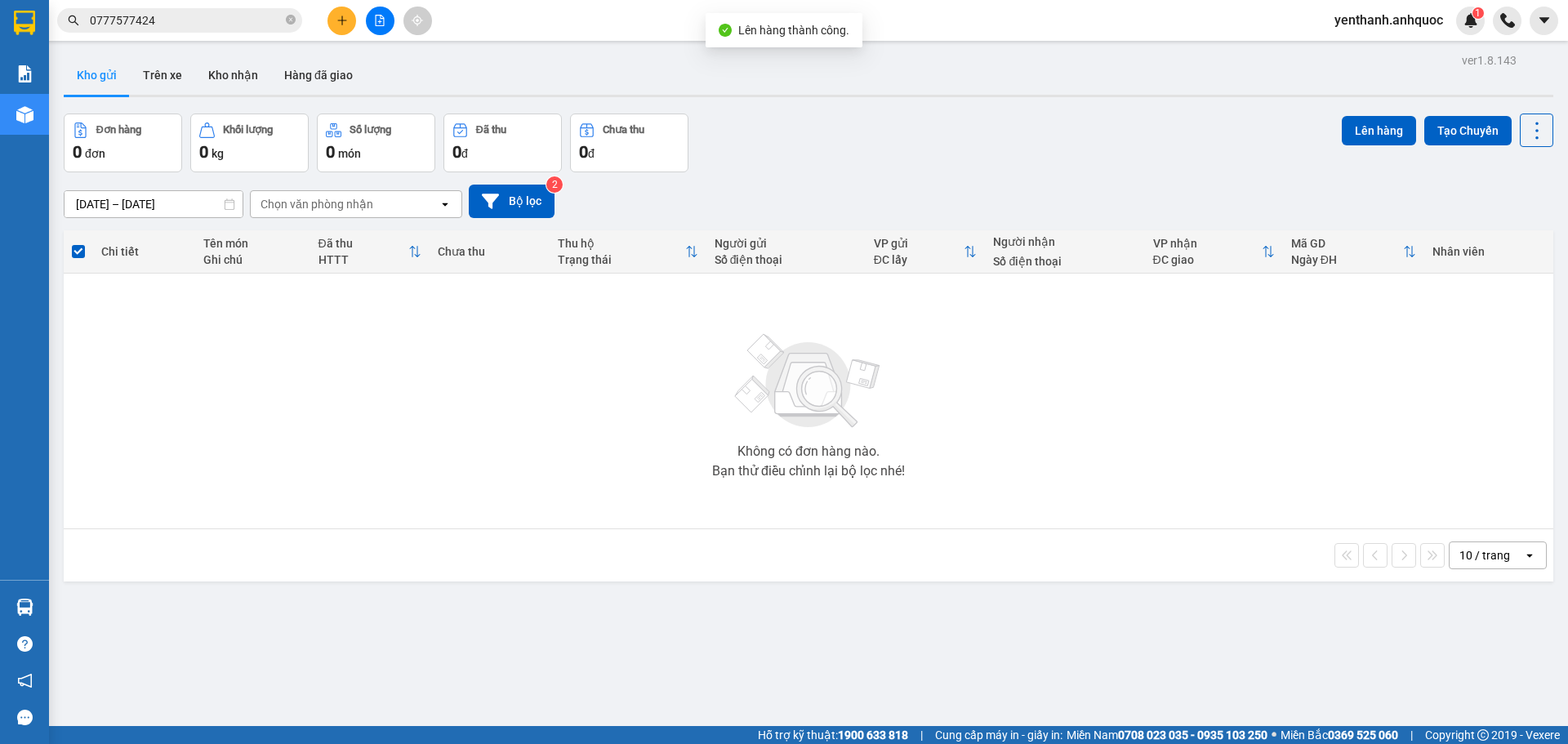
click at [395, 24] on div at bounding box center [380, 21] width 123 height 29
click at [383, 24] on icon "file-add" at bounding box center [379, 21] width 9 height 12
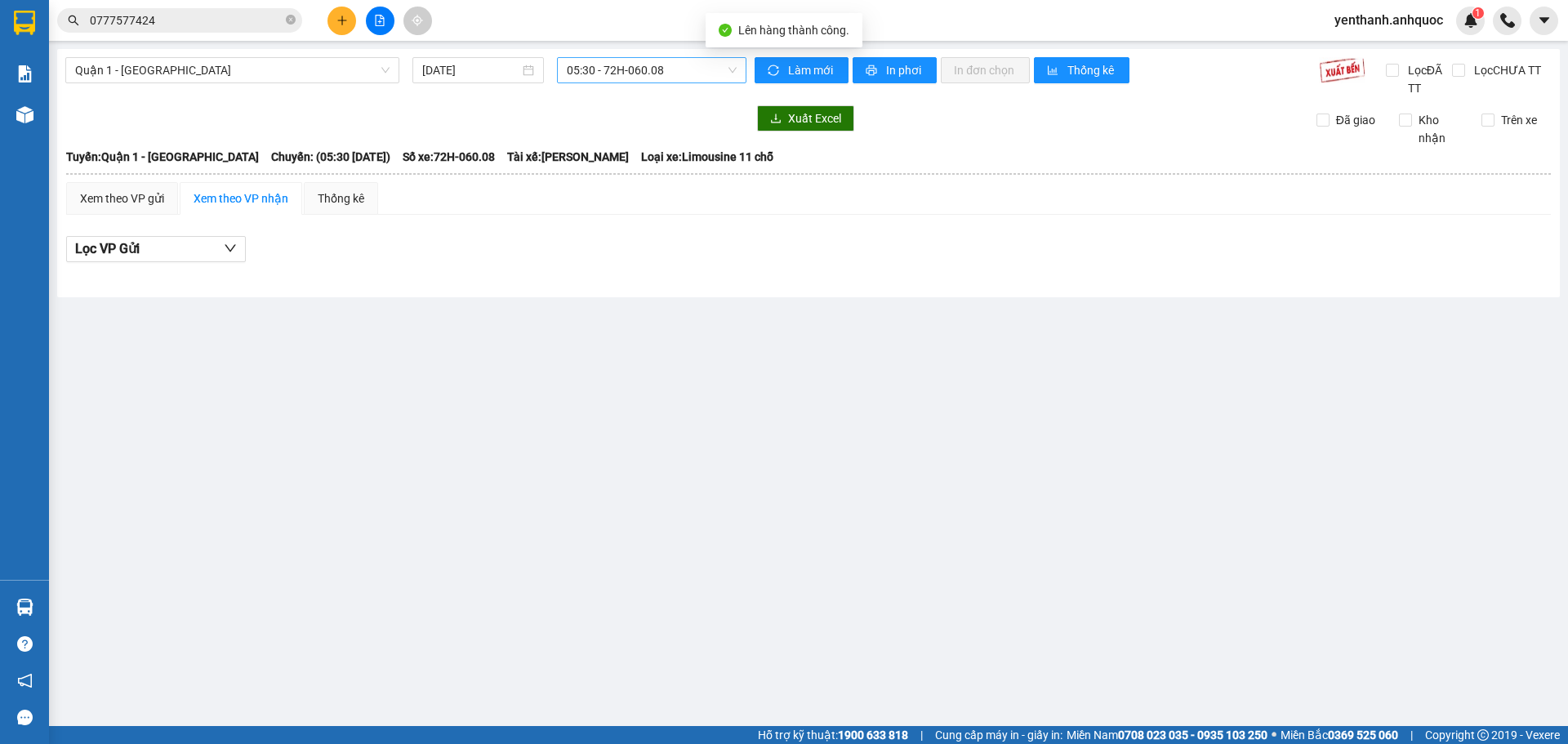
click at [703, 71] on span "05:30 - 72H-060.08" at bounding box center [651, 70] width 169 height 25
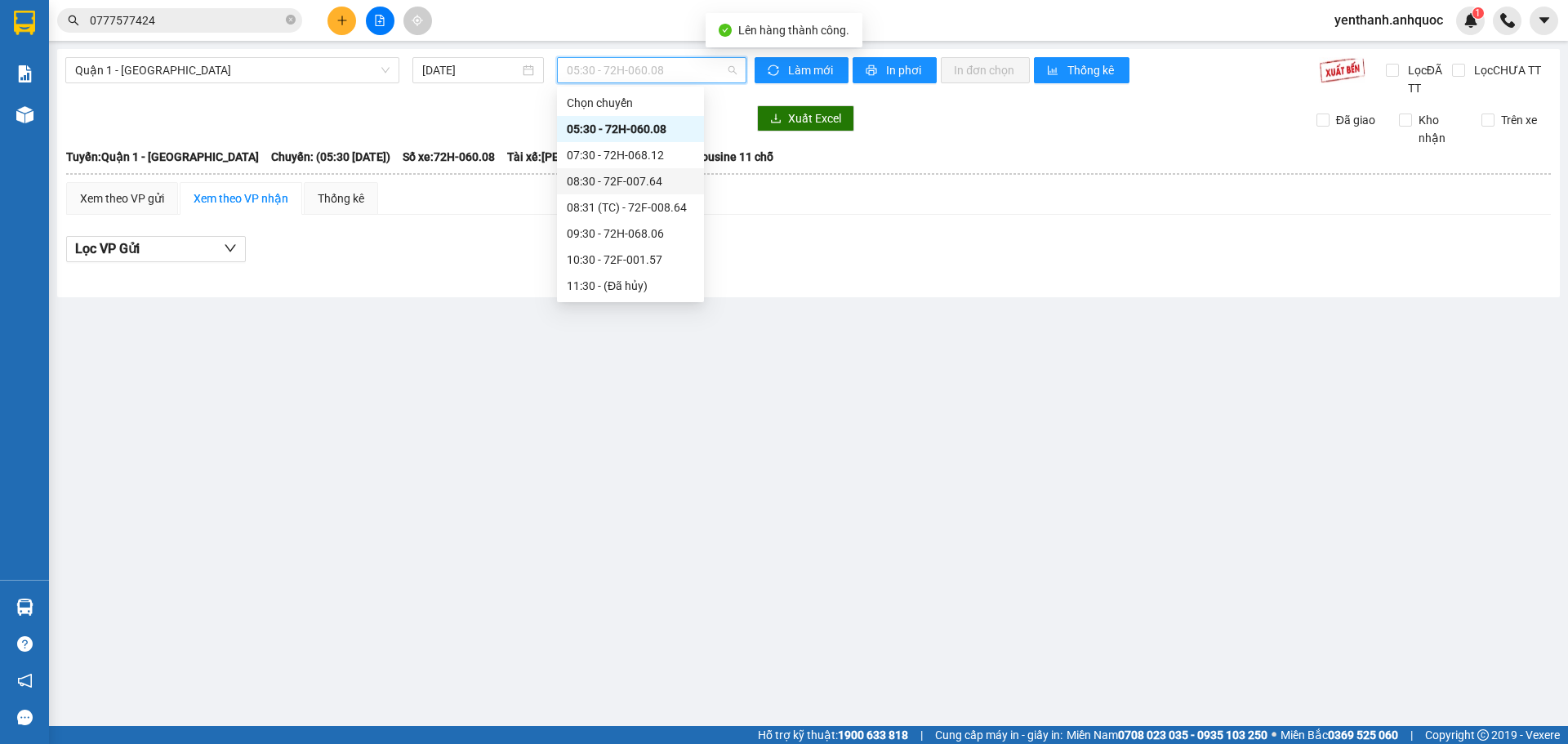
scroll to position [163, 0]
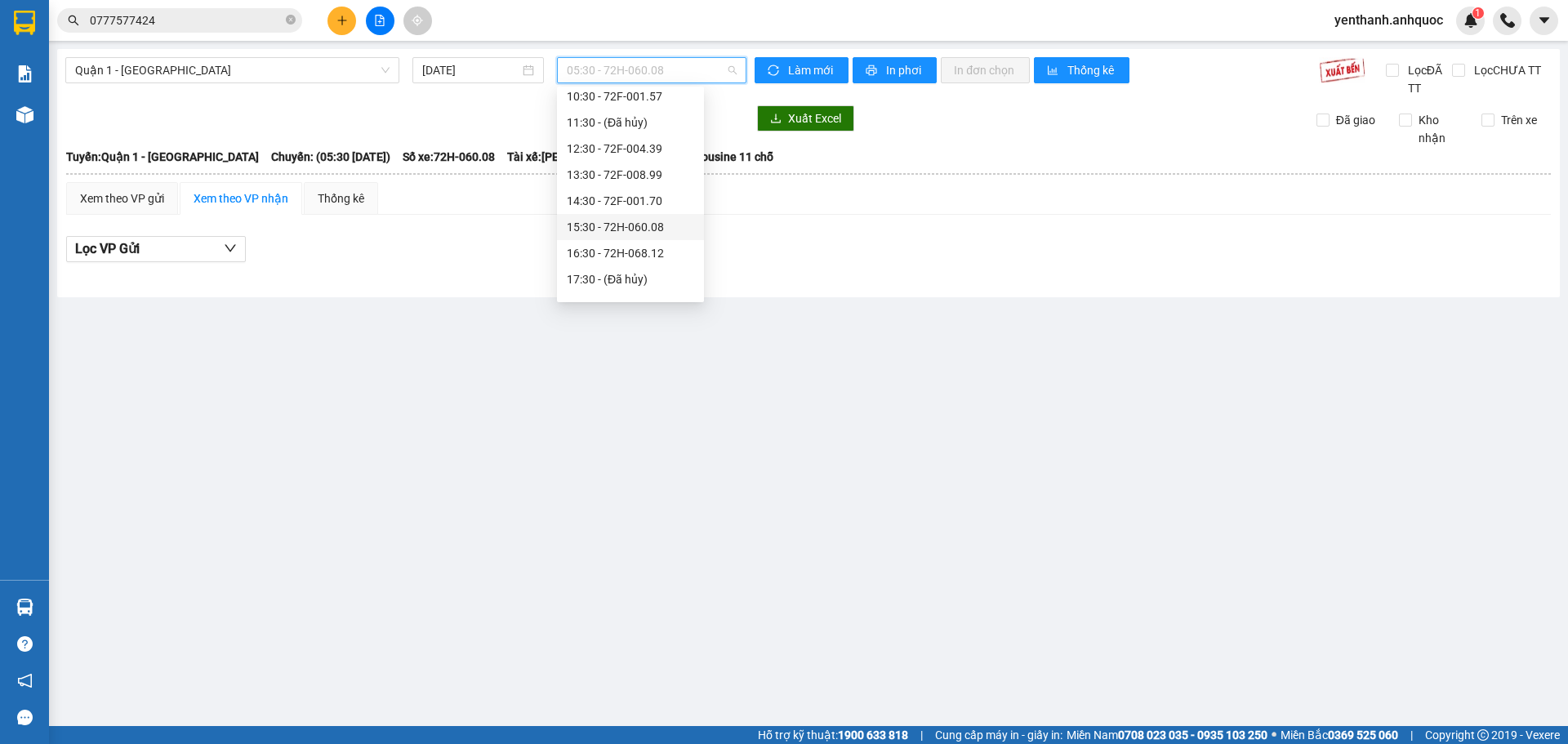
click at [626, 221] on div "15:30 - 72H-060.08" at bounding box center [630, 227] width 128 height 18
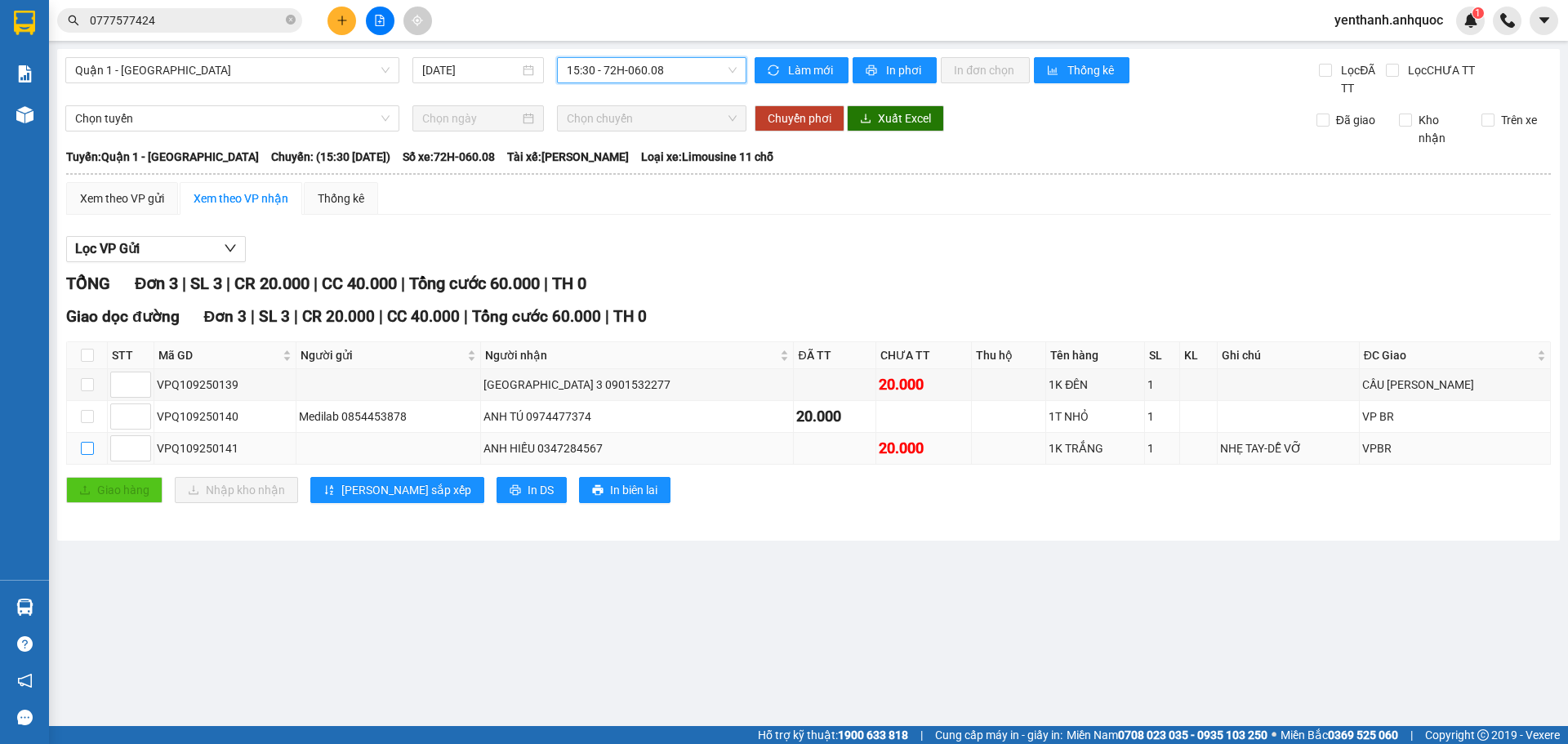
click at [92, 449] on input "checkbox" at bounding box center [87, 448] width 13 height 13
checkbox input "true"
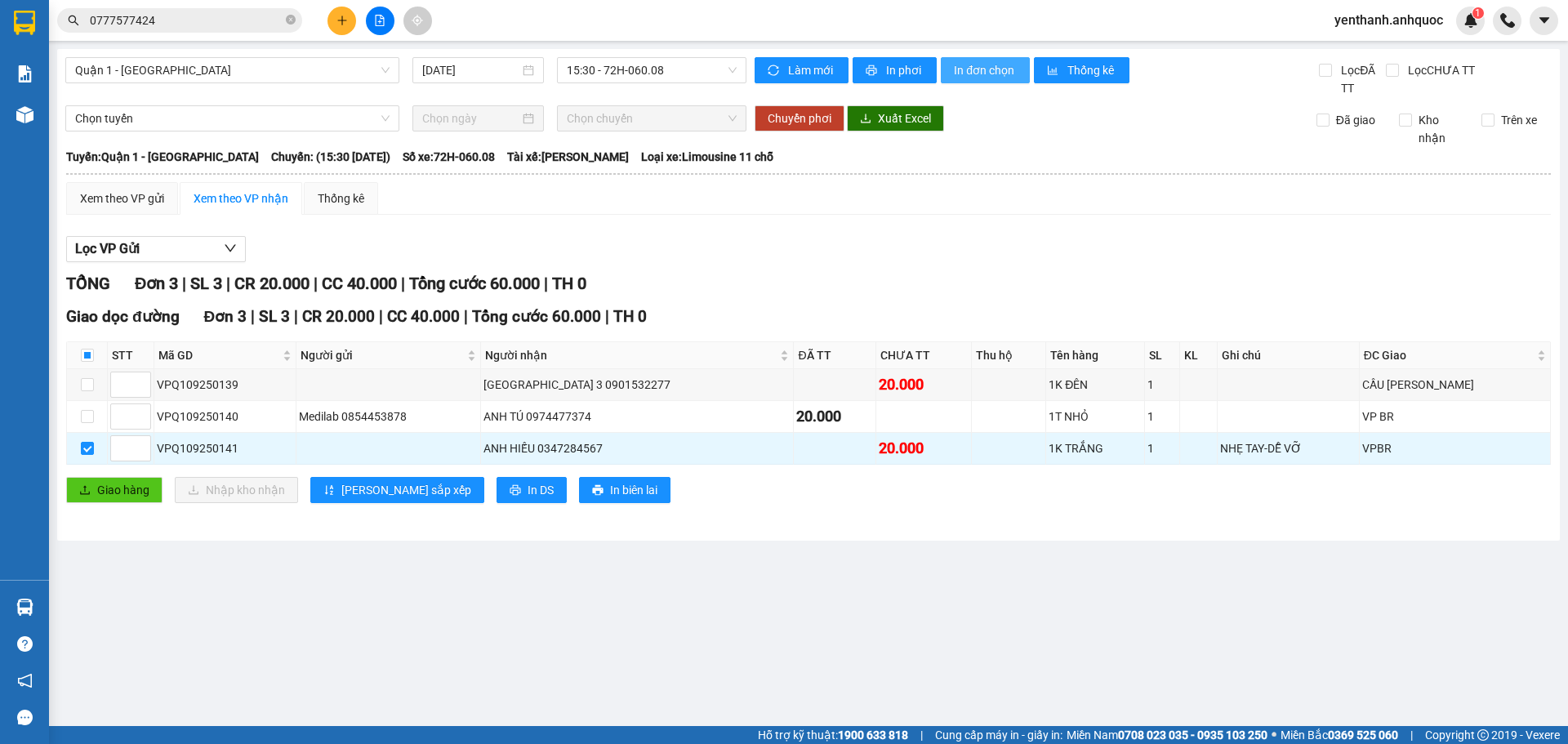
click at [984, 76] on span "In đơn chọn" at bounding box center [985, 70] width 62 height 18
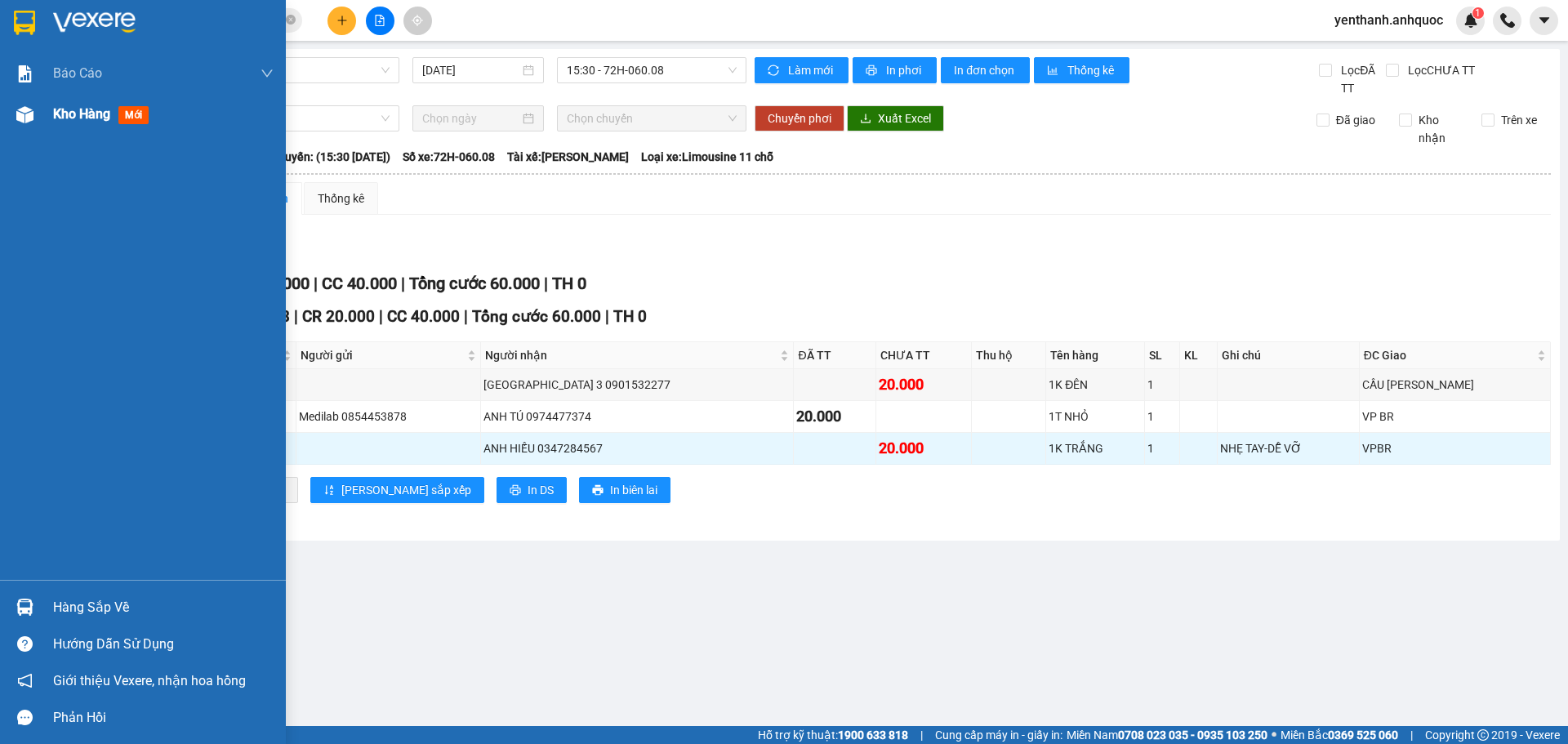
click at [26, 123] on div at bounding box center [25, 114] width 29 height 29
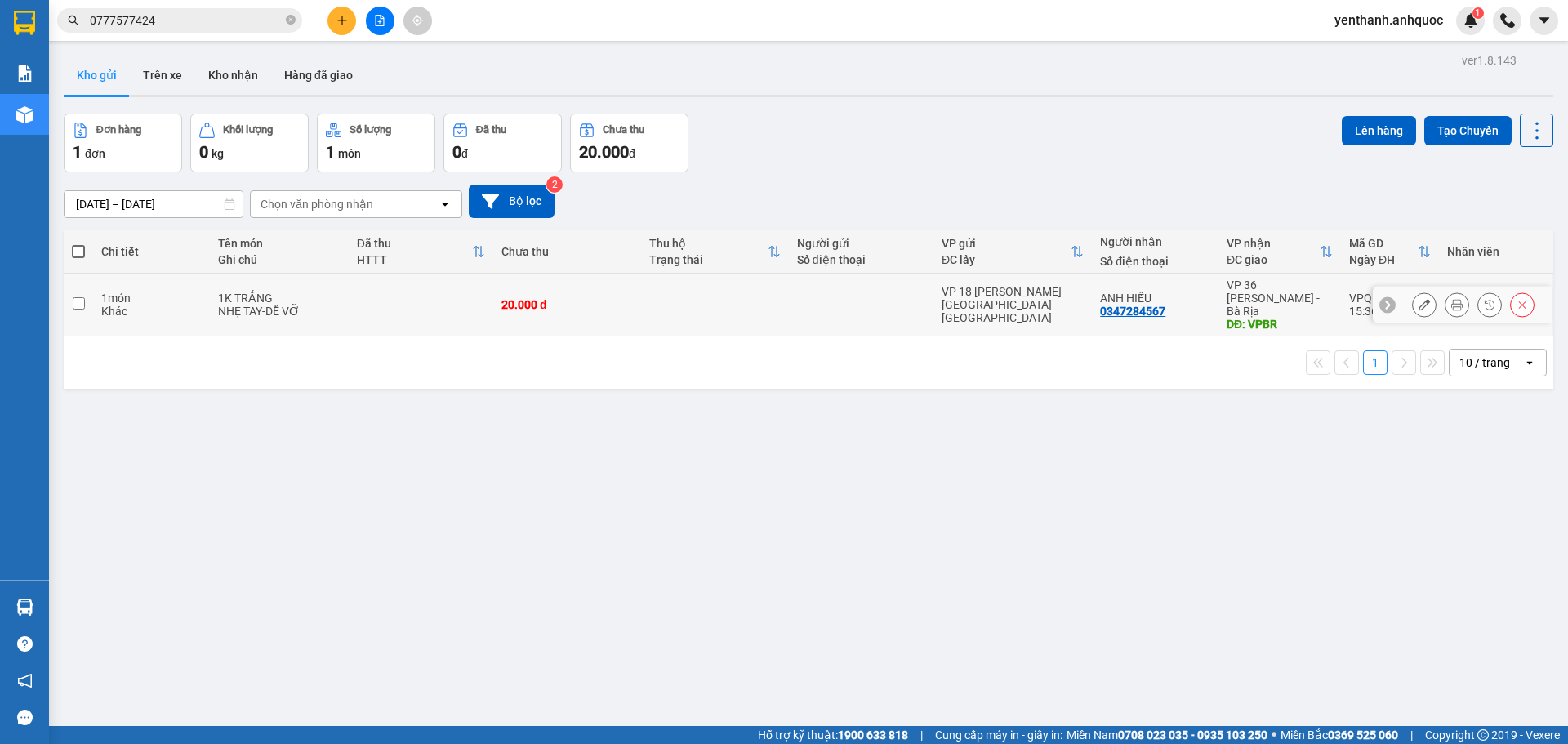
click at [1412, 300] on button at bounding box center [1423, 304] width 23 height 29
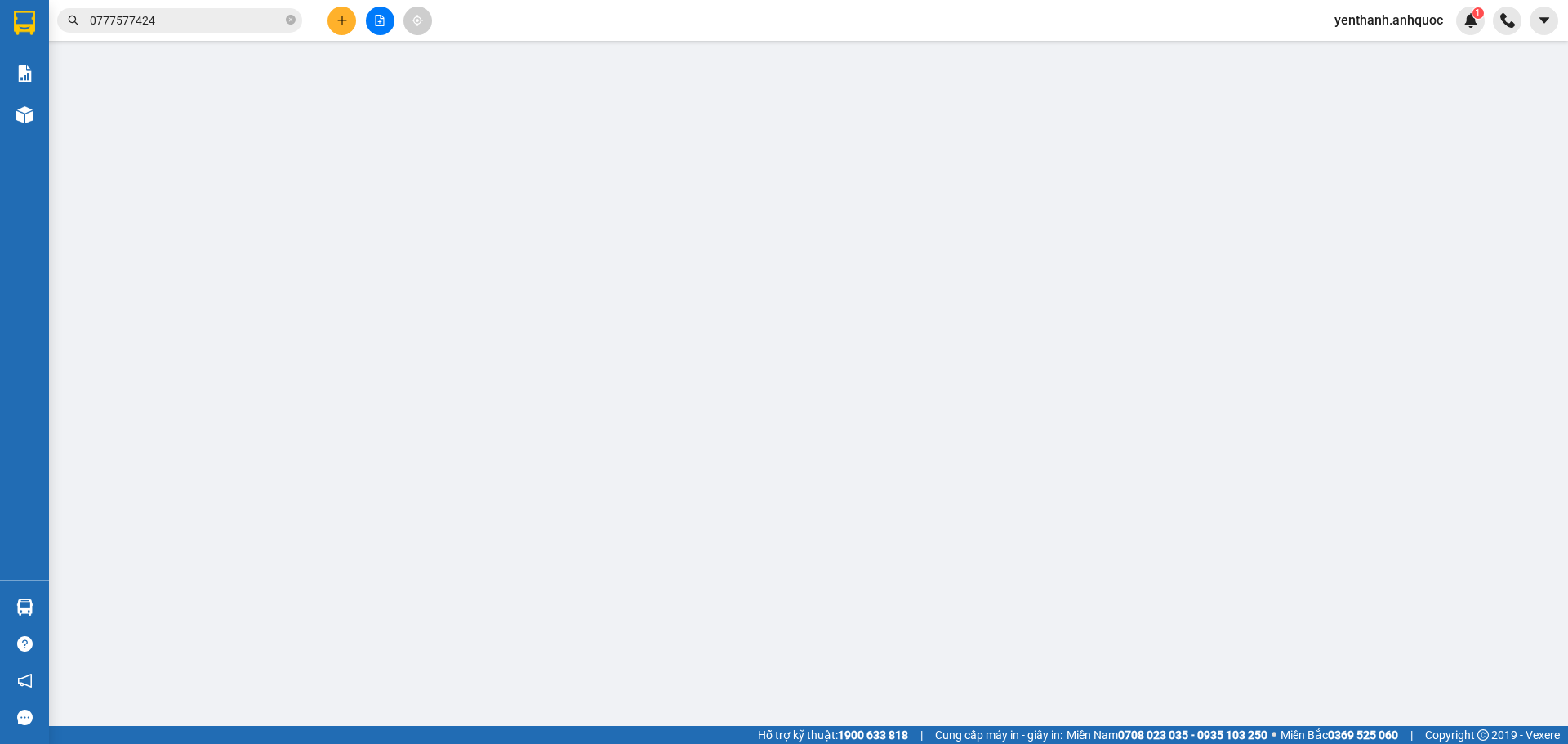
type input "0347284567"
type input "ANH HIẾU"
type input "VPBR"
type input "20.000"
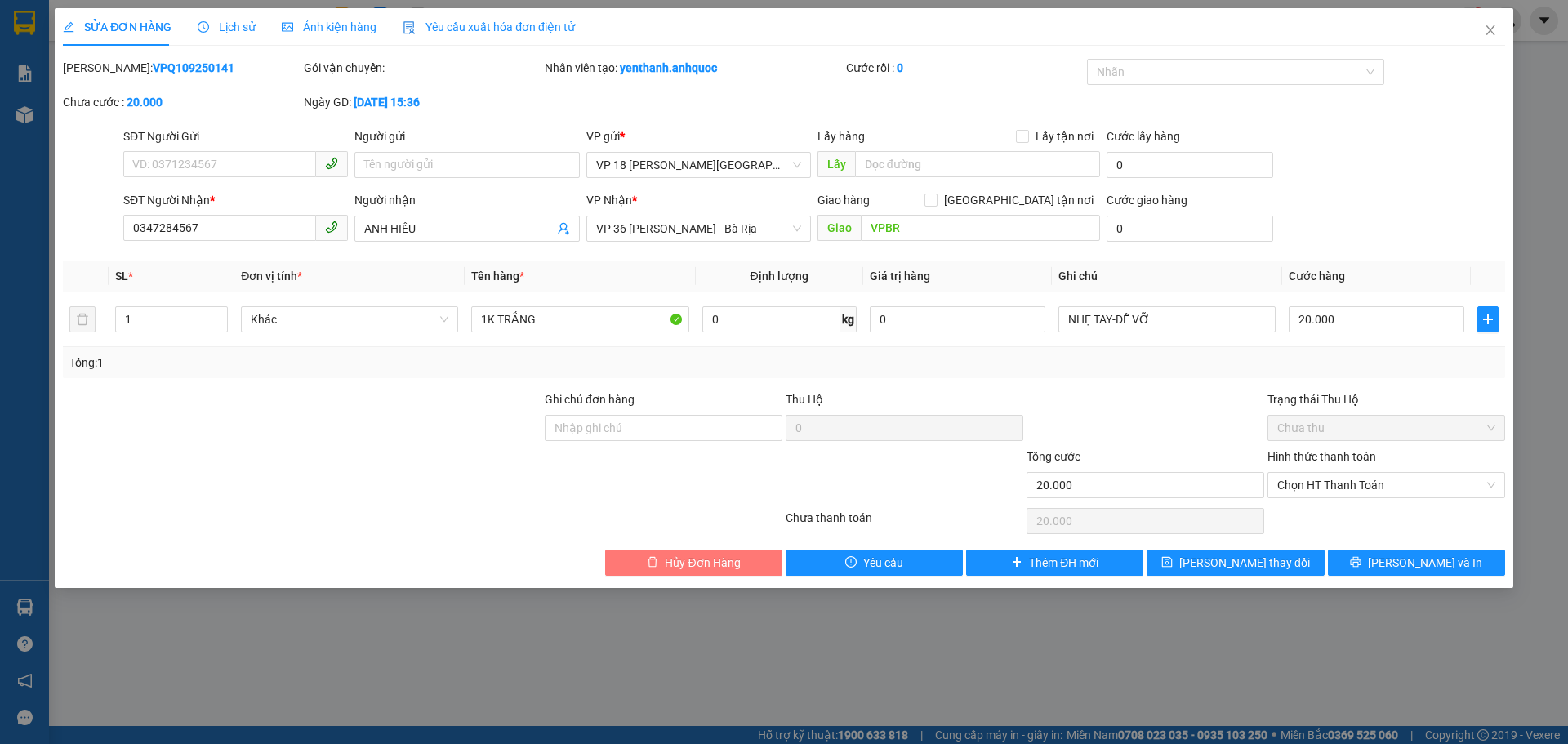
click at [708, 569] on span "Hủy Đơn Hàng" at bounding box center [702, 563] width 75 height 18
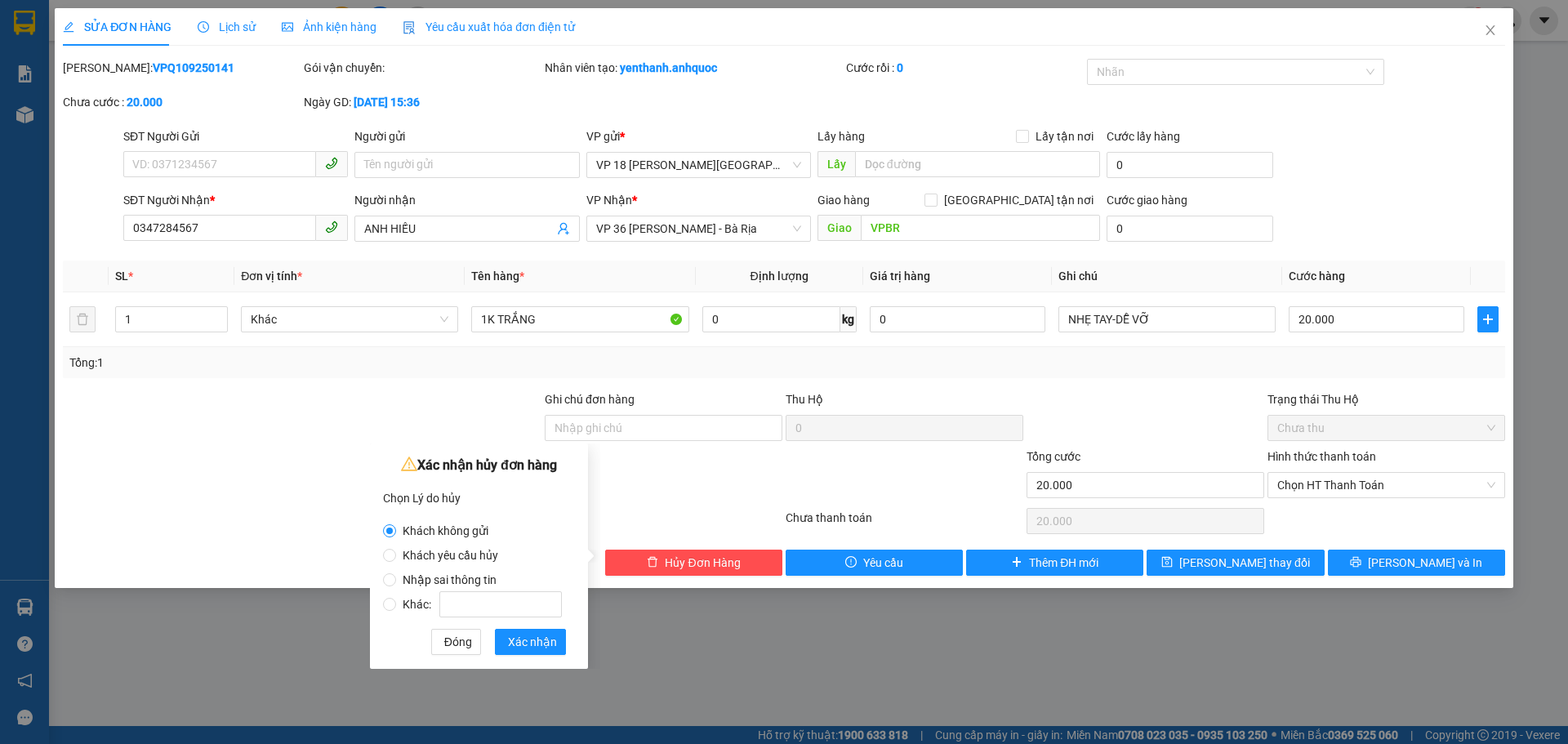
click at [486, 559] on span "Khách yêu cầu hủy" at bounding box center [451, 555] width 109 height 13
click at [396, 559] on input "Khách yêu cầu hủy" at bounding box center [389, 555] width 13 height 13
radio input "true"
radio input "false"
click at [527, 649] on span "Xác nhận" at bounding box center [532, 642] width 49 height 18
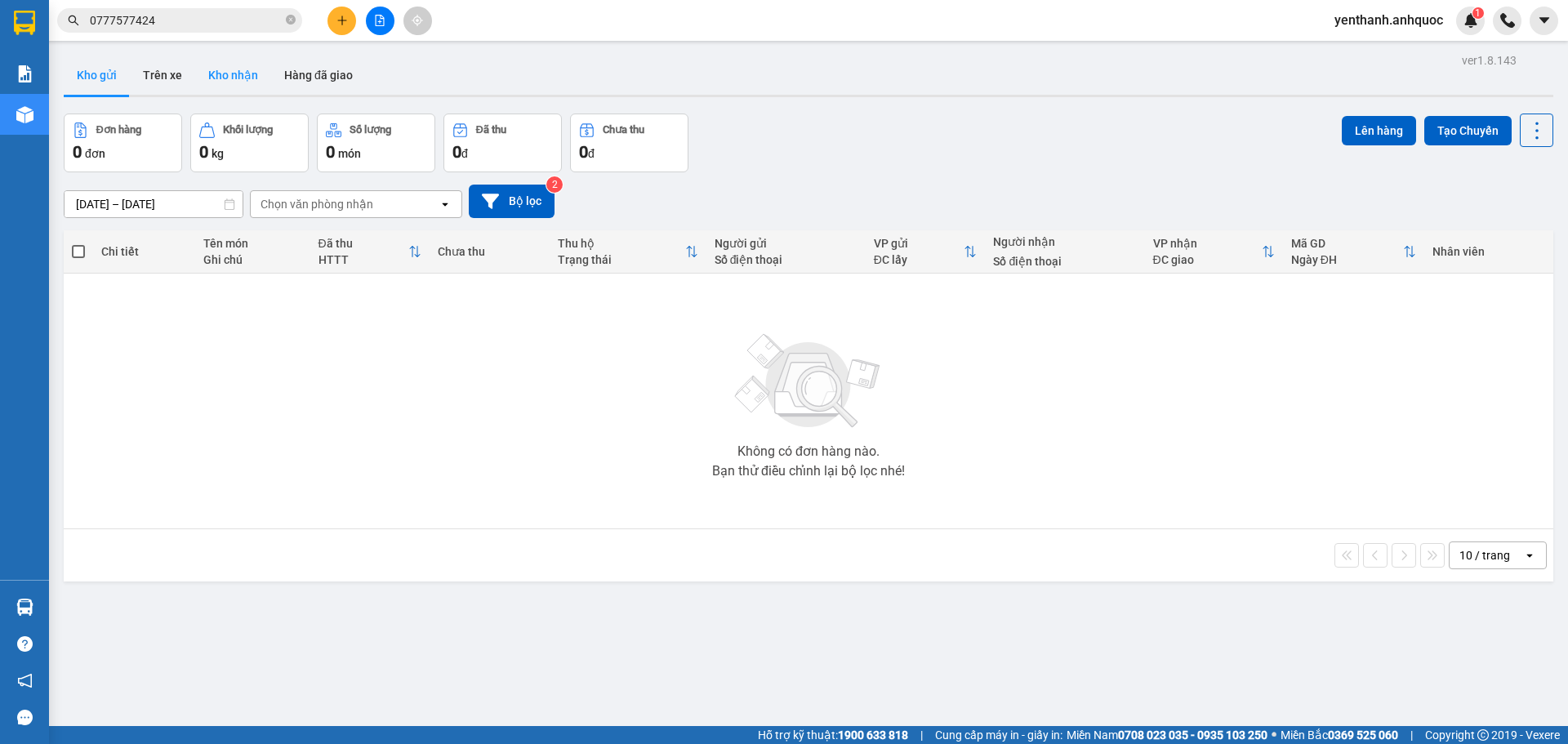
click at [247, 78] on button "Kho nhận" at bounding box center [233, 75] width 76 height 40
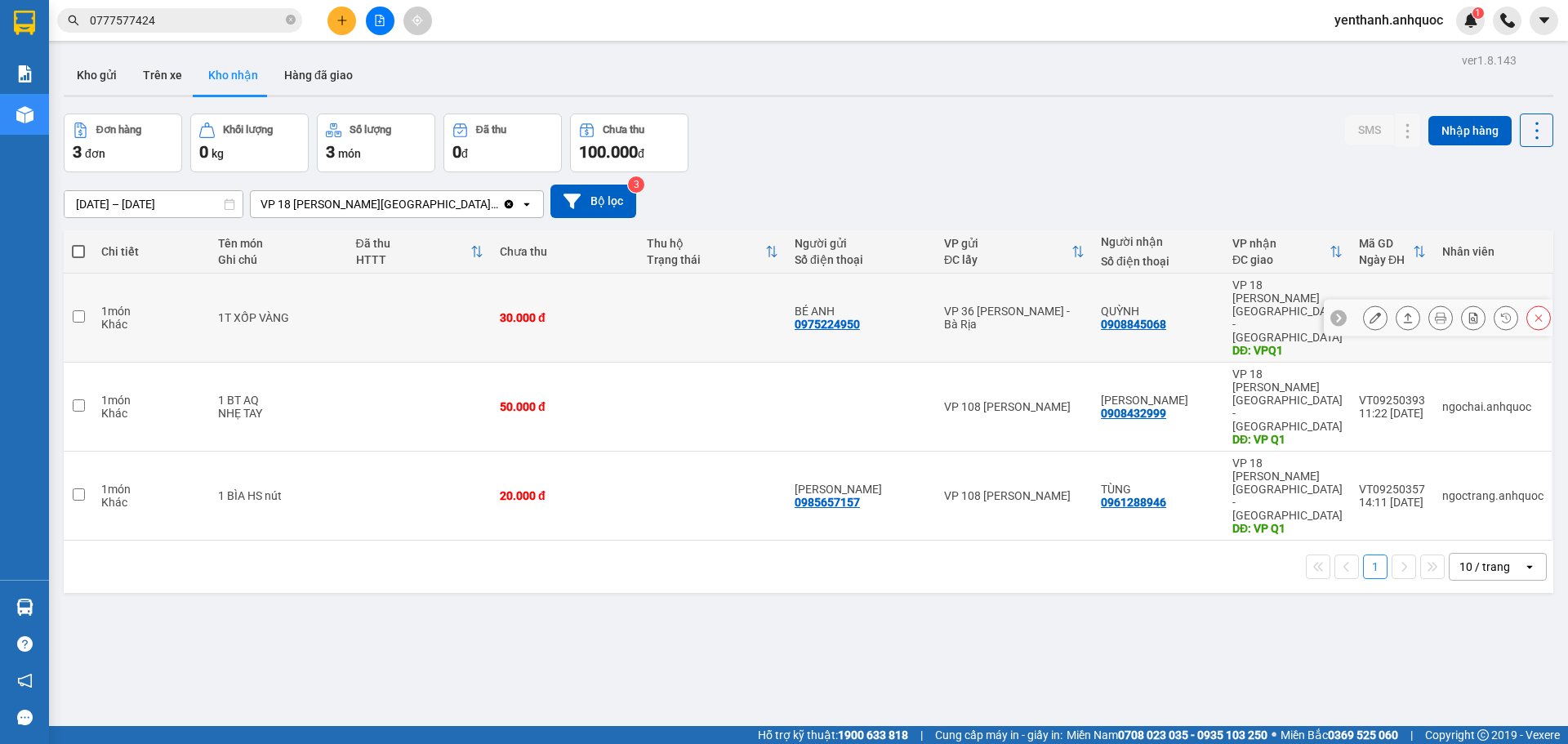
click at [1370, 312] on icon at bounding box center [1376, 318] width 12 height 12
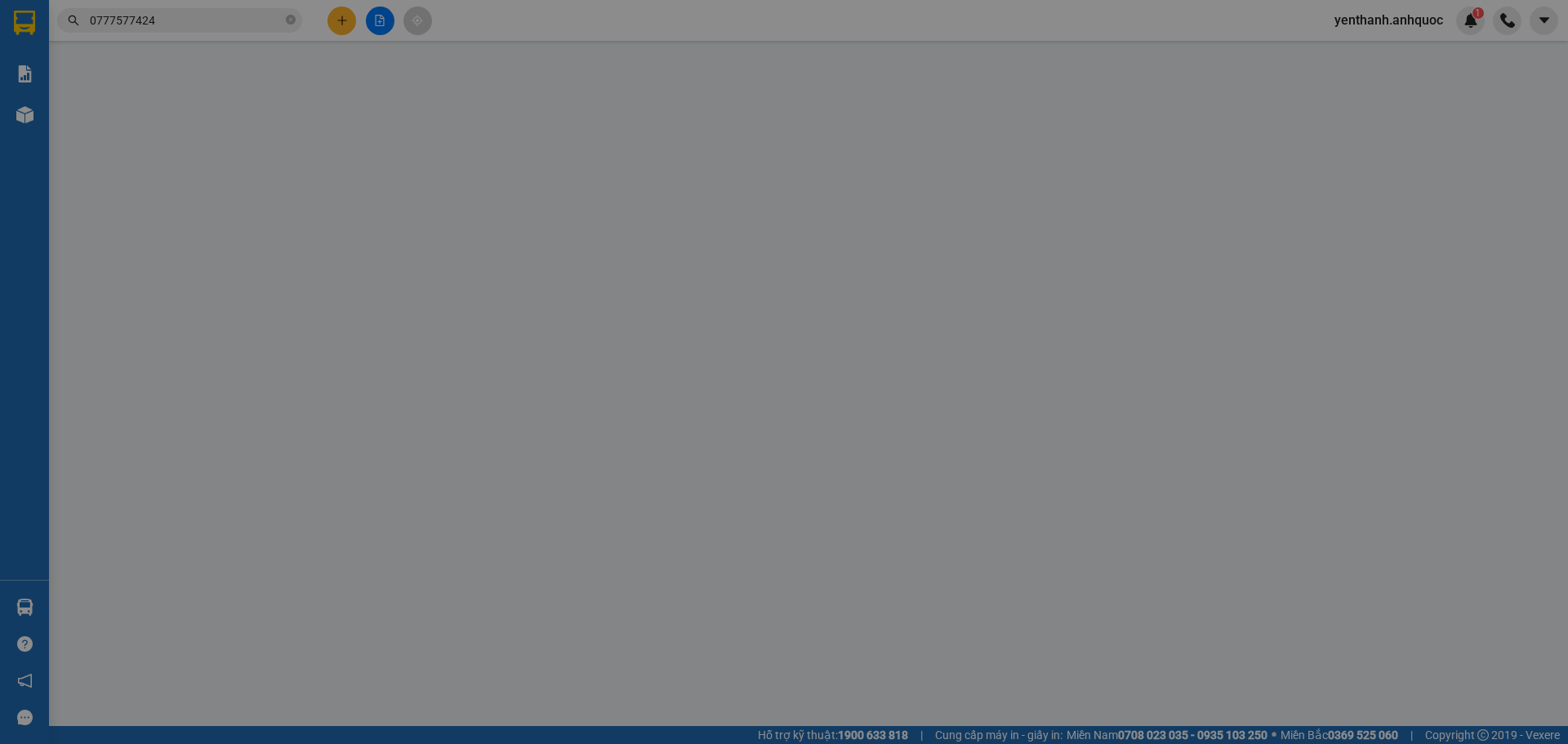
type input "0975224950"
type input "BÉ ANH"
type input "0908845068"
type input "QUỲNH"
type input "VPQ1"
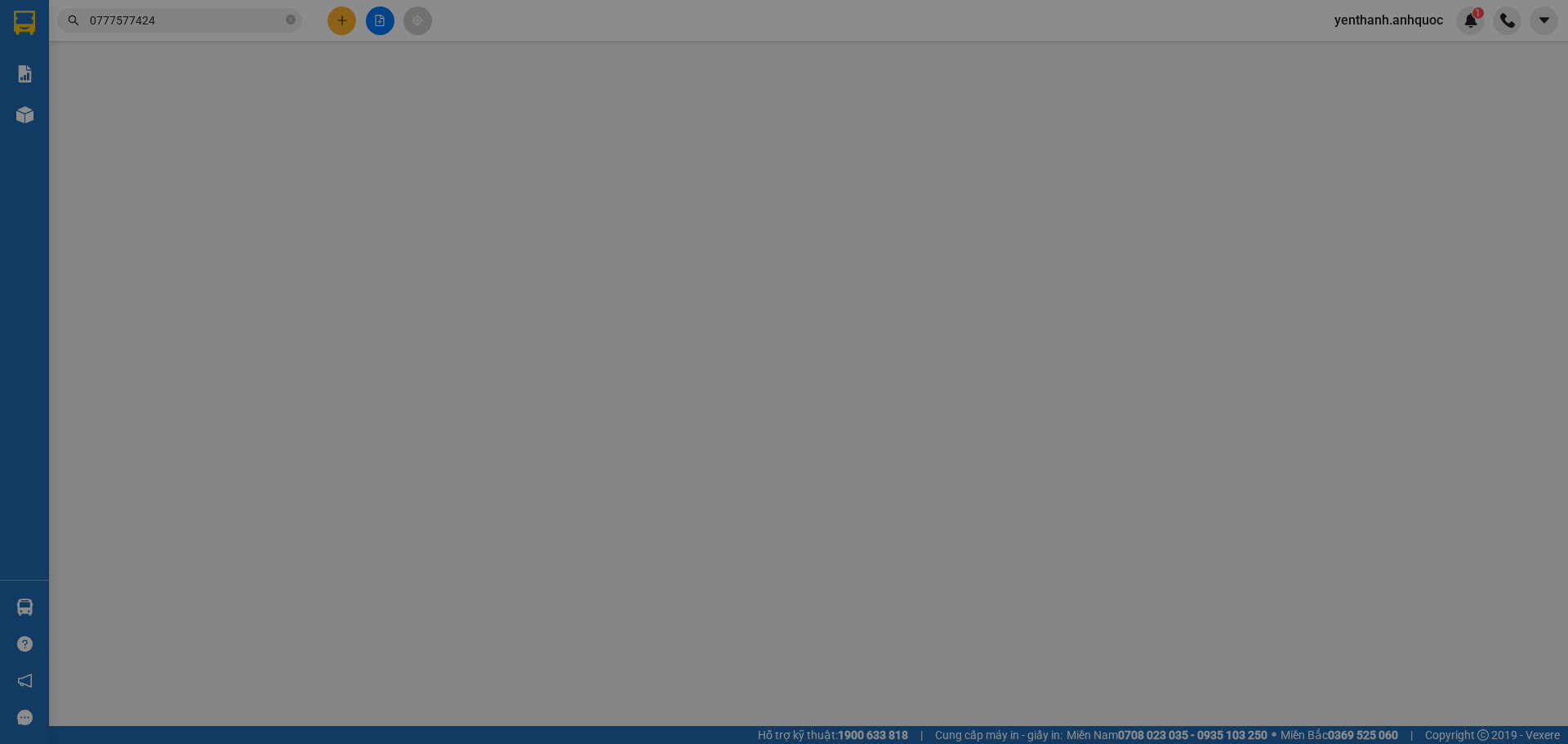
type input "30.000"
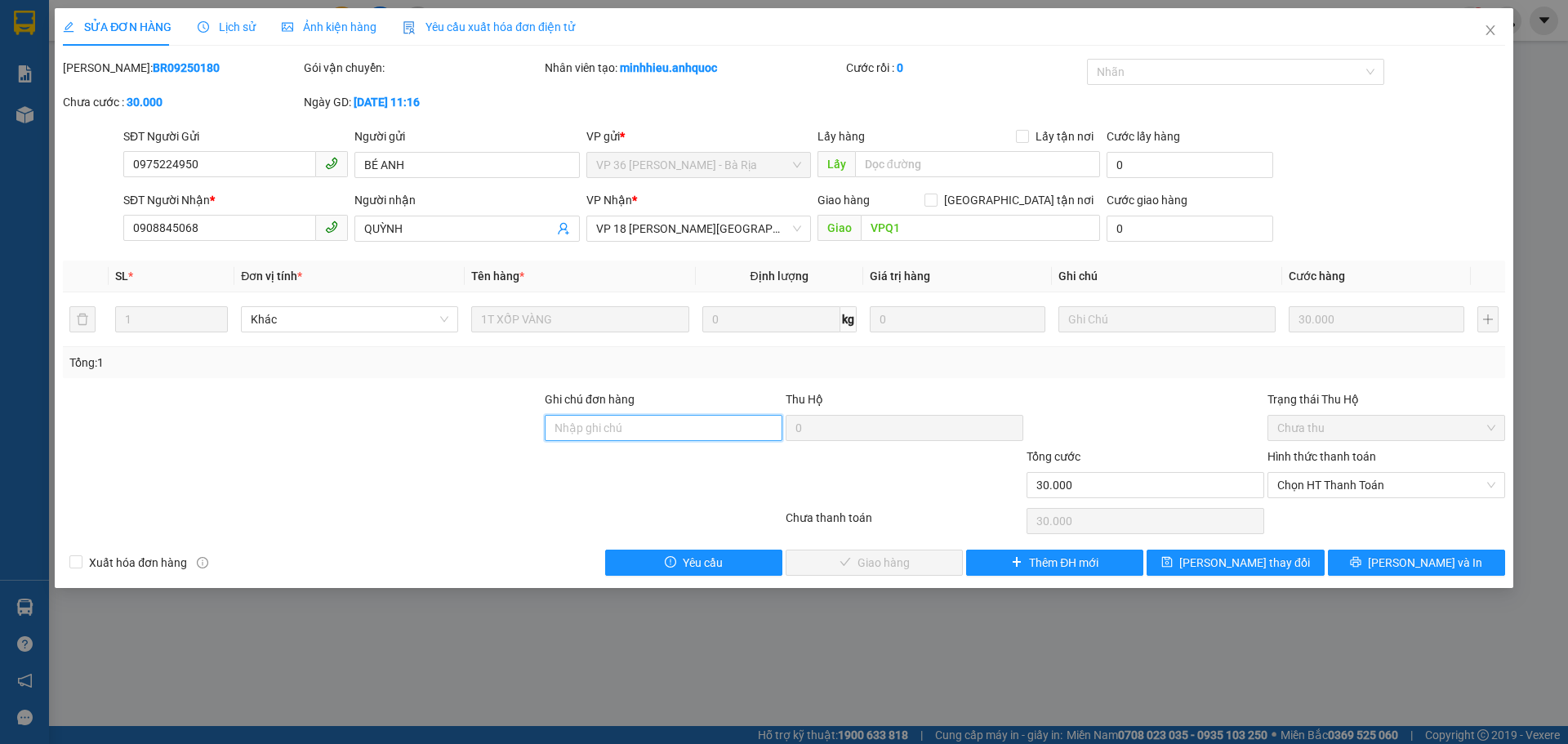
click at [618, 438] on input "Ghi chú đơn hàng" at bounding box center [664, 428] width 238 height 26
type input "SCB 13/9 THANH"
click at [1378, 491] on span "Chọn HT Thanh Toán" at bounding box center [1386, 484] width 218 height 25
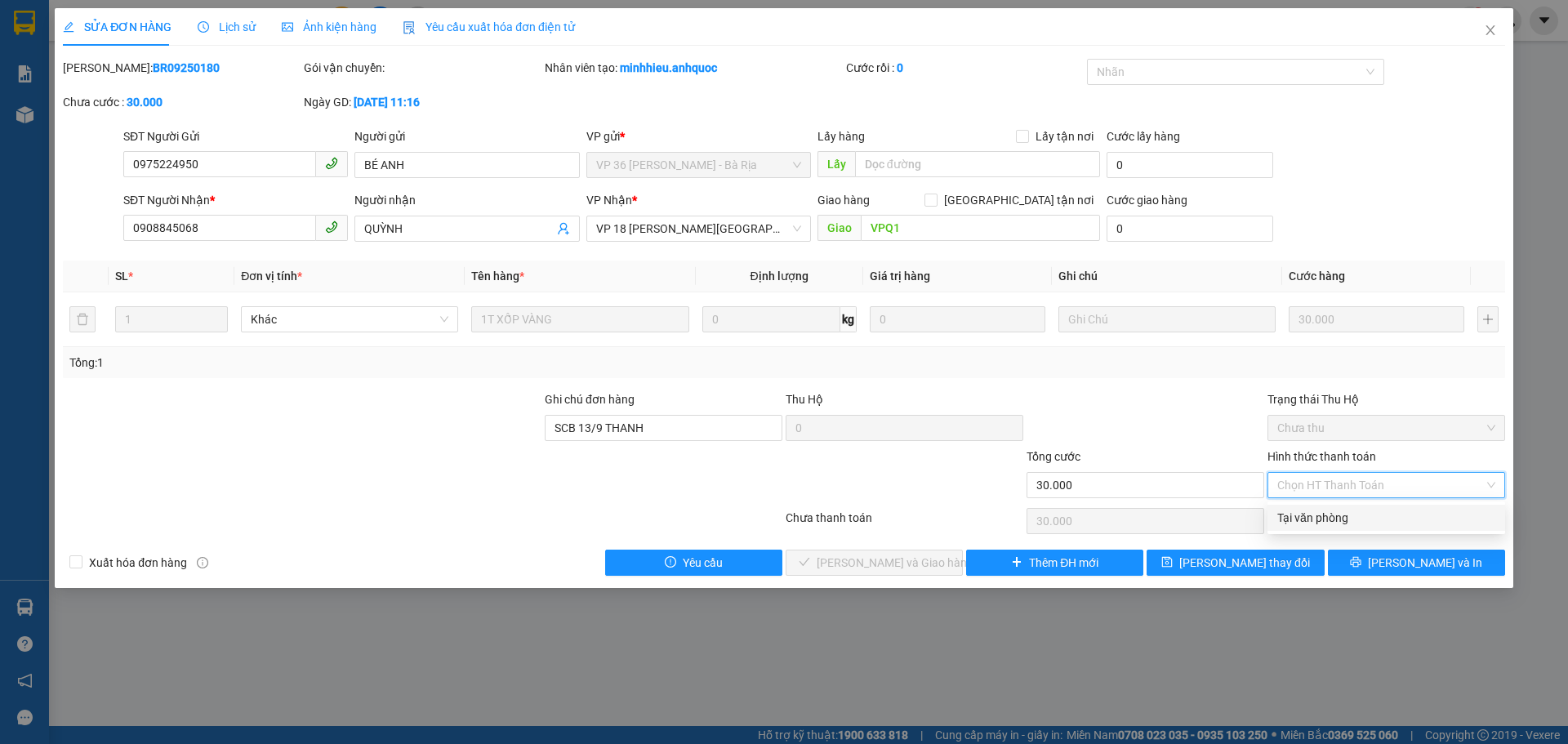
click at [1362, 514] on div "Tại văn phòng" at bounding box center [1386, 518] width 218 height 18
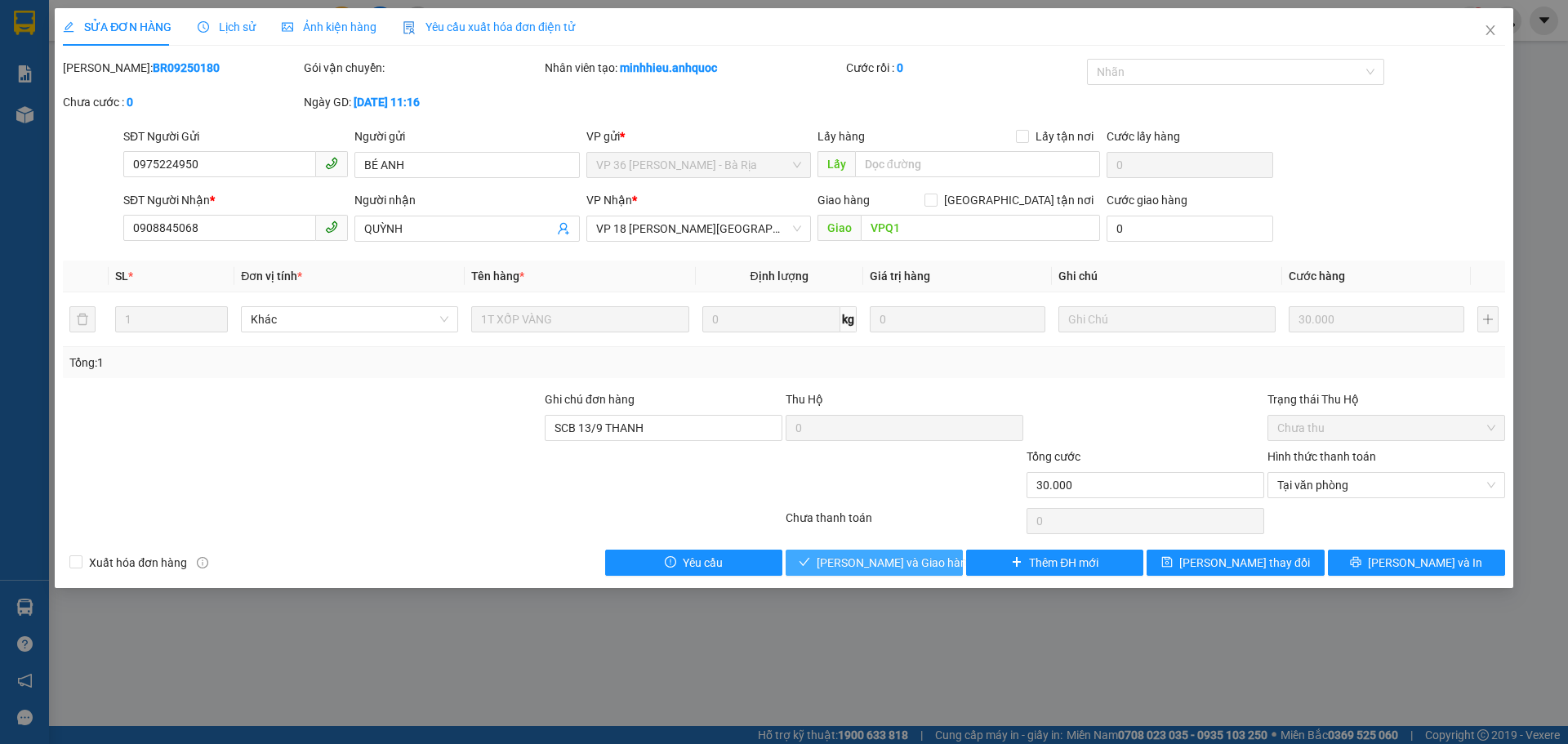
click at [845, 559] on span "[PERSON_NAME] và Giao hàng" at bounding box center [894, 563] width 157 height 18
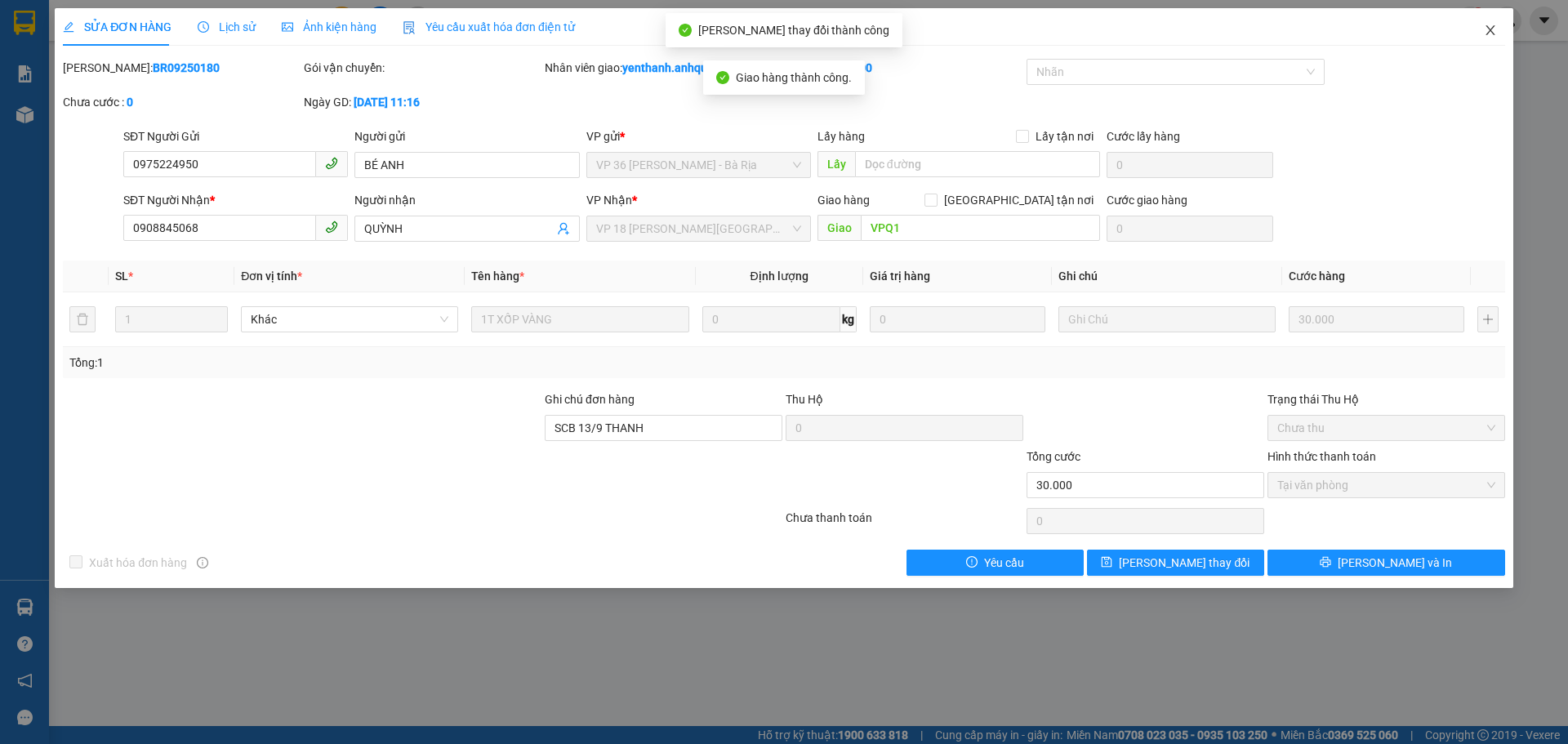
click at [1490, 34] on icon "close" at bounding box center [1490, 30] width 13 height 13
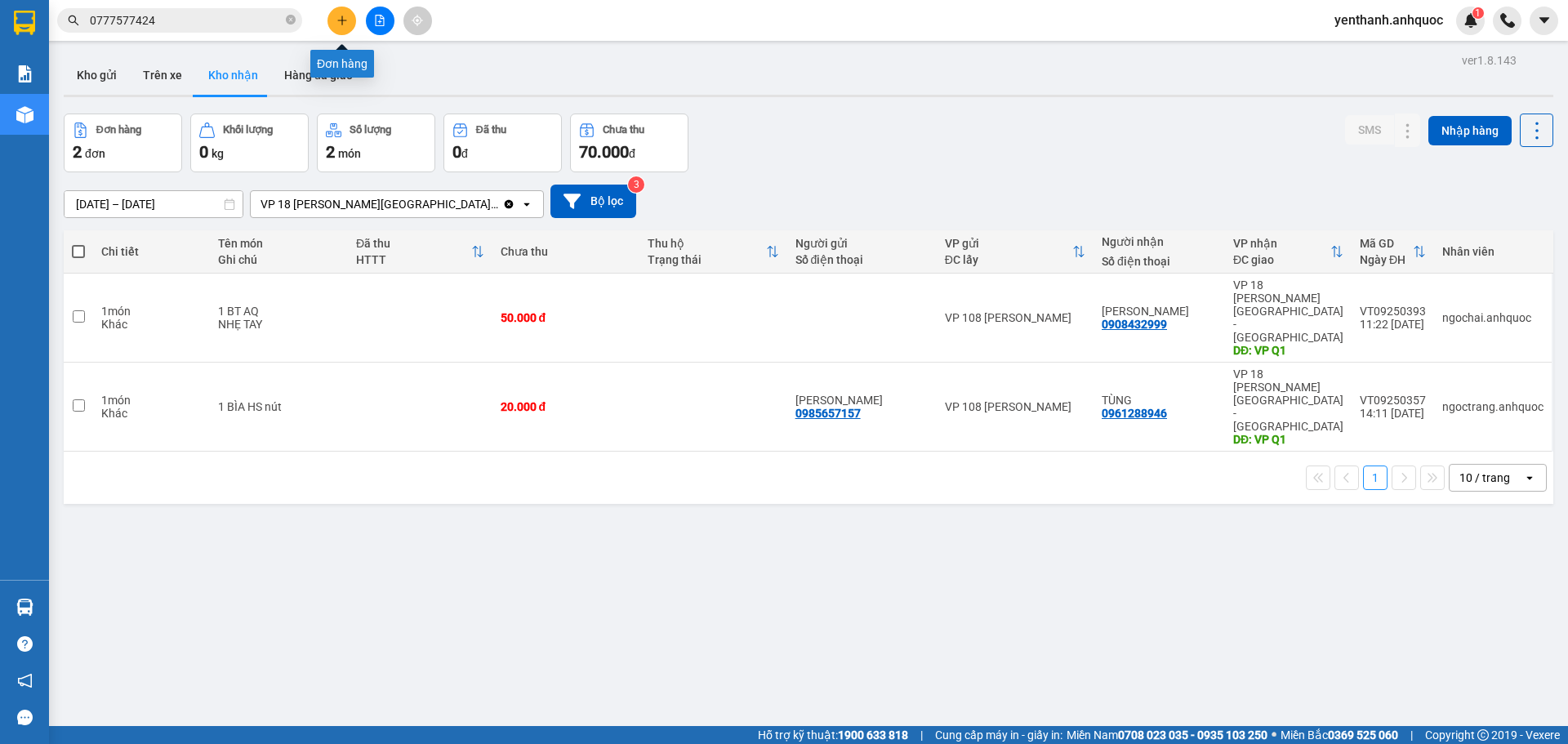
click at [345, 18] on icon "plus" at bounding box center [343, 21] width 12 height 12
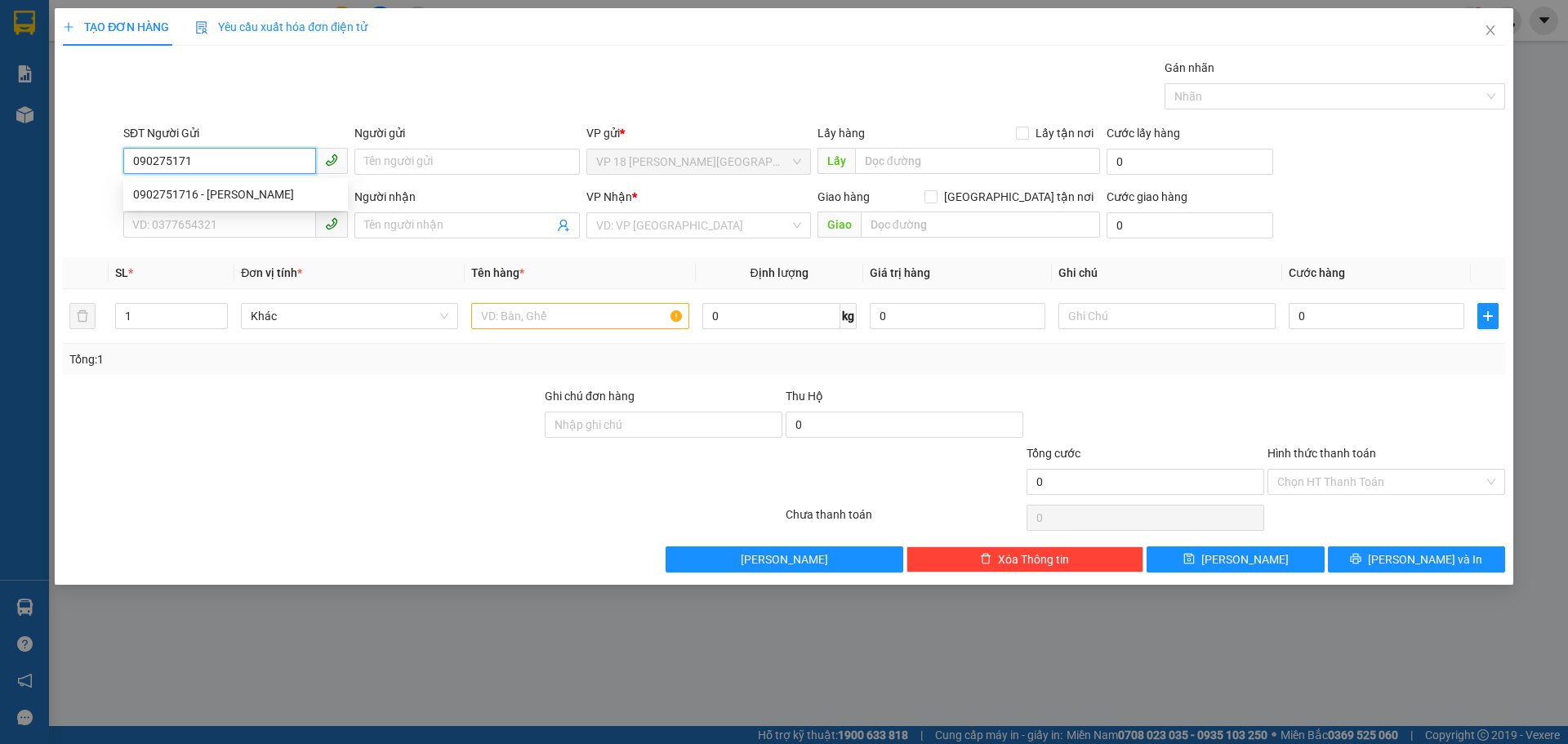
type input "0902751716"
click at [243, 184] on div "0902751716 - [PERSON_NAME]" at bounding box center [235, 194] width 225 height 26
type input "[PERSON_NAME]"
type input "0902751716"
type input "[PERSON_NAME]"
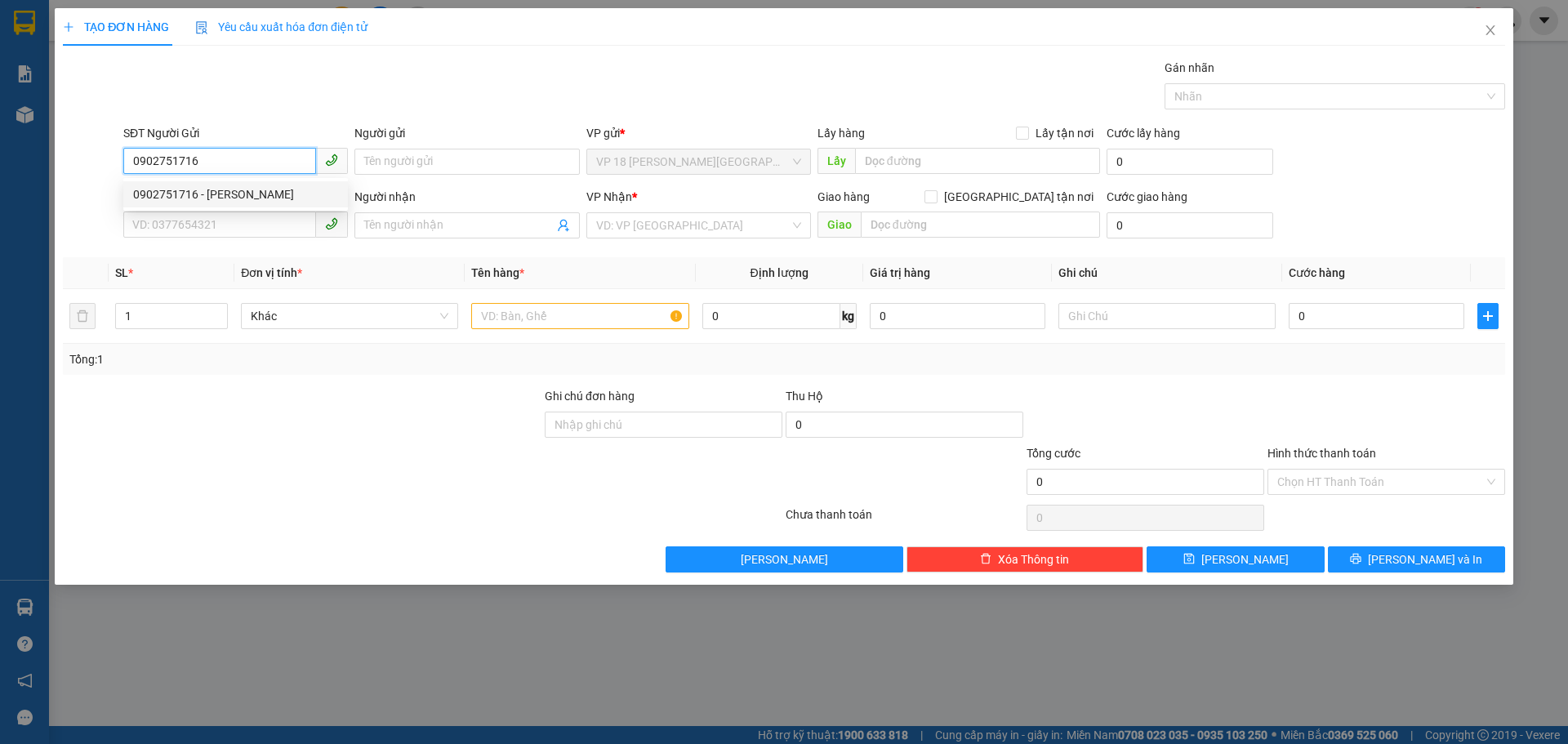
type input "VPBR"
type input "SCB 24/8 THANH"
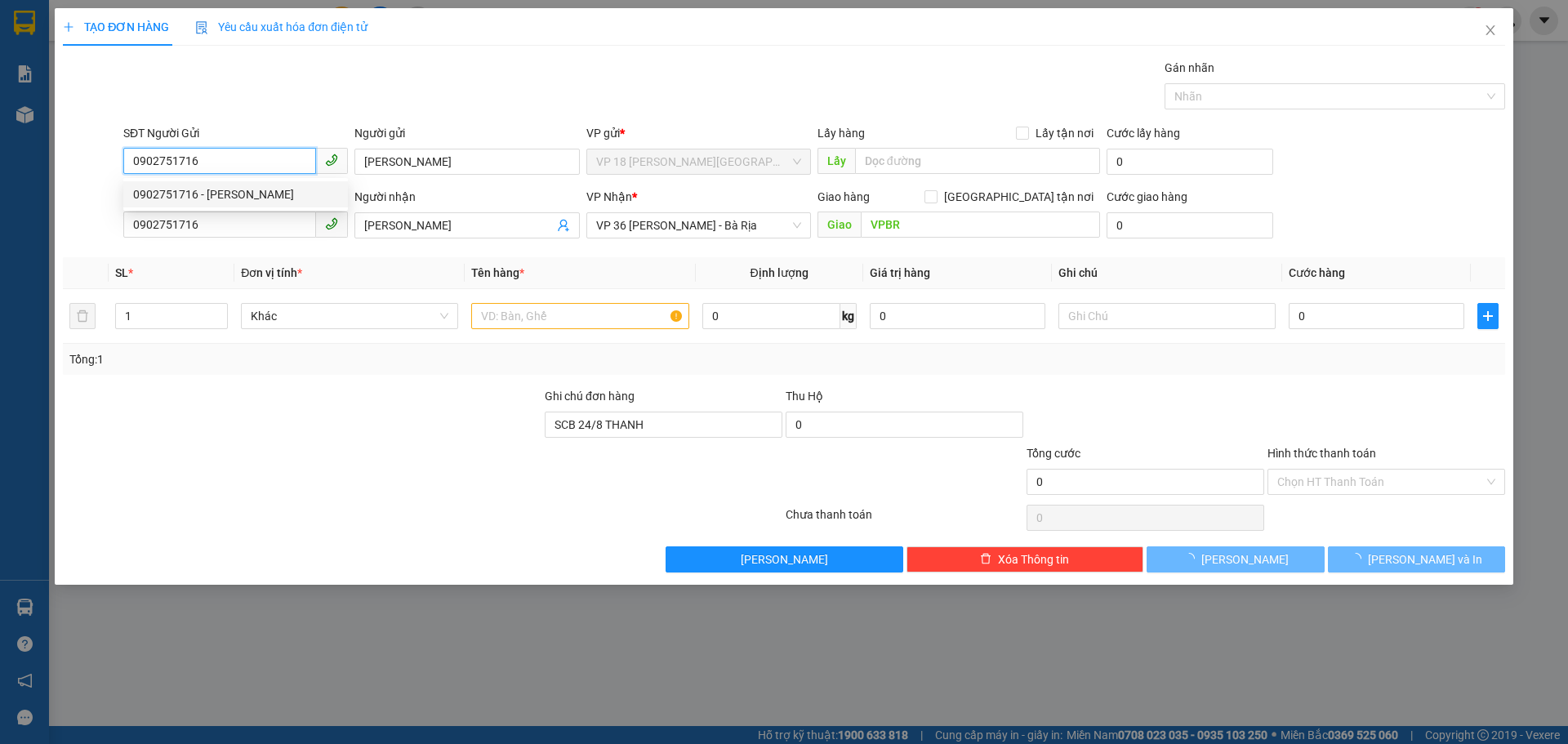
type input "90.000"
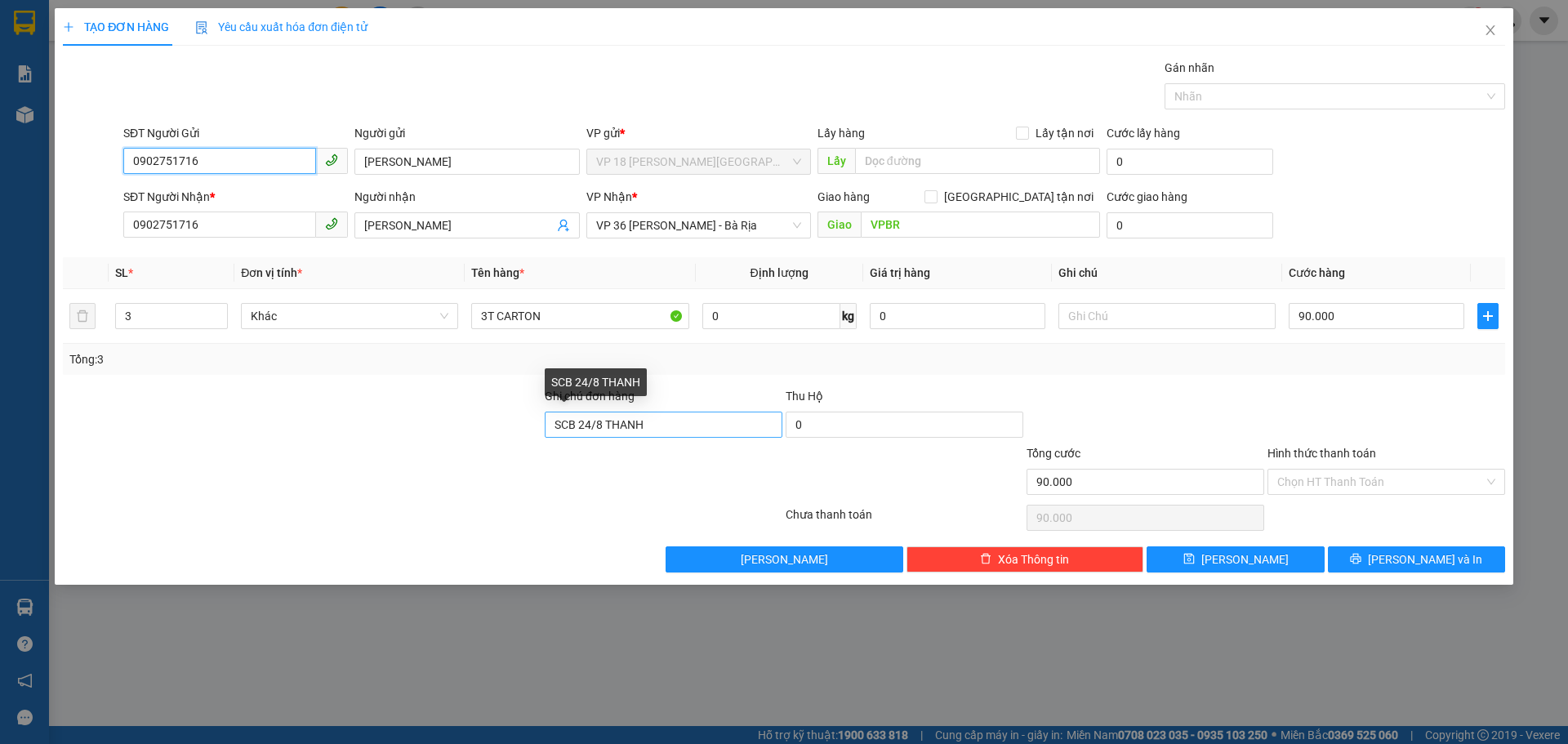
type input "0902751716"
drag, startPoint x: 684, startPoint y: 422, endPoint x: 552, endPoint y: 422, distance: 132.0
click at [552, 422] on input "SCB 24/8 THANH" at bounding box center [664, 425] width 238 height 26
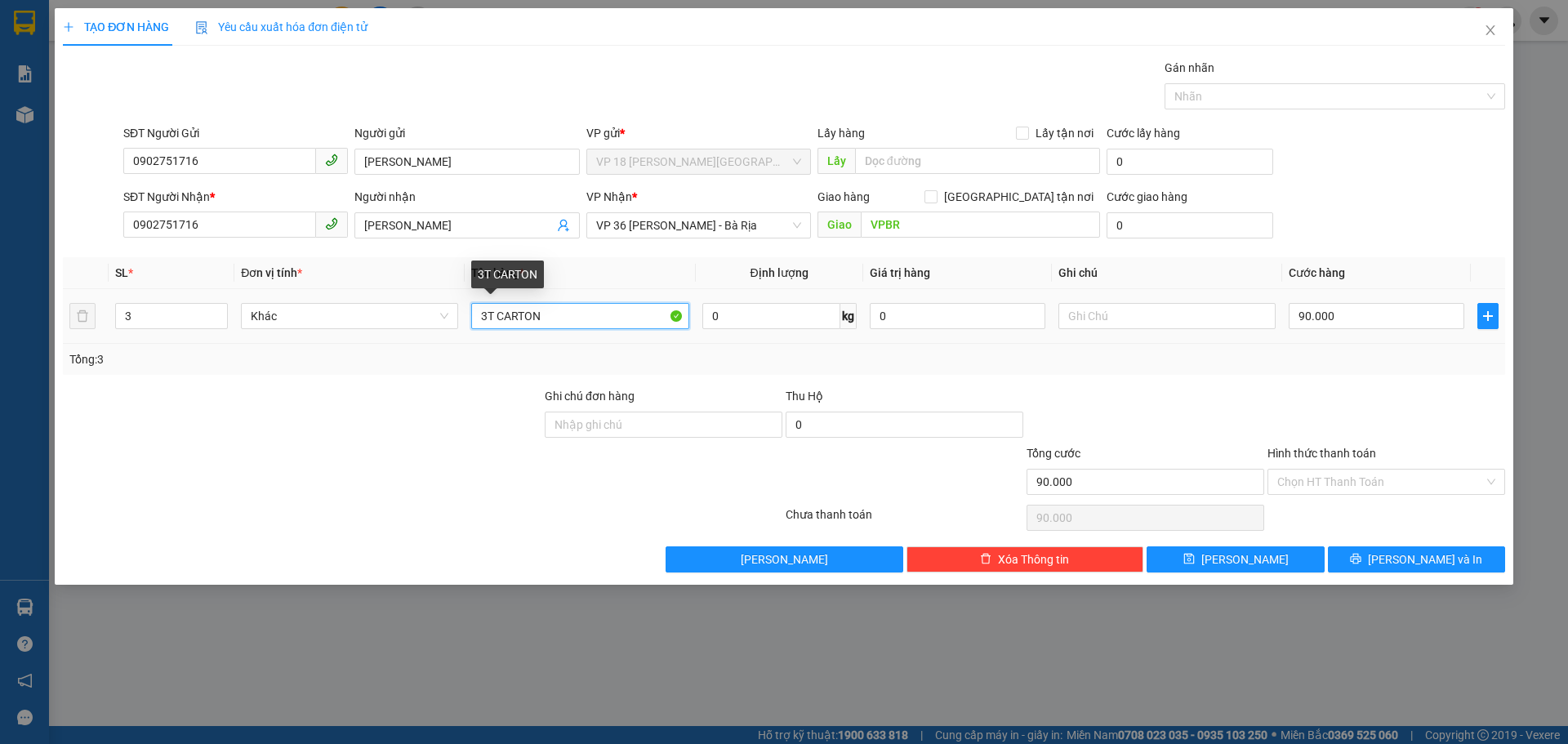
click at [486, 318] on input "3T CARTON" at bounding box center [579, 316] width 217 height 26
click at [561, 321] on input "1T CARTON" at bounding box center [579, 316] width 217 height 26
type input "1T CAM"
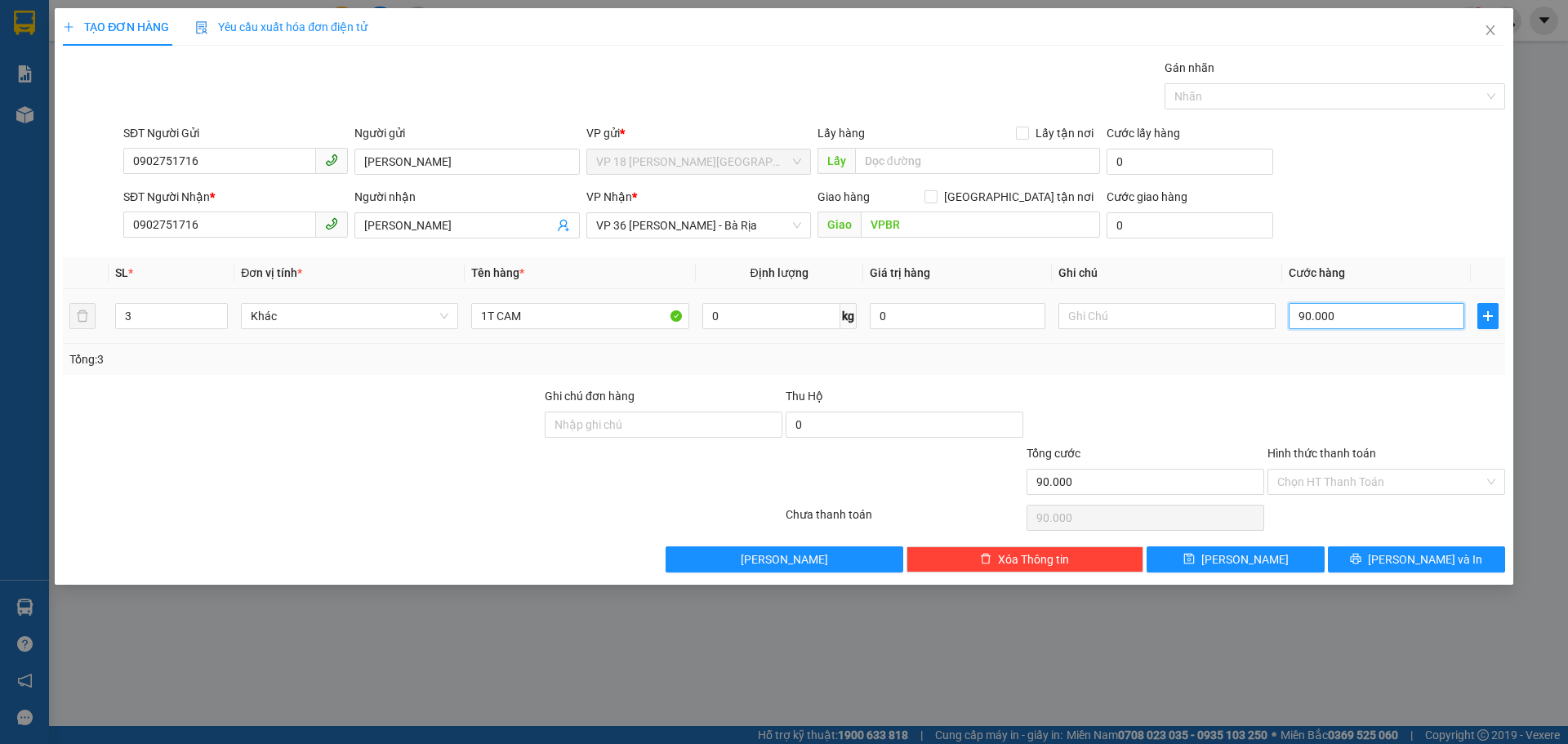
click at [1399, 319] on input "90.000" at bounding box center [1376, 316] width 175 height 26
type input "5"
type input "50"
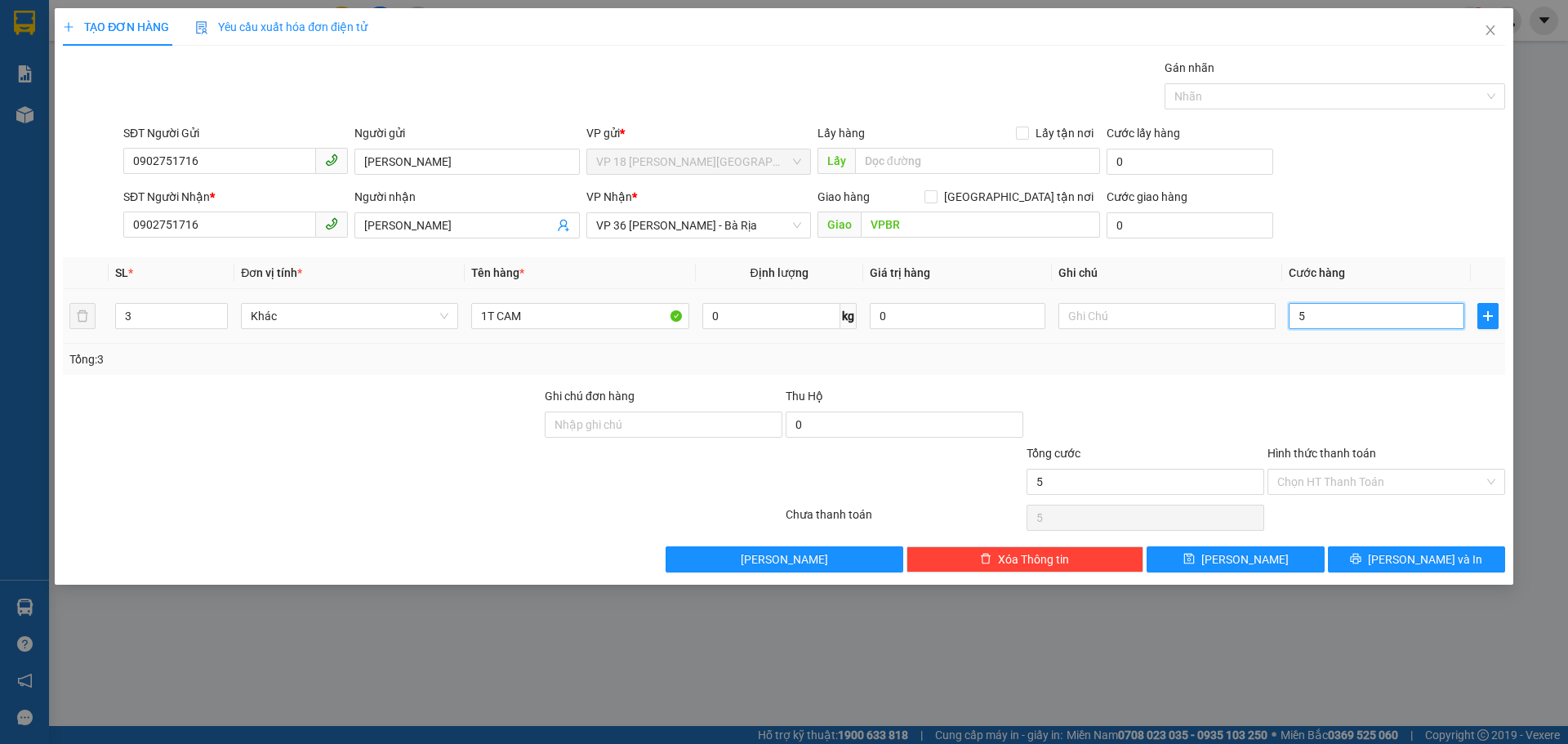
type input "50"
type input "500"
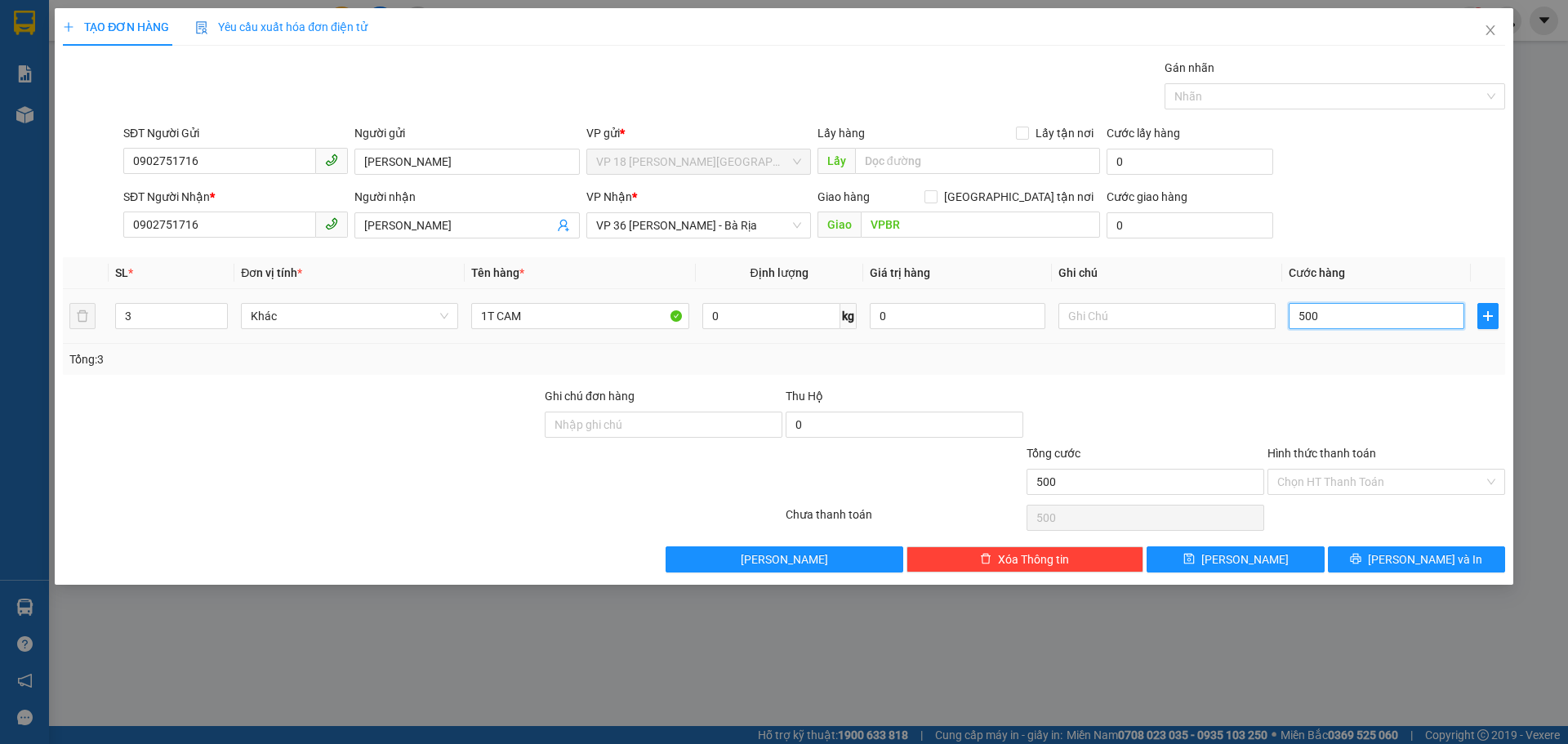
type input "5.000"
click at [1354, 569] on button "[PERSON_NAME] và In" at bounding box center [1416, 560] width 177 height 26
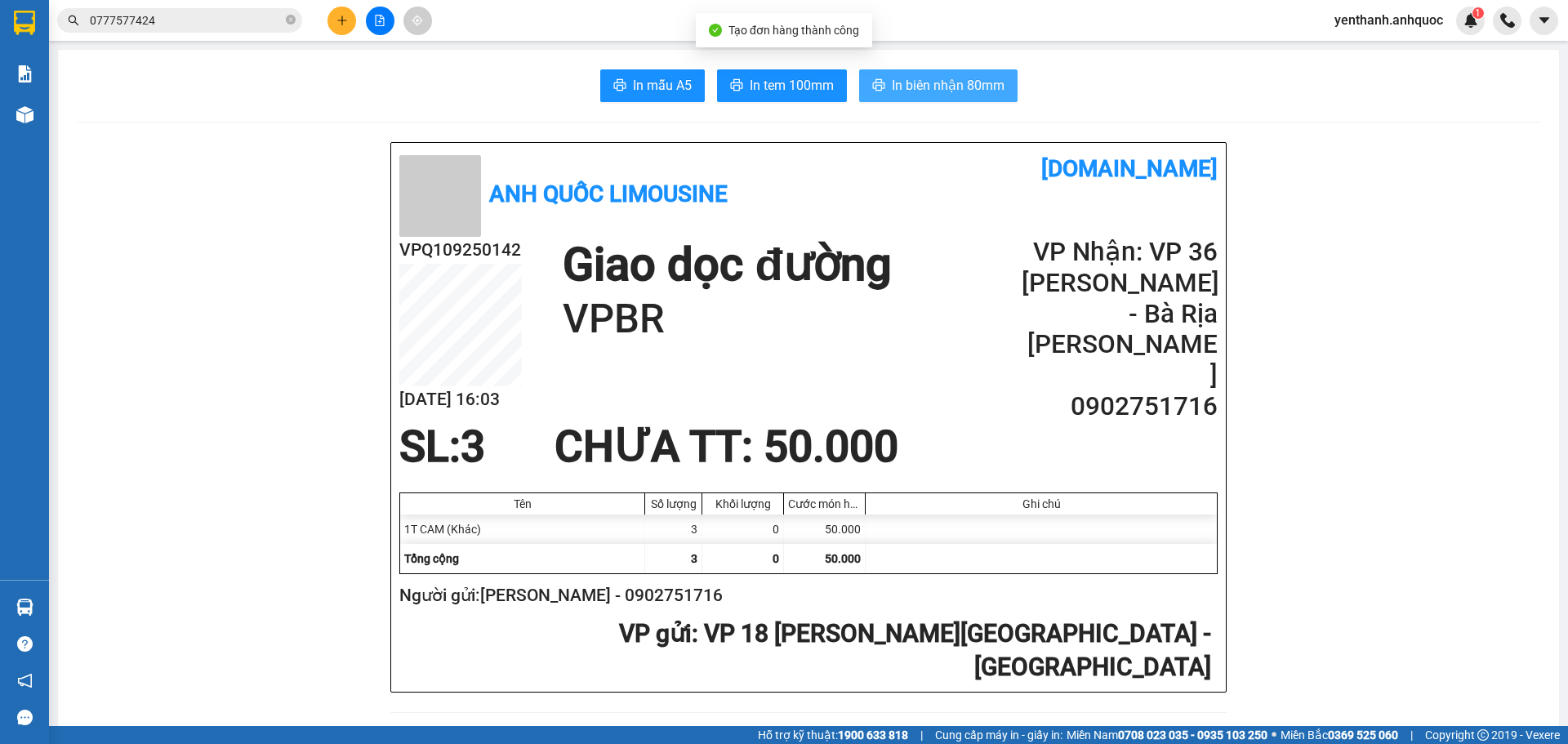
click at [974, 91] on span "In biên nhận 80mm" at bounding box center [948, 85] width 113 height 21
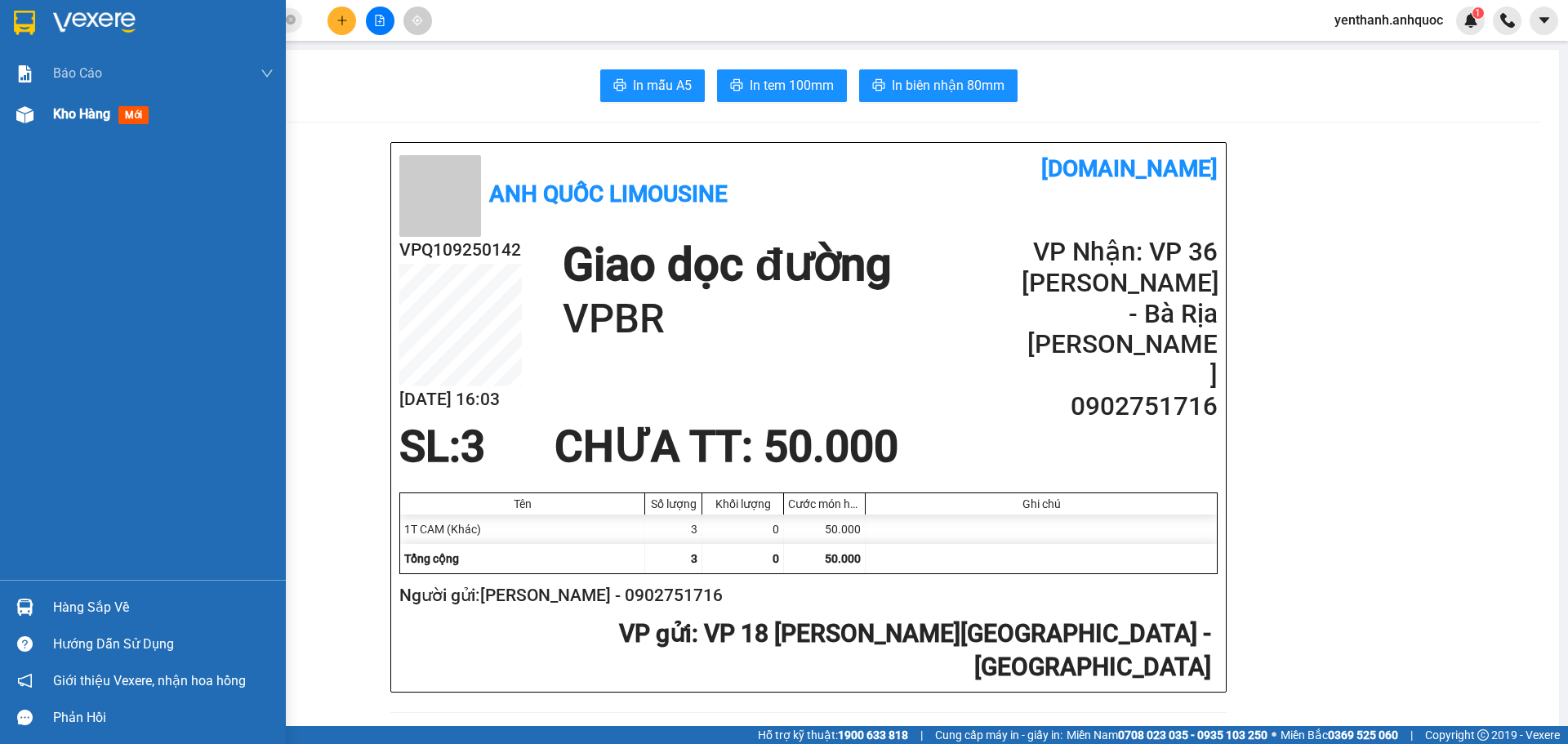
click at [63, 110] on span "Kho hàng" at bounding box center [82, 114] width 57 height 16
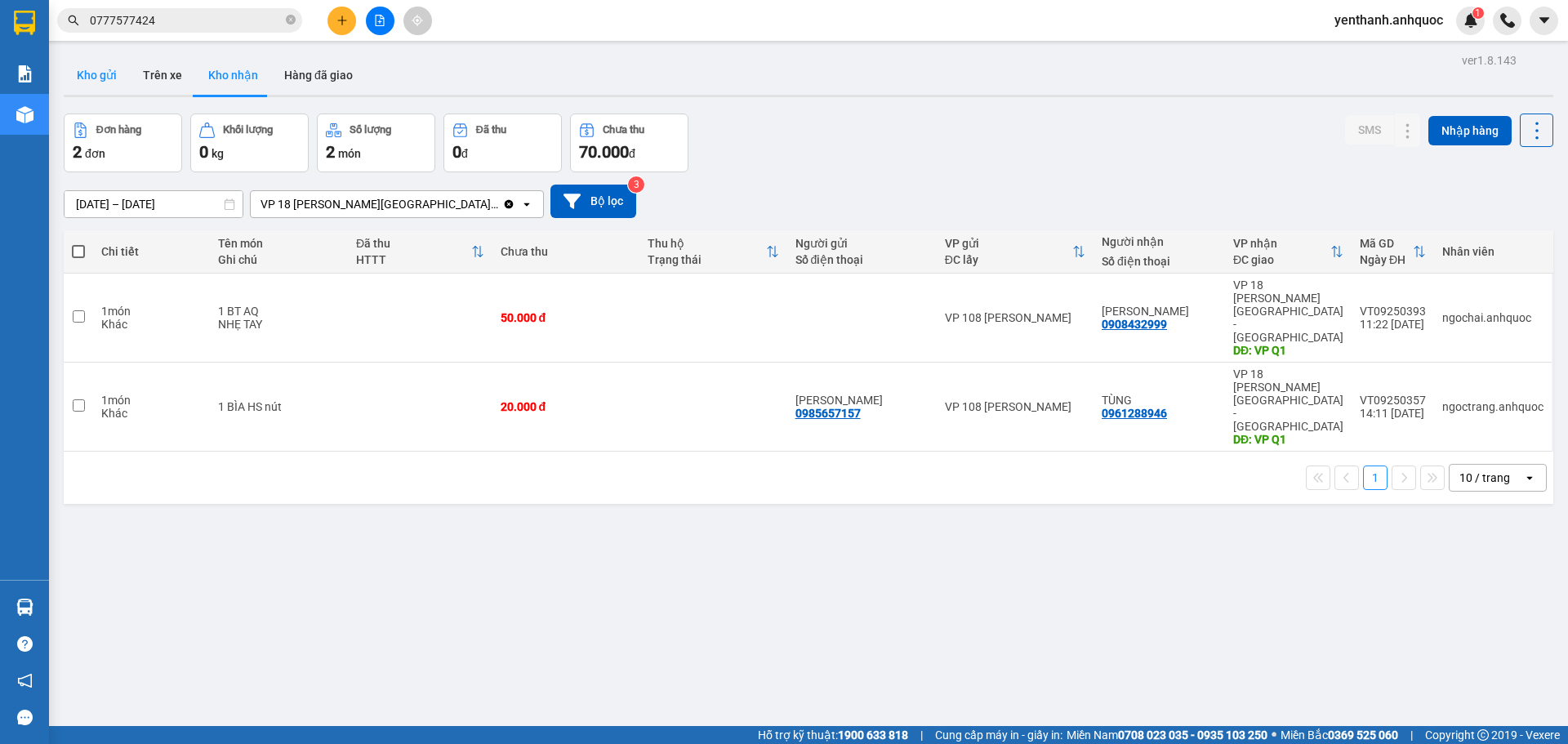
click at [105, 88] on button "Kho gửi" at bounding box center [96, 75] width 66 height 40
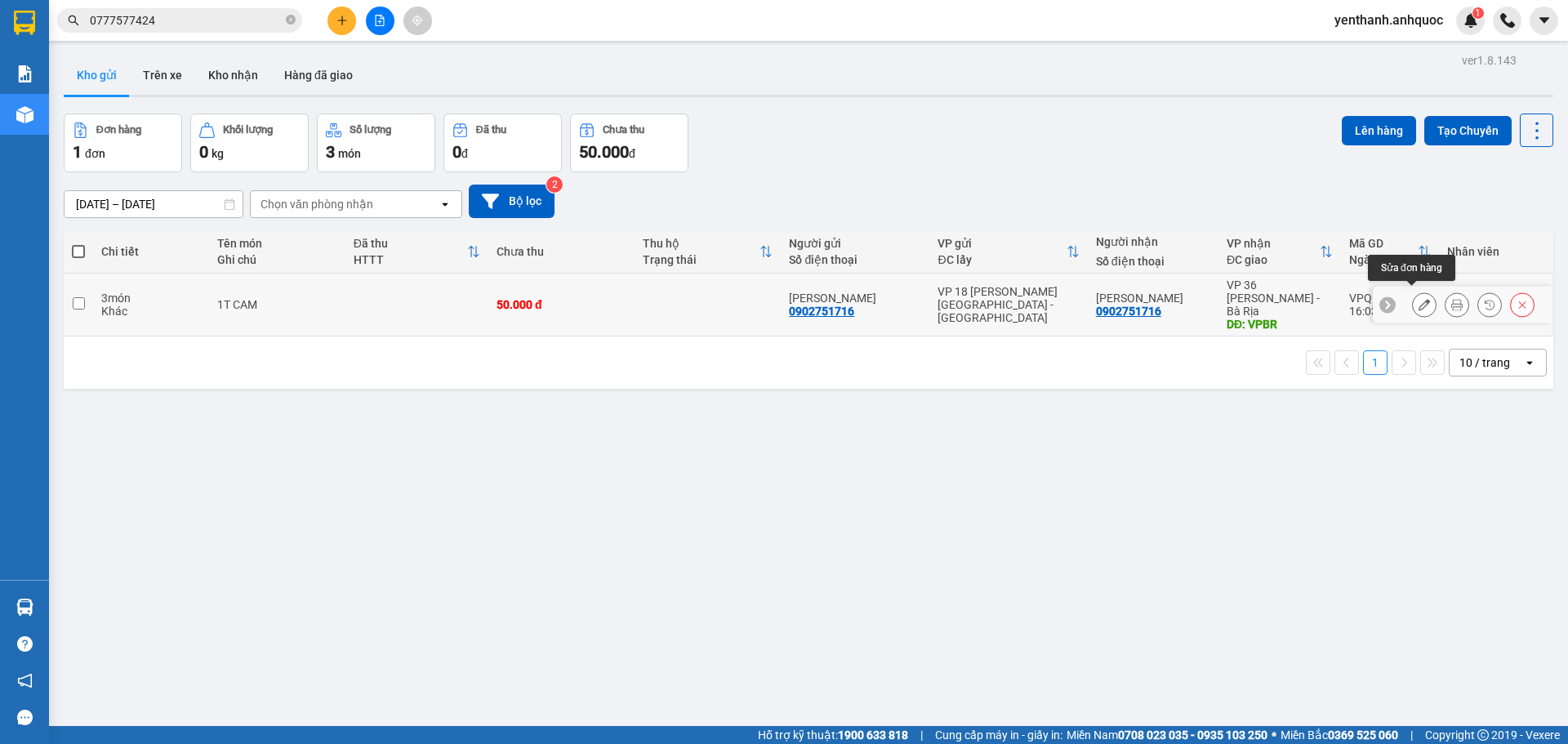
click at [1412, 299] on button at bounding box center [1423, 304] width 23 height 29
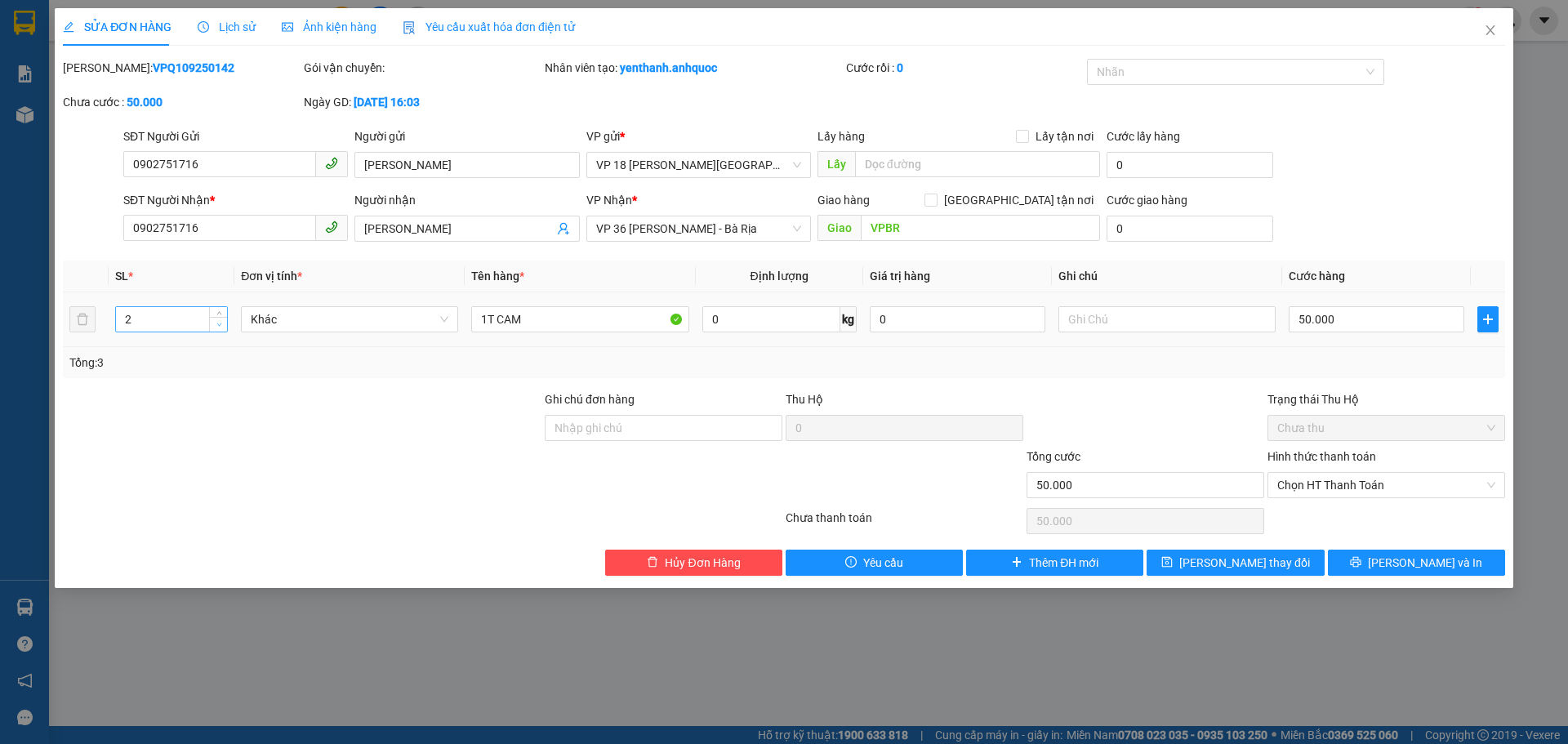
click at [223, 325] on span "down" at bounding box center [219, 325] width 10 height 10
type input "1"
click at [223, 325] on span "down" at bounding box center [219, 325] width 10 height 10
click at [1368, 314] on input "50.000" at bounding box center [1376, 319] width 175 height 26
click at [1357, 570] on button "[PERSON_NAME] và In" at bounding box center [1416, 563] width 177 height 26
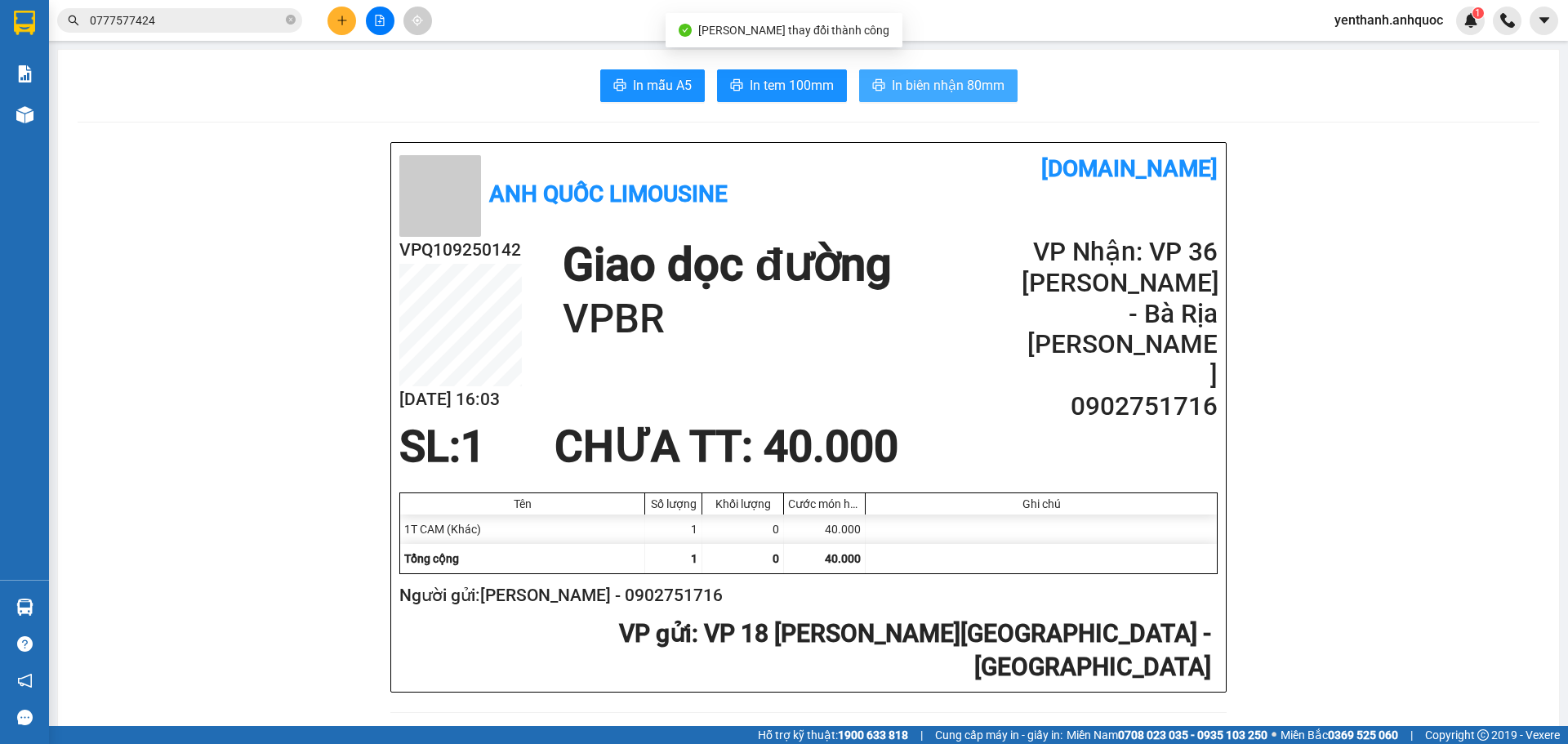
click at [947, 76] on span "In biên nhận 80mm" at bounding box center [948, 85] width 113 height 21
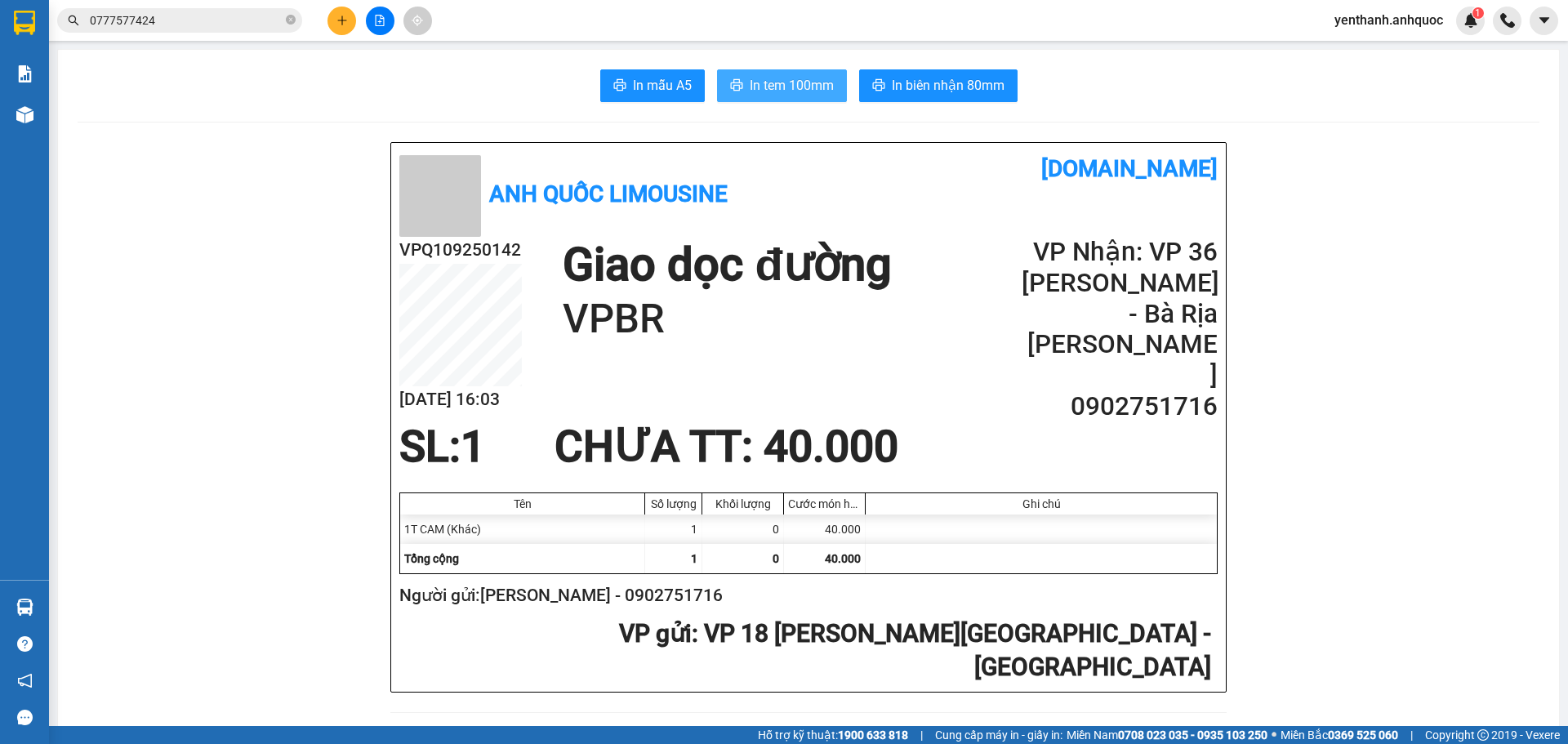
click at [755, 86] on span "In tem 100mm" at bounding box center [791, 85] width 84 height 21
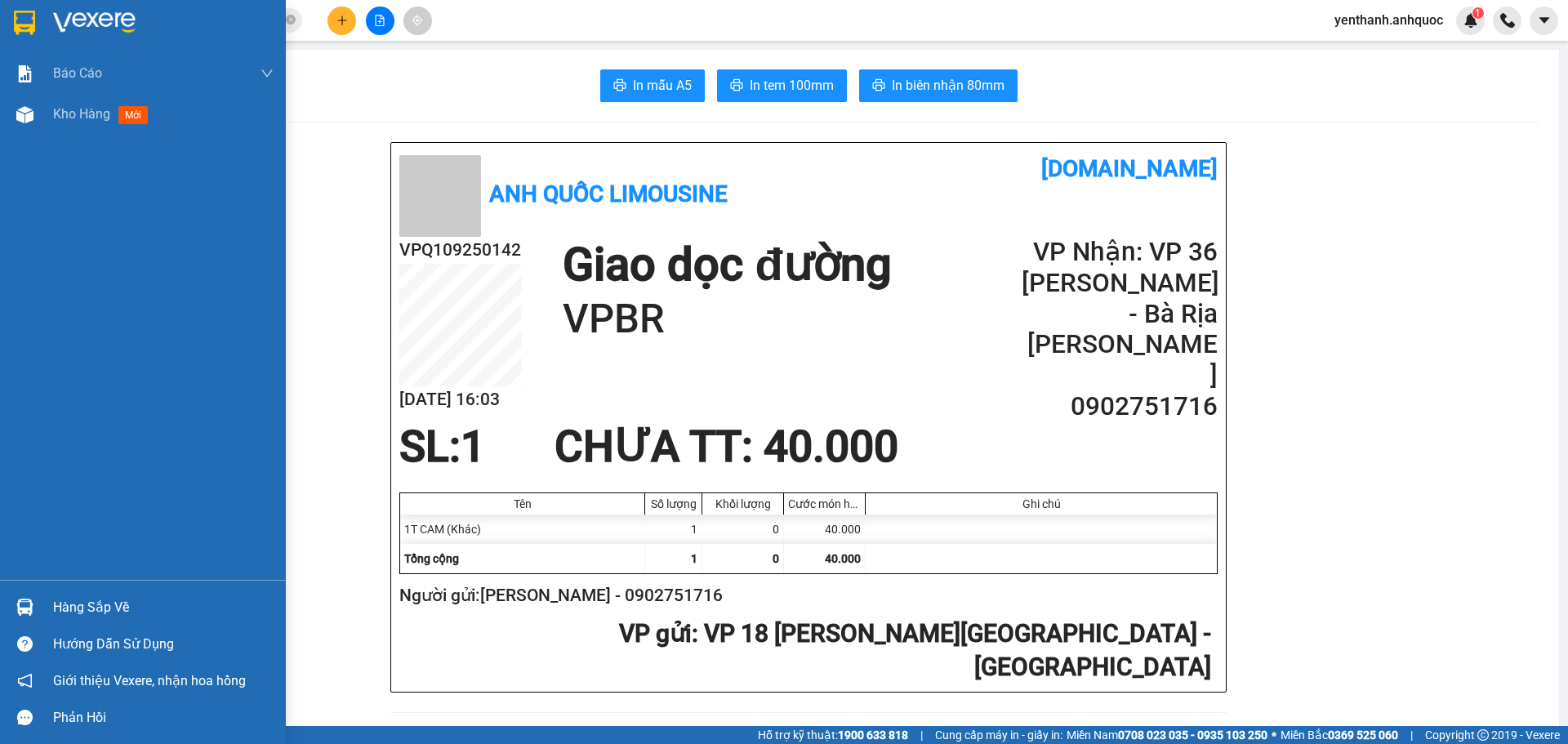
click at [167, 121] on div "Kho hàng mới" at bounding box center [163, 114] width 221 height 41
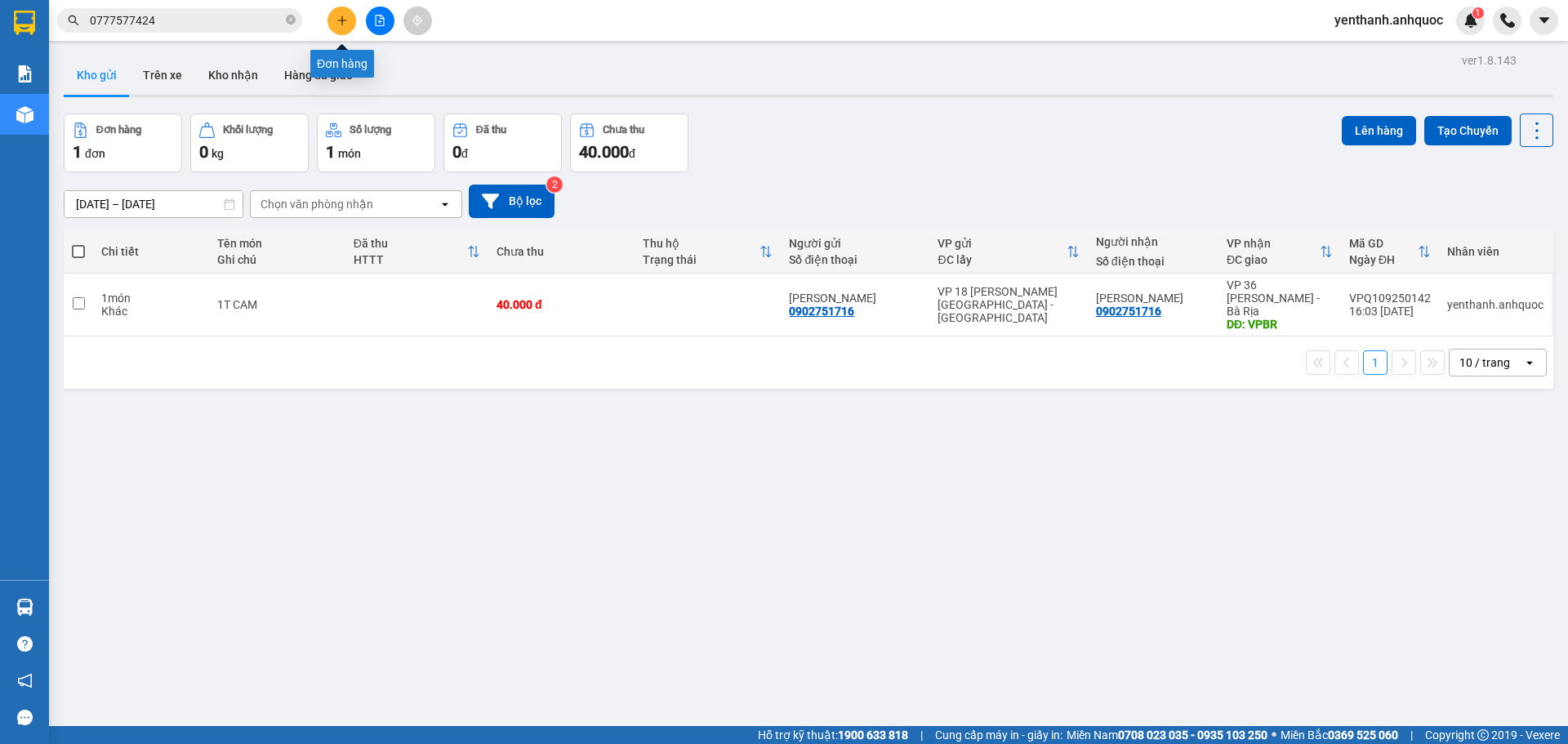
click at [347, 29] on button at bounding box center [342, 21] width 29 height 29
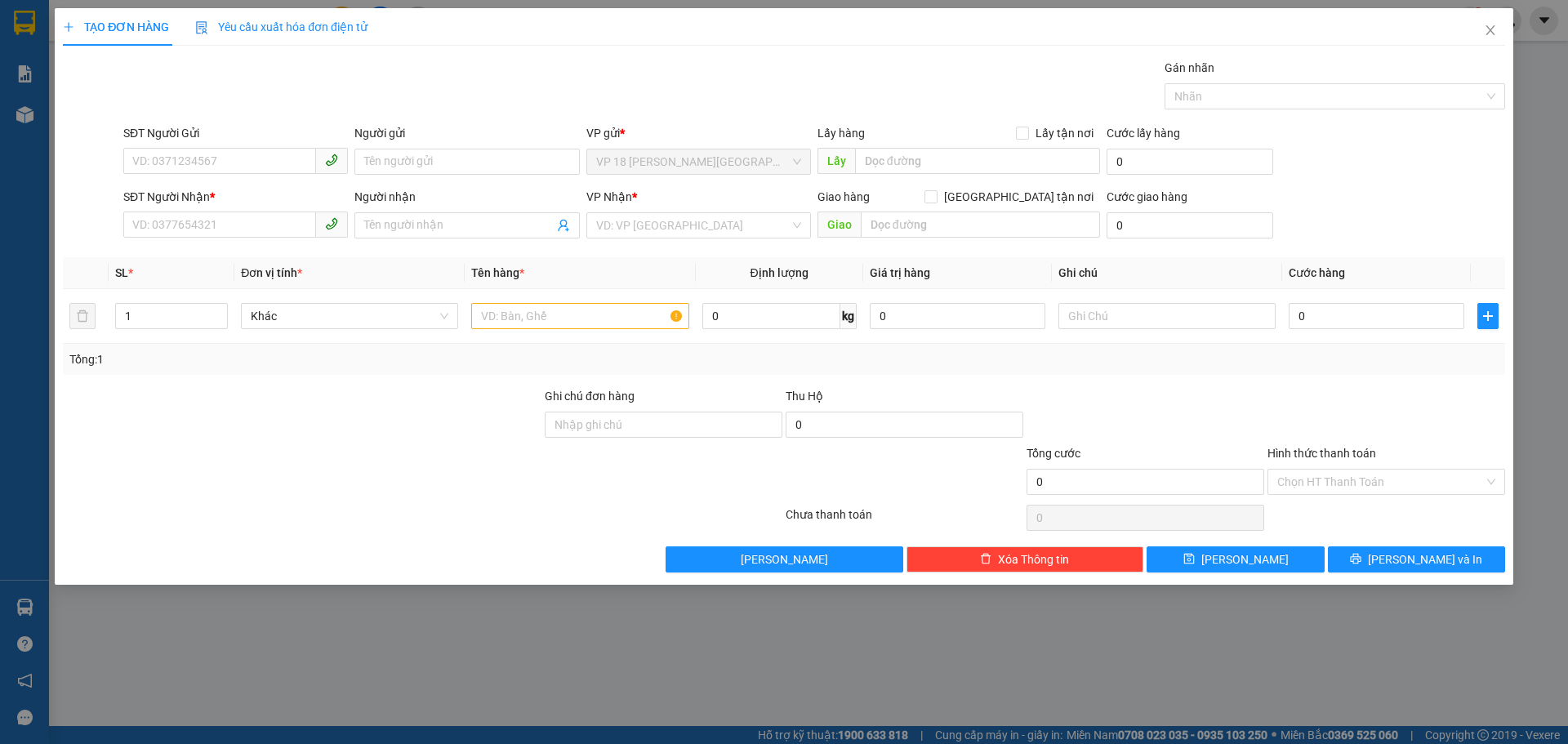
click at [189, 239] on div "SĐT Người Nhận * VD: 0377654321" at bounding box center [235, 217] width 225 height 57
click at [190, 229] on input "SĐT Người Nhận *" at bounding box center [219, 225] width 193 height 26
click at [284, 263] on div "0934072572 - CHỊ ANH" at bounding box center [235, 258] width 205 height 18
type input "0934072572"
type input "CHỊ ANH"
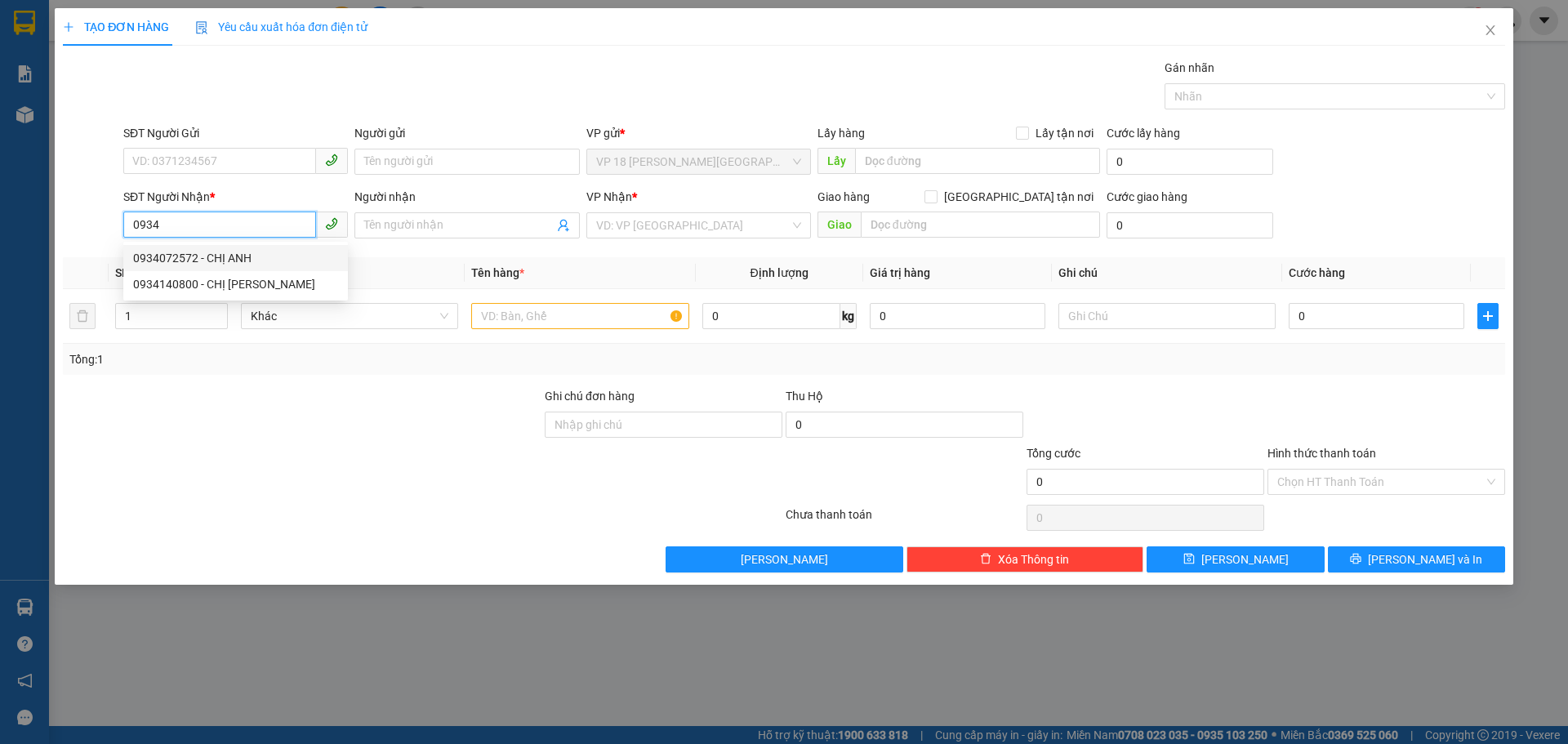
type input "VPBR"
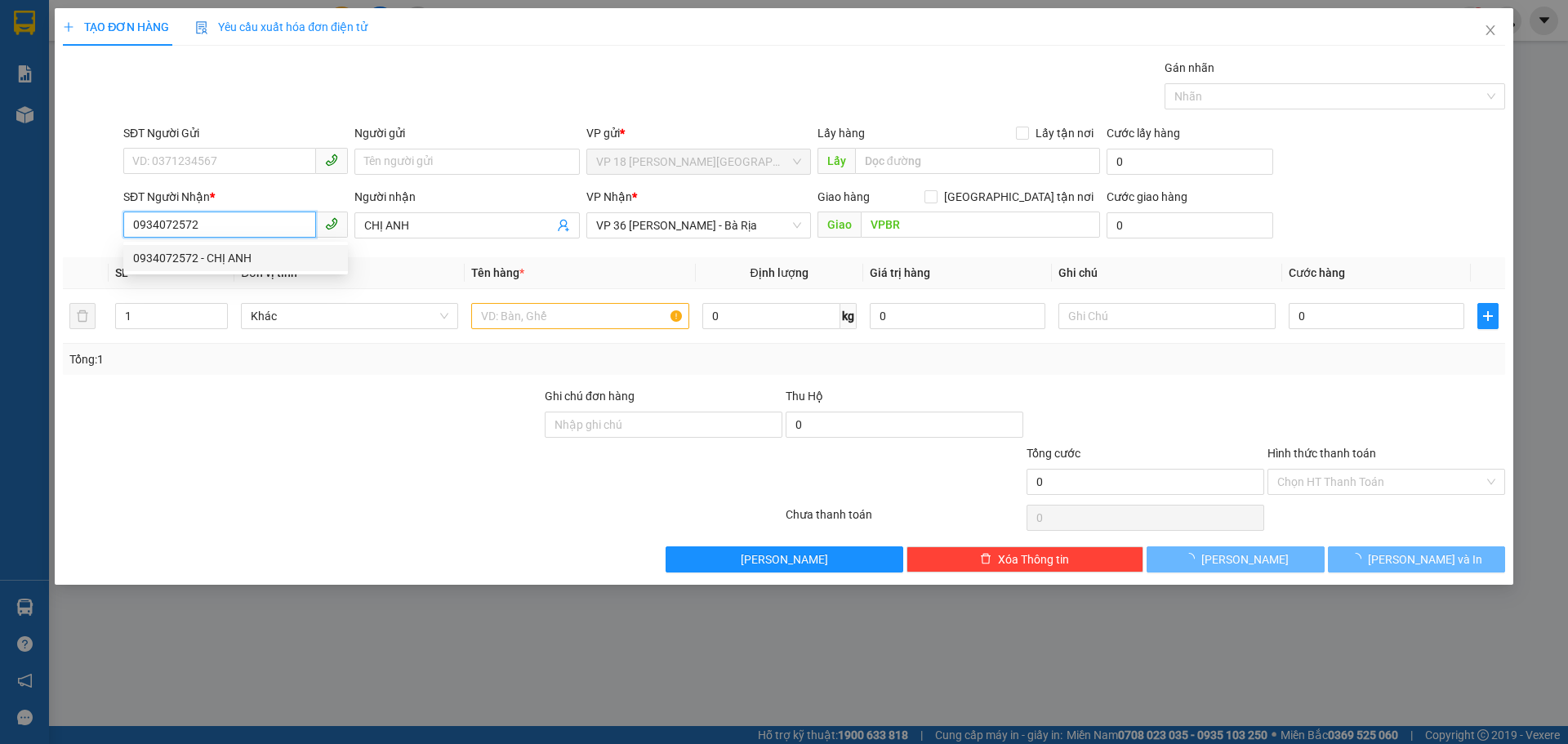
type input "120.000"
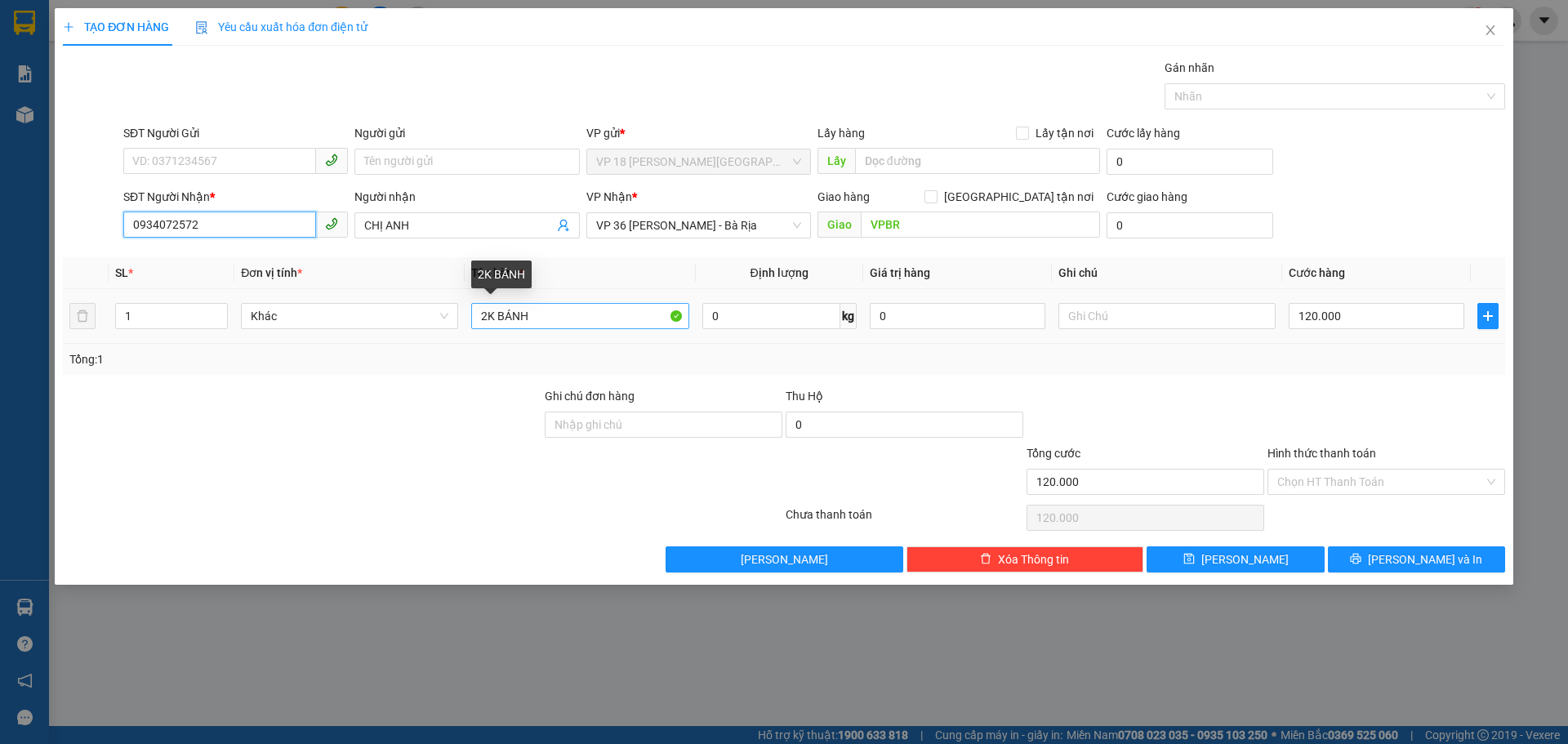
type input "0934072572"
click at [607, 321] on input "2K BÁNH" at bounding box center [579, 316] width 217 height 26
type input "1T CARTON"
click at [1360, 328] on input "120.000" at bounding box center [1376, 316] width 175 height 26
click at [1350, 542] on div "Transit Pickup Surcharge Ids Transit Deliver Surcharge Ids Transit Deliver Surc…" at bounding box center [784, 315] width 1442 height 514
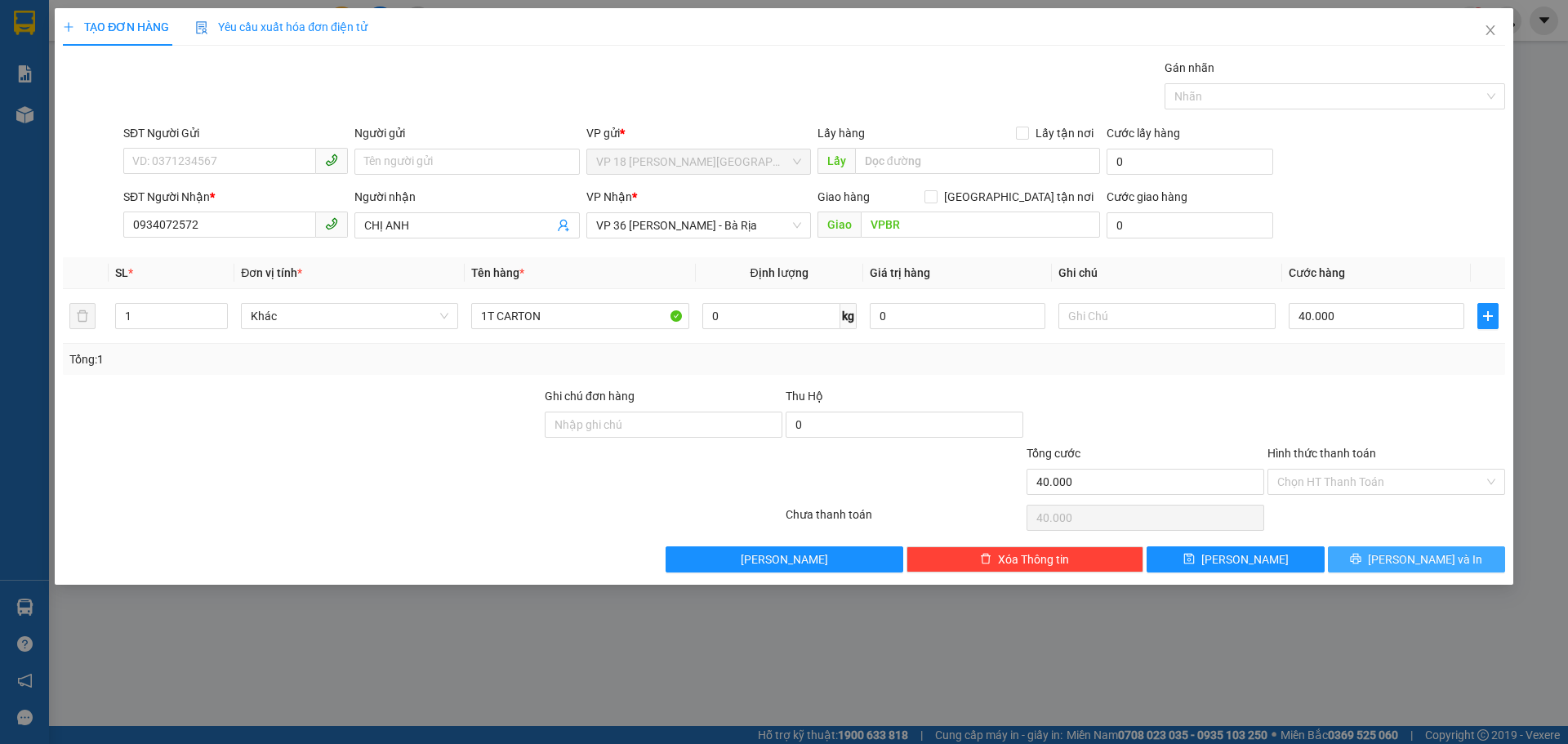
click at [1350, 551] on button "[PERSON_NAME] và In" at bounding box center [1416, 560] width 177 height 26
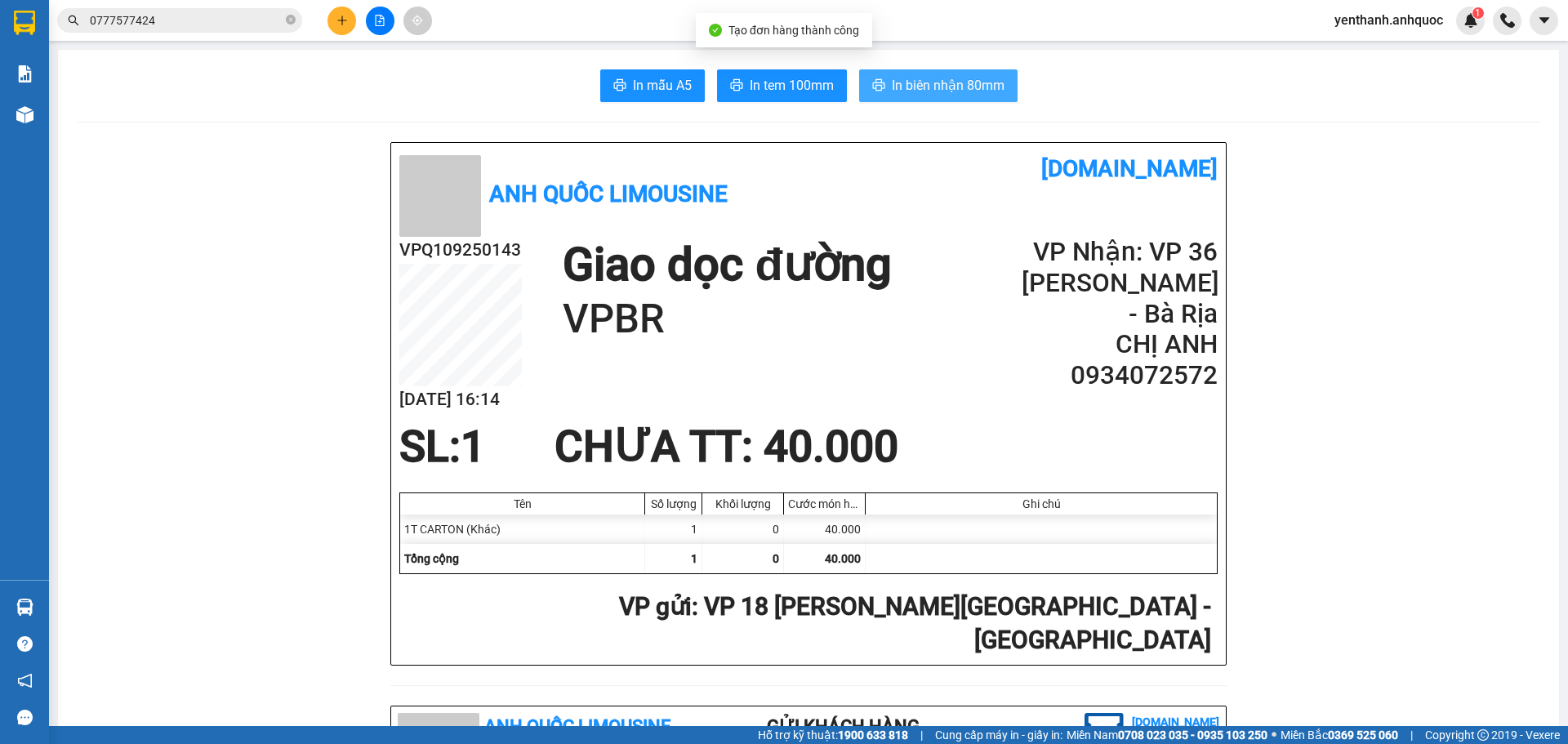
click at [932, 100] on button "In biên nhận 80mm" at bounding box center [938, 85] width 158 height 33
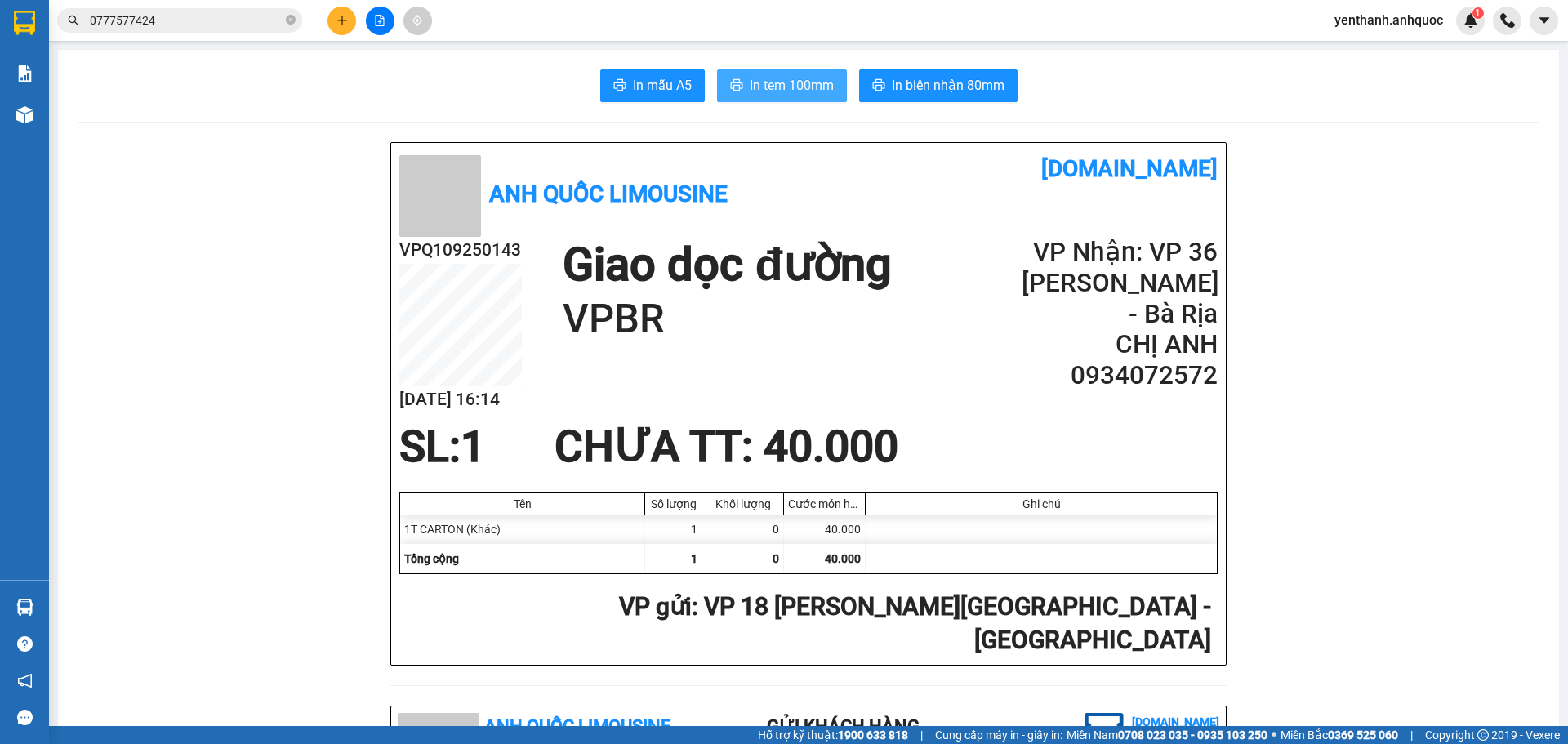
click at [793, 72] on button "In tem 100mm" at bounding box center [782, 85] width 130 height 33
click at [349, 18] on button at bounding box center [342, 21] width 29 height 29
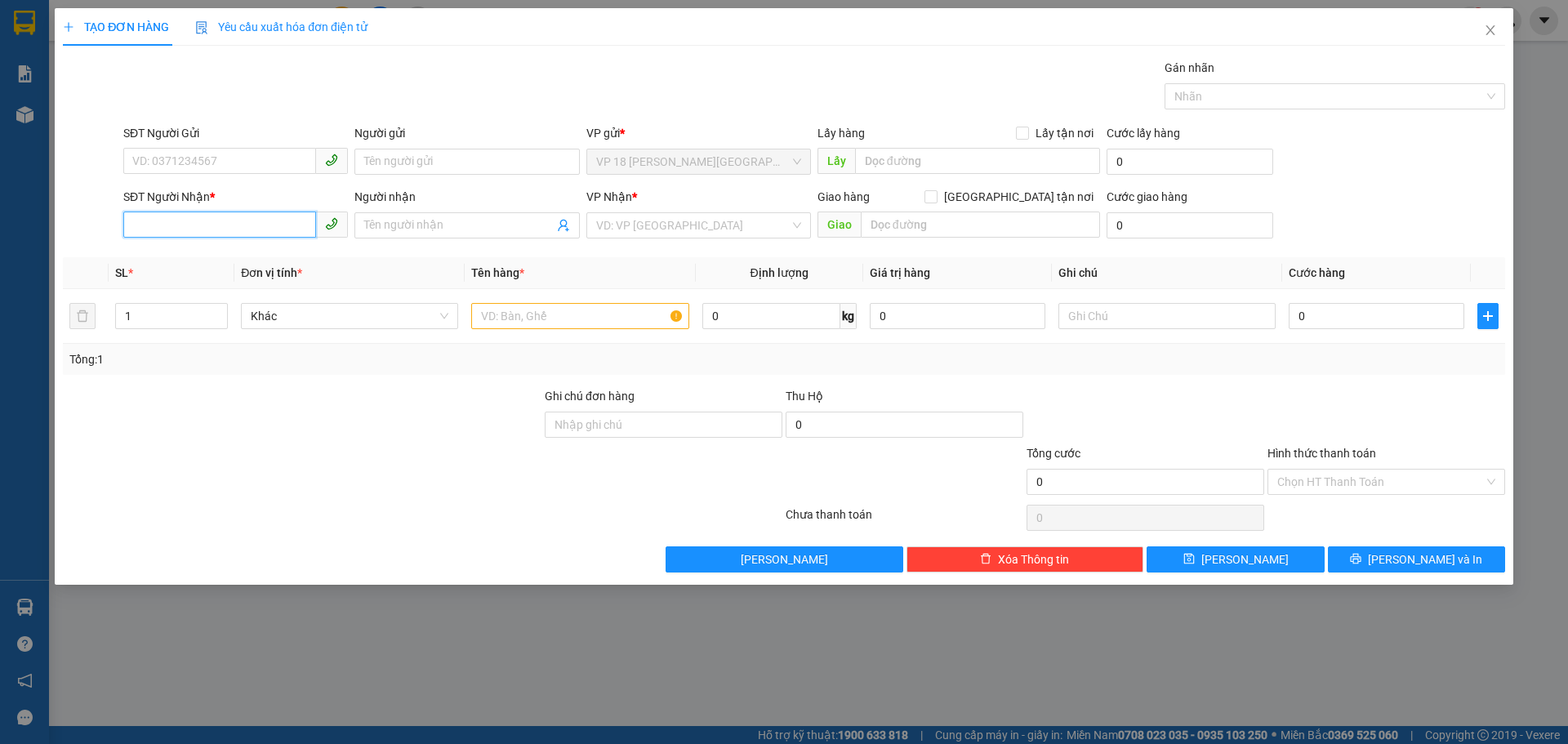
click at [254, 224] on input "SĐT Người Nhận *" at bounding box center [219, 225] width 193 height 26
type input "0908922553"
click at [277, 263] on div "0908922553 - ÔTÔ TÂM BIỂN" at bounding box center [235, 258] width 205 height 18
type input "ÔTÔ TÂM BIỂN"
type input "VPVT"
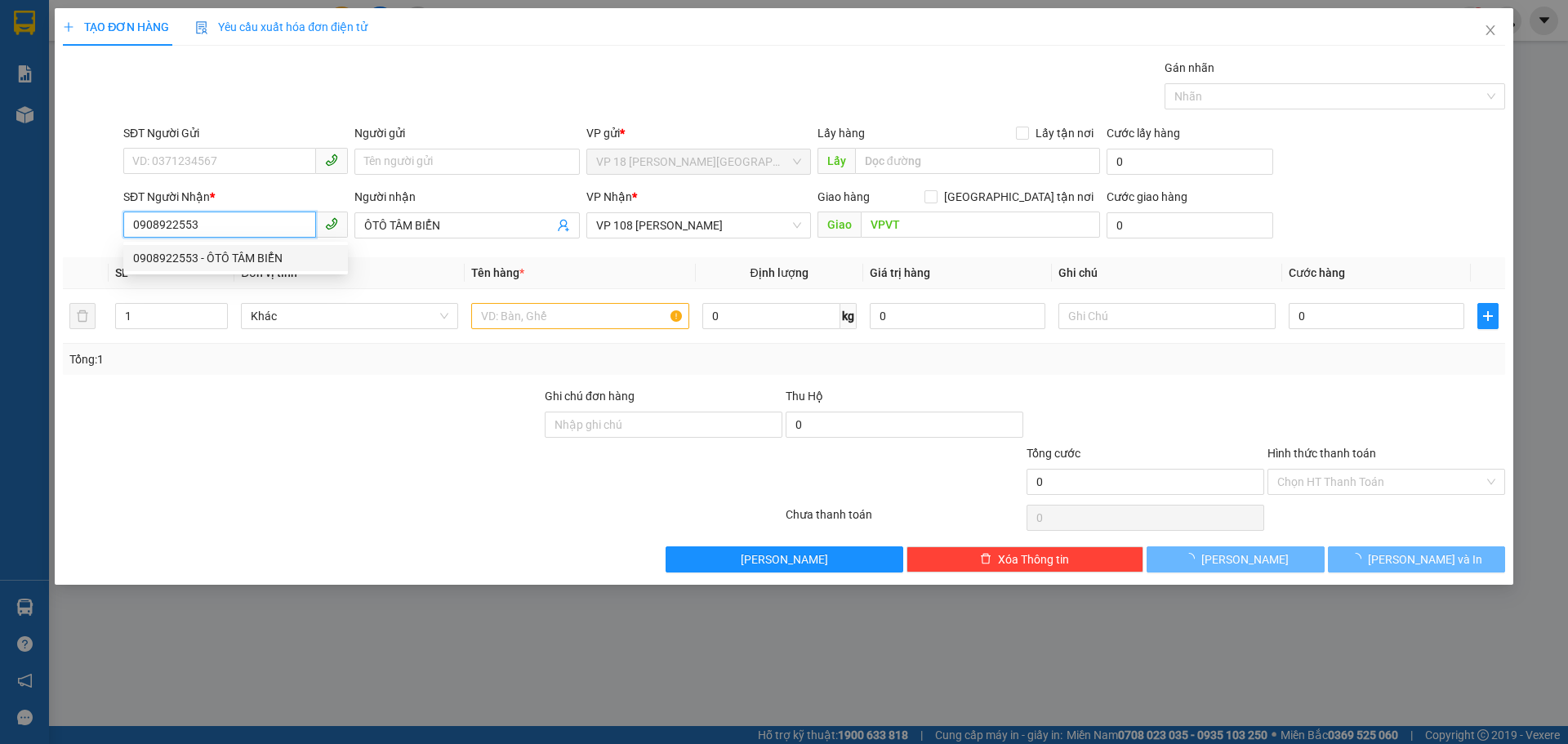
type input "30.000"
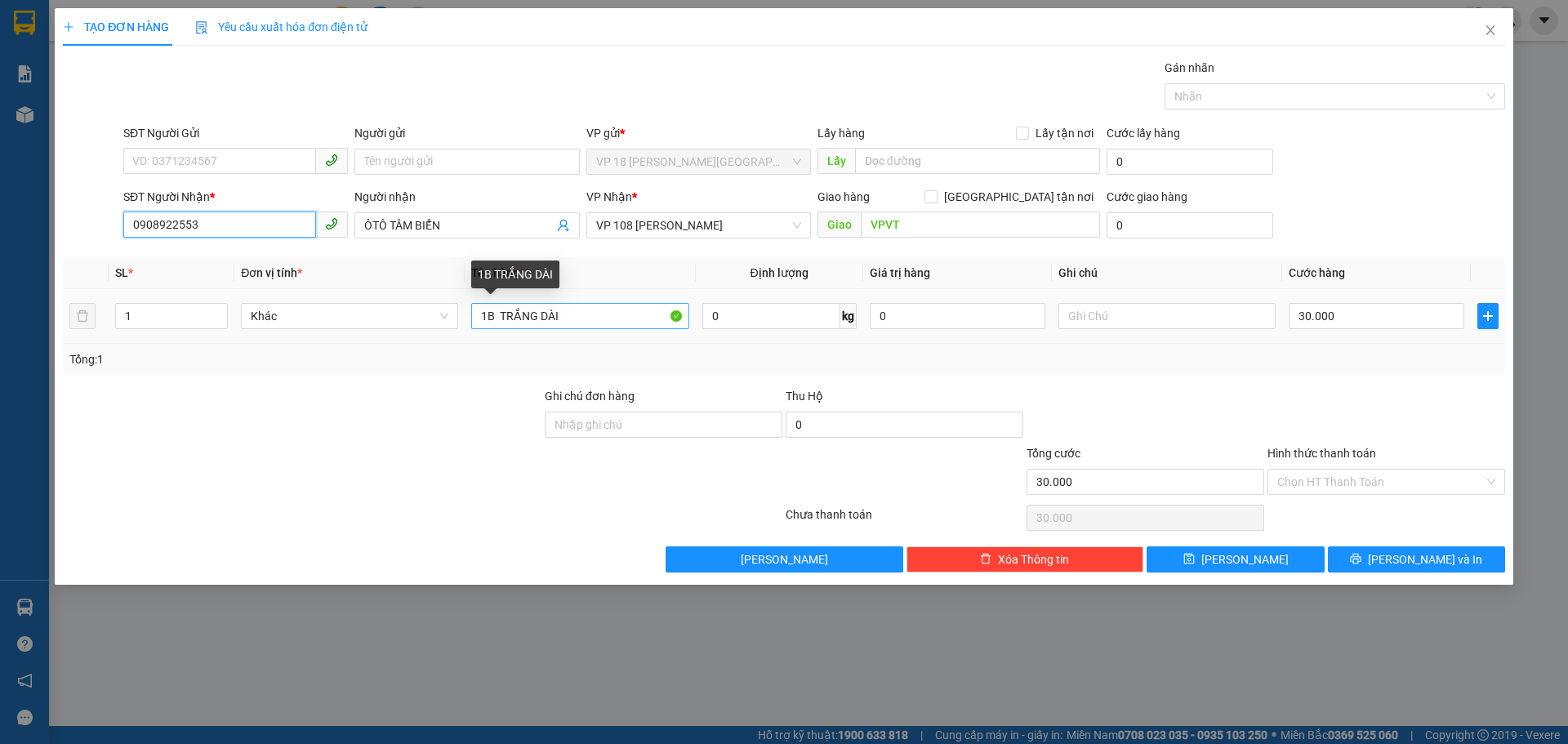
type input "0908922553"
click at [570, 313] on input "1B TRẮNG DÀI" at bounding box center [579, 316] width 217 height 26
type input "1K CARTON"
click at [1401, 309] on input "30.000" at bounding box center [1376, 316] width 175 height 26
type input "4"
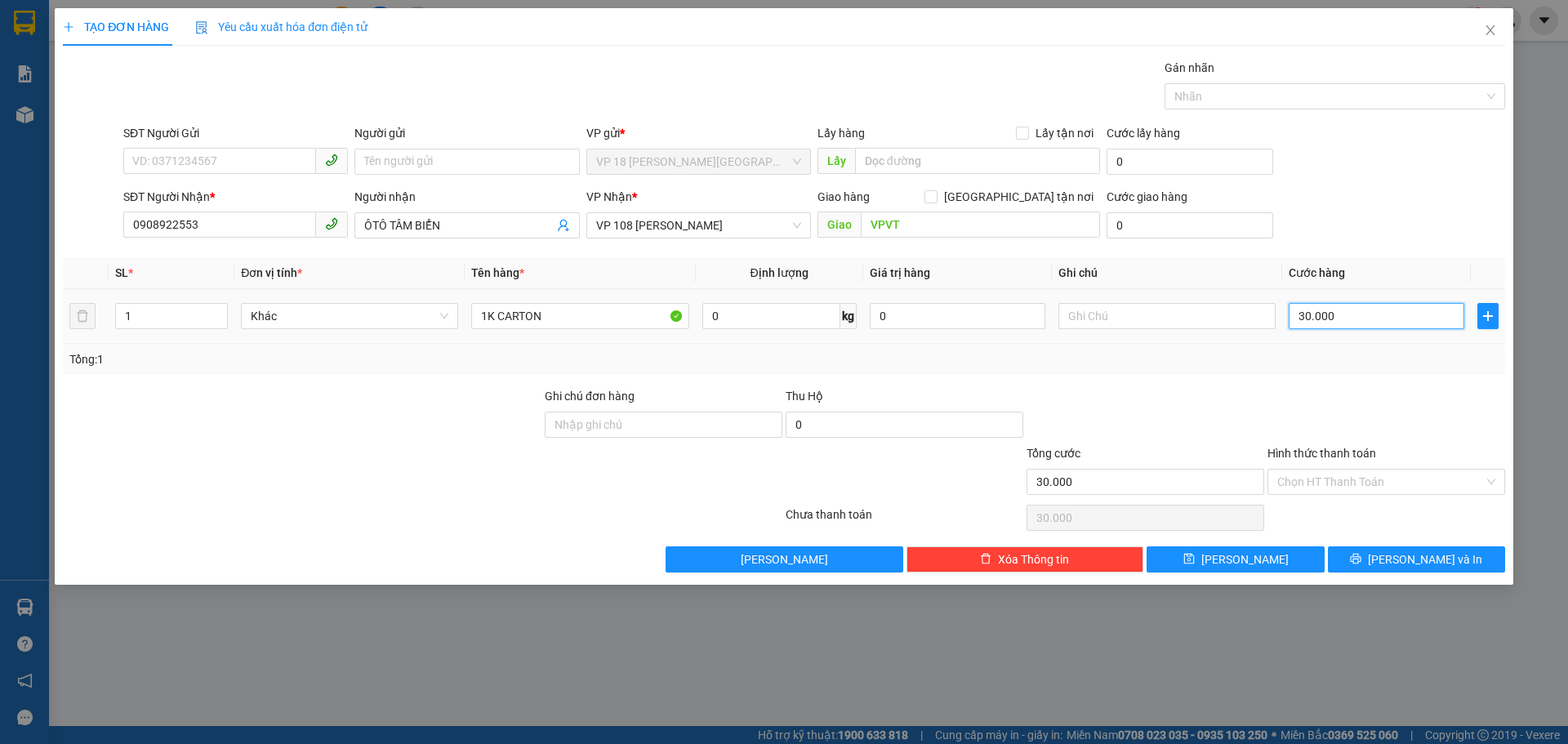
type input "4"
type input "40"
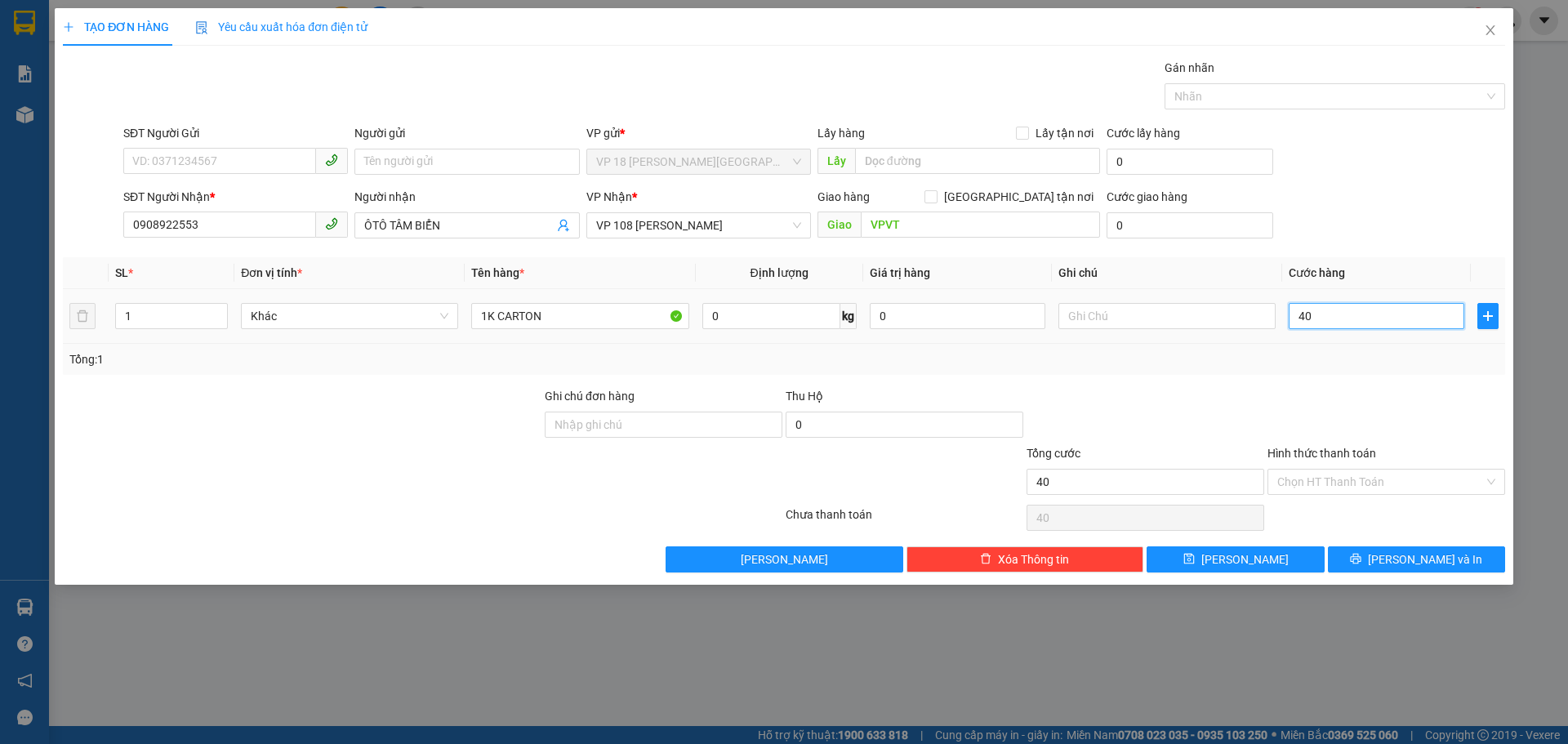
type input "400"
click at [1360, 542] on div "Transit Pickup Surcharge Ids Transit Deliver Surcharge Ids Transit Deliver Surc…" at bounding box center [784, 315] width 1442 height 514
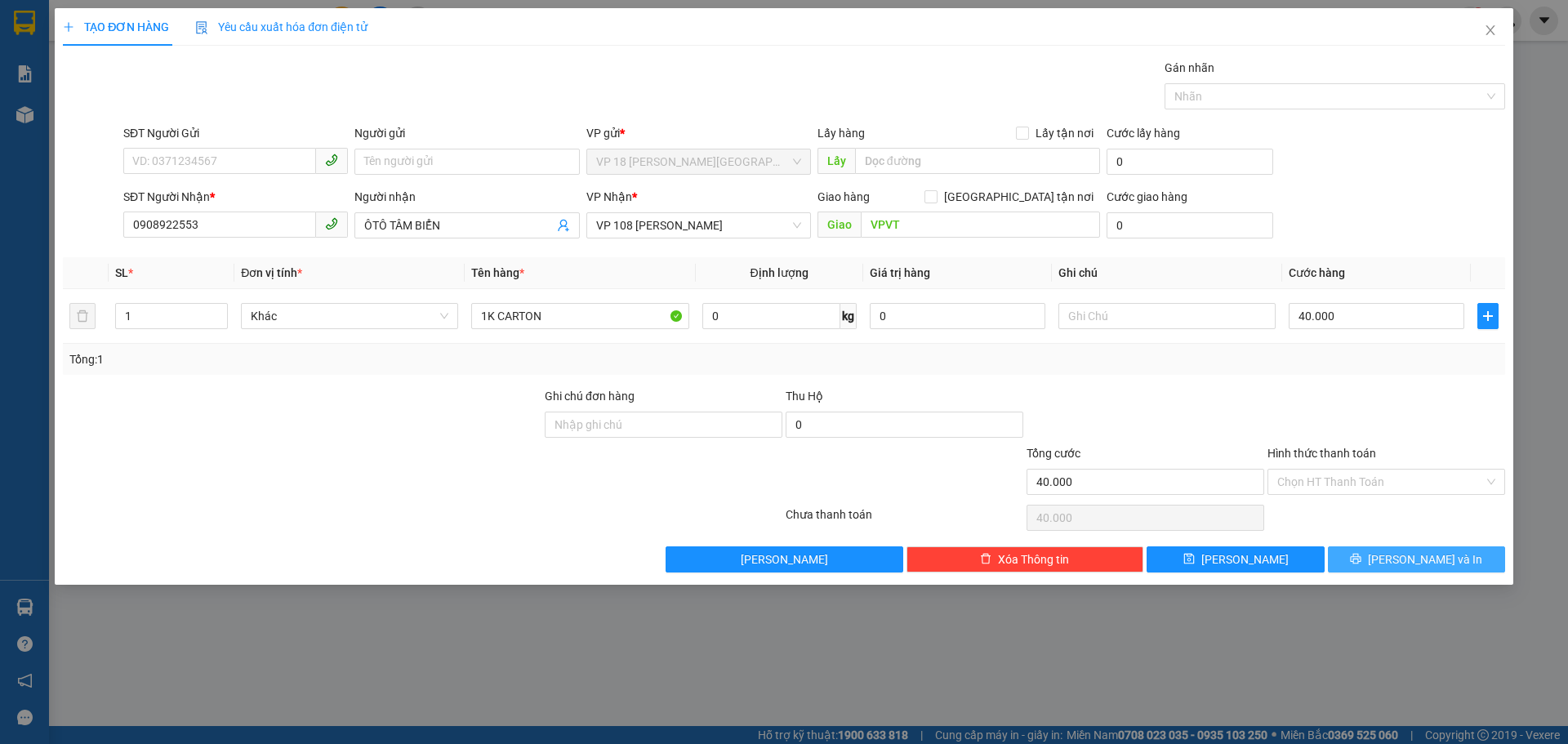
click at [1360, 550] on button "[PERSON_NAME] và In" at bounding box center [1416, 560] width 177 height 26
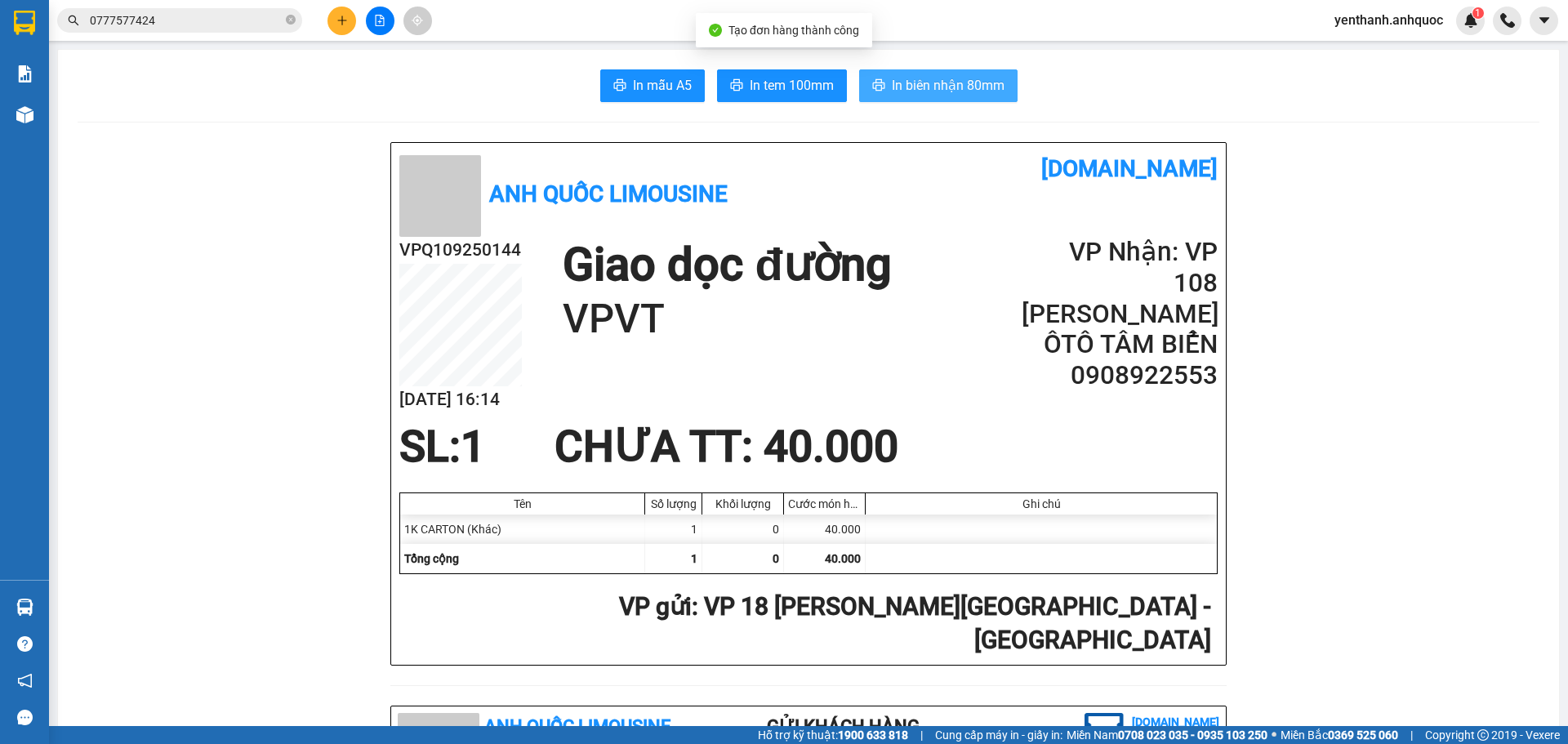
click at [998, 77] on button "In biên nhận 80mm" at bounding box center [938, 85] width 158 height 33
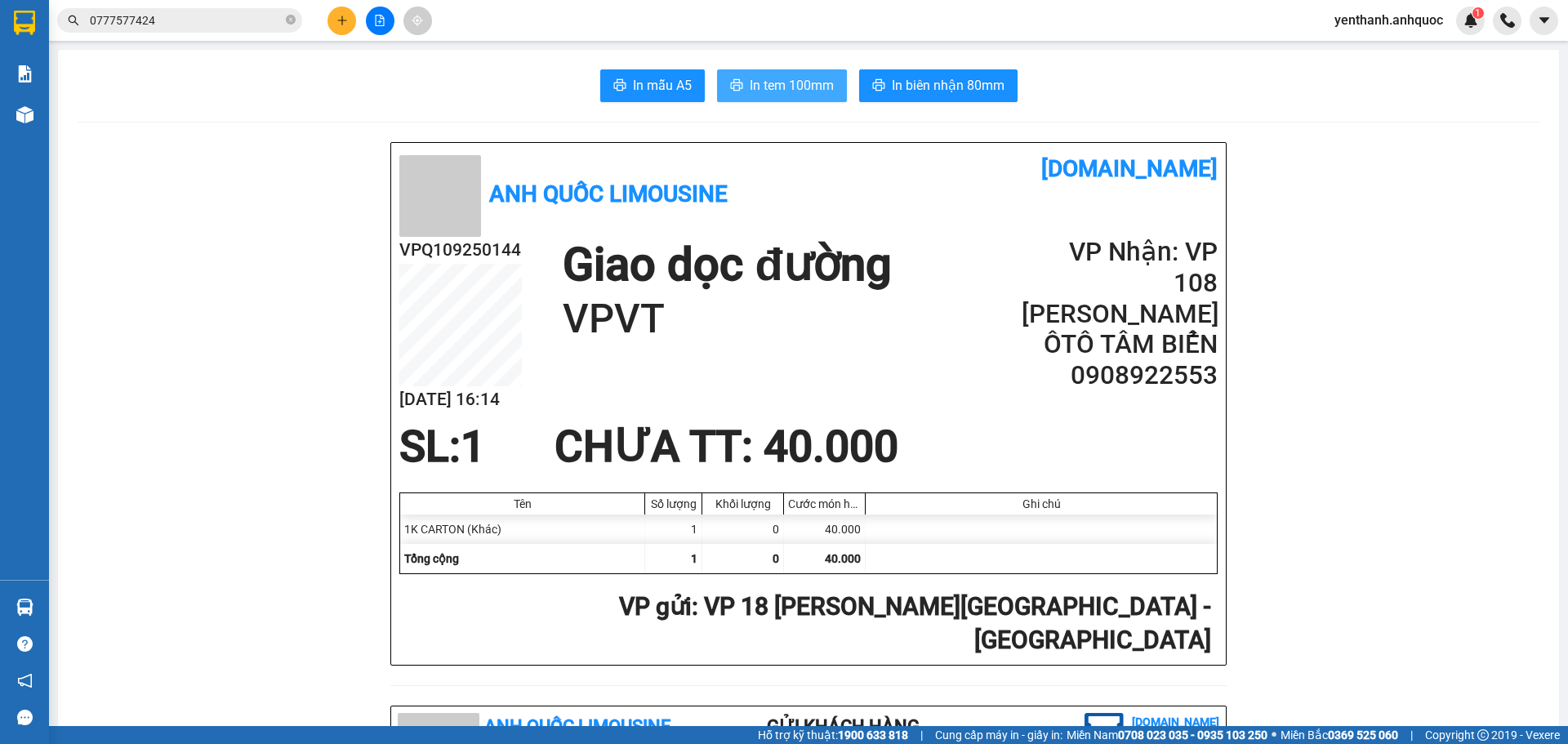
click at [807, 81] on span "In tem 100mm" at bounding box center [791, 85] width 84 height 21
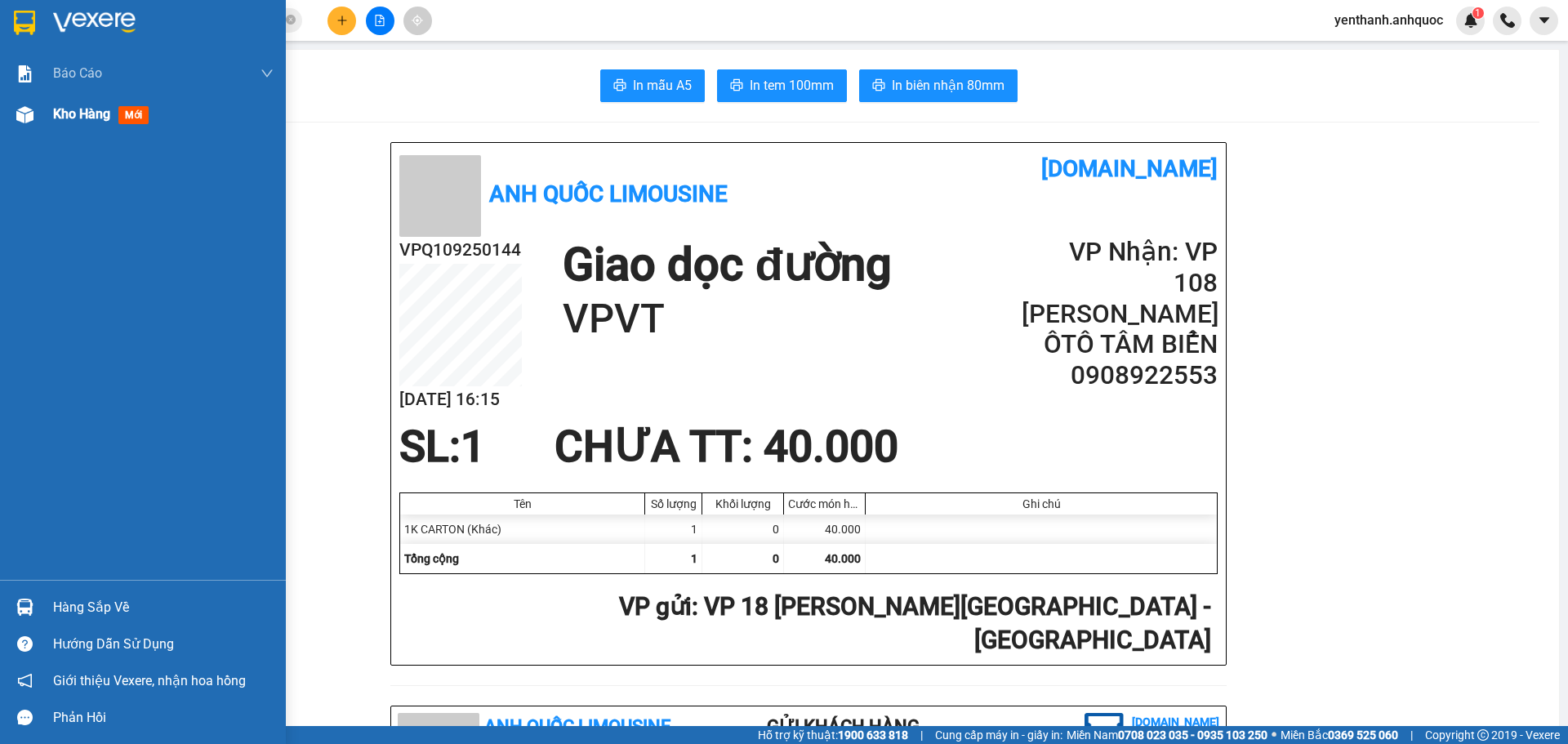
click at [35, 108] on div at bounding box center [25, 114] width 29 height 29
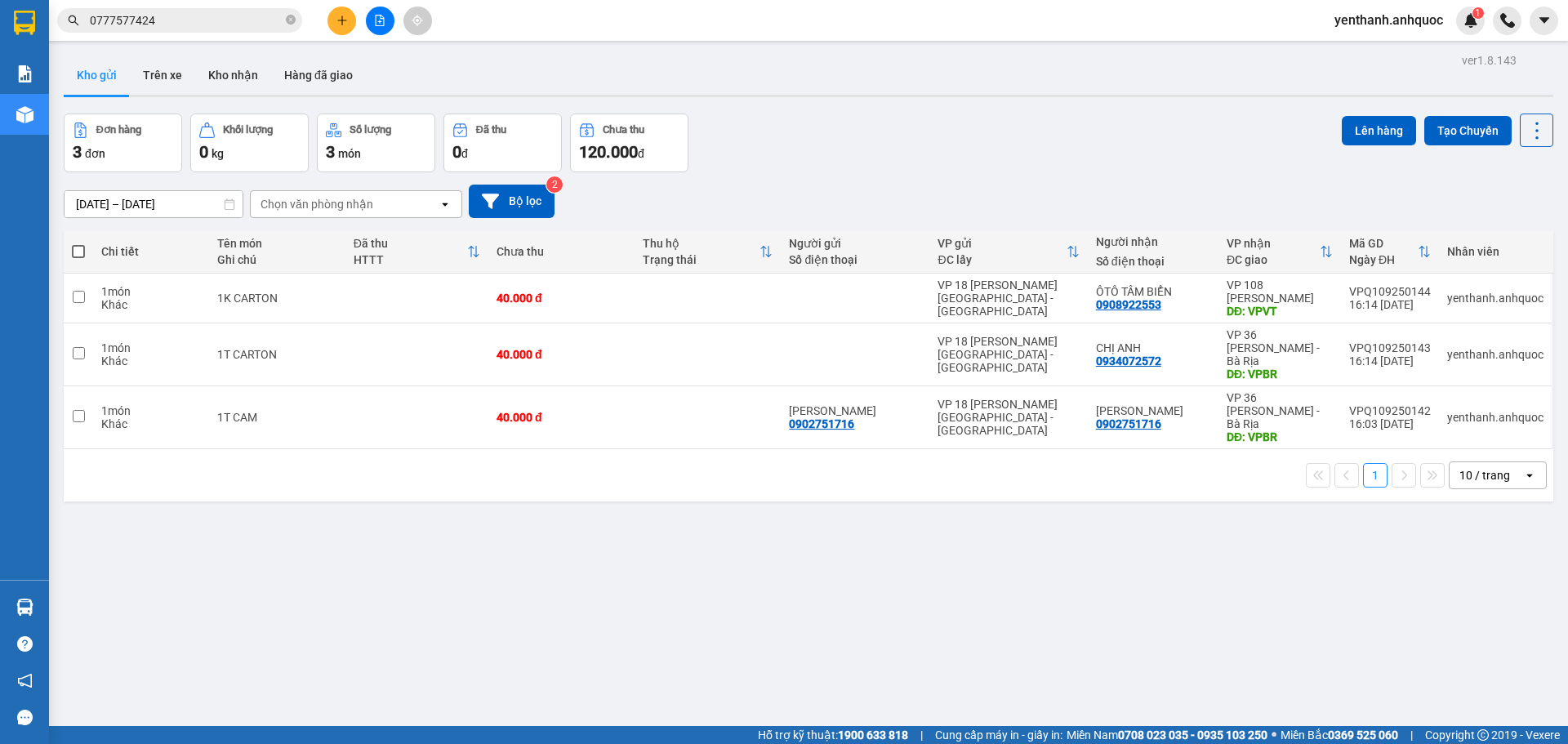
click at [82, 254] on span at bounding box center [78, 251] width 13 height 13
click at [78, 244] on input "checkbox" at bounding box center [78, 244] width 0 height 0
checkbox input "true"
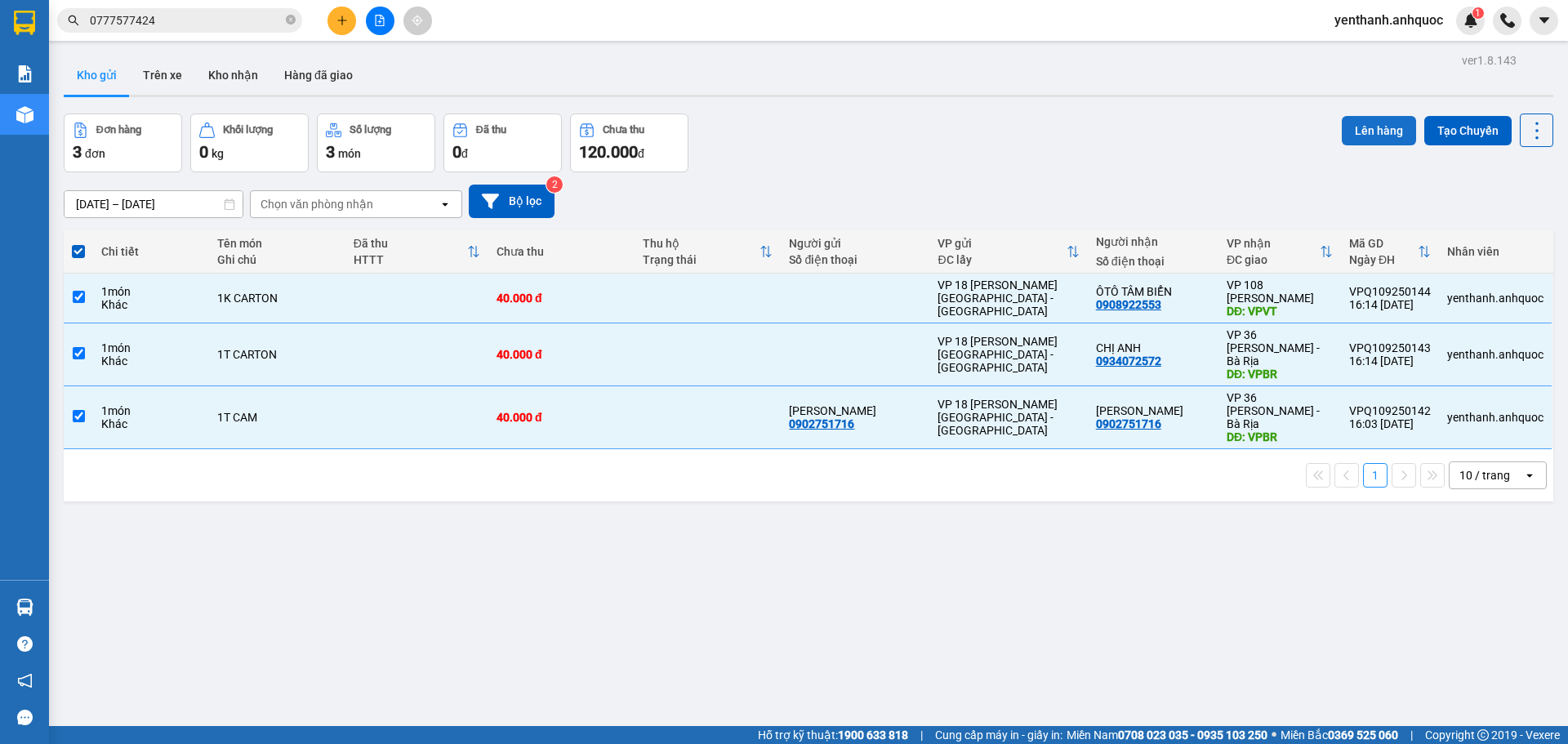
click at [1356, 130] on button "Lên hàng" at bounding box center [1379, 131] width 74 height 30
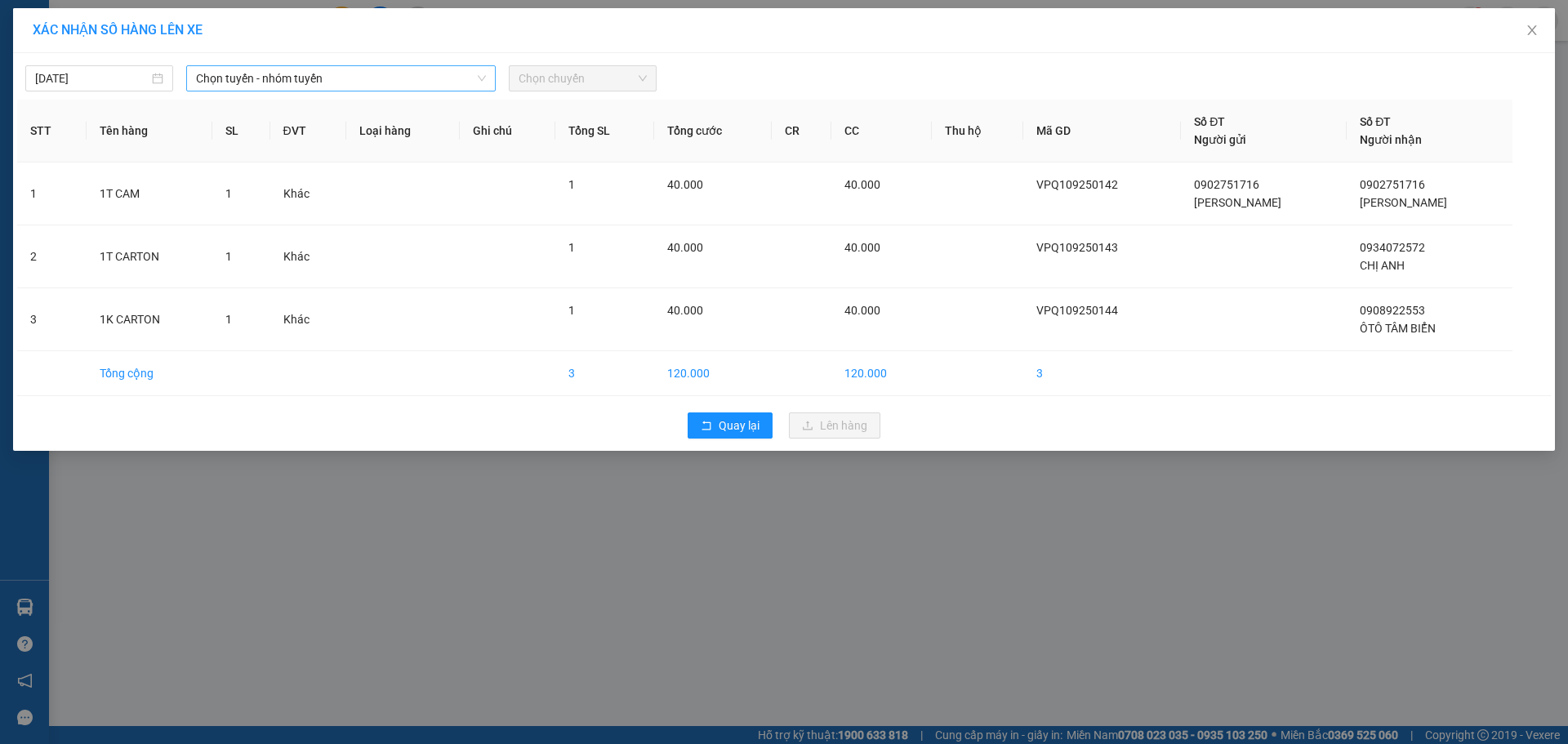
click at [461, 82] on span "Chọn tuyến - nhóm tuyến" at bounding box center [341, 78] width 290 height 25
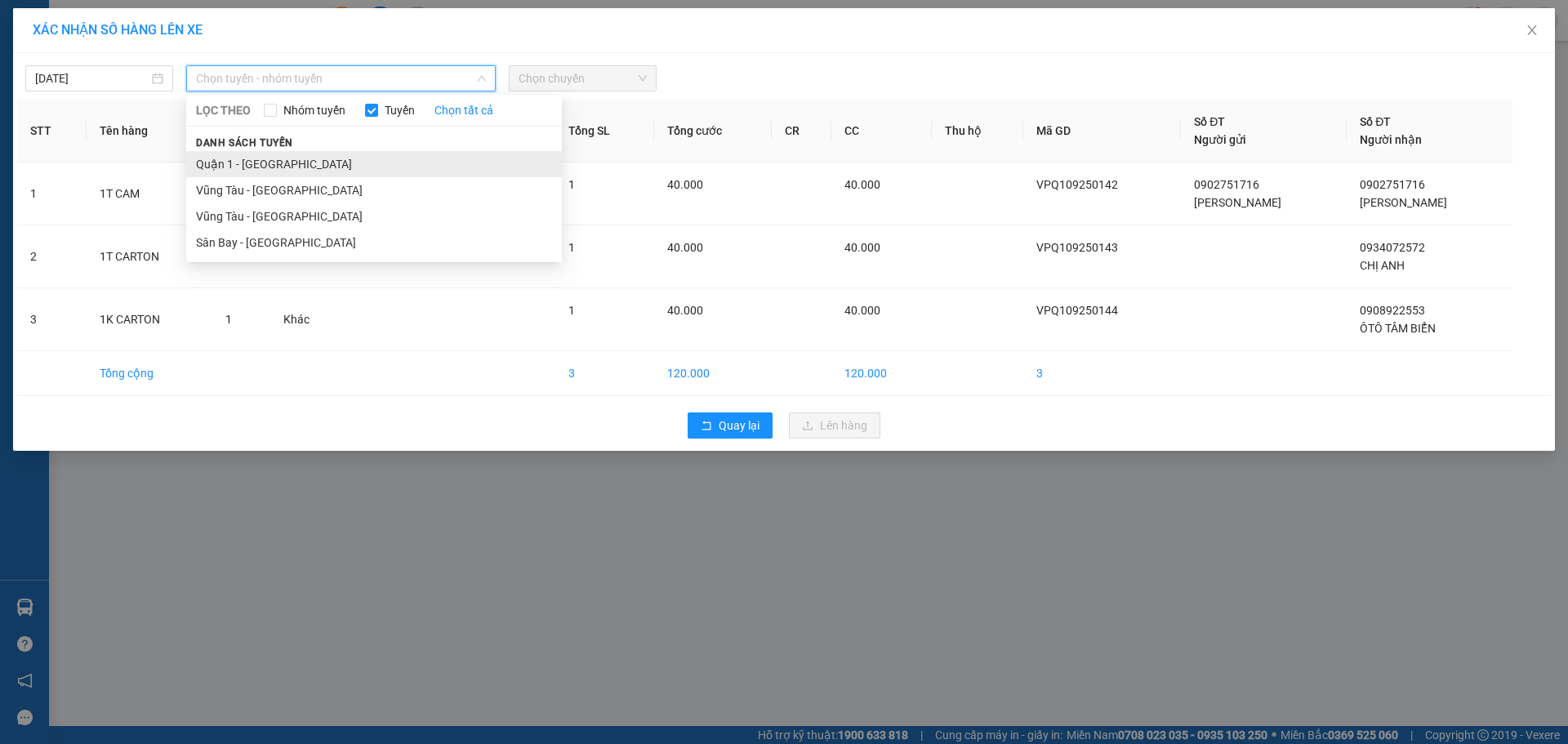
click at [450, 160] on li "Quận 1 - [GEOGRAPHIC_DATA]" at bounding box center [373, 164] width 375 height 26
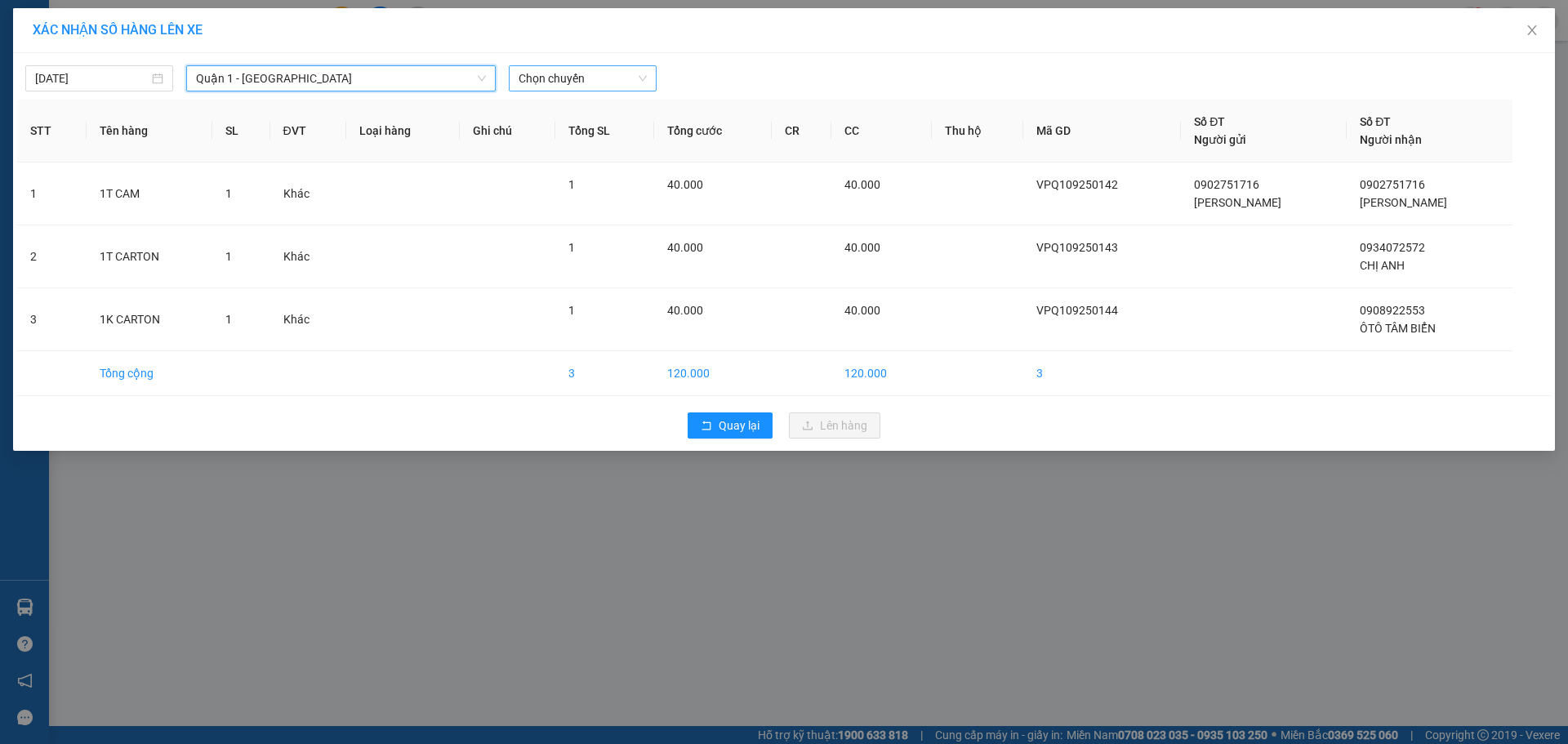
click at [573, 87] on span "Chọn chuyến" at bounding box center [582, 78] width 128 height 25
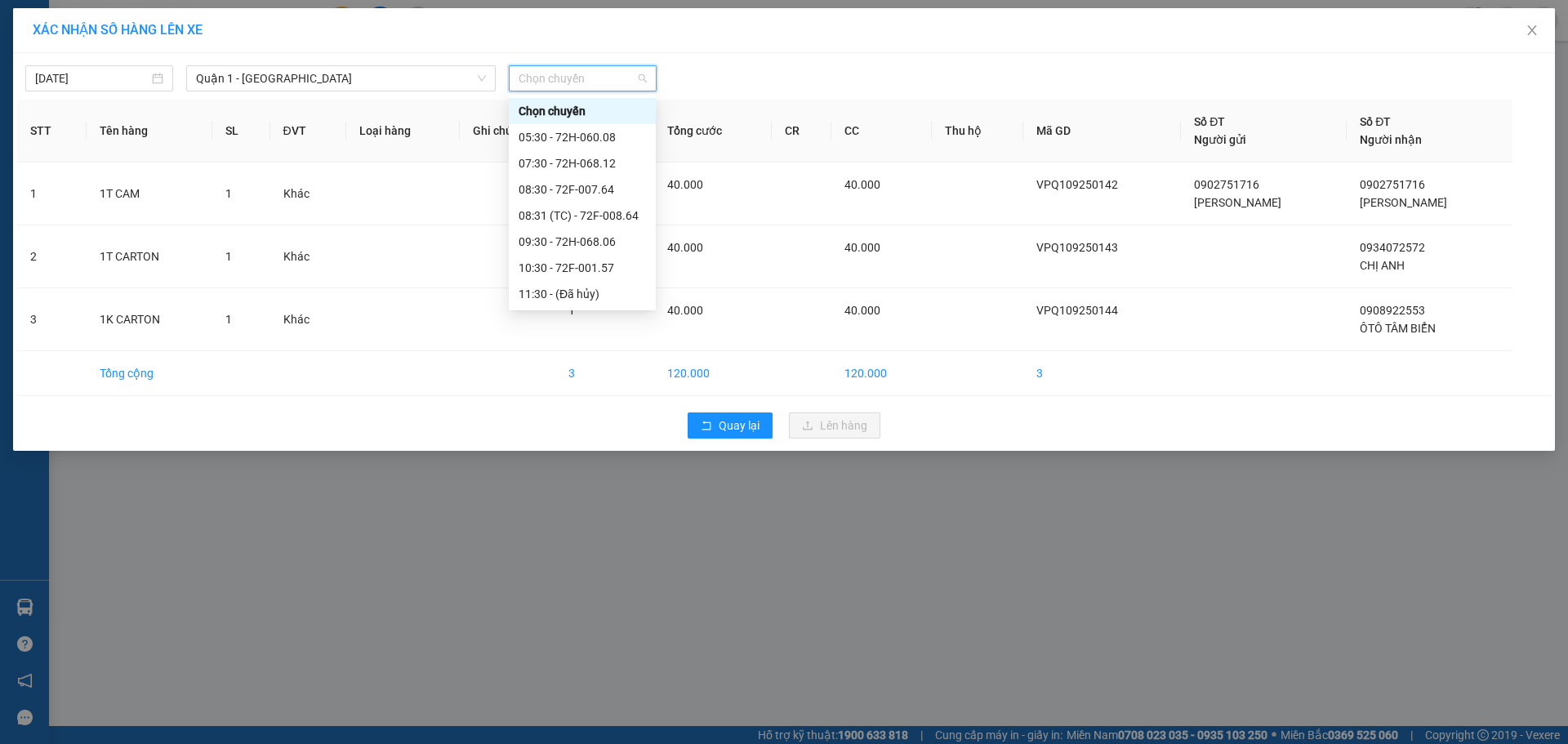
click at [597, 416] on div "16:30 - 72H-068.12" at bounding box center [582, 425] width 128 height 18
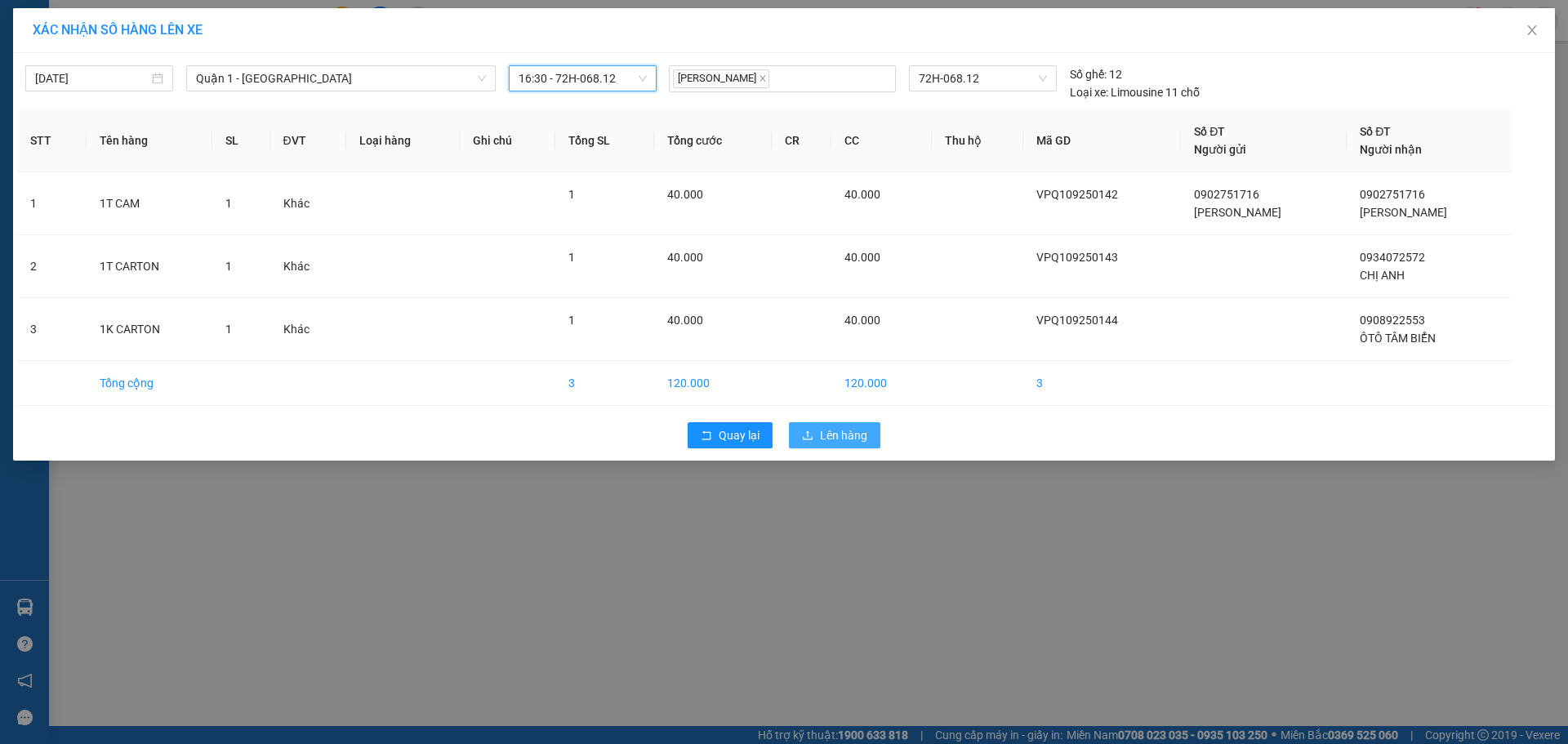
click at [838, 432] on span "Lên hàng" at bounding box center [844, 435] width 48 height 18
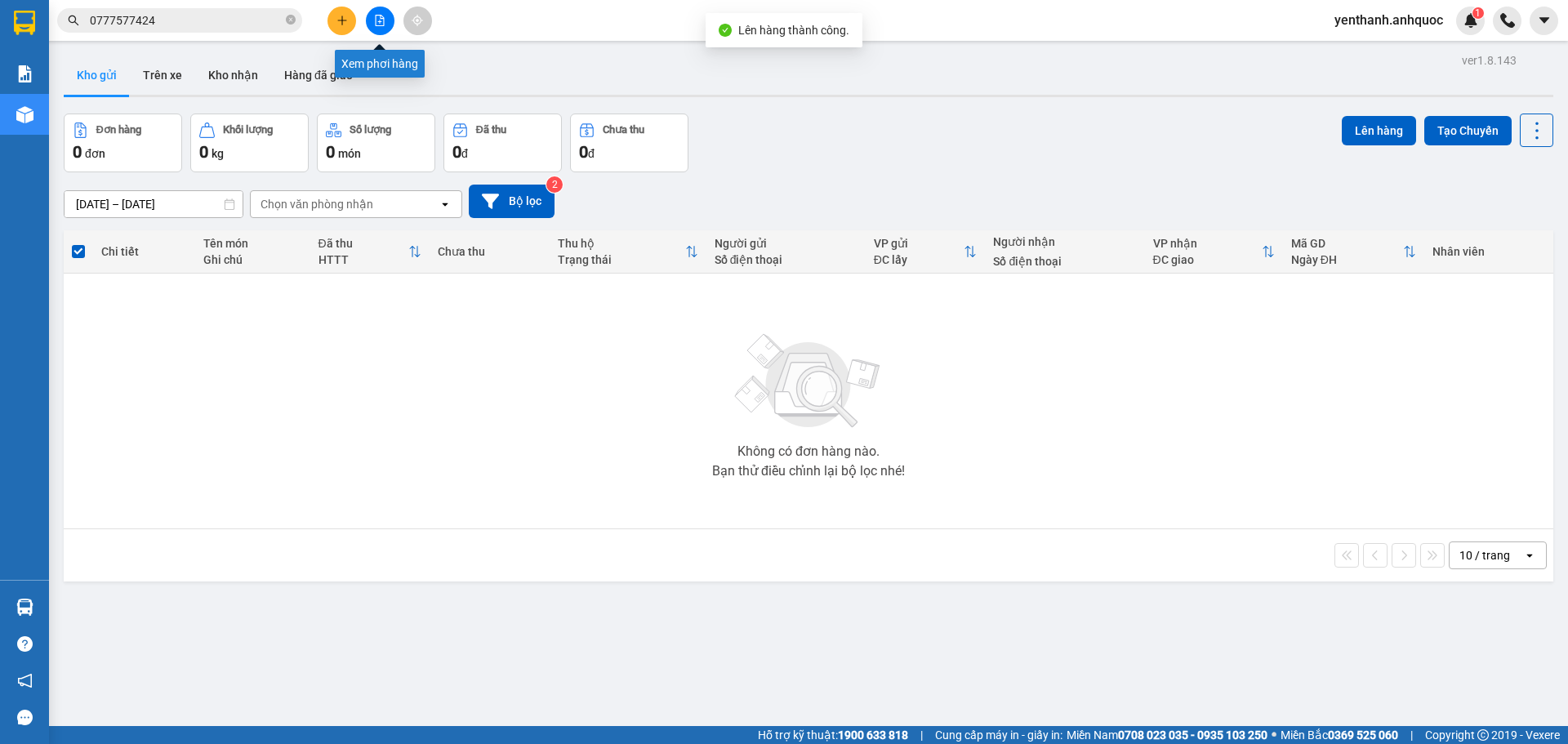
click at [377, 19] on icon "file-add" at bounding box center [380, 21] width 12 height 12
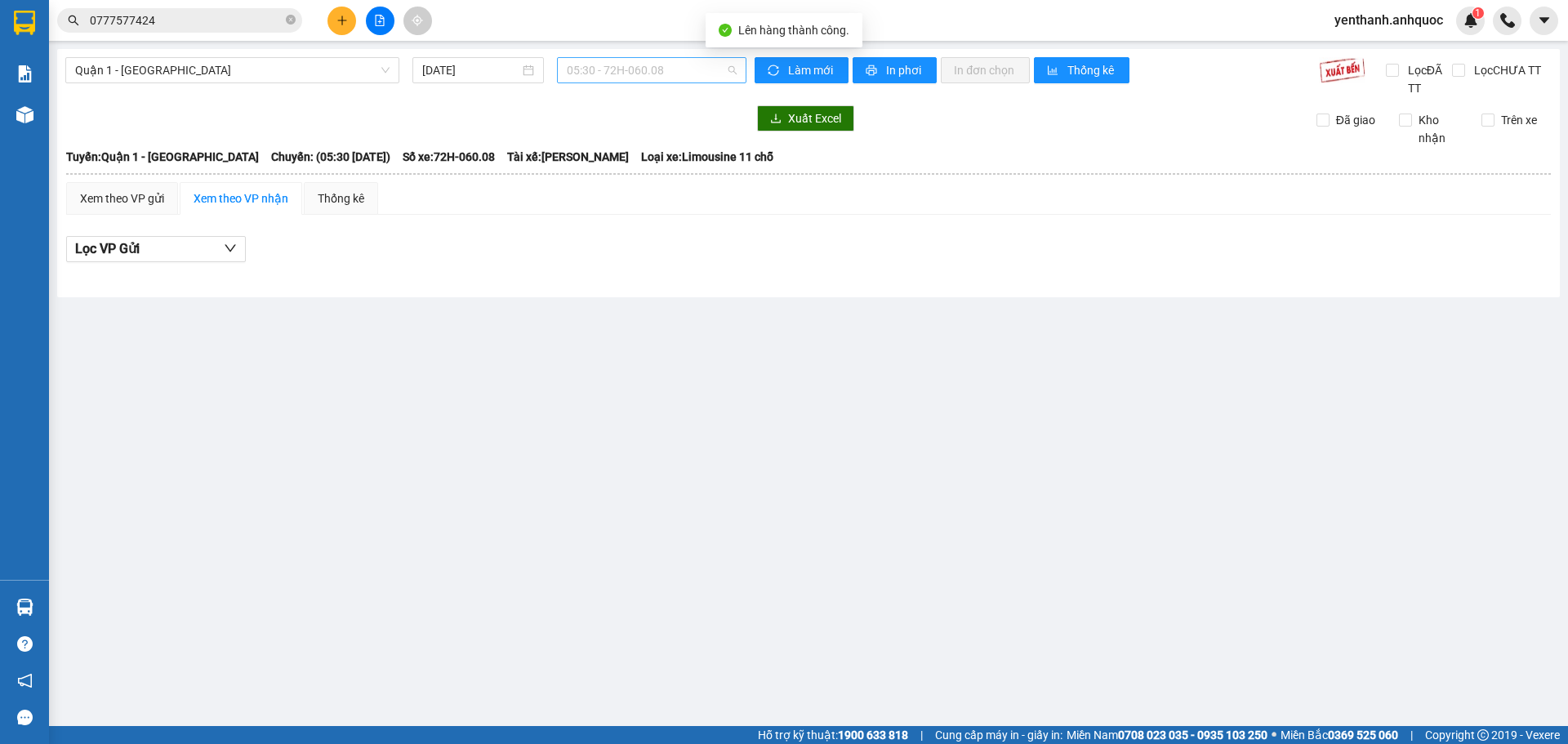
click at [686, 76] on span "05:30 - 72H-060.08" at bounding box center [651, 70] width 169 height 25
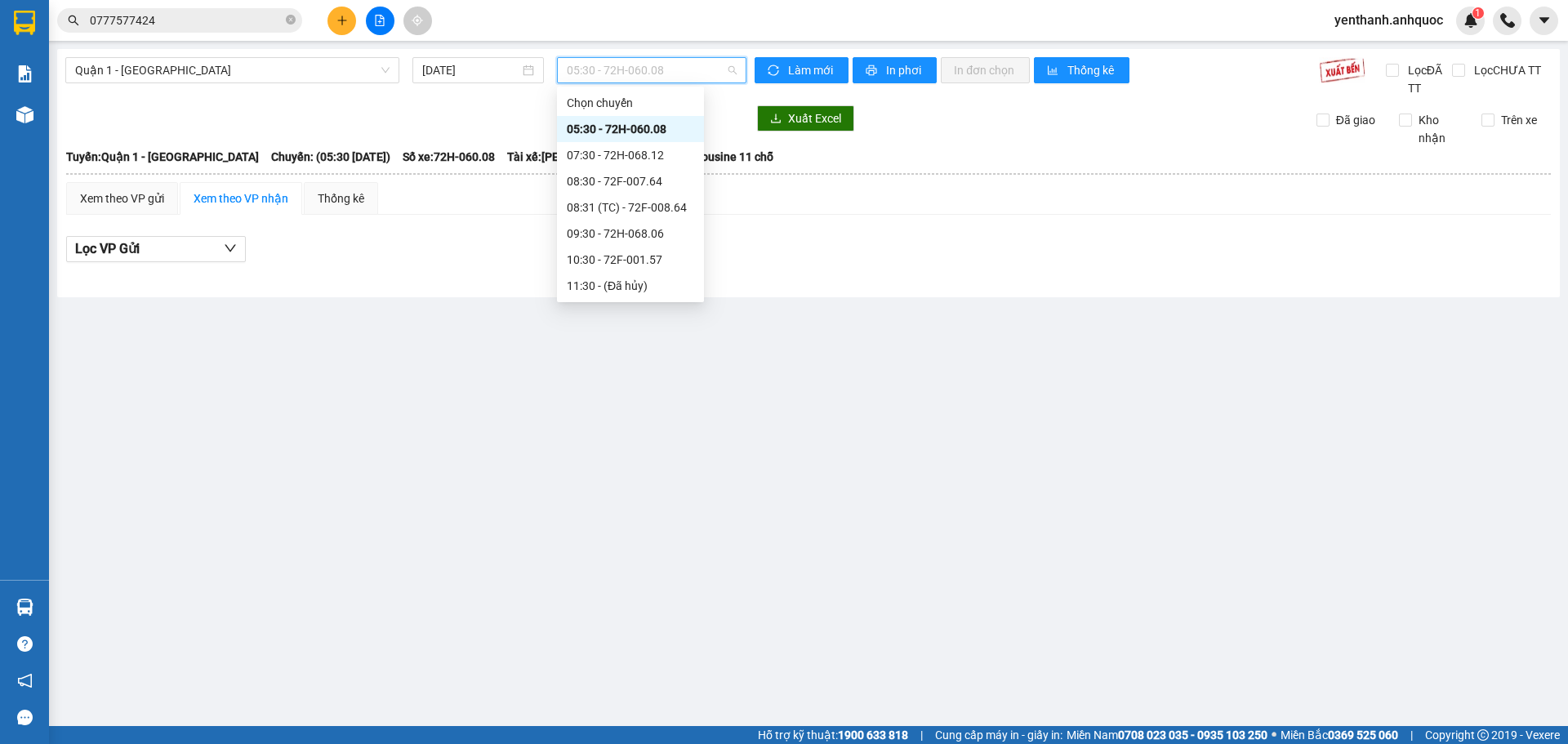
click at [655, 407] on div "16:30 - 72H-068.12" at bounding box center [630, 416] width 128 height 18
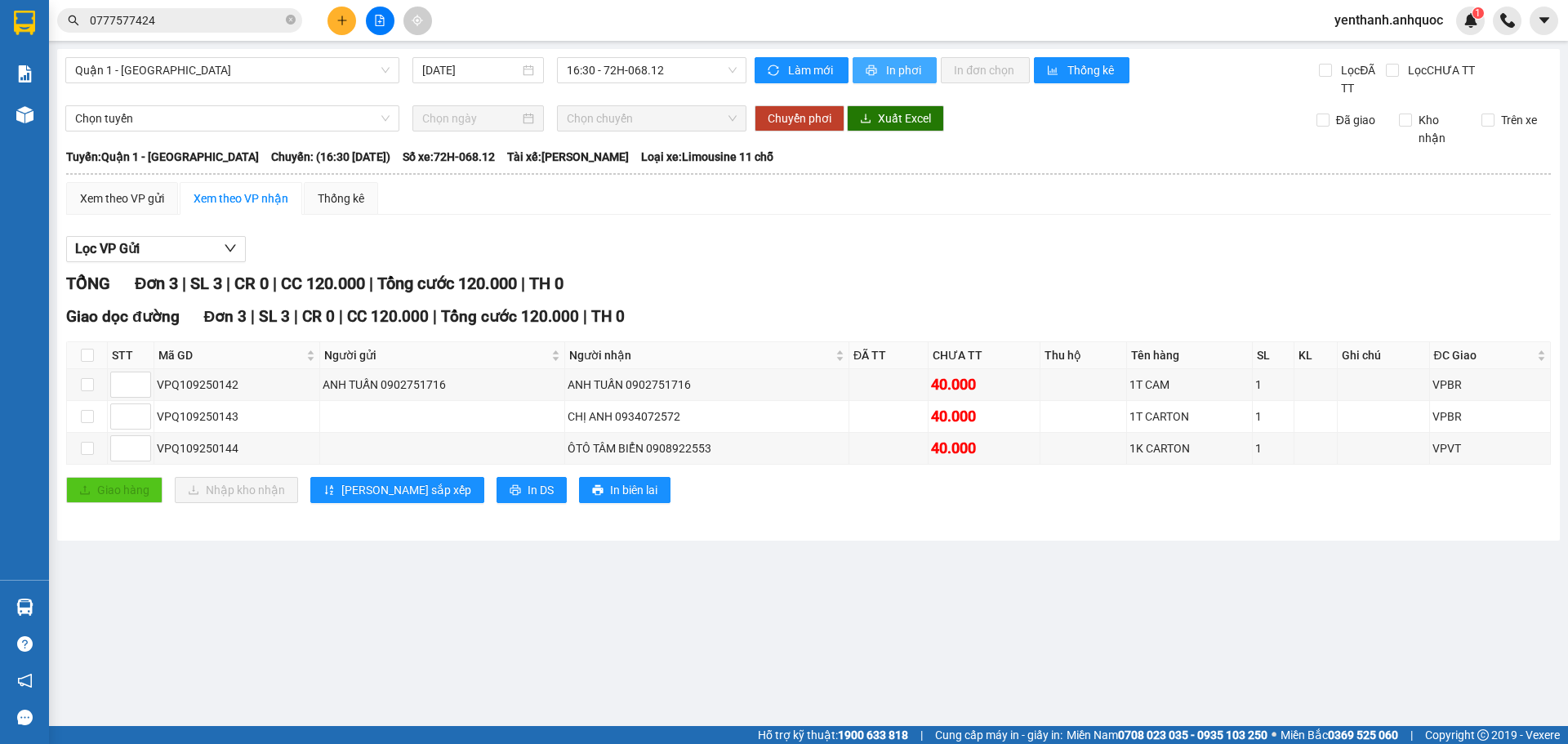
click at [922, 70] on span "In phơi" at bounding box center [905, 70] width 38 height 18
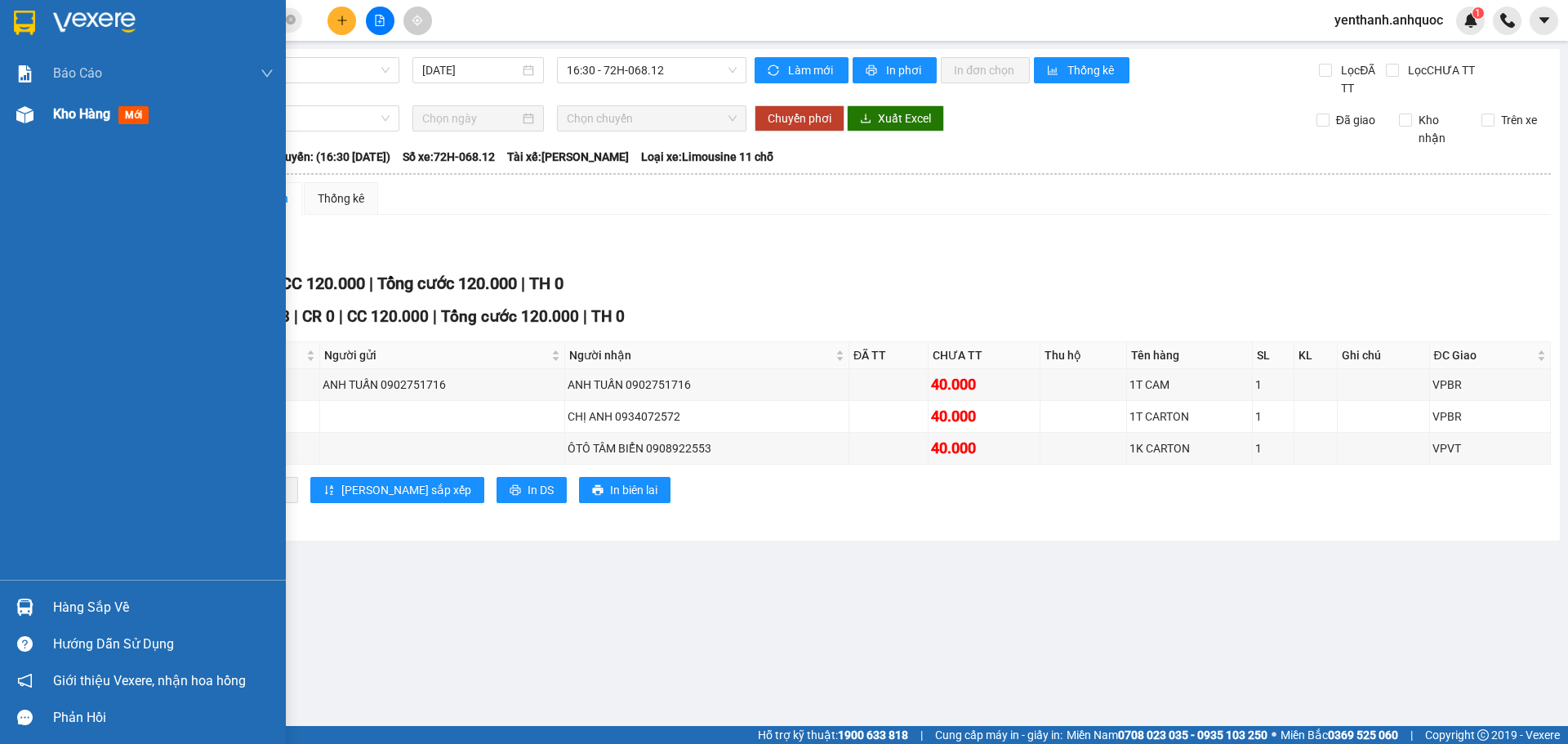
click at [33, 111] on img at bounding box center [24, 114] width 17 height 17
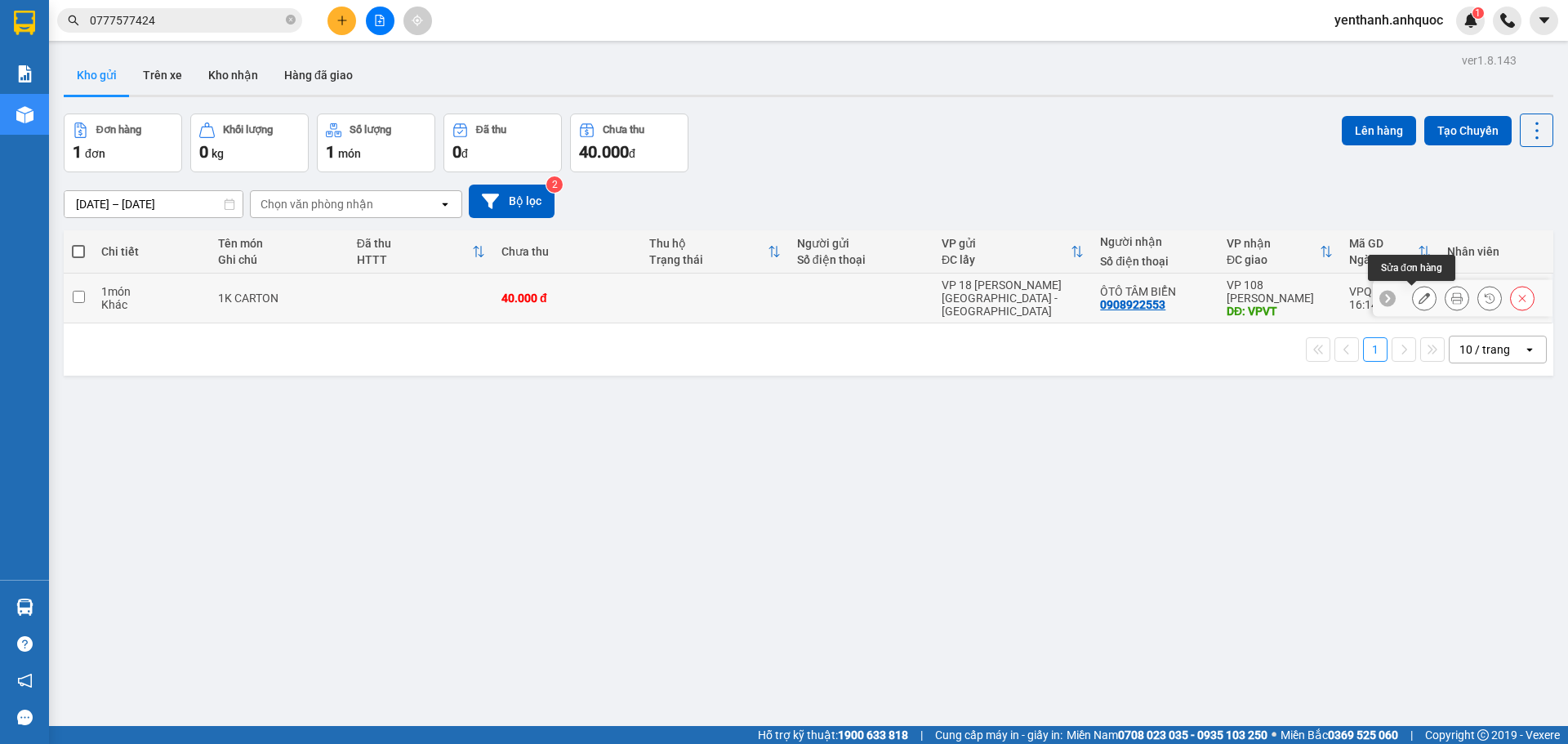
click at [1416, 305] on button at bounding box center [1423, 298] width 23 height 29
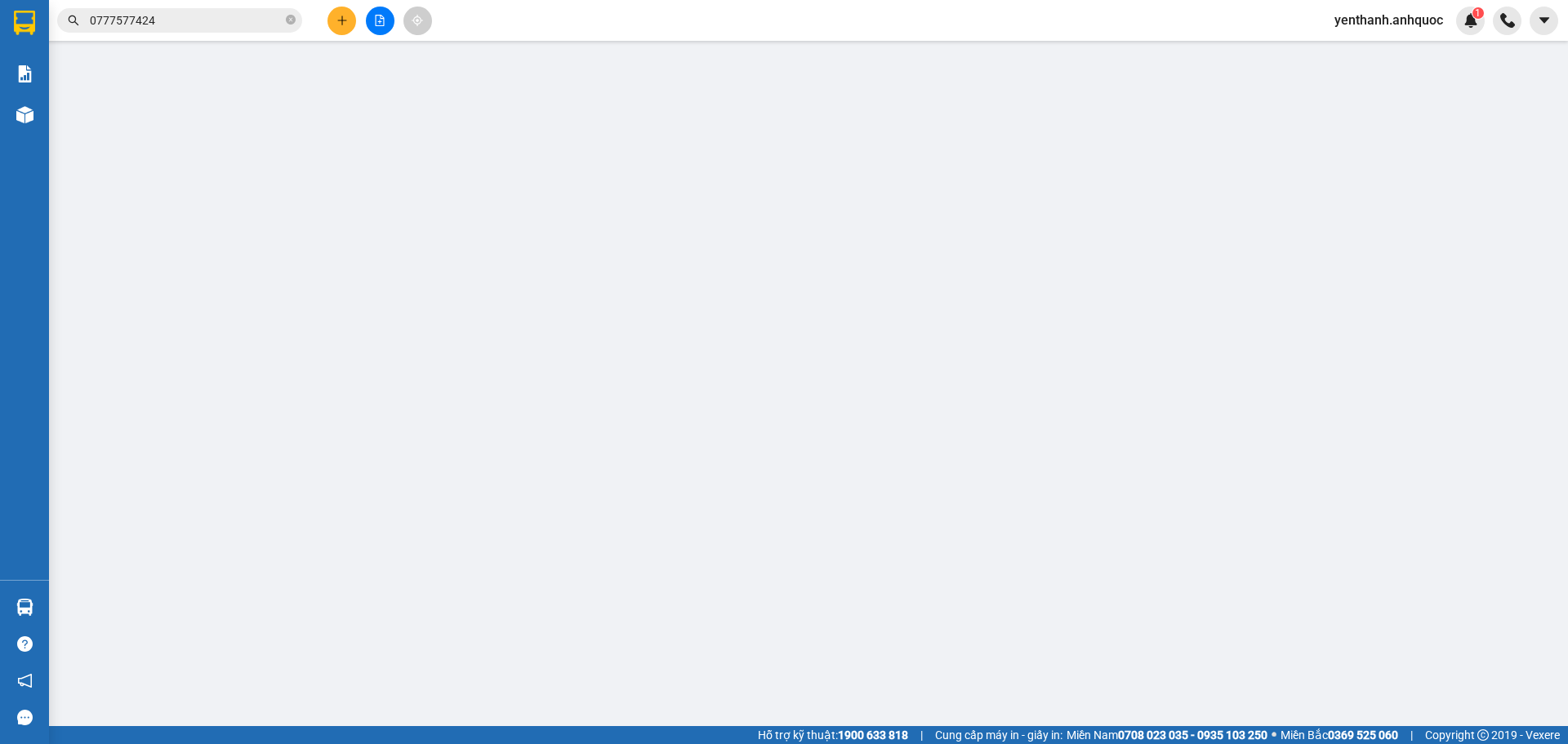
type input "0908922553"
type input "ÔTÔ TÂM BIỂN"
type input "VPVT"
type input "40.000"
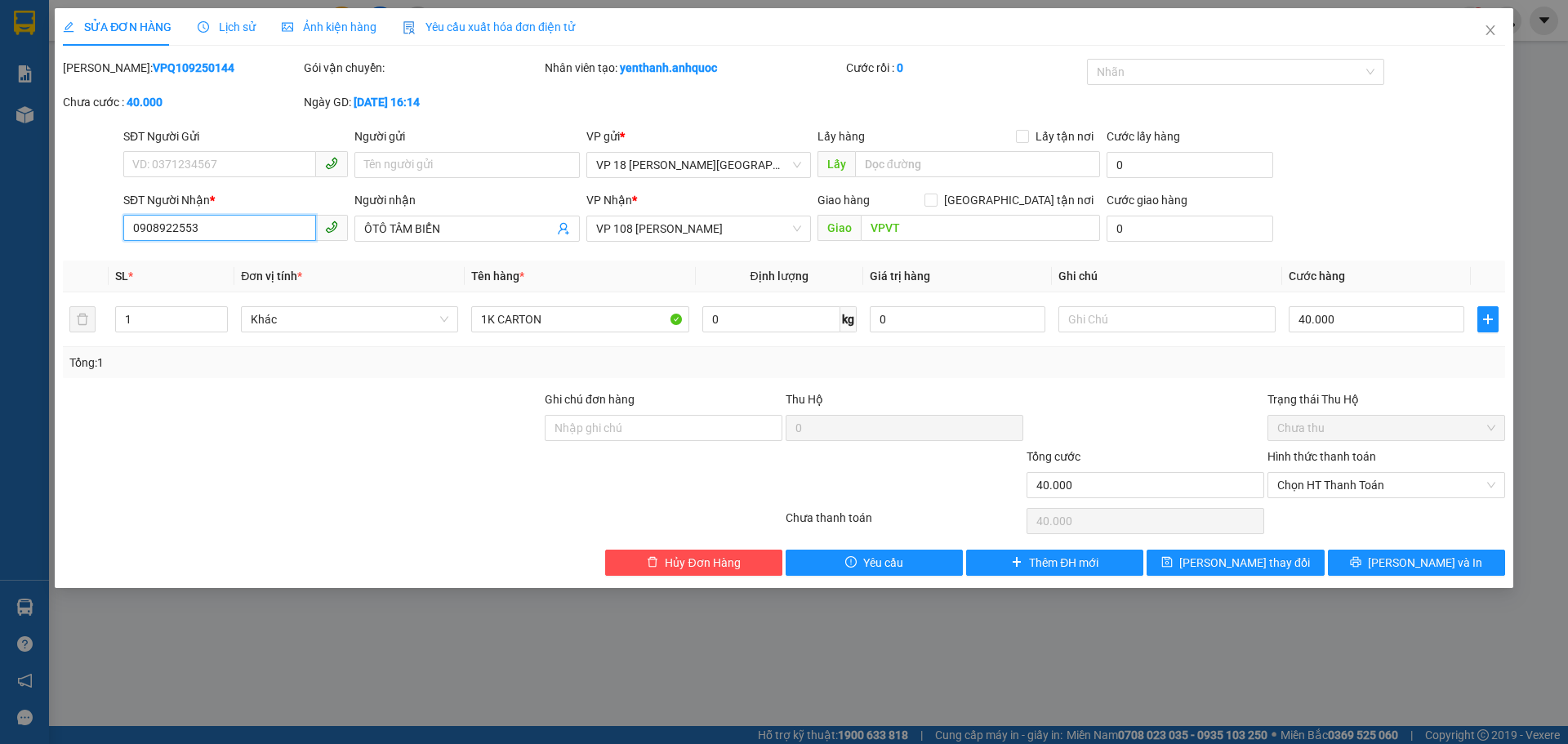
click at [259, 229] on input "0908922553" at bounding box center [219, 228] width 193 height 26
type input "0933269449"
click at [496, 410] on div at bounding box center [302, 419] width 481 height 57
click at [245, 230] on input "0933269449" at bounding box center [219, 228] width 193 height 26
click at [262, 426] on div at bounding box center [302, 419] width 481 height 57
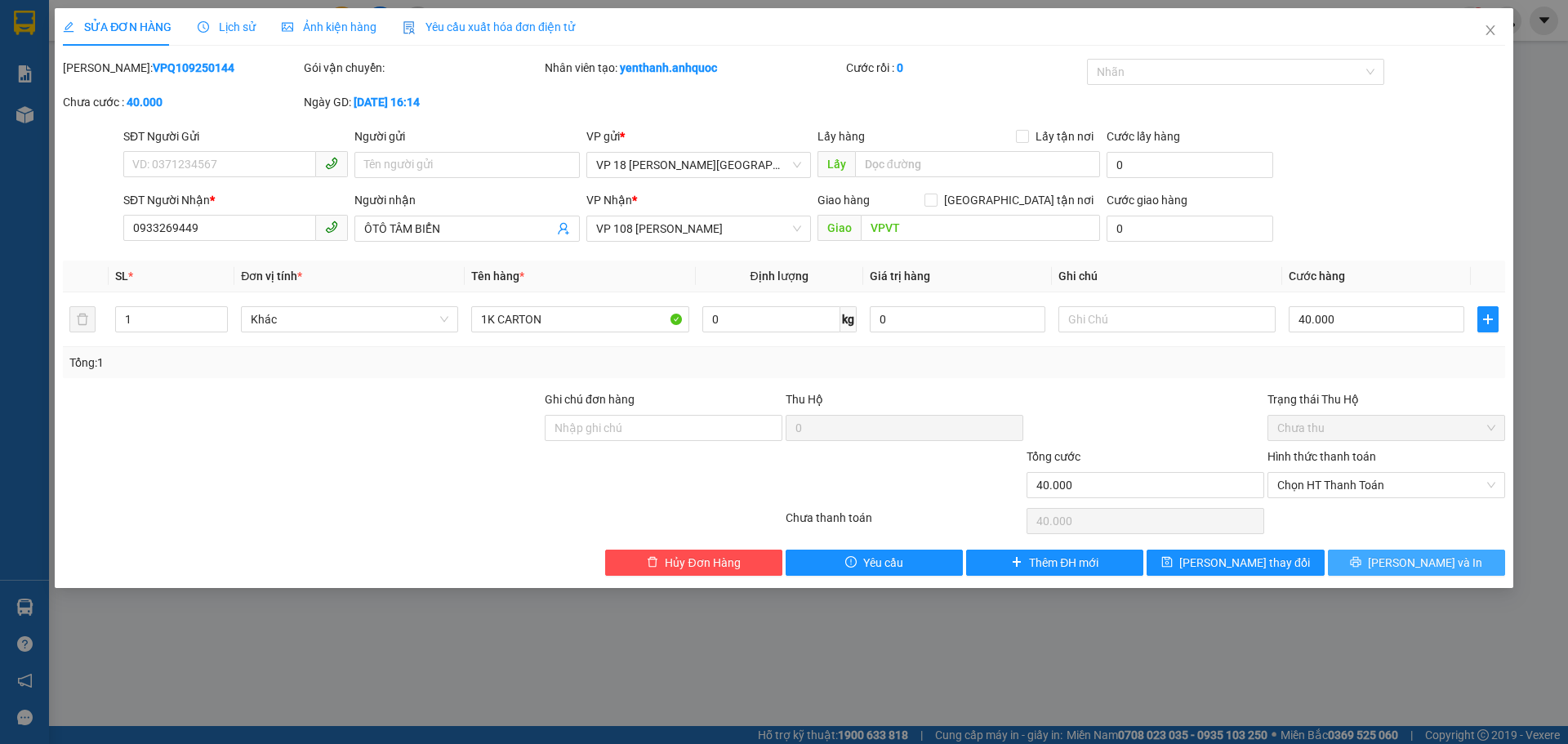
click at [1362, 551] on button "[PERSON_NAME] và In" at bounding box center [1416, 563] width 177 height 26
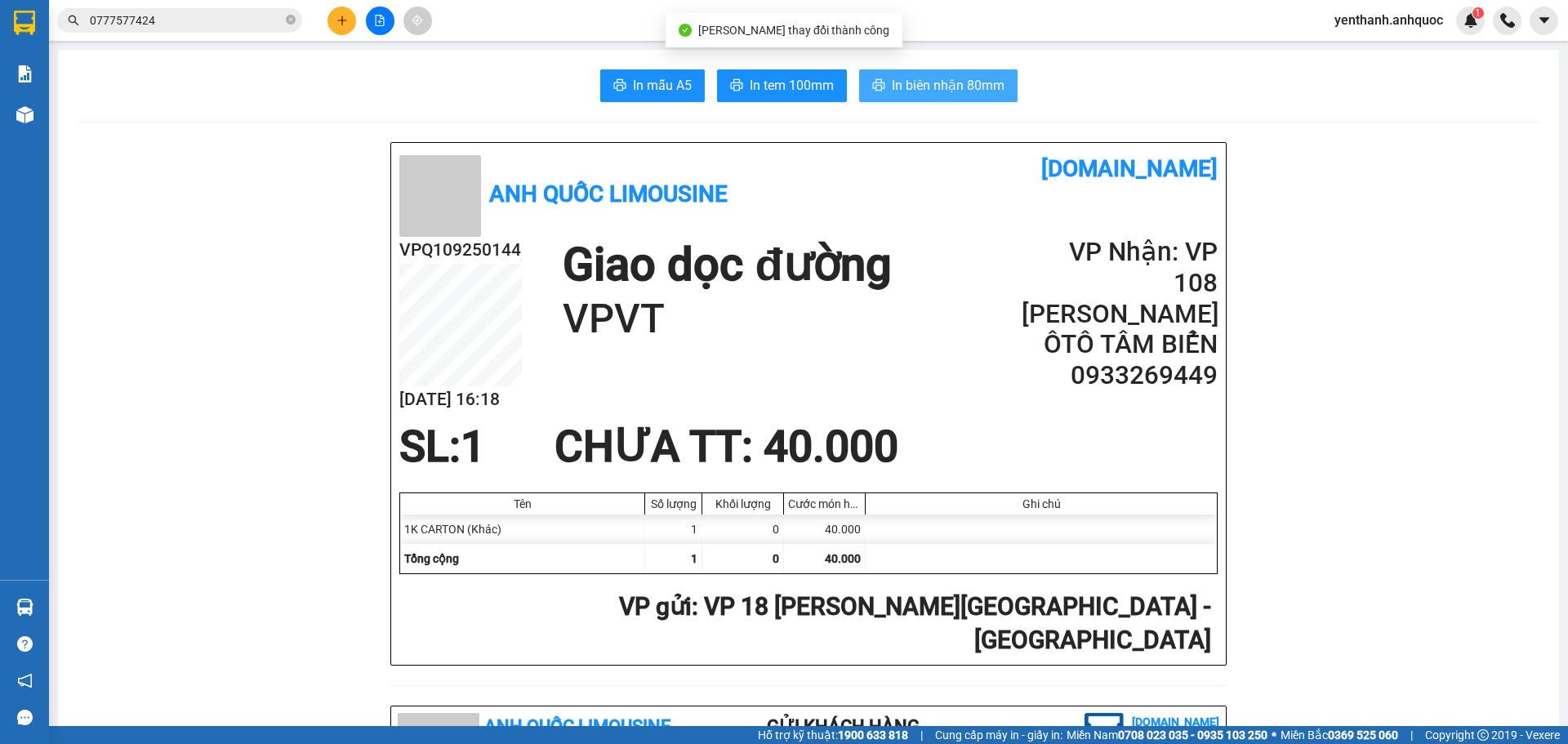
click at [941, 93] on span "In biên nhận 80mm" at bounding box center [948, 85] width 113 height 21
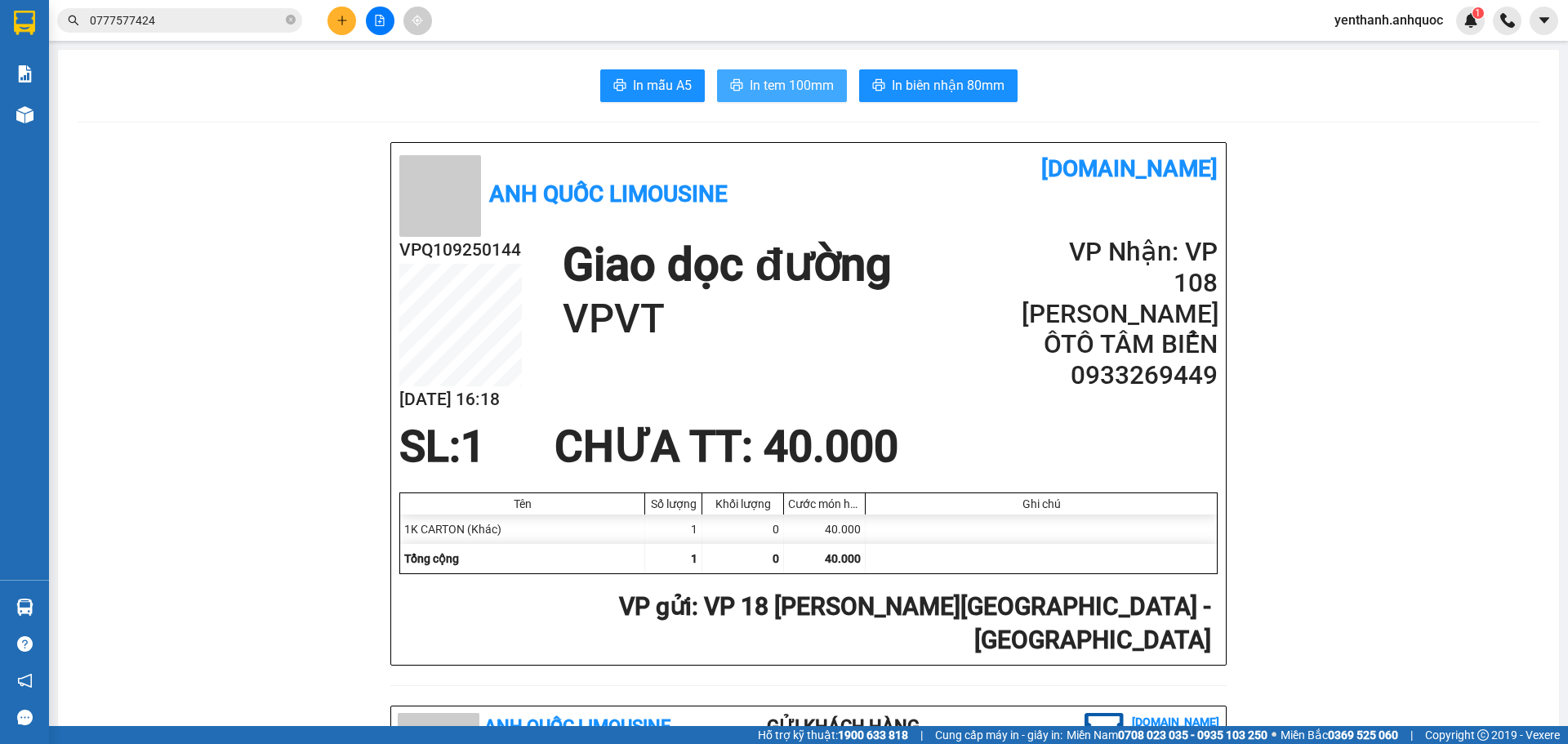
click at [742, 72] on button "In tem 100mm" at bounding box center [782, 85] width 130 height 33
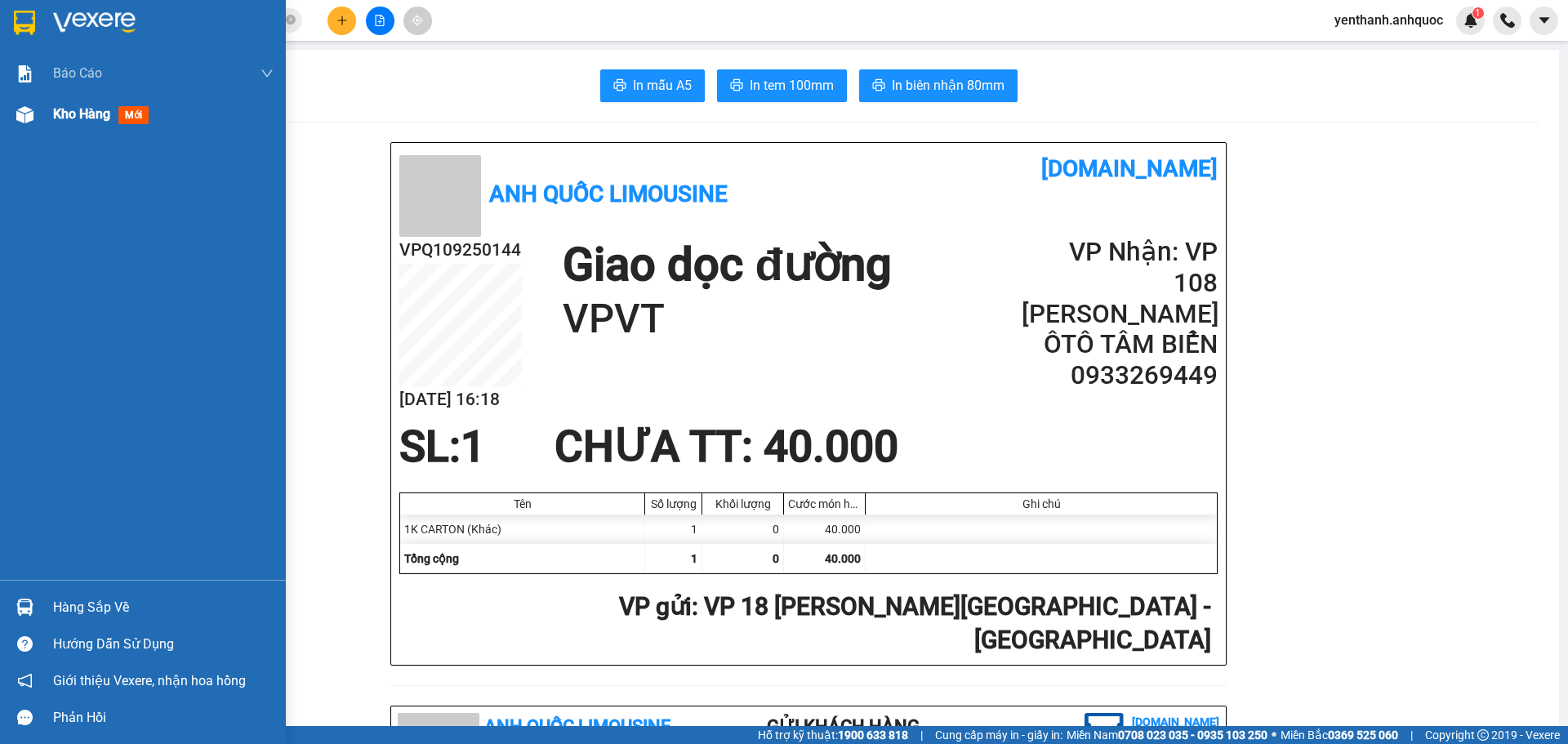
click at [35, 131] on div "Kho hàng mới" at bounding box center [143, 114] width 286 height 41
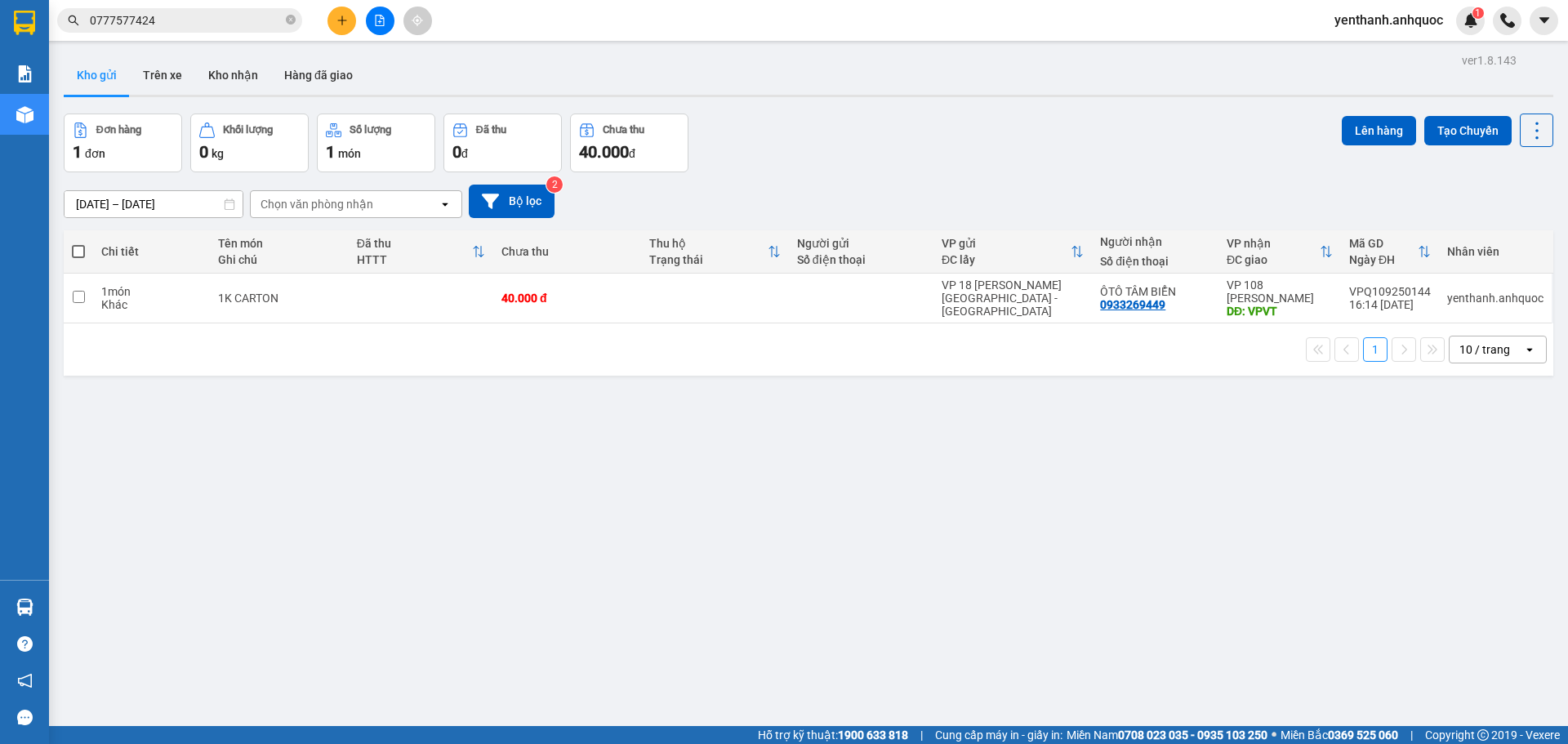
click at [84, 255] on span at bounding box center [78, 251] width 13 height 13
click at [78, 244] on input "checkbox" at bounding box center [78, 244] width 0 height 0
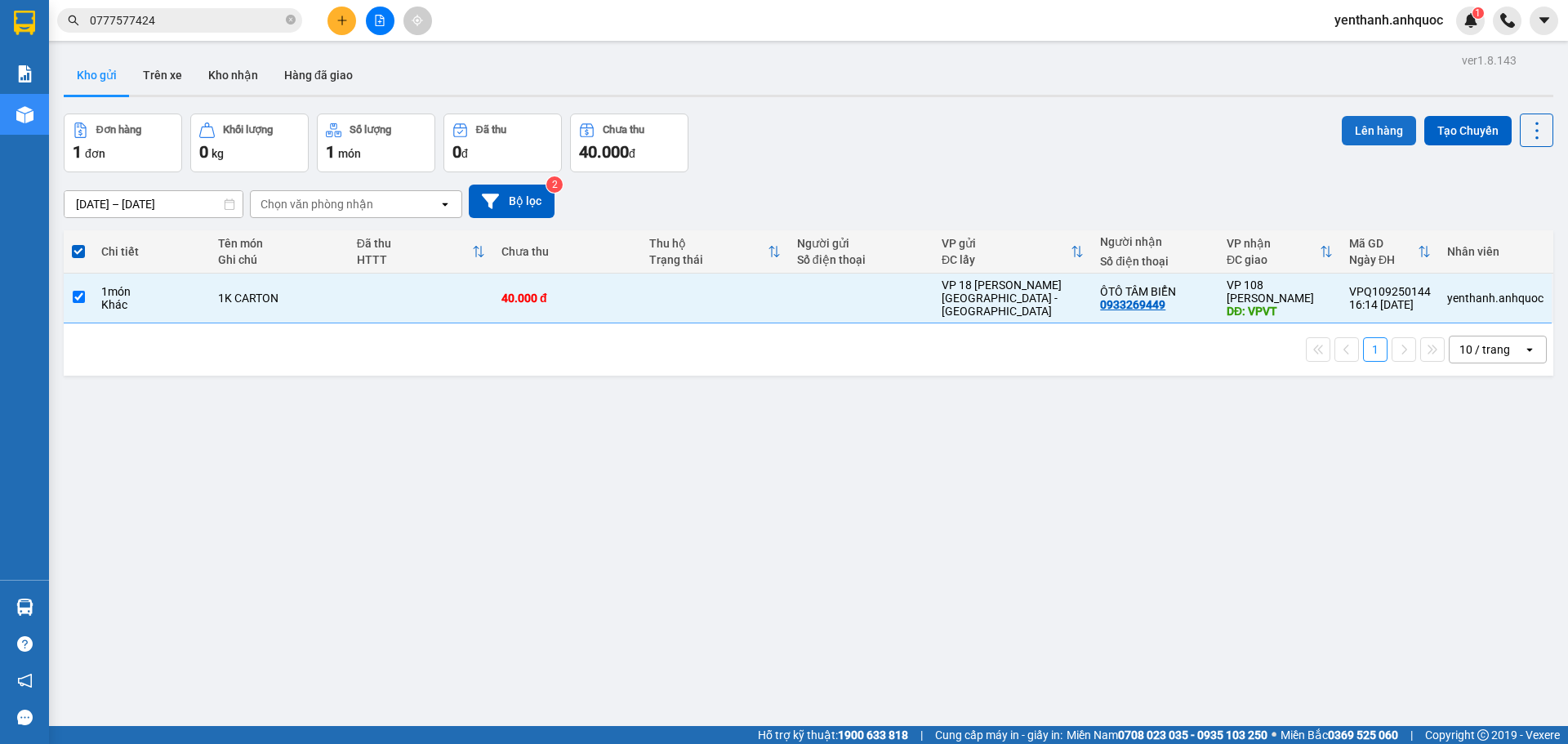
click at [1369, 130] on button "Lên hàng" at bounding box center [1379, 131] width 74 height 30
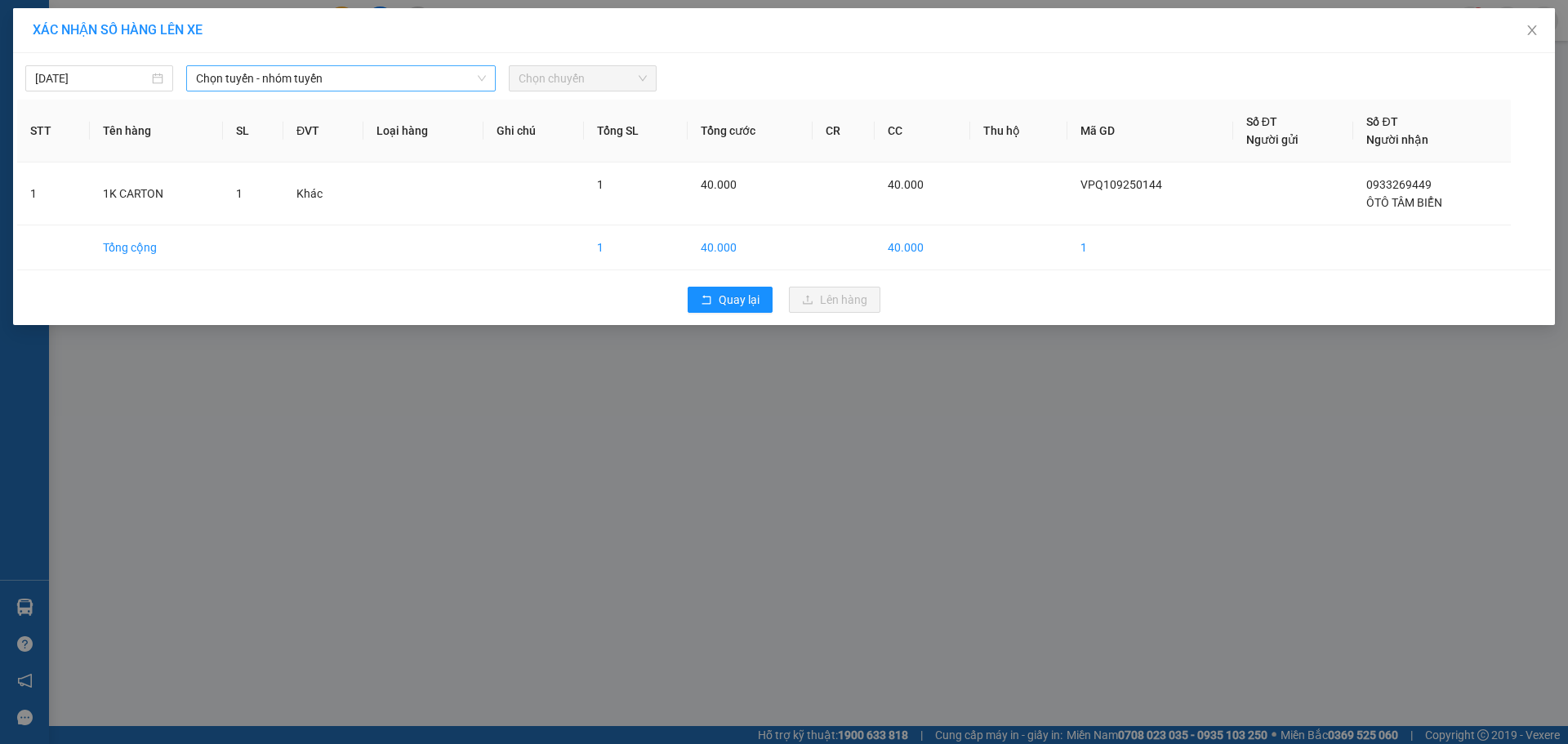
click at [365, 76] on span "Chọn tuyến - nhóm tuyến" at bounding box center [341, 78] width 290 height 25
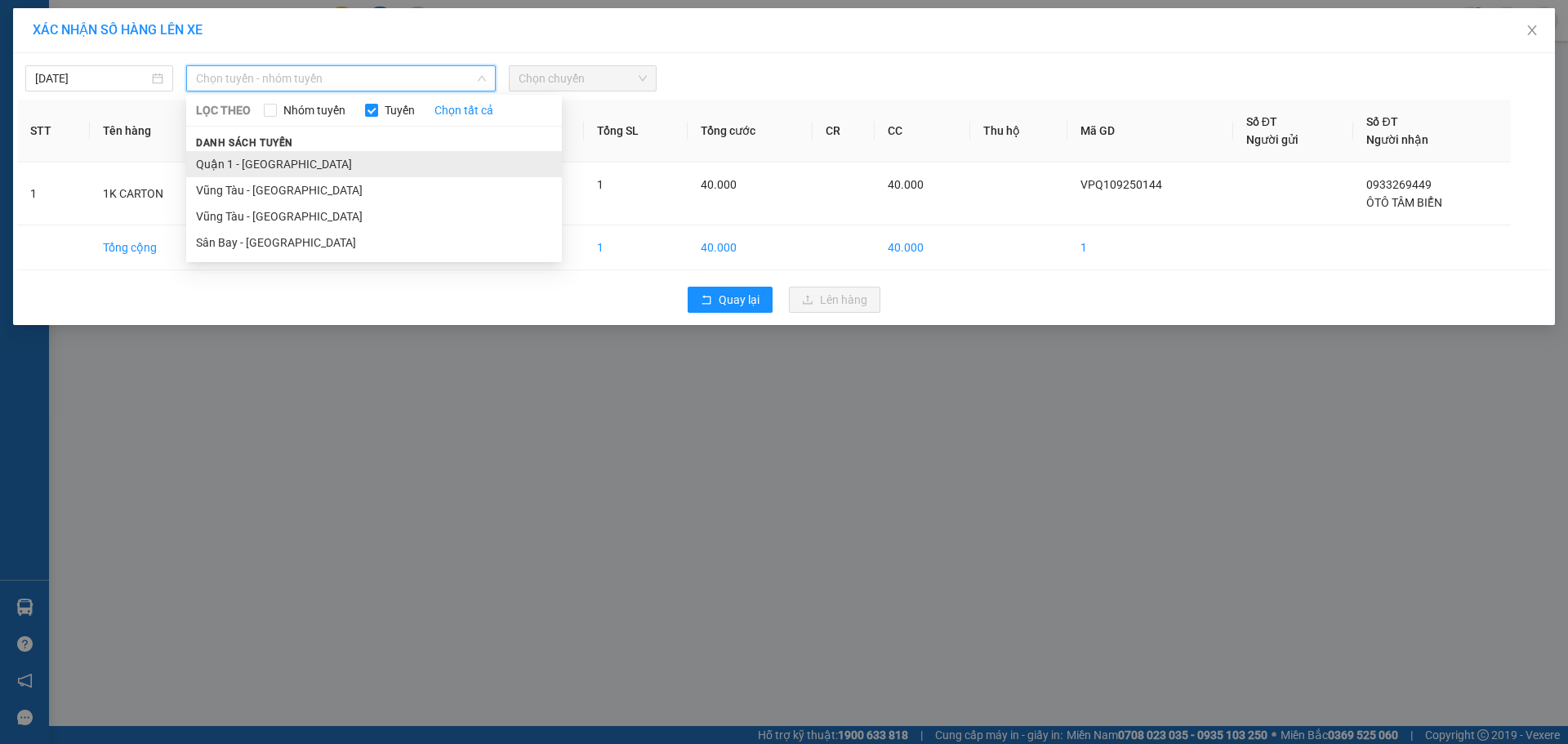
click at [372, 161] on li "Quận 1 - [GEOGRAPHIC_DATA]" at bounding box center [373, 164] width 375 height 26
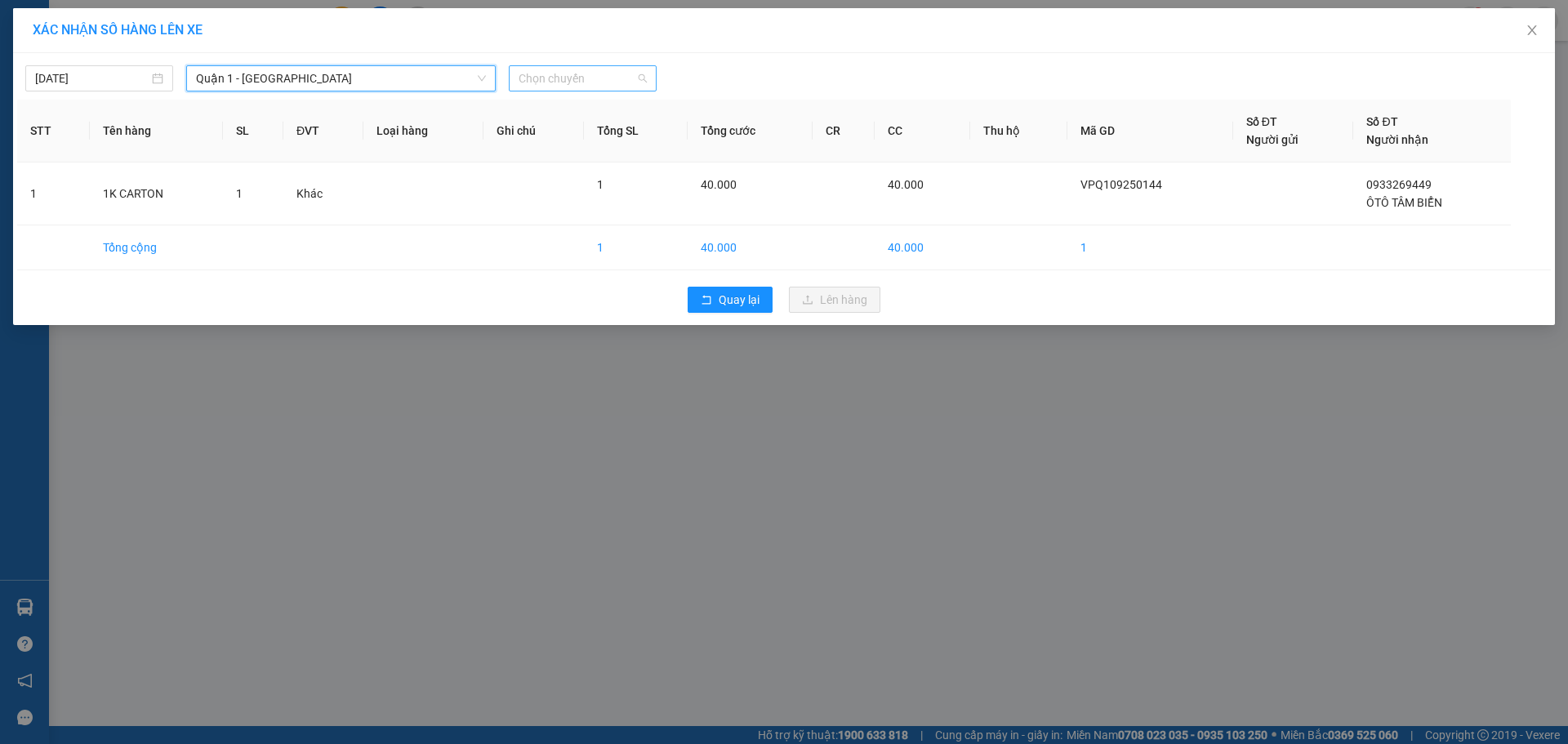
click at [613, 76] on span "Chọn chuyến" at bounding box center [582, 78] width 128 height 25
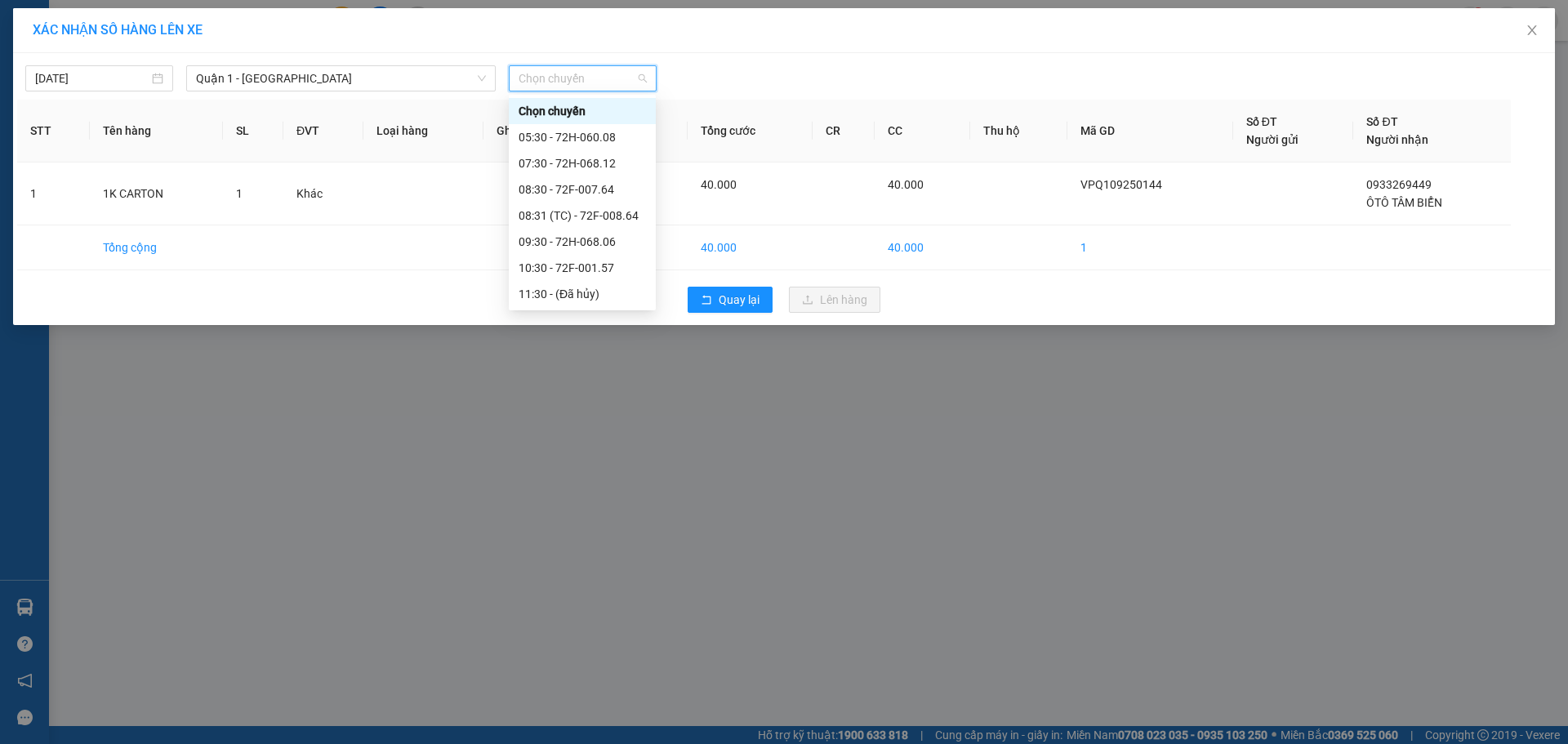
click at [589, 416] on div "16:30 - 72H-068.12" at bounding box center [582, 425] width 128 height 18
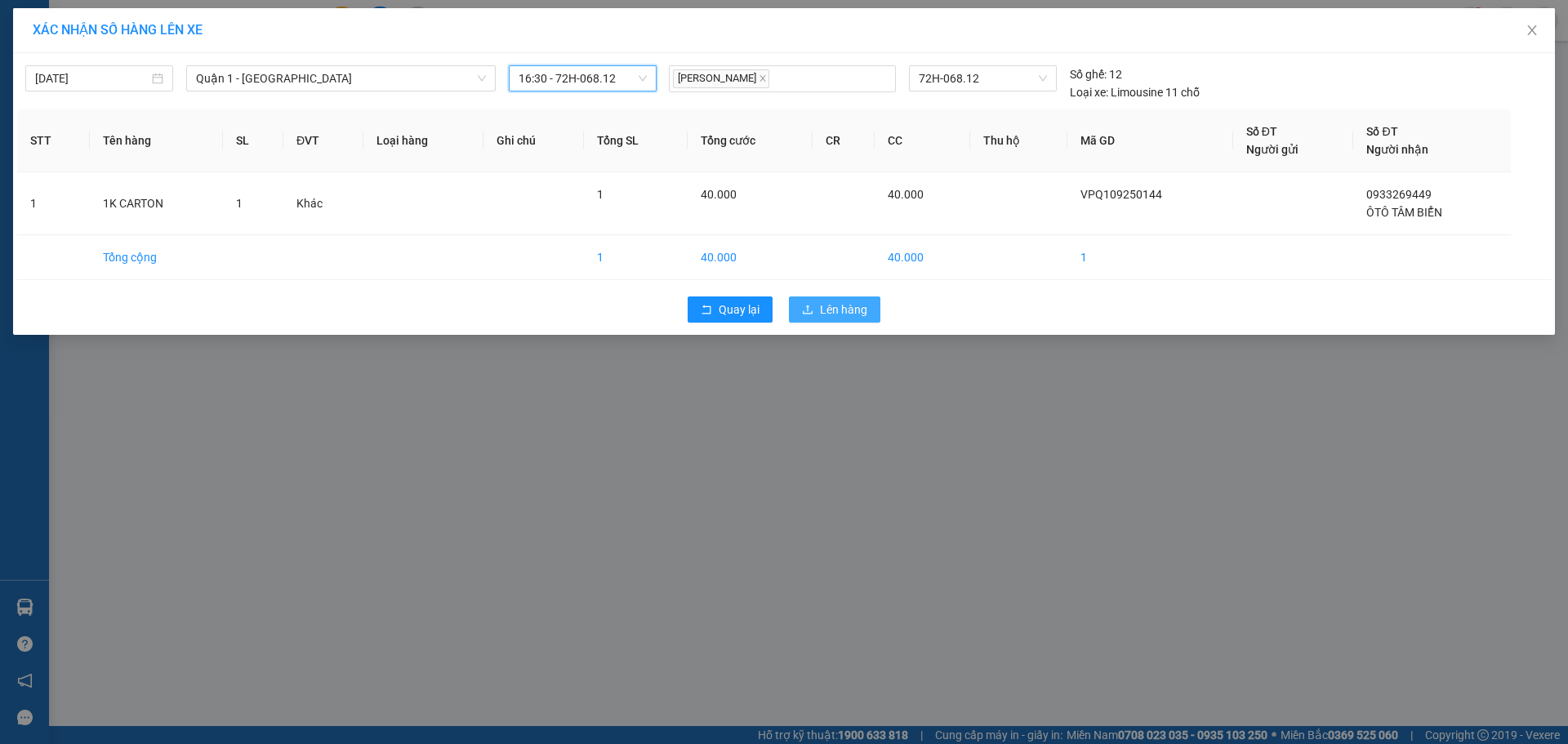
click at [836, 310] on span "Lên hàng" at bounding box center [844, 309] width 48 height 18
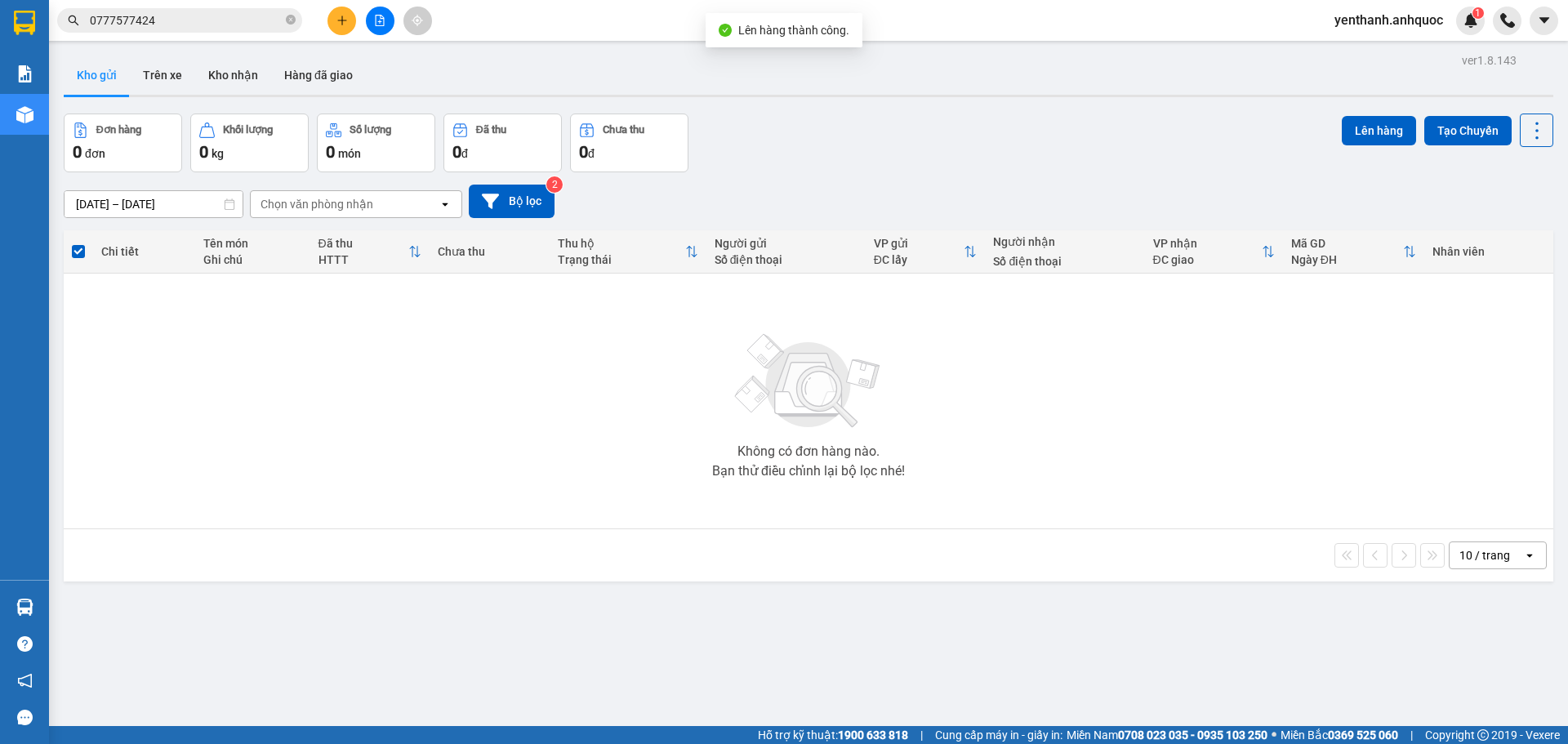
click at [376, 21] on icon "file-add" at bounding box center [380, 21] width 12 height 12
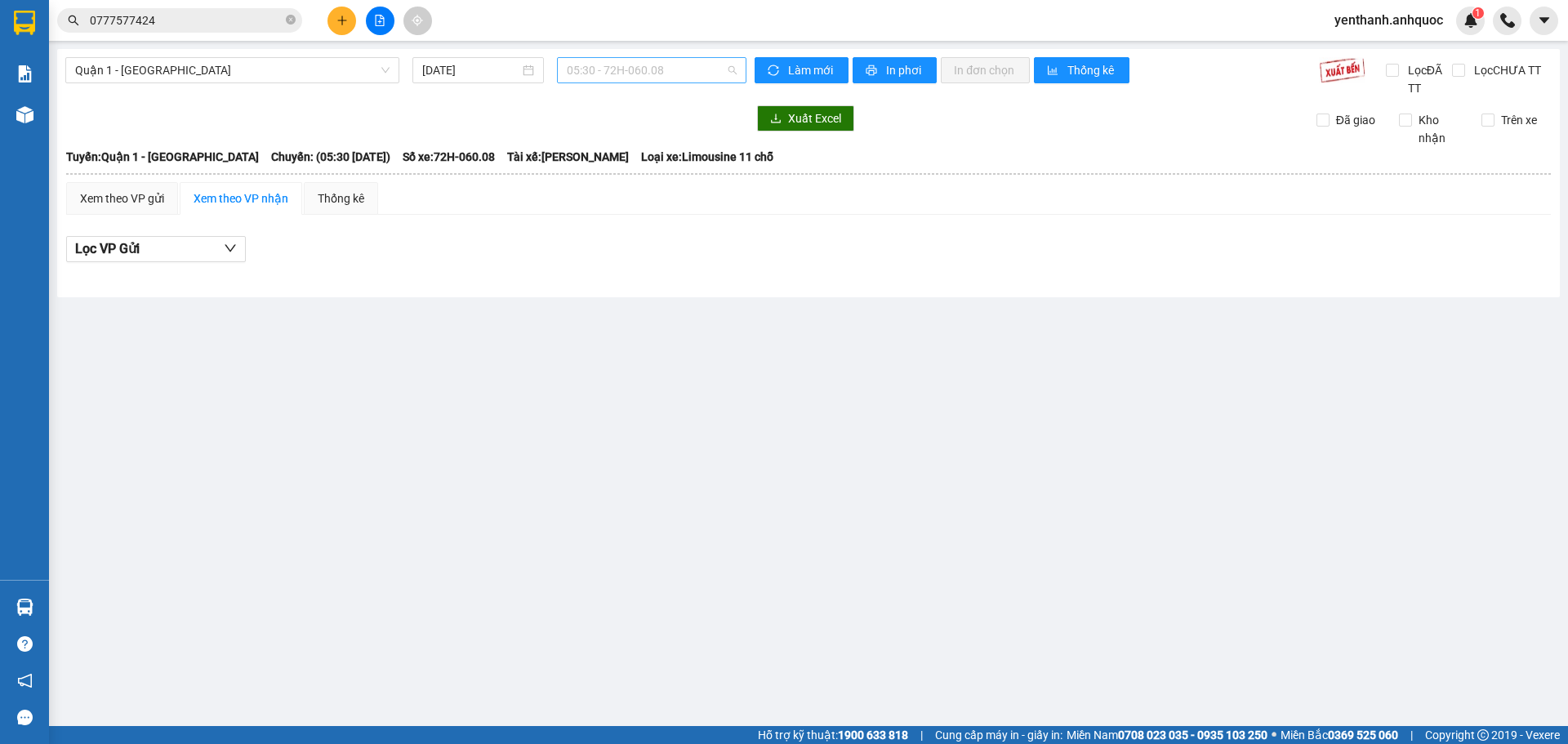
click at [654, 67] on span "05:30 - 72H-060.08" at bounding box center [651, 70] width 169 height 25
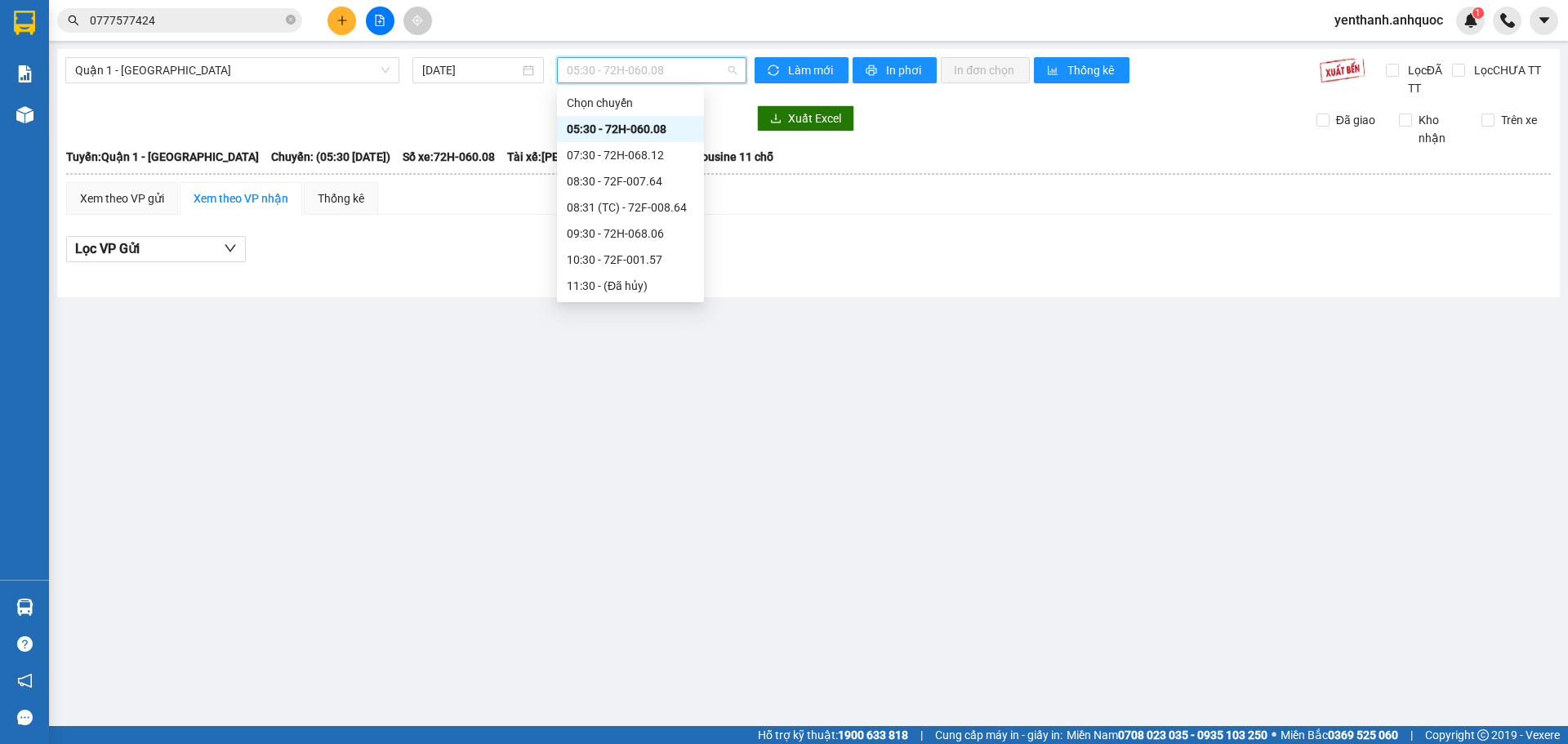
click at [627, 407] on div "16:30 - 72H-068.12" at bounding box center [630, 416] width 128 height 18
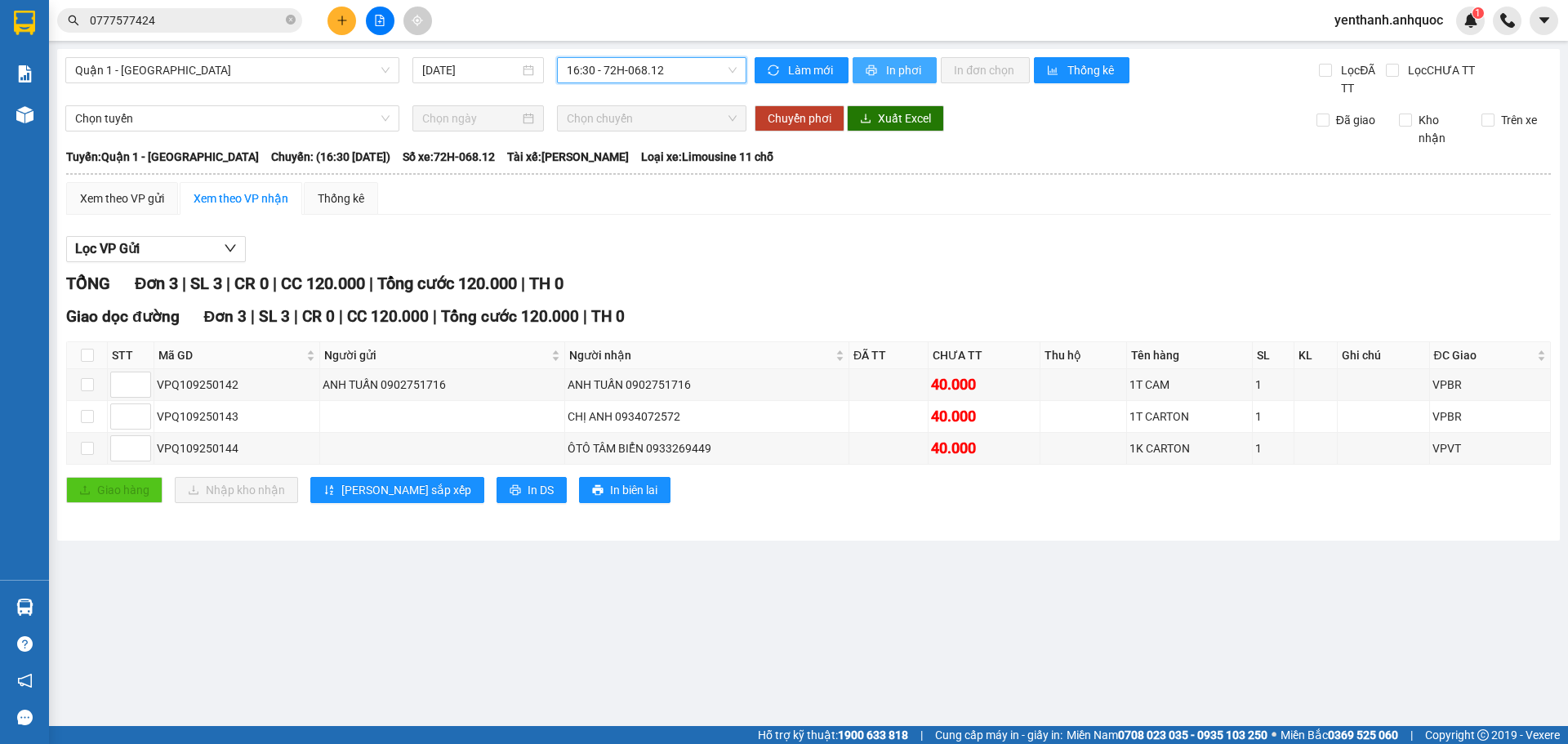
click at [898, 63] on span "In phơi" at bounding box center [905, 70] width 38 height 18
click at [893, 62] on span "In phơi" at bounding box center [905, 70] width 38 height 18
